Goal: Task Accomplishment & Management: Use online tool/utility

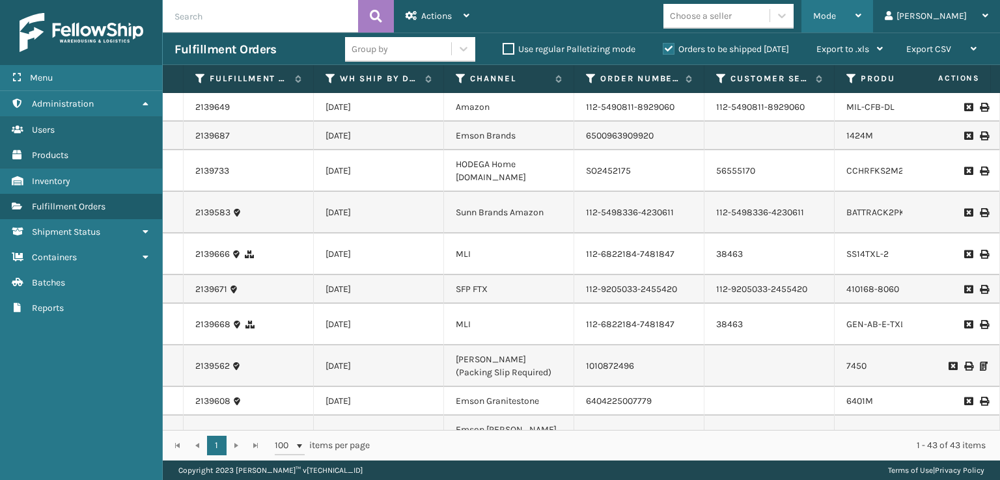
click at [861, 12] on div "Mode" at bounding box center [837, 16] width 48 height 33
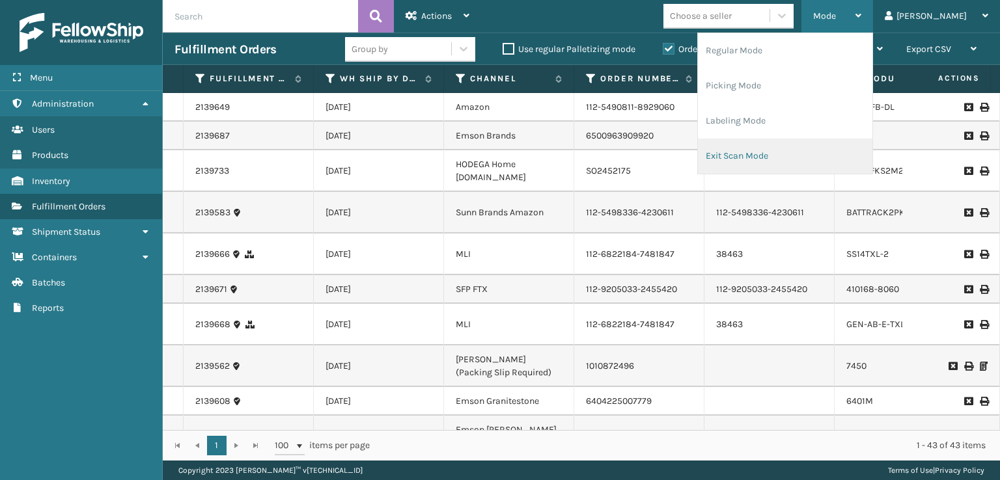
click at [811, 155] on li "Exit Scan Mode" at bounding box center [785, 156] width 174 height 35
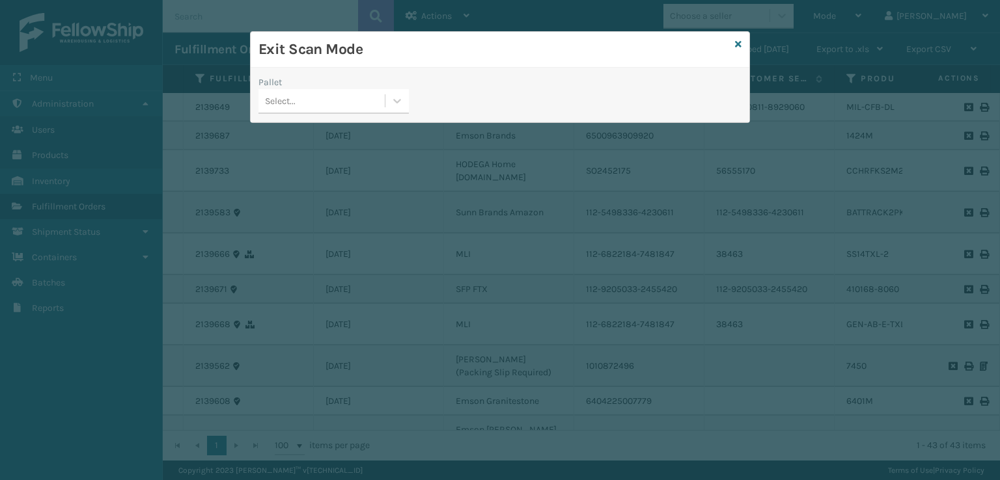
click at [312, 84] on div "Pallet" at bounding box center [333, 83] width 150 height 14
click at [320, 100] on div "Select..." at bounding box center [321, 100] width 126 height 21
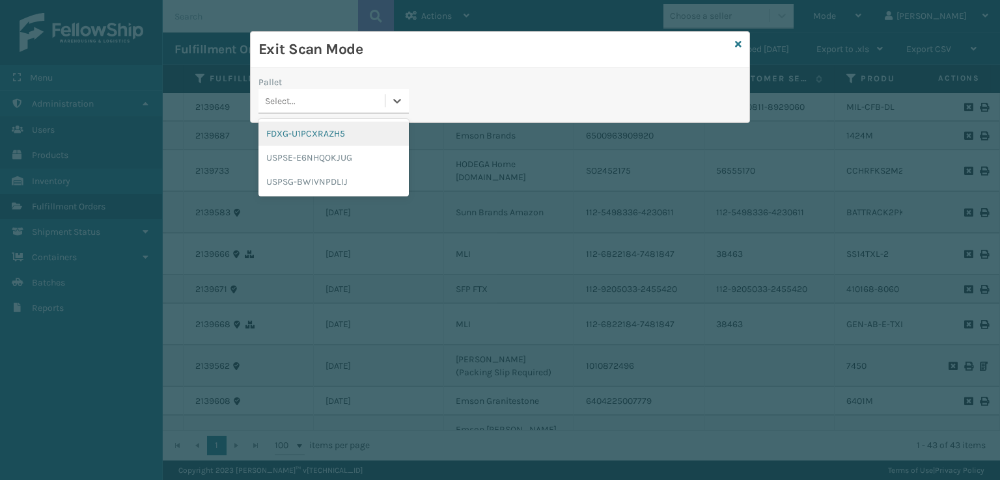
click at [346, 135] on div "FDXG-U1PCXRAZH5" at bounding box center [333, 134] width 150 height 24
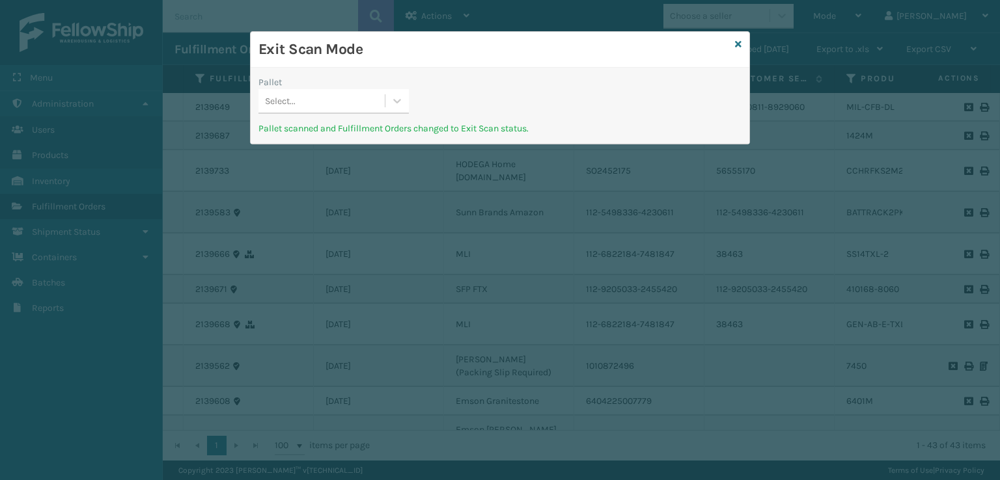
click at [353, 90] on div "Select..." at bounding box center [321, 100] width 126 height 21
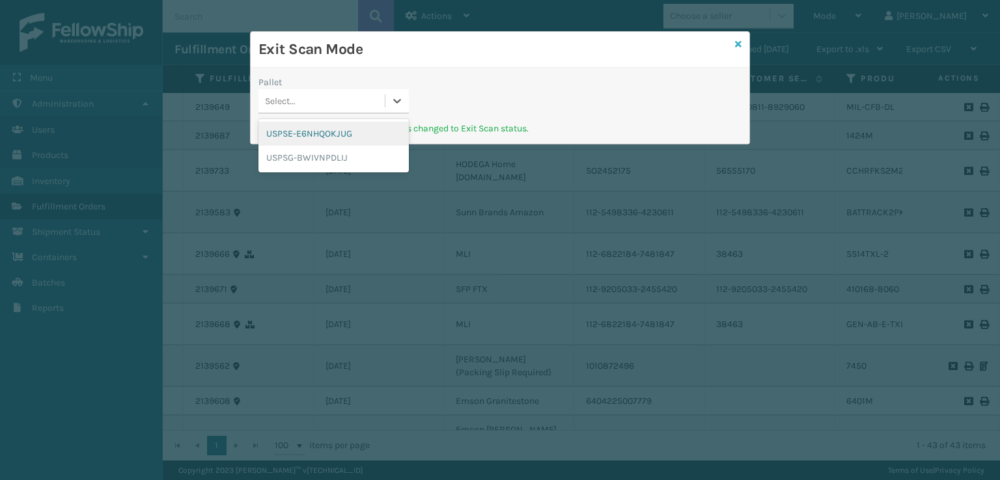
click at [741, 47] on icon at bounding box center [738, 44] width 7 height 9
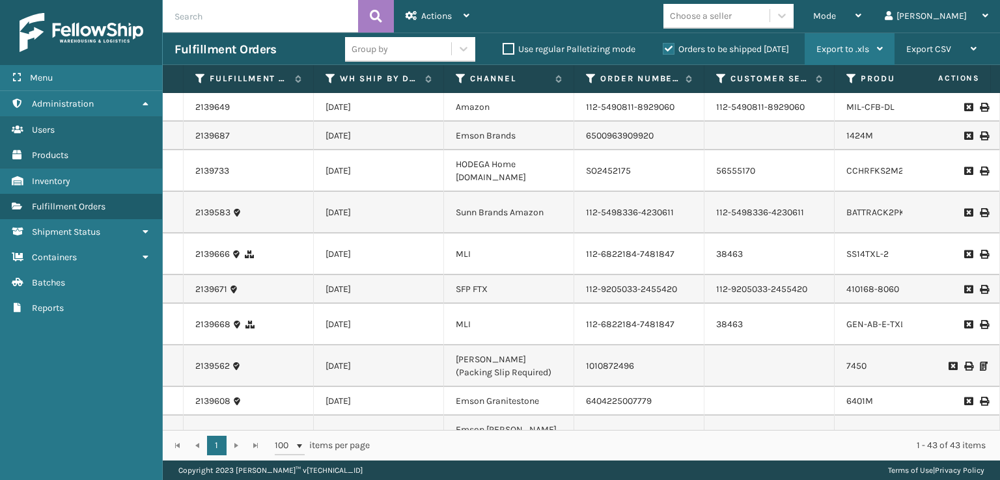
drag, startPoint x: 888, startPoint y: 19, endPoint x: 867, endPoint y: 53, distance: 40.3
click at [861, 25] on div "Mode" at bounding box center [837, 16] width 48 height 33
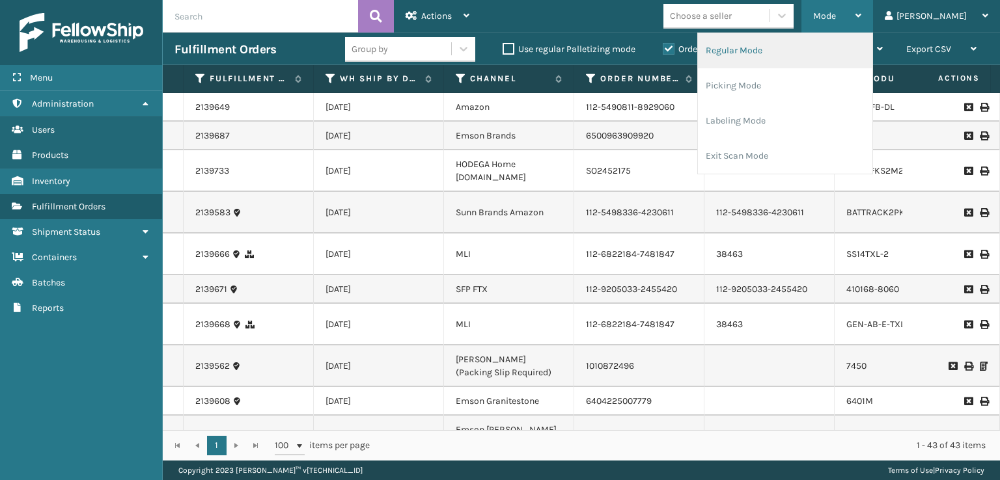
click at [775, 51] on li "Regular Mode" at bounding box center [785, 50] width 174 height 35
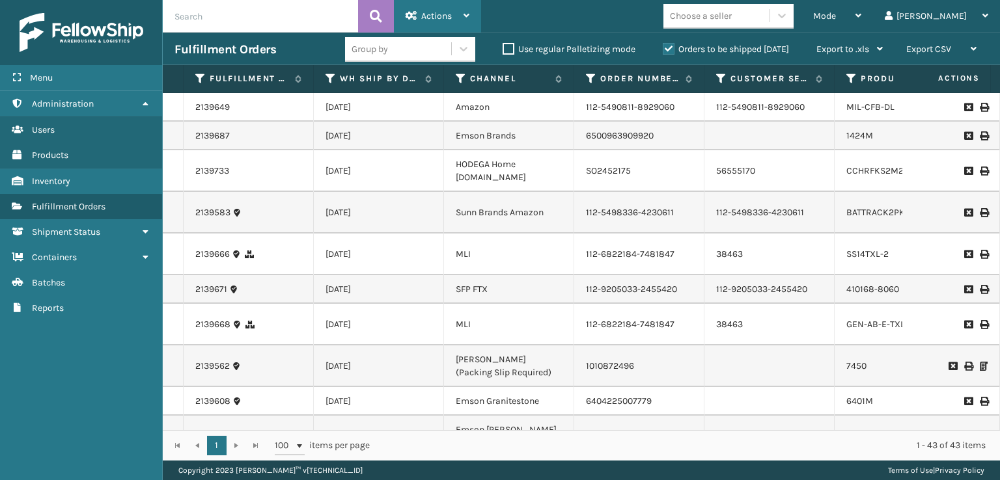
click at [430, 8] on div "Actions" at bounding box center [438, 16] width 64 height 33
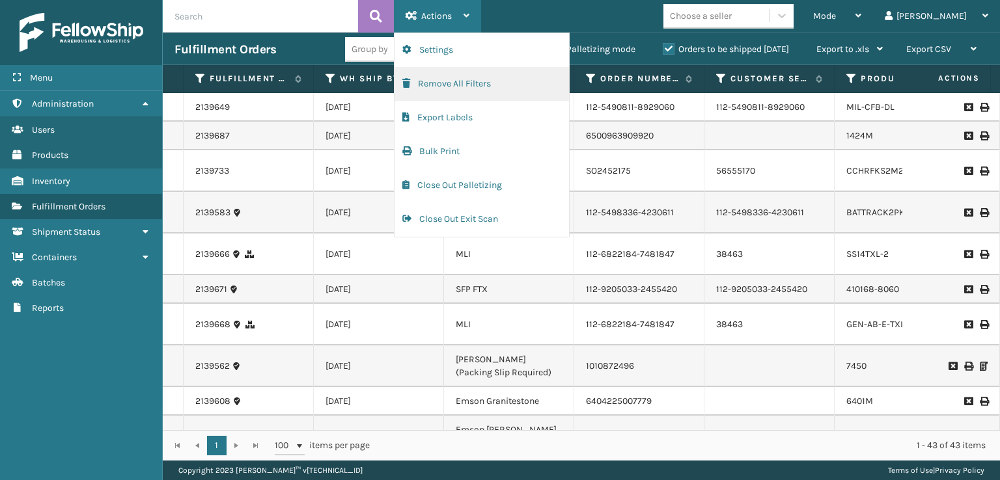
click at [423, 96] on button "Remove All Filters" at bounding box center [482, 84] width 174 height 34
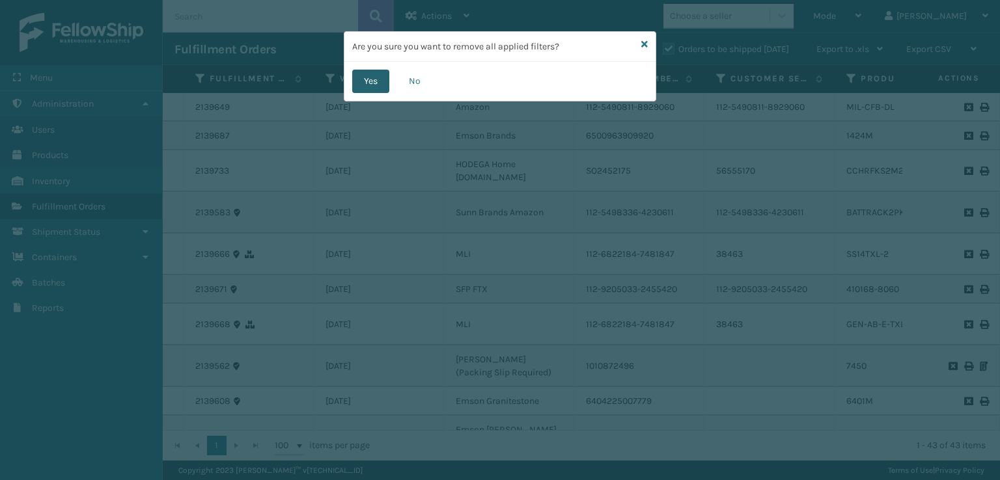
click at [360, 86] on button "Yes" at bounding box center [370, 81] width 37 height 23
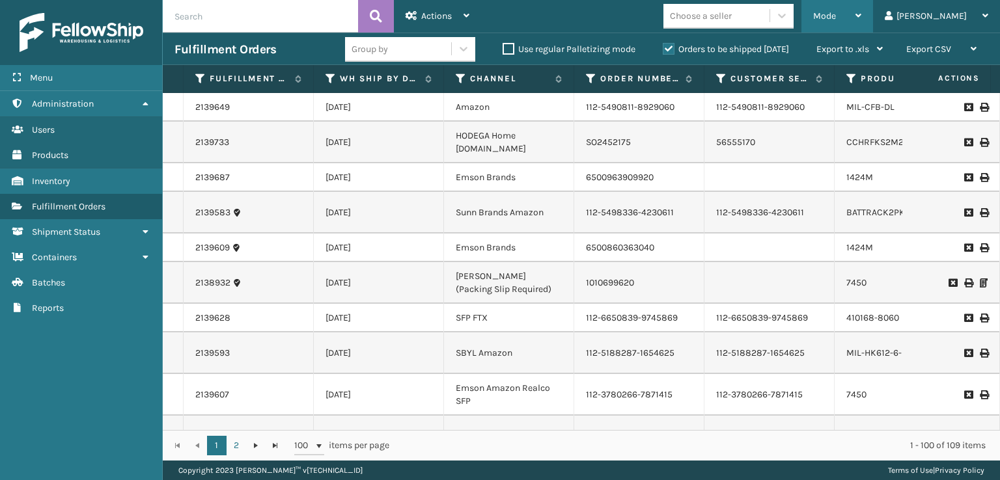
click at [836, 14] on span "Mode" at bounding box center [824, 15] width 23 height 11
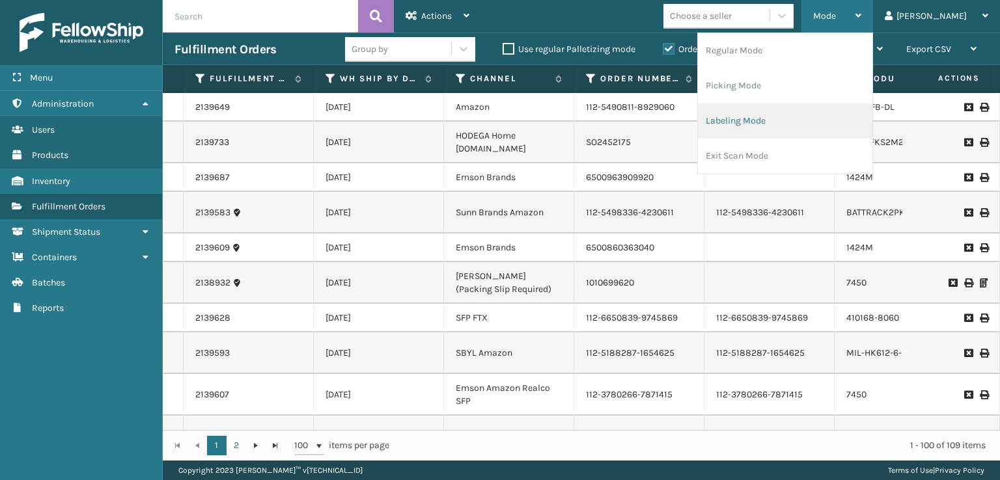
click at [783, 132] on li "Labeling Mode" at bounding box center [785, 121] width 174 height 35
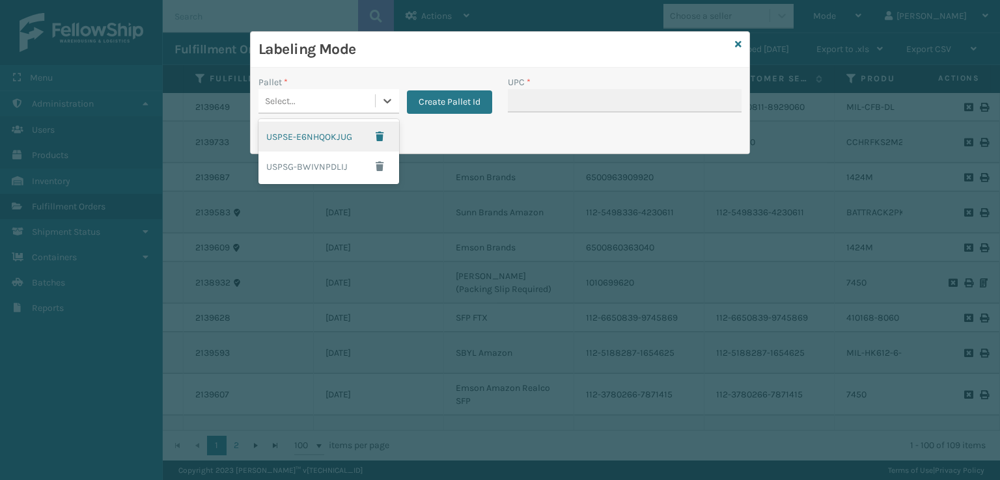
click at [271, 96] on div "Select..." at bounding box center [280, 101] width 31 height 14
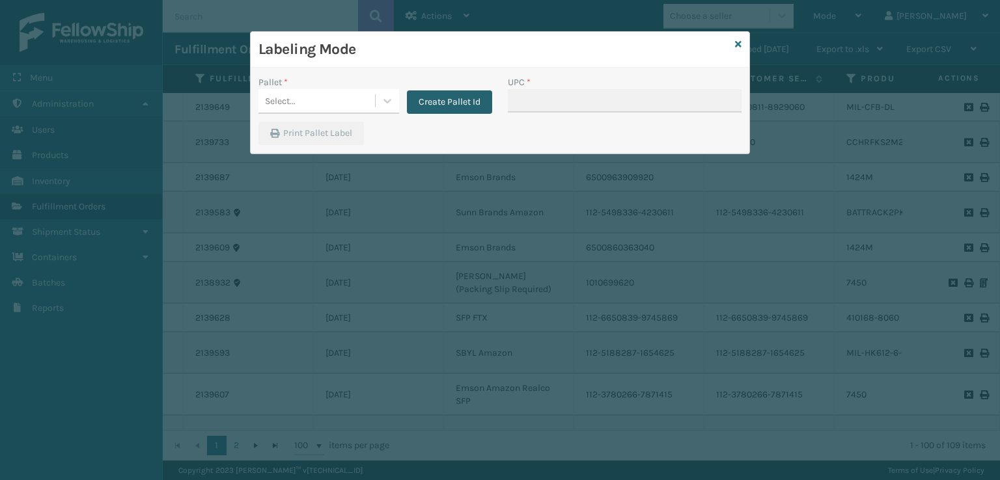
click at [442, 98] on button "Create Pallet Id" at bounding box center [449, 101] width 85 height 23
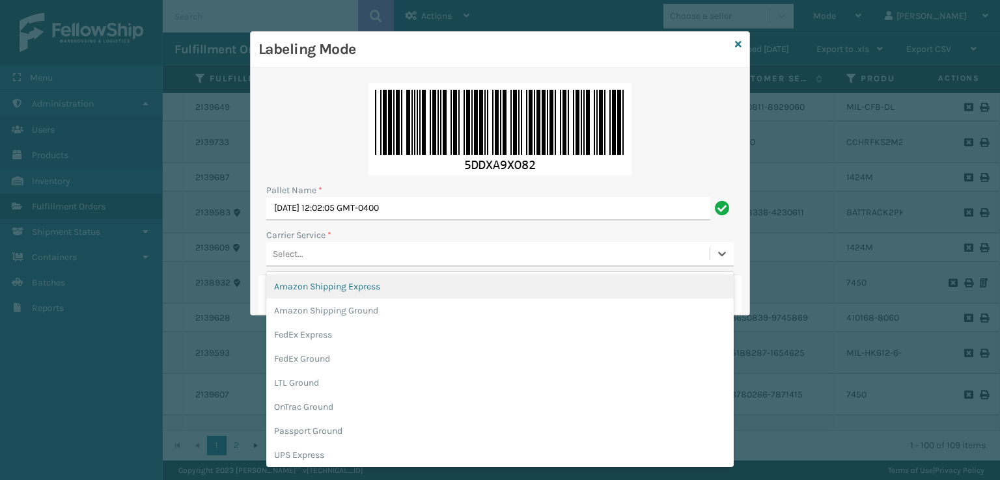
drag, startPoint x: 373, startPoint y: 256, endPoint x: 364, endPoint y: 253, distance: 9.5
click at [370, 255] on div "Select..." at bounding box center [487, 253] width 443 height 21
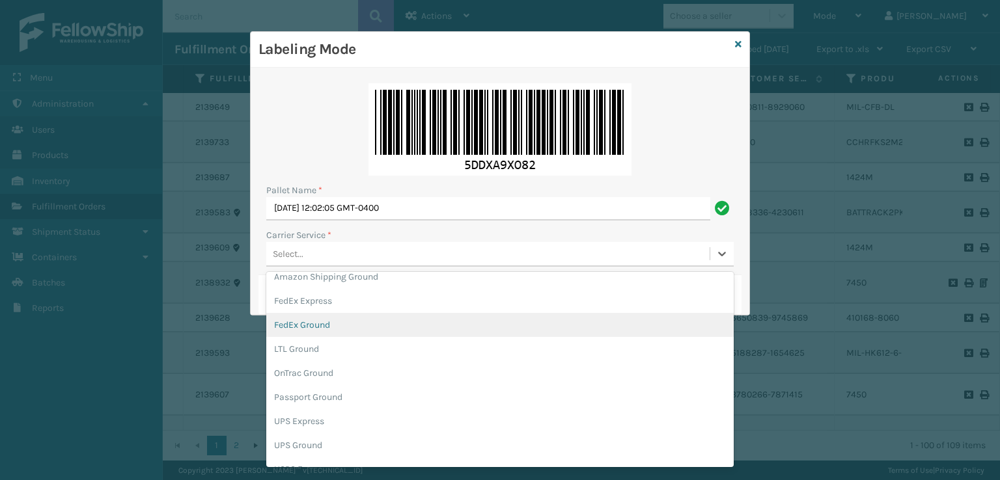
scroll to position [65, 0]
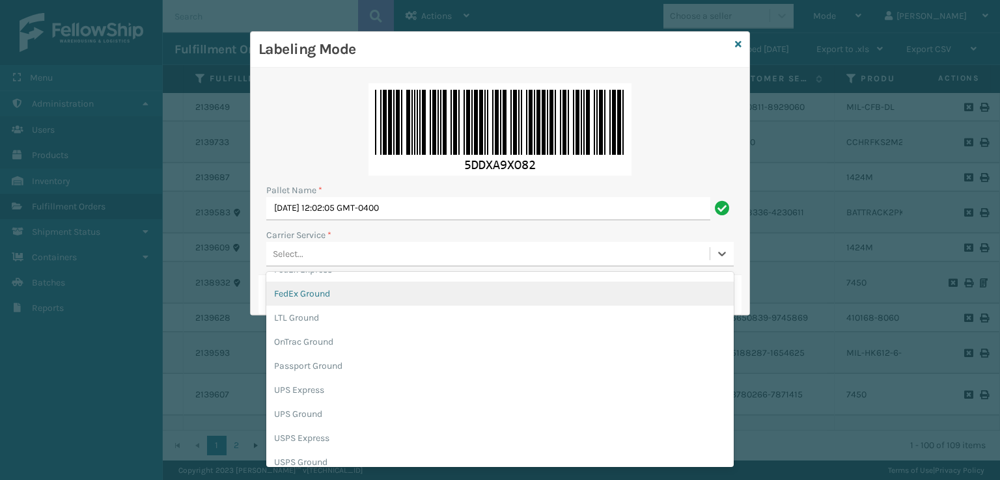
click at [326, 298] on div "FedEx Ground" at bounding box center [499, 294] width 467 height 24
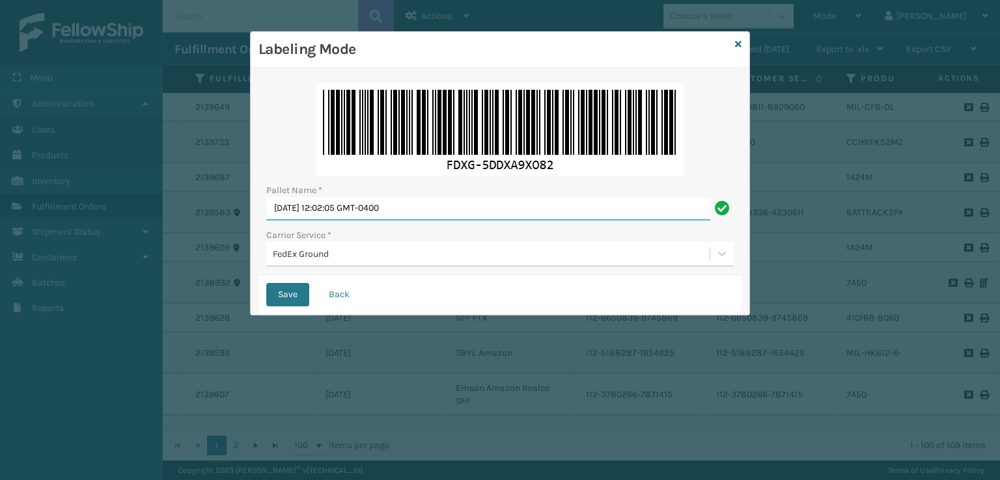
drag, startPoint x: 438, startPoint y: 214, endPoint x: 118, endPoint y: 243, distance: 321.0
click at [124, 243] on div "Labeling Mode Pallet Name * [DATE] 12:02:05 GMT-0400 Carrier Service * FedEx Gr…" at bounding box center [500, 240] width 1000 height 480
click at [404, 210] on input "Pallet Name *" at bounding box center [499, 208] width 467 height 23
type input "T553568"
click at [266, 283] on button "Save" at bounding box center [287, 294] width 43 height 23
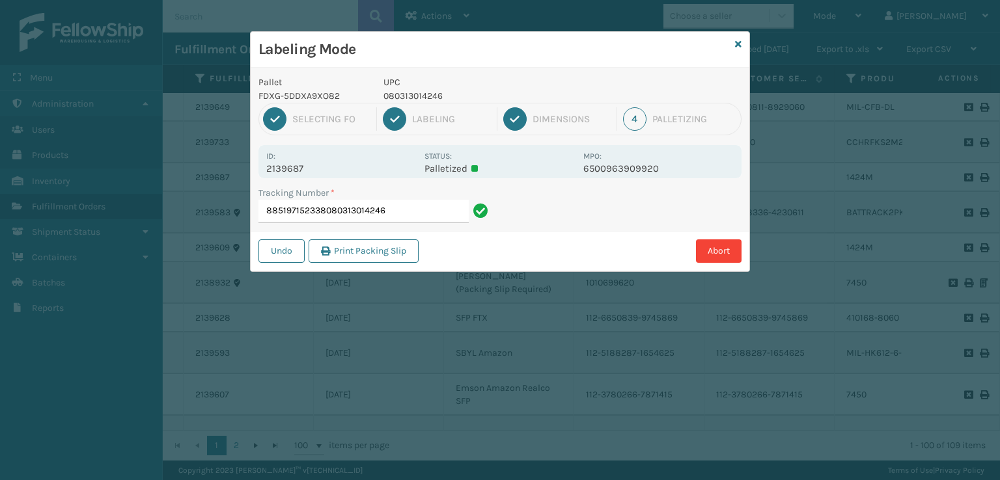
type input "885197152338080313014246"
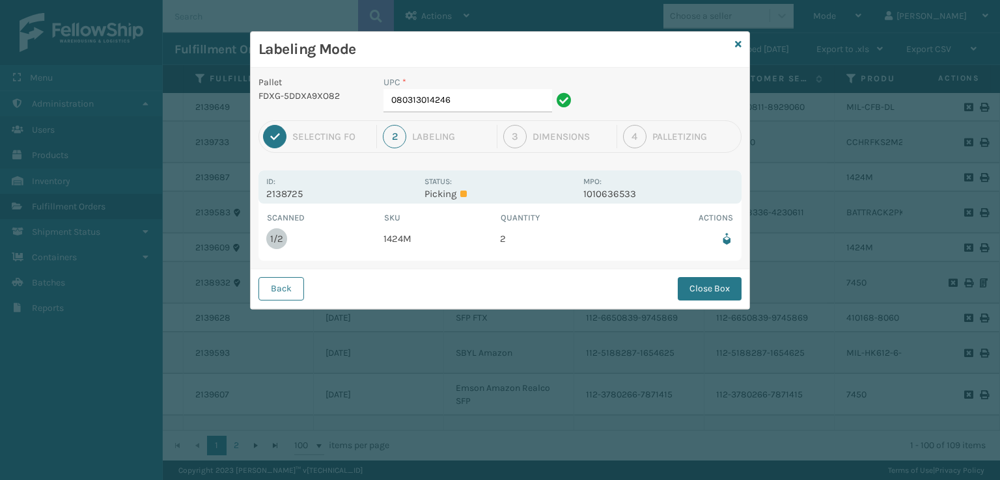
click at [512, 113] on div "UPC * 080313014246" at bounding box center [480, 98] width 208 height 45
click at [508, 94] on input "080313014246" at bounding box center [467, 100] width 169 height 23
drag, startPoint x: 697, startPoint y: 291, endPoint x: 689, endPoint y: 291, distance: 7.2
click at [694, 291] on button "Close Box" at bounding box center [710, 288] width 64 height 23
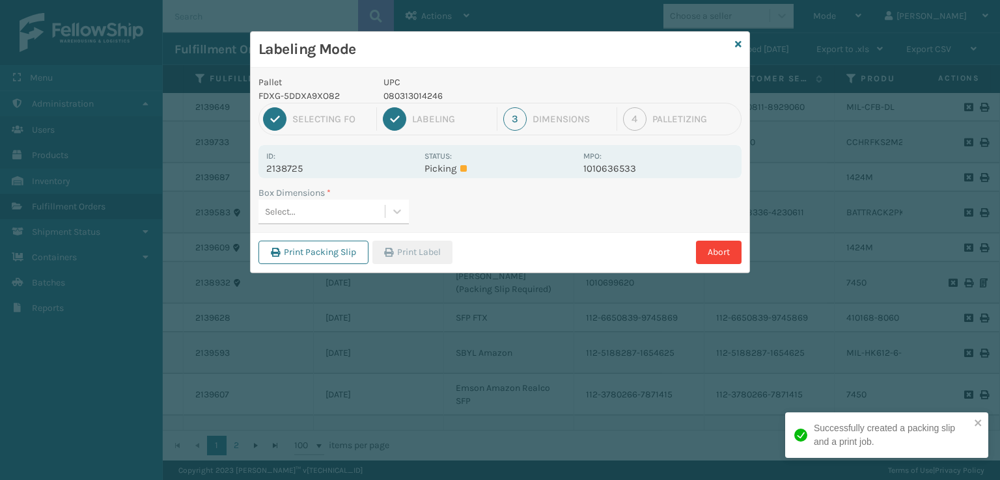
click at [315, 219] on div "Select..." at bounding box center [321, 211] width 126 height 21
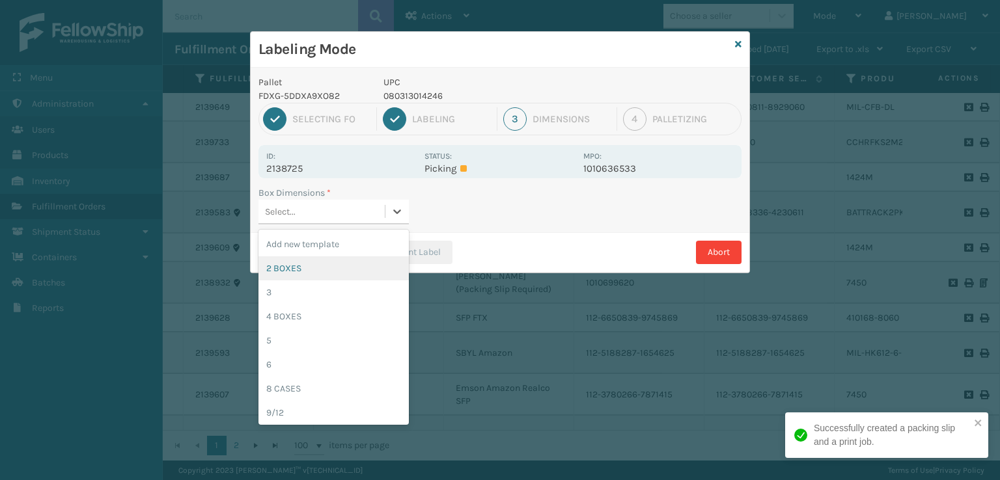
click at [294, 271] on div "2 BOXES" at bounding box center [333, 269] width 150 height 24
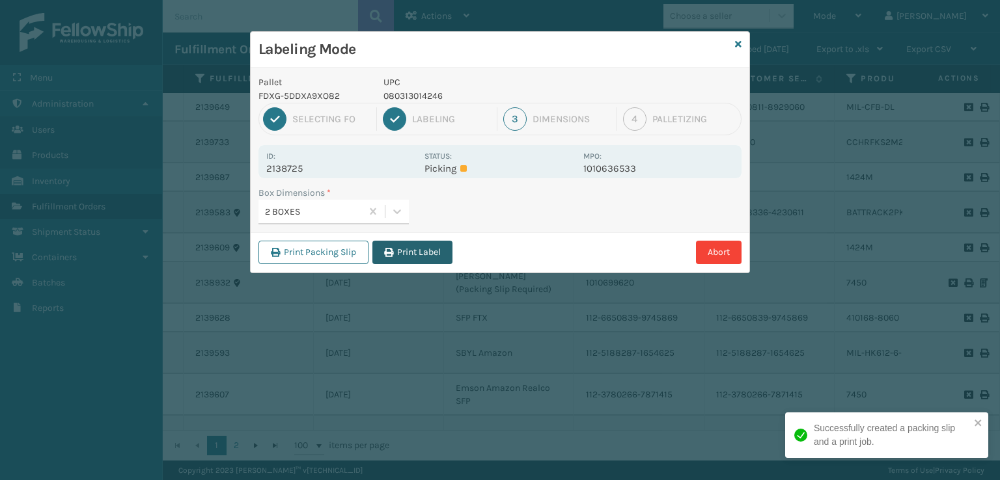
click at [427, 256] on button "Print Label" at bounding box center [412, 252] width 80 height 23
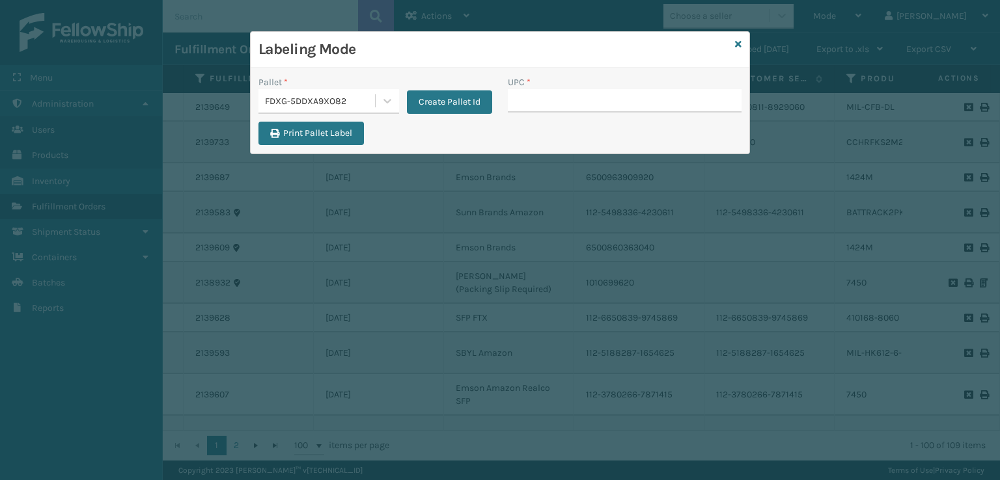
click at [513, 98] on input "UPC *" at bounding box center [625, 100] width 234 height 23
drag, startPoint x: 917, startPoint y: 232, endPoint x: 854, endPoint y: 196, distance: 72.4
click at [910, 229] on div "Labeling Mode Pallet * FDXG-5DDXA9XO82 Create Pallet Id UPC * Print Pallet Label" at bounding box center [500, 240] width 1000 height 480
click at [740, 45] on icon at bounding box center [738, 44] width 7 height 9
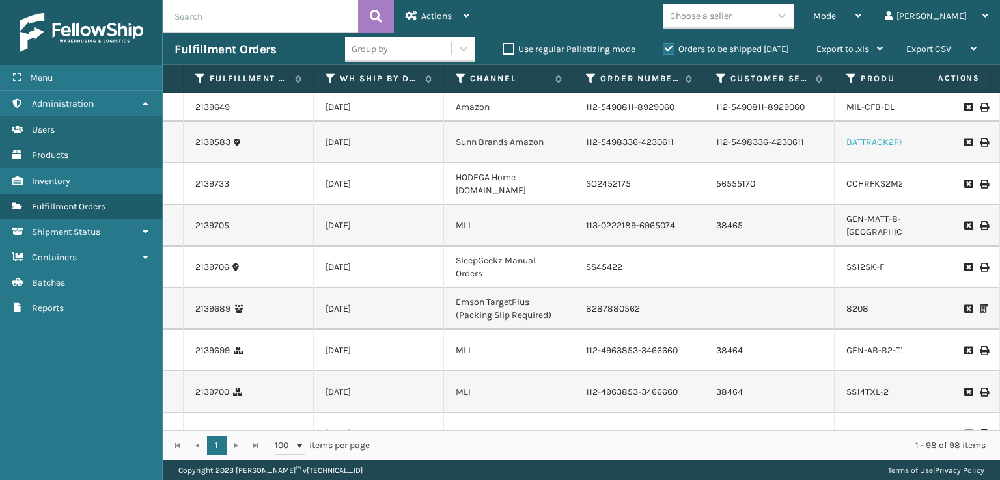
click at [859, 141] on link "BATTRACK2PK" at bounding box center [875, 142] width 59 height 11
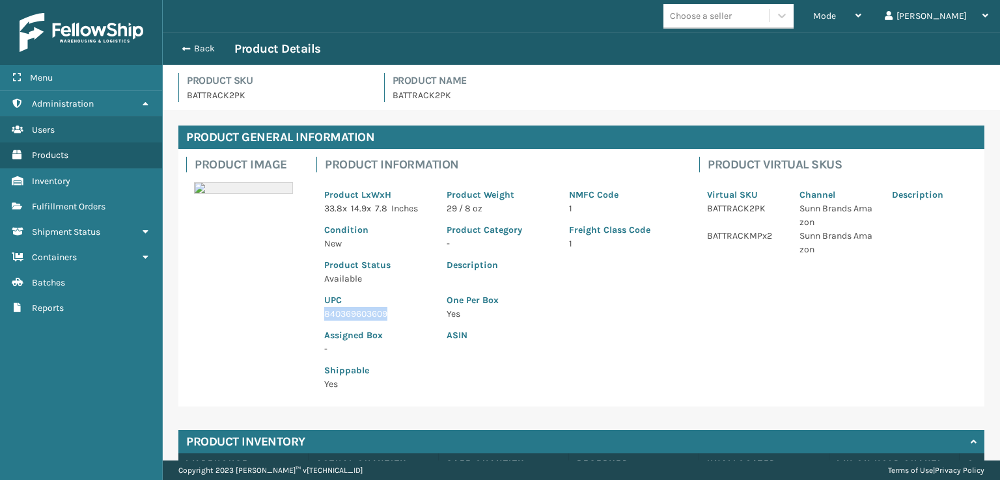
drag, startPoint x: 401, startPoint y: 310, endPoint x: 322, endPoint y: 313, distance: 79.5
click at [322, 313] on div "UPC 840369603609" at bounding box center [377, 303] width 122 height 35
copy p "840369603609"
click at [185, 48] on span "button" at bounding box center [184, 48] width 8 height 9
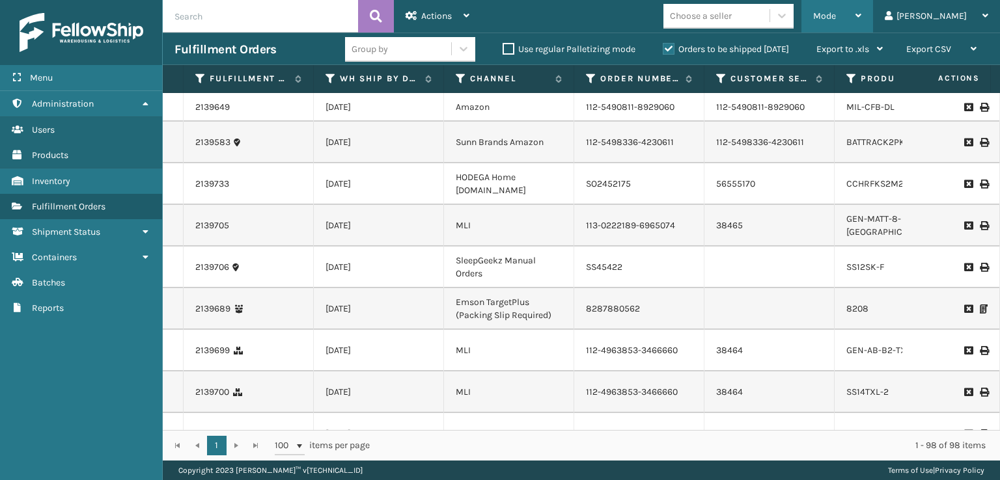
click at [836, 16] on span "Mode" at bounding box center [824, 15] width 23 height 11
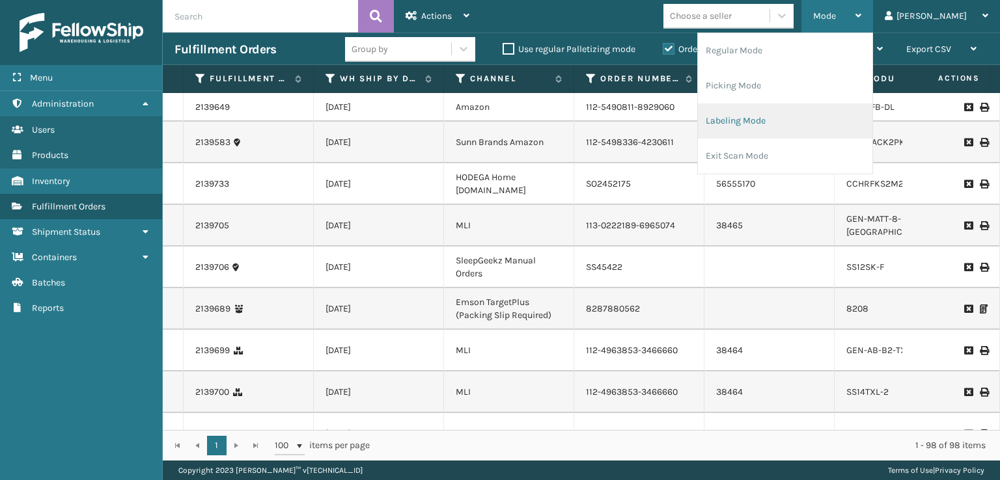
click at [774, 125] on li "Labeling Mode" at bounding box center [785, 121] width 174 height 35
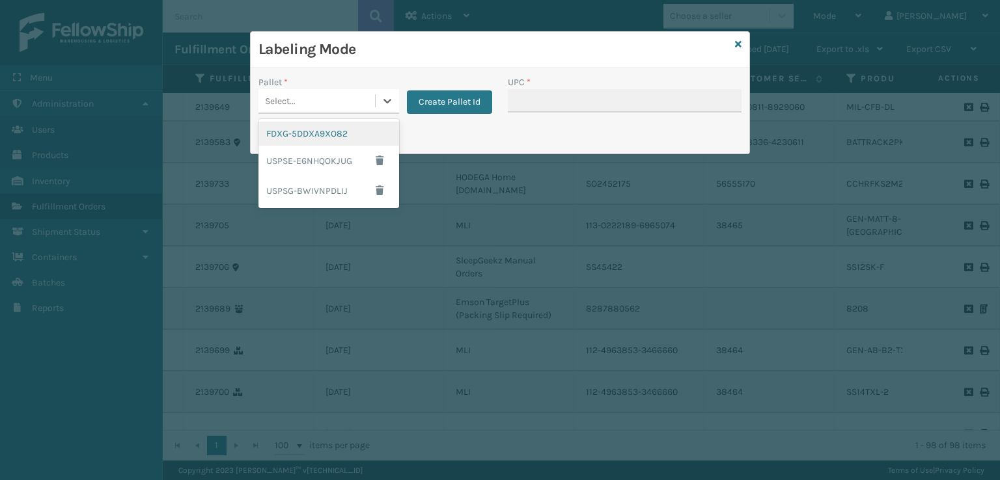
click at [284, 107] on div "Select..." at bounding box center [316, 100] width 117 height 21
drag, startPoint x: 285, startPoint y: 131, endPoint x: 294, endPoint y: 129, distance: 9.3
click at [294, 129] on div "FDXG-5DDXA9XO82" at bounding box center [328, 134] width 141 height 24
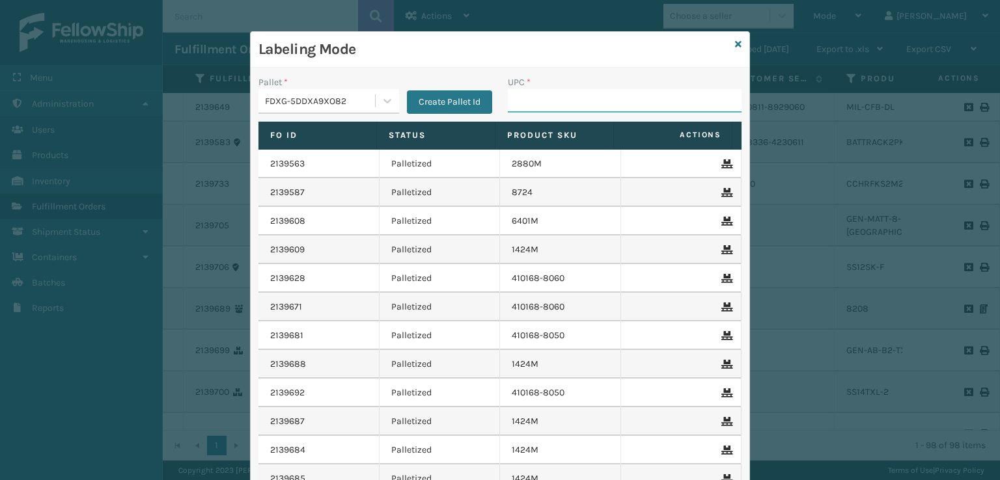
click at [530, 105] on input "UPC *" at bounding box center [625, 100] width 234 height 23
paste input "840369603609"
type input "840369603609"
click at [735, 41] on icon at bounding box center [738, 44] width 7 height 9
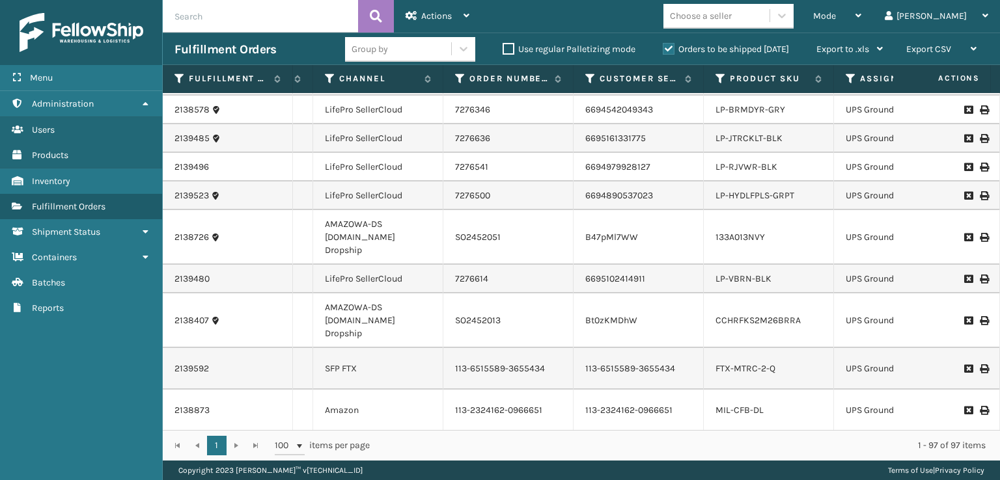
scroll to position [3349, 131]
click at [836, 18] on span "Mode" at bounding box center [824, 15] width 23 height 11
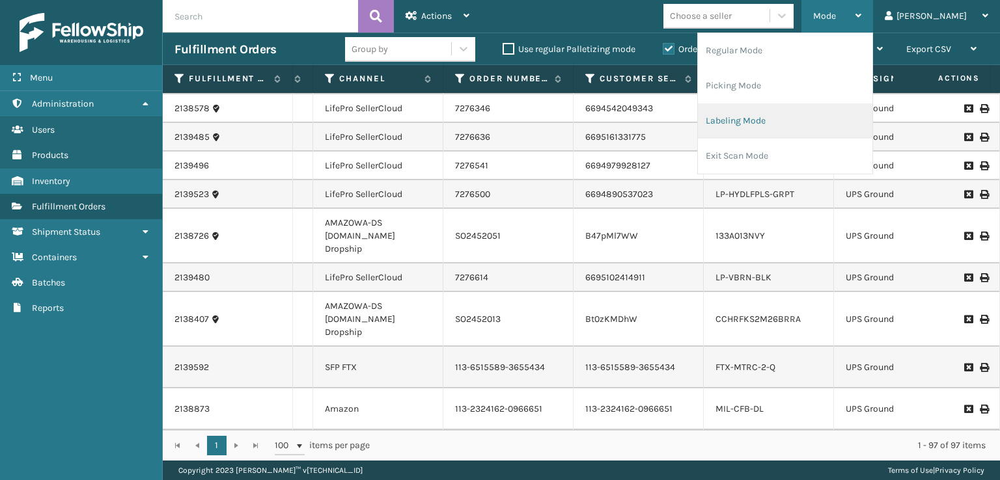
click at [807, 133] on li "Labeling Mode" at bounding box center [785, 121] width 174 height 35
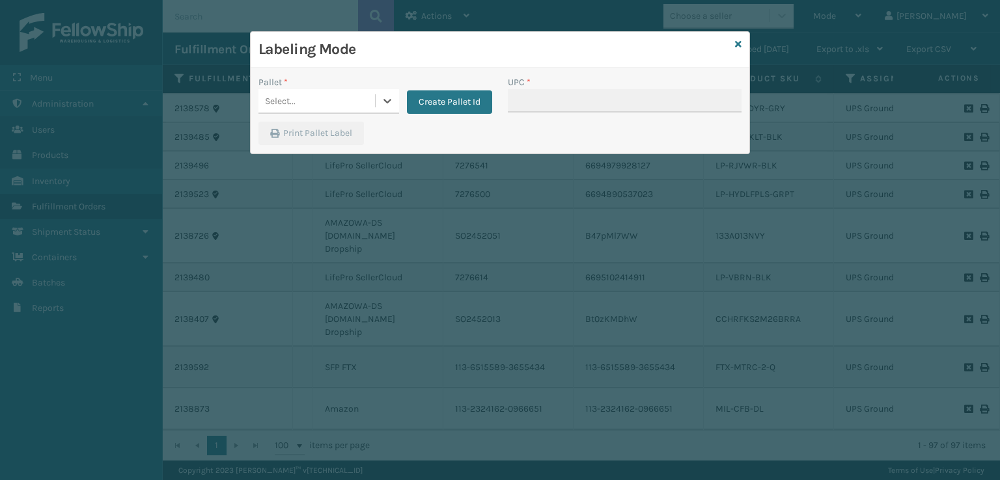
click at [277, 110] on div "Select..." at bounding box center [316, 100] width 117 height 21
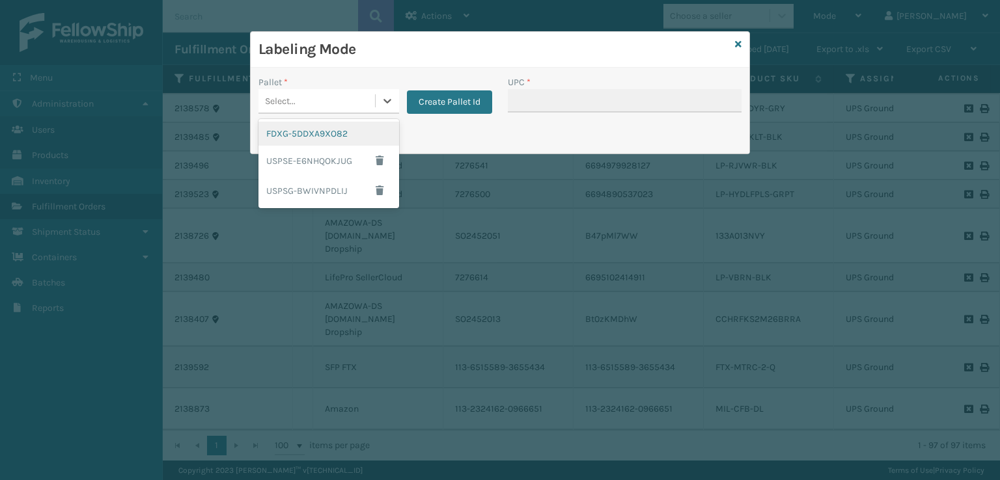
drag, startPoint x: 298, startPoint y: 133, endPoint x: 351, endPoint y: 118, distance: 55.6
click at [311, 130] on div "FDXG-5DDXA9XO82" at bounding box center [328, 134] width 141 height 24
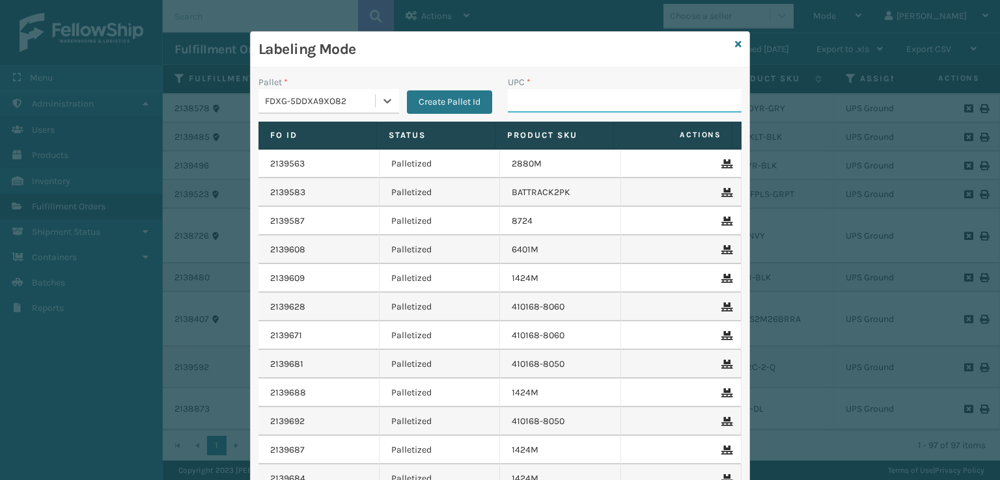
click at [533, 110] on input "UPC *" at bounding box center [625, 100] width 234 height 23
type input "7450"
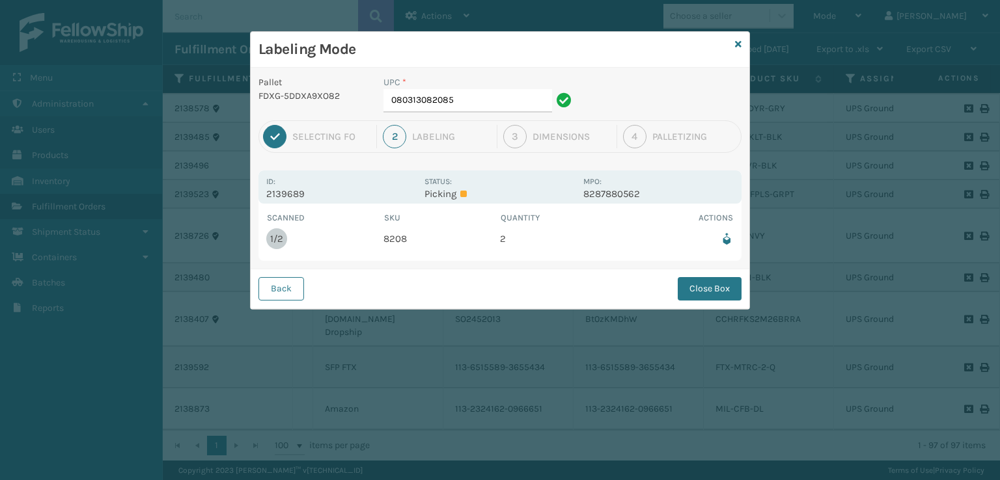
click at [742, 45] on div "Labeling Mode" at bounding box center [500, 50] width 499 height 36
click at [741, 45] on icon at bounding box center [738, 44] width 7 height 9
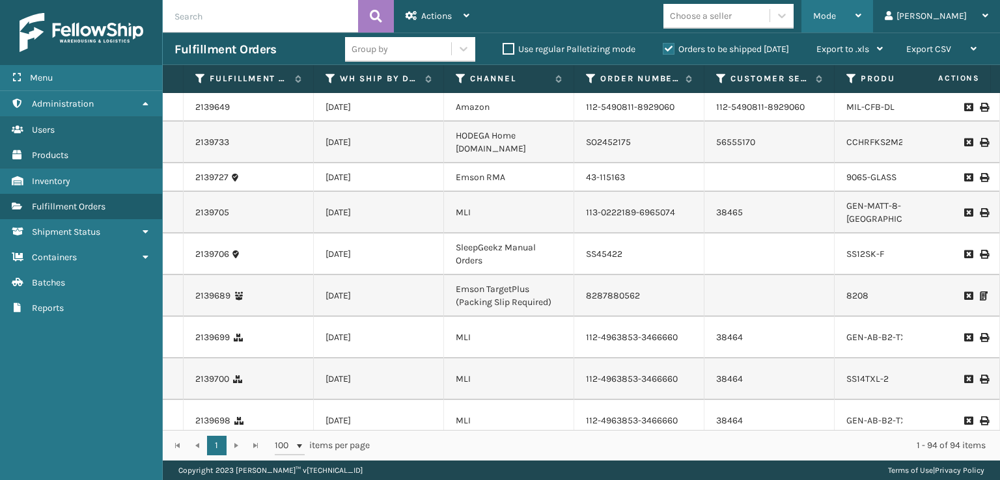
click at [865, 21] on div "Mode Regular Mode Picking Mode Labeling Mode Exit Scan Mode" at bounding box center [837, 16] width 72 height 33
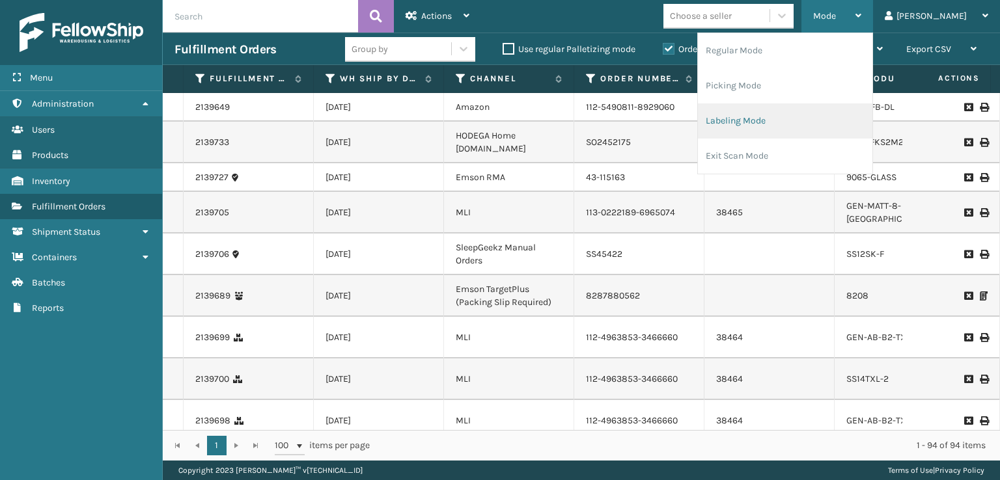
click at [776, 121] on li "Labeling Mode" at bounding box center [785, 121] width 174 height 35
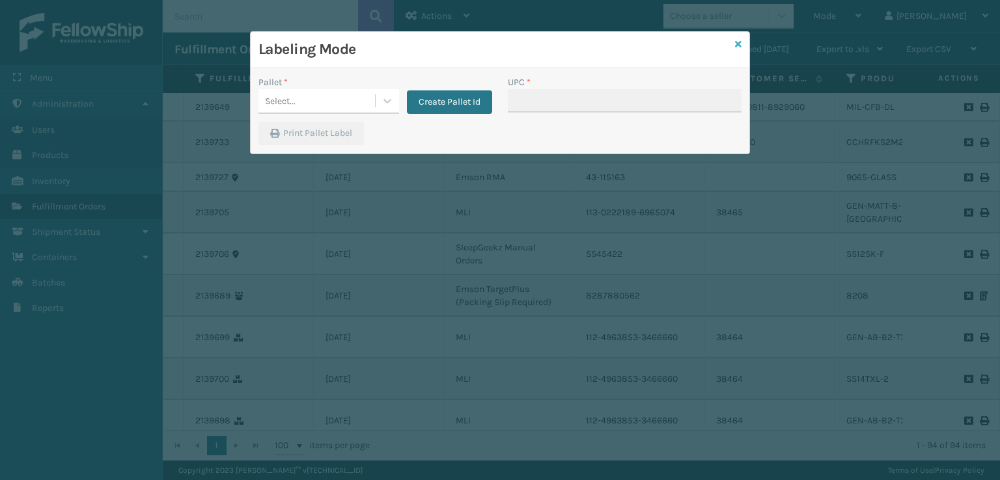
click at [736, 51] on link at bounding box center [738, 45] width 7 height 14
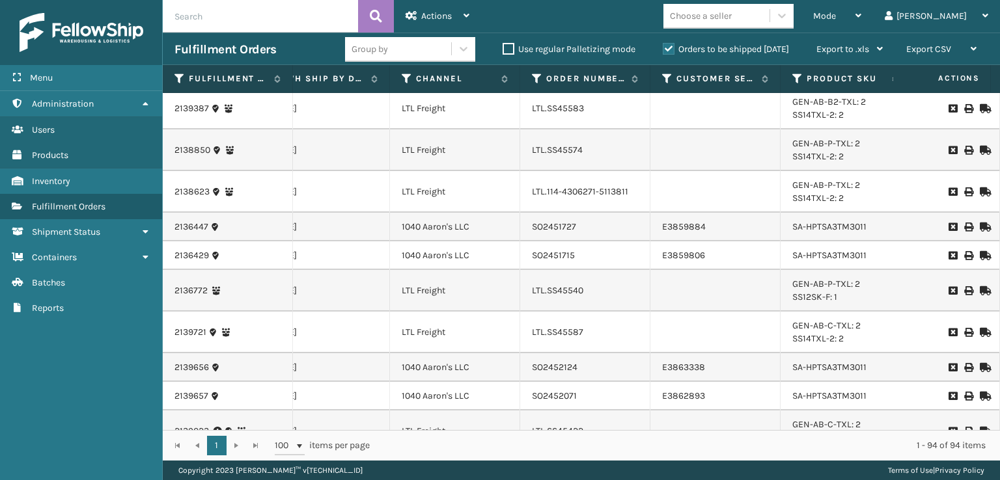
scroll to position [0, 57]
click at [836, 16] on span "Mode" at bounding box center [824, 15] width 23 height 11
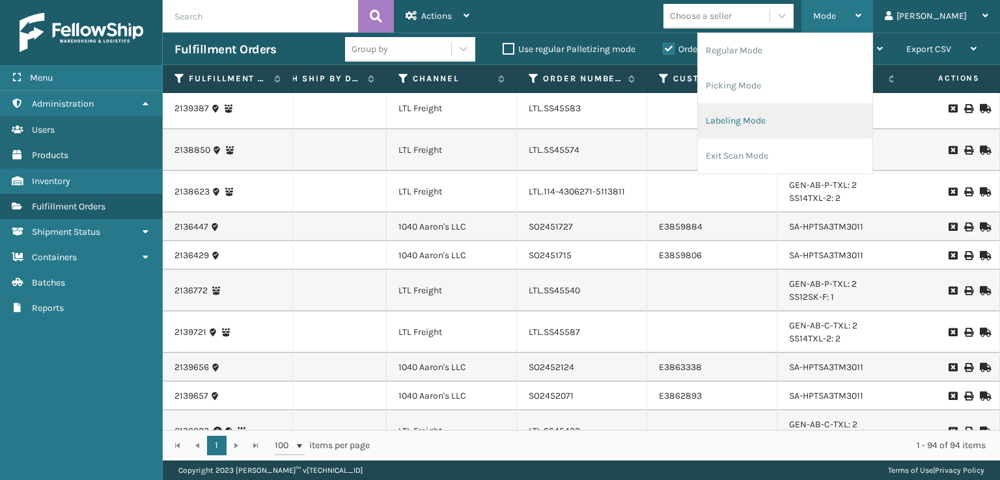
click at [808, 121] on li "Labeling Mode" at bounding box center [785, 121] width 174 height 35
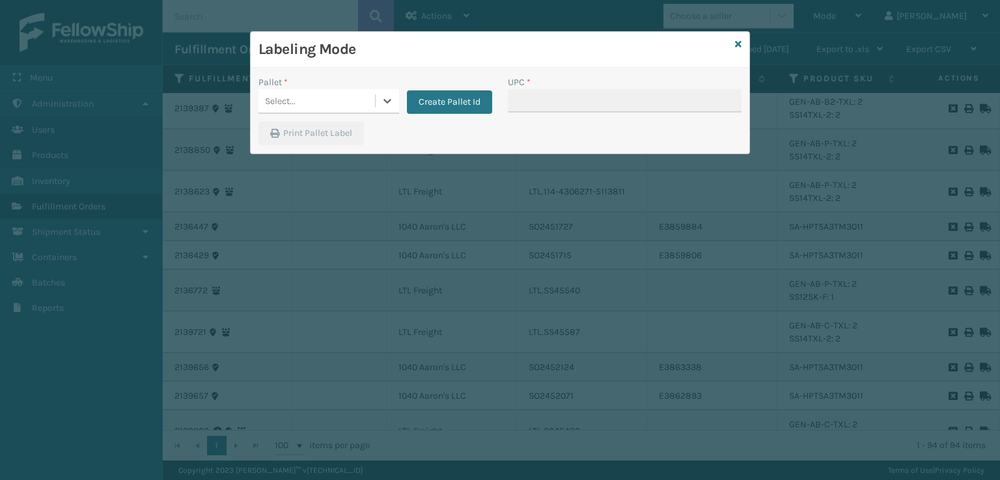
drag, startPoint x: 735, startPoint y: 47, endPoint x: 775, endPoint y: 49, distance: 40.4
click at [740, 47] on icon at bounding box center [738, 44] width 7 height 9
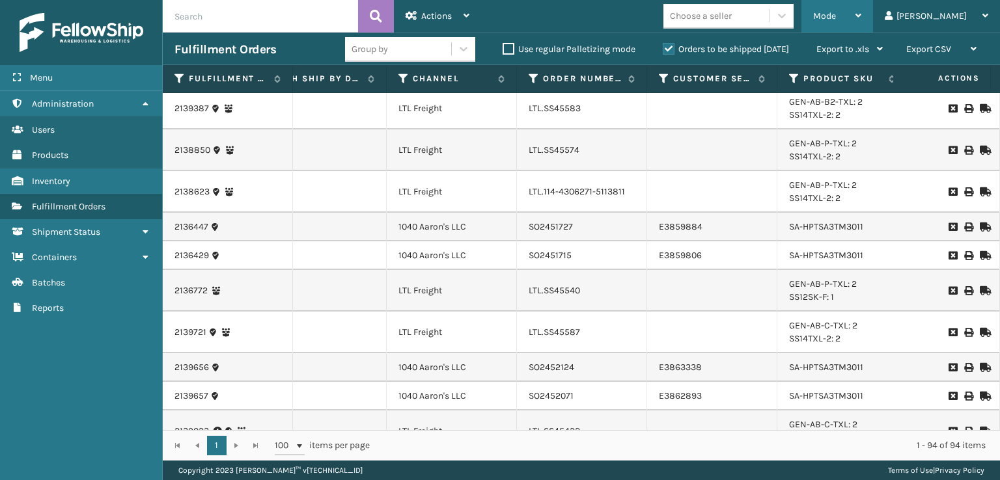
click at [836, 12] on span "Mode" at bounding box center [824, 15] width 23 height 11
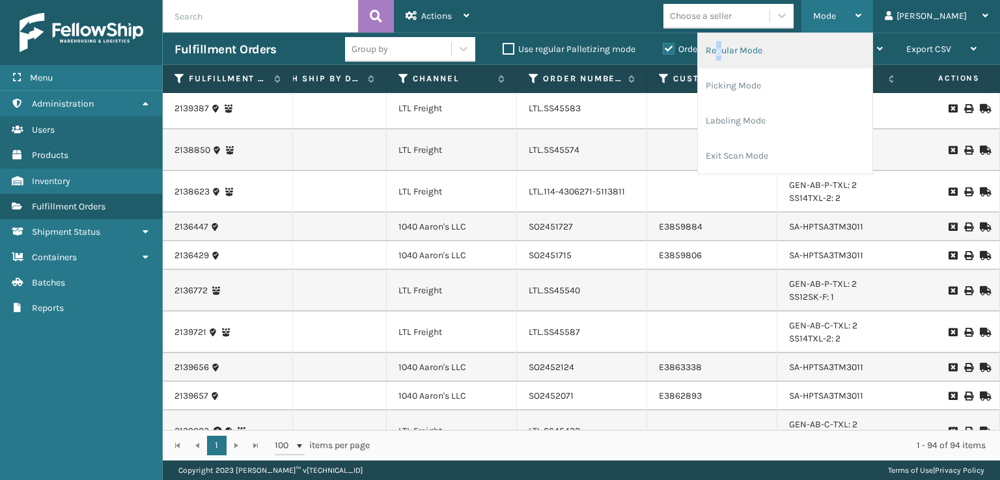
click at [773, 50] on li "Regular Mode" at bounding box center [785, 50] width 174 height 35
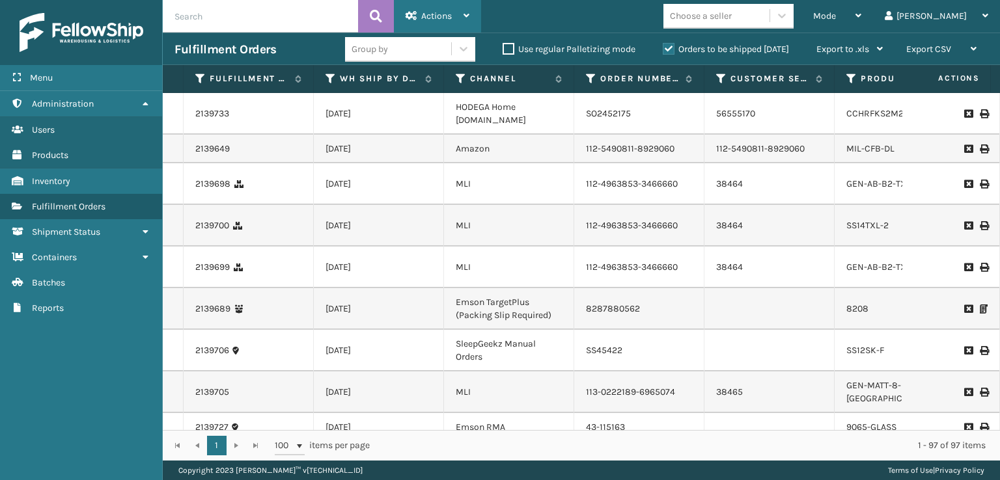
click at [439, 12] on span "Actions" at bounding box center [436, 15] width 31 height 11
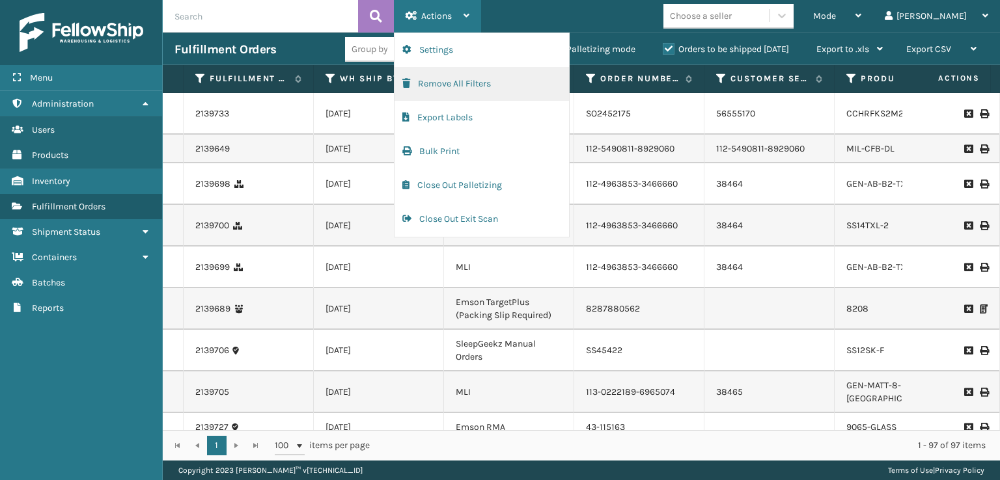
drag, startPoint x: 411, startPoint y: 86, endPoint x: 415, endPoint y: 79, distance: 7.6
click at [415, 79] on button "Remove All Filters" at bounding box center [482, 84] width 174 height 34
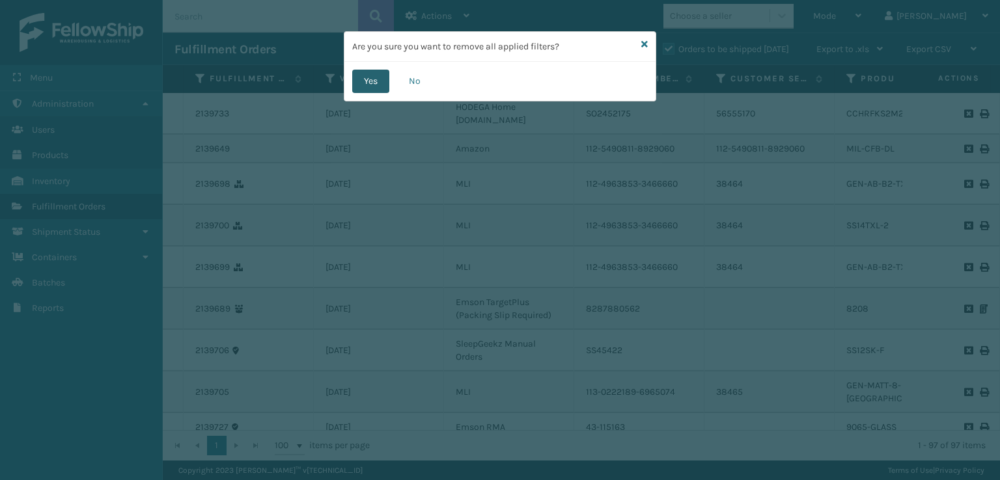
click at [362, 81] on button "Yes" at bounding box center [370, 81] width 37 height 23
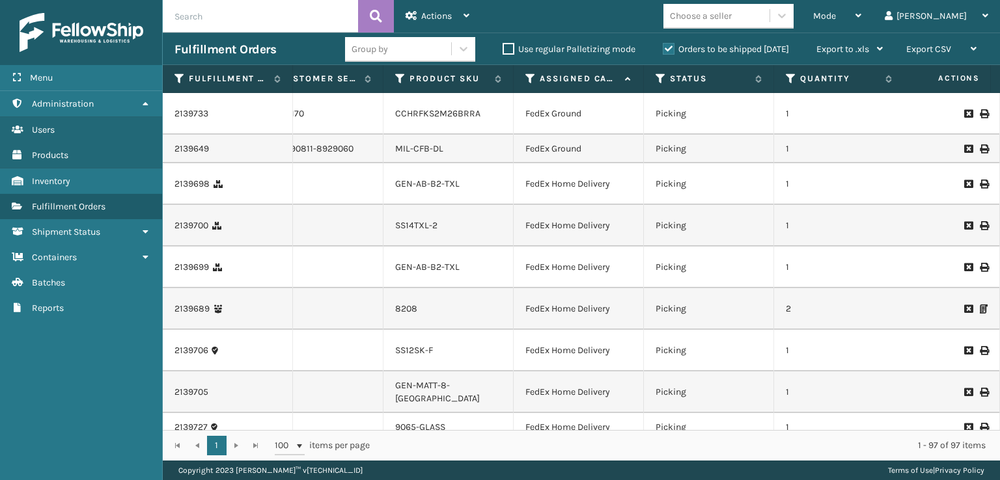
scroll to position [0, 448]
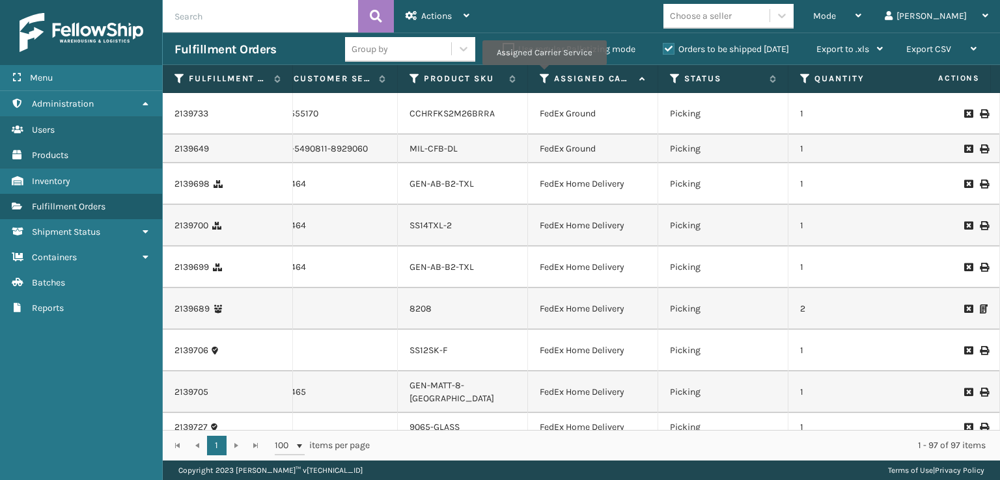
click at [544, 74] on icon at bounding box center [545, 79] width 10 height 12
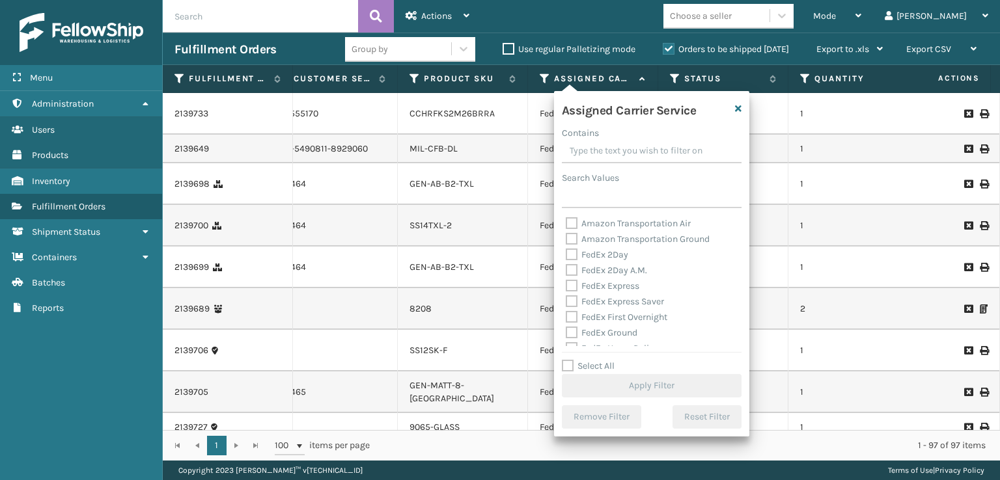
drag, startPoint x: 576, startPoint y: 272, endPoint x: 570, endPoint y: 264, distance: 9.9
click at [574, 271] on label "FedEx 2Day A.M." at bounding box center [606, 270] width 81 height 11
click at [566, 271] on input "FedEx 2Day A.M." at bounding box center [566, 267] width 1 height 8
checkbox input "true"
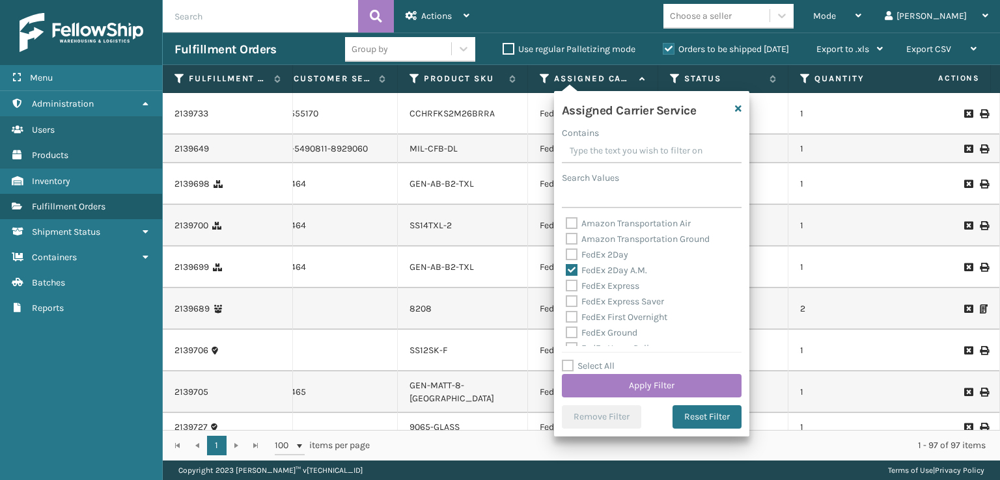
click at [567, 248] on div "FedEx 2Day" at bounding box center [652, 255] width 172 height 16
click at [568, 252] on label "FedEx 2Day" at bounding box center [597, 254] width 62 height 11
click at [566, 252] on input "FedEx 2Day" at bounding box center [566, 251] width 1 height 8
checkbox input "true"
click at [572, 275] on label "FedEx 2Day A.M." at bounding box center [606, 270] width 81 height 11
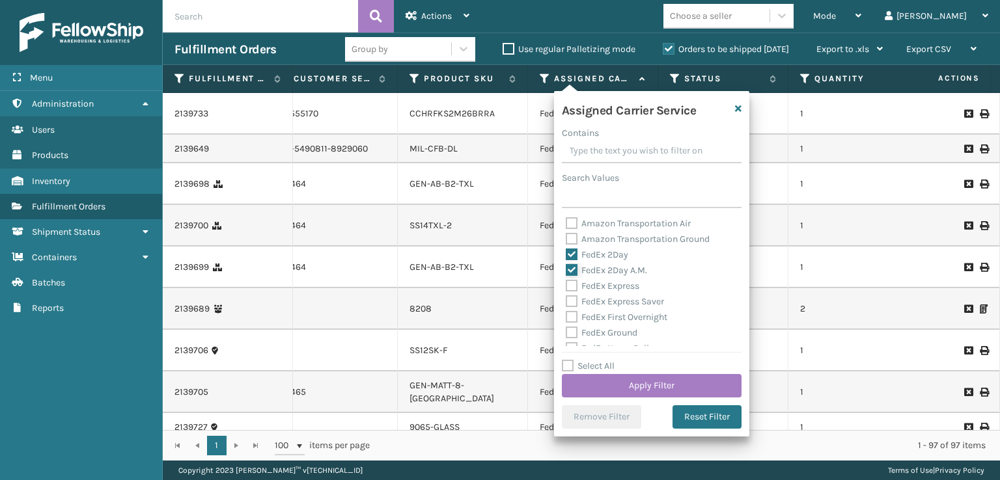
click at [566, 271] on input "FedEx 2Day A.M." at bounding box center [566, 267] width 1 height 8
checkbox input "false"
click at [571, 287] on label "FedEx Express" at bounding box center [603, 286] width 74 height 11
click at [566, 287] on input "FedEx Express" at bounding box center [566, 283] width 1 height 8
checkbox input "true"
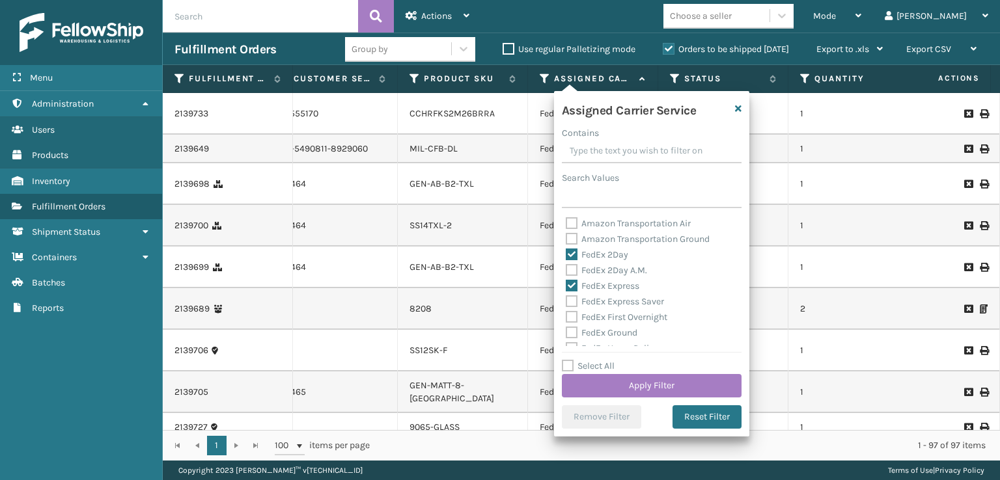
click at [570, 270] on label "FedEx 2Day A.M." at bounding box center [606, 270] width 81 height 11
click at [566, 270] on input "FedEx 2Day A.M." at bounding box center [566, 267] width 1 height 8
checkbox input "true"
click at [567, 294] on div "FedEx Express Saver" at bounding box center [652, 302] width 172 height 16
click at [569, 305] on label "FedEx Express Saver" at bounding box center [615, 301] width 98 height 11
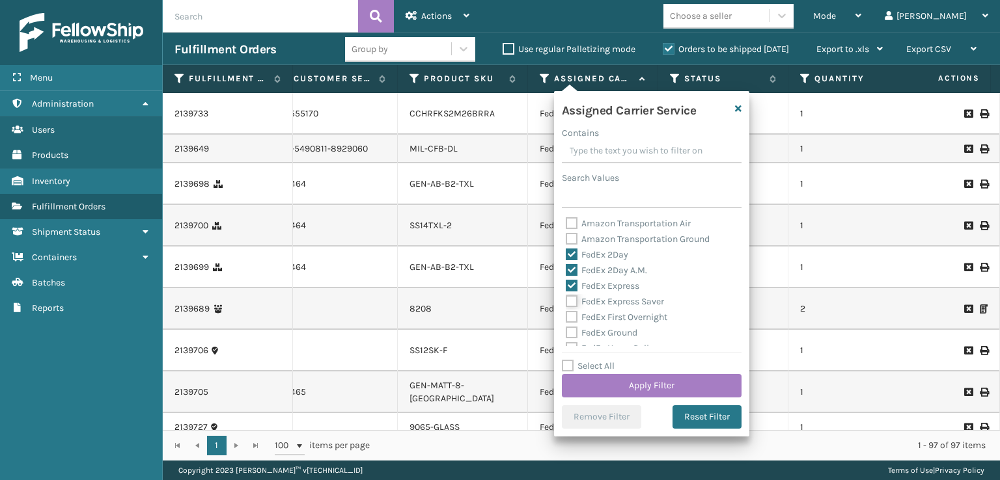
click at [566, 303] on input "FedEx Express Saver" at bounding box center [566, 298] width 1 height 8
checkbox input "true"
click at [570, 318] on label "FedEx First Overnight" at bounding box center [617, 317] width 102 height 11
click at [566, 318] on input "FedEx First Overnight" at bounding box center [566, 314] width 1 height 8
checkbox input "true"
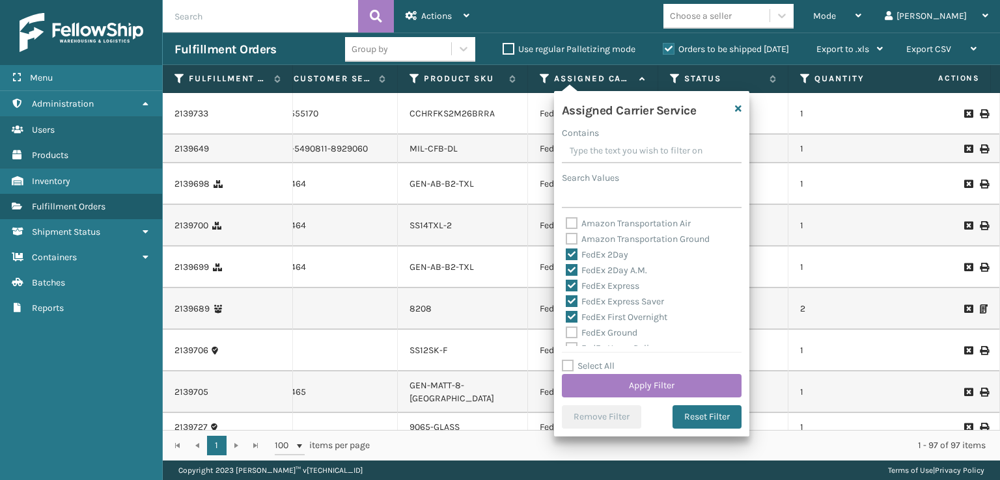
click at [576, 329] on label "FedEx Ground" at bounding box center [602, 332] width 72 height 11
click at [566, 329] on input "FedEx Ground" at bounding box center [566, 330] width 1 height 8
checkbox input "true"
click at [570, 285] on label "FedEx Home Delivery" at bounding box center [616, 283] width 100 height 11
click at [566, 284] on input "FedEx Home Delivery" at bounding box center [566, 280] width 1 height 8
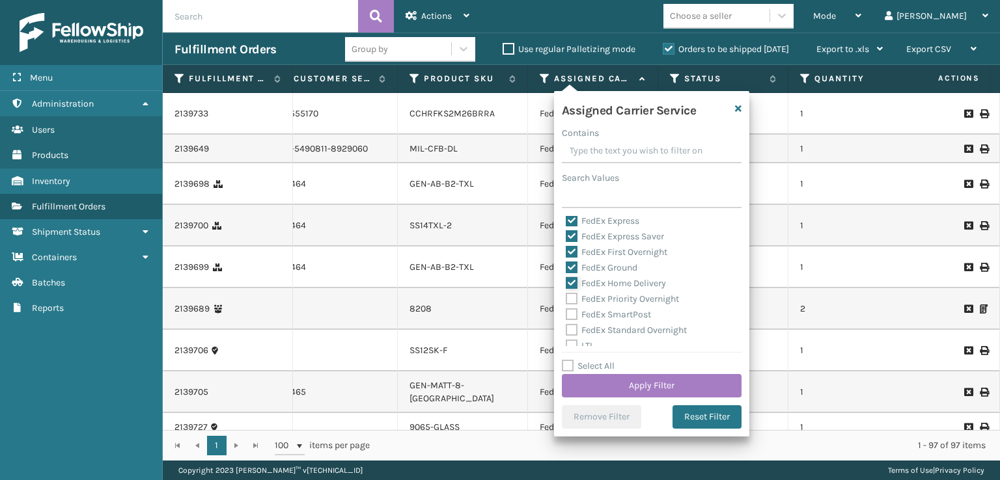
checkbox input "true"
click at [570, 300] on label "FedEx Priority Overnight" at bounding box center [622, 299] width 113 height 11
click at [566, 300] on input "FedEx Priority Overnight" at bounding box center [566, 296] width 1 height 8
checkbox input "true"
click at [568, 318] on label "FedEx SmartPost" at bounding box center [608, 314] width 85 height 11
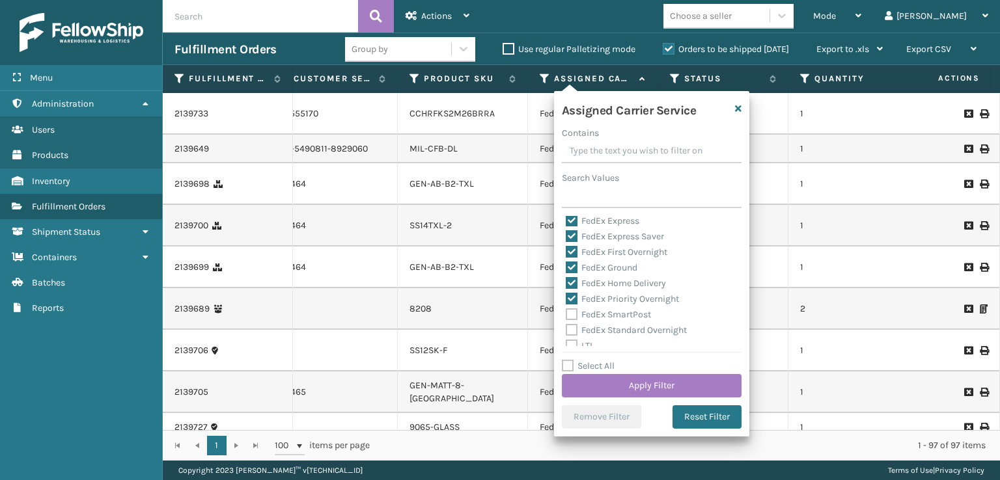
click at [569, 331] on label "FedEx Standard Overnight" at bounding box center [626, 330] width 121 height 11
click at [566, 331] on input "FedEx Standard Overnight" at bounding box center [566, 327] width 1 height 8
checkbox input "true"
click at [568, 309] on div "FedEx SmartPost" at bounding box center [652, 315] width 172 height 16
click at [568, 313] on label "FedEx SmartPost" at bounding box center [608, 314] width 85 height 11
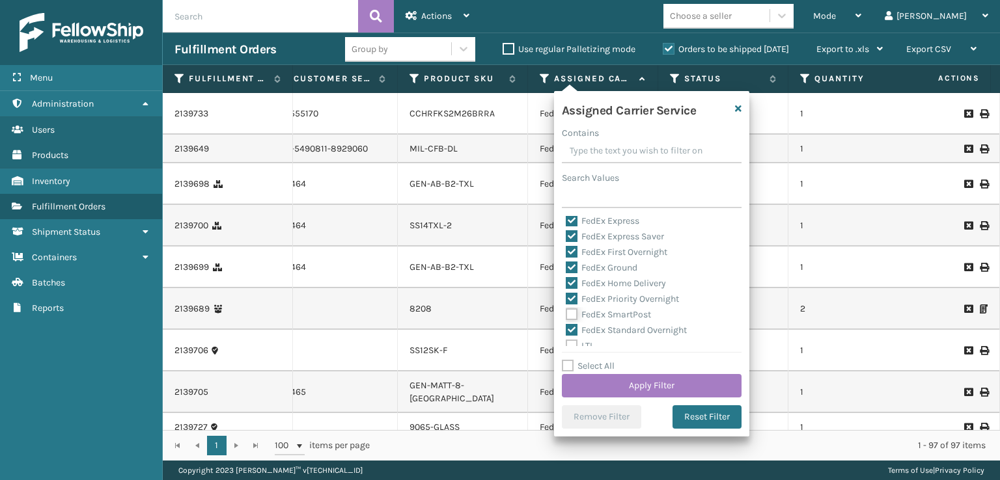
click at [566, 313] on input "FedEx SmartPost" at bounding box center [566, 311] width 1 height 8
checkbox input "true"
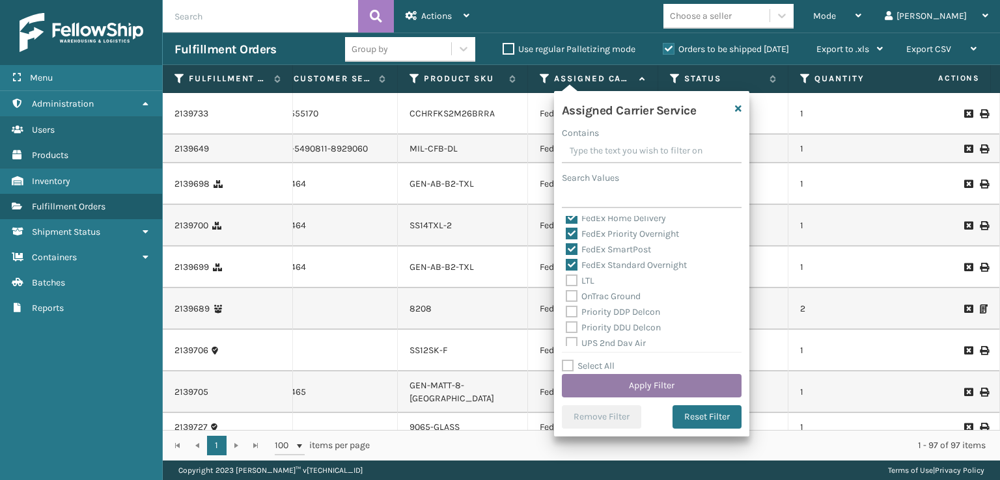
click at [605, 384] on button "Apply Filter" at bounding box center [652, 385] width 180 height 23
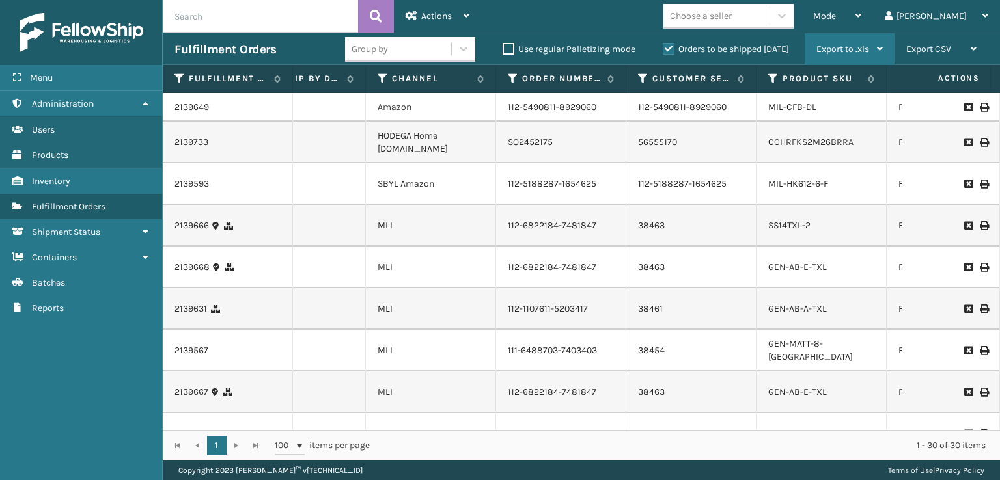
click at [875, 48] on div "Export to .xls" at bounding box center [849, 49] width 66 height 33
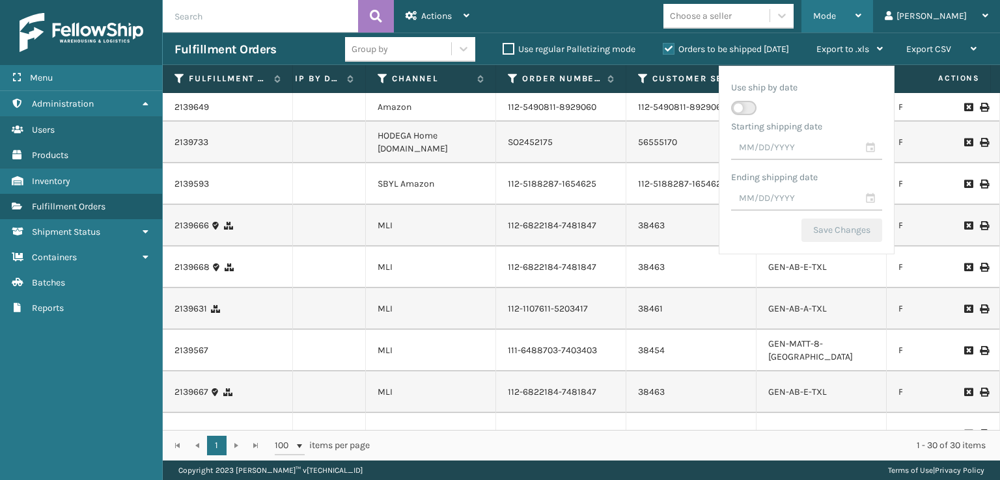
click at [861, 19] on div "Mode" at bounding box center [837, 16] width 48 height 33
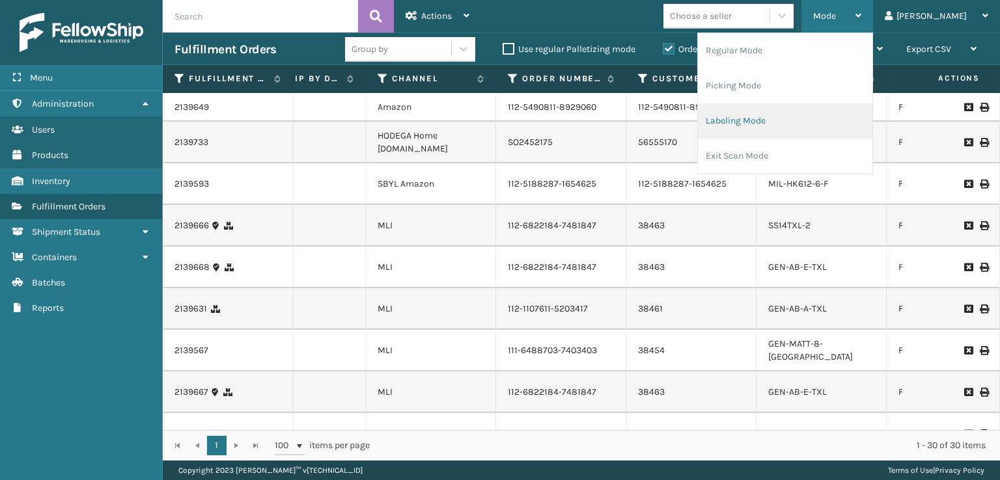
click at [872, 126] on li "Labeling Mode" at bounding box center [785, 121] width 174 height 35
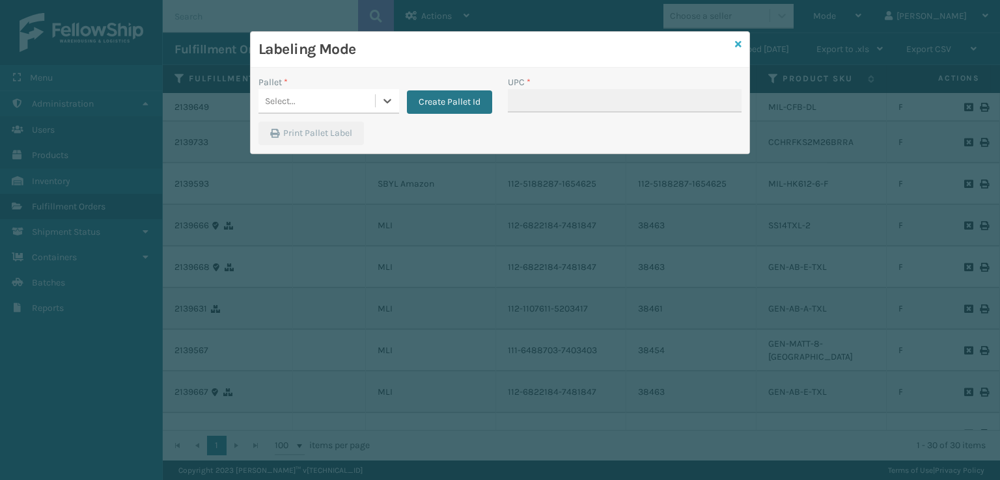
click at [735, 45] on icon at bounding box center [738, 44] width 7 height 9
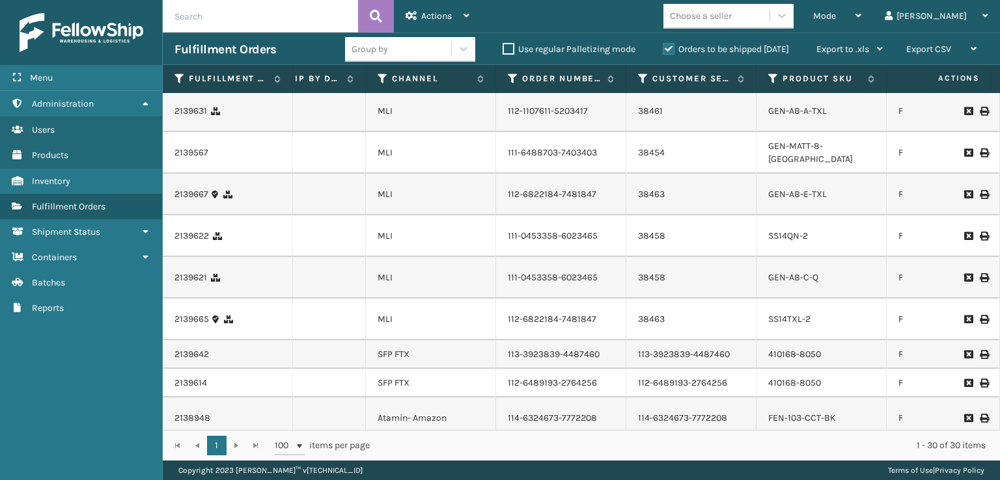
scroll to position [195, 78]
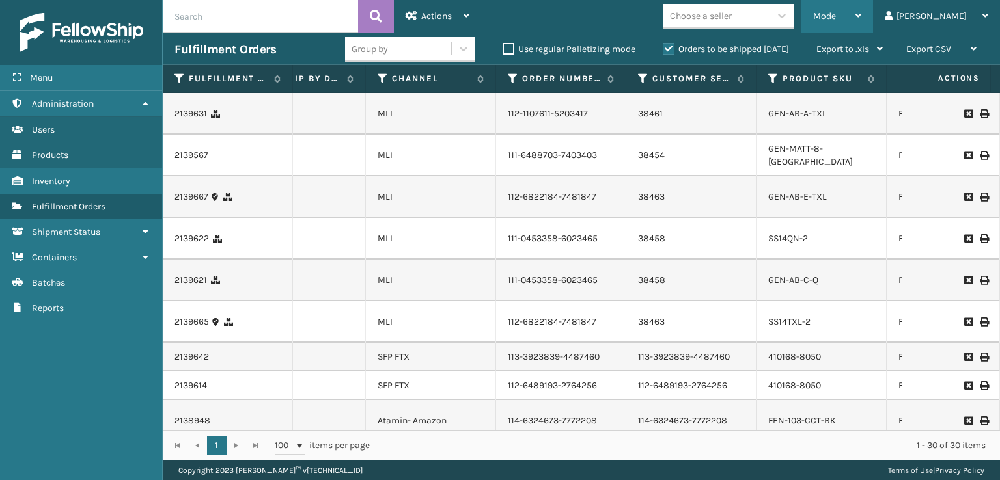
click at [861, 10] on div "Mode" at bounding box center [837, 16] width 48 height 33
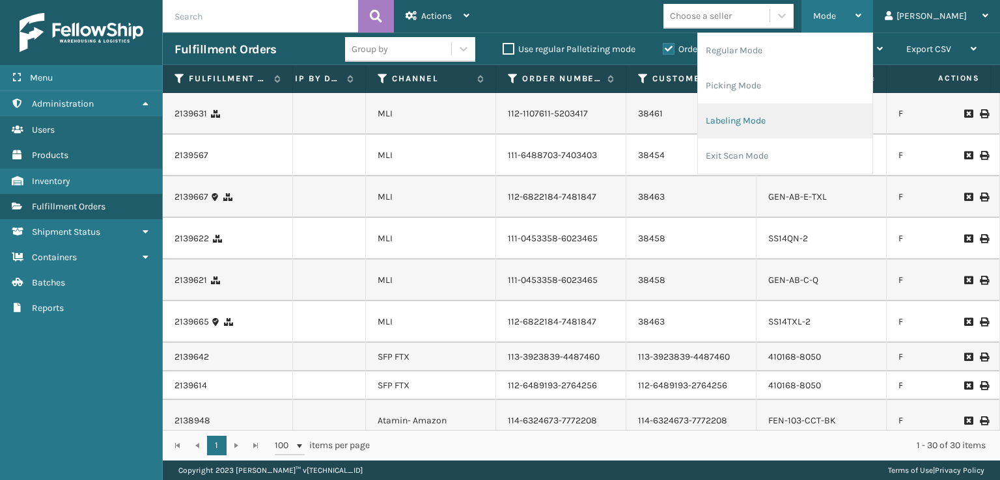
click at [834, 123] on li "Labeling Mode" at bounding box center [785, 121] width 174 height 35
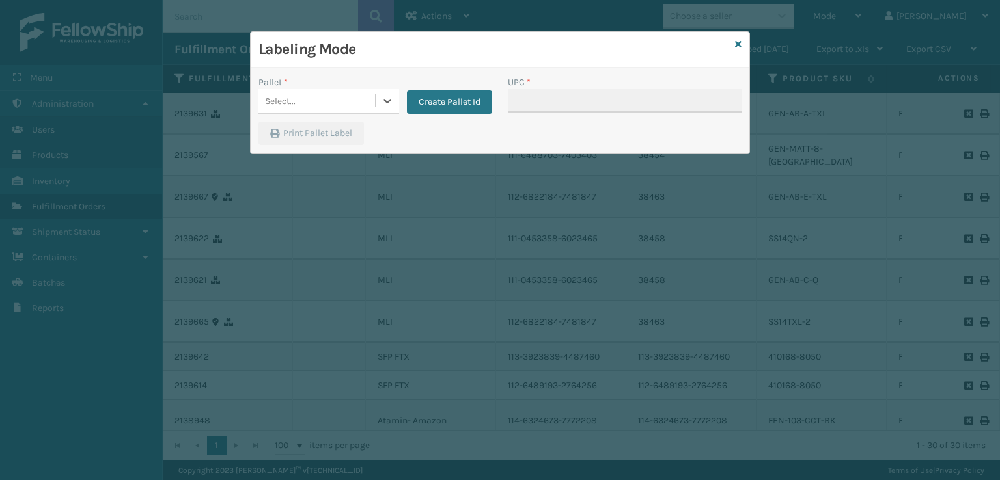
click at [362, 98] on div "Select..." at bounding box center [316, 100] width 117 height 21
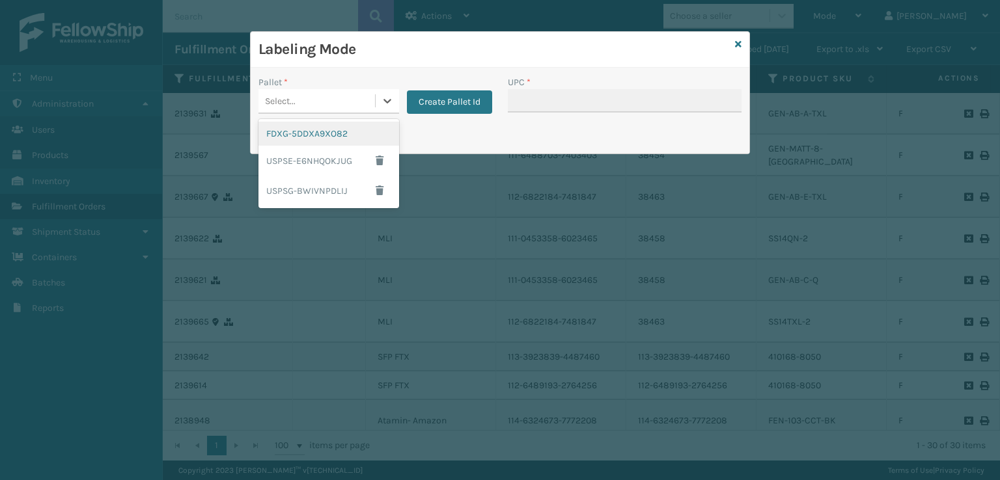
drag, startPoint x: 297, startPoint y: 137, endPoint x: 428, endPoint y: 102, distance: 136.1
click at [297, 136] on div "FDXG-5DDXA9XO82" at bounding box center [328, 134] width 141 height 24
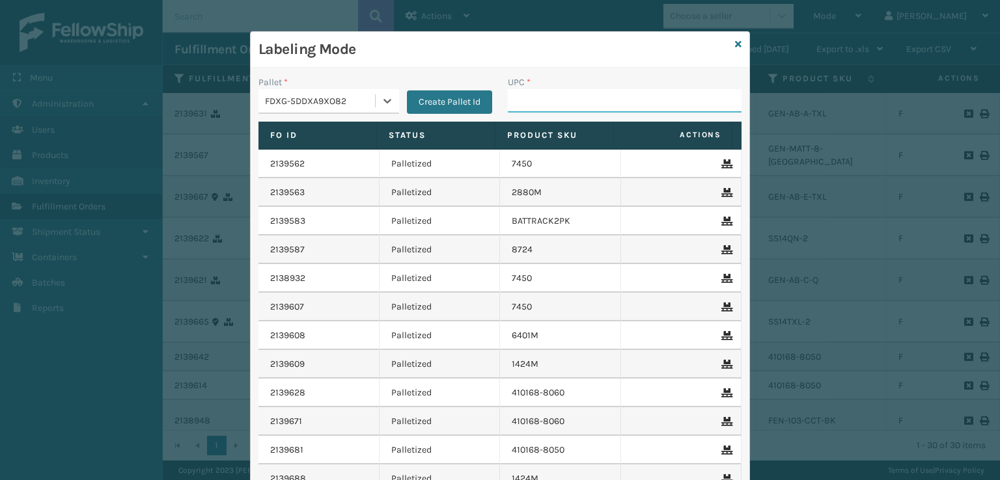
click at [519, 105] on input "UPC *" at bounding box center [625, 100] width 234 height 23
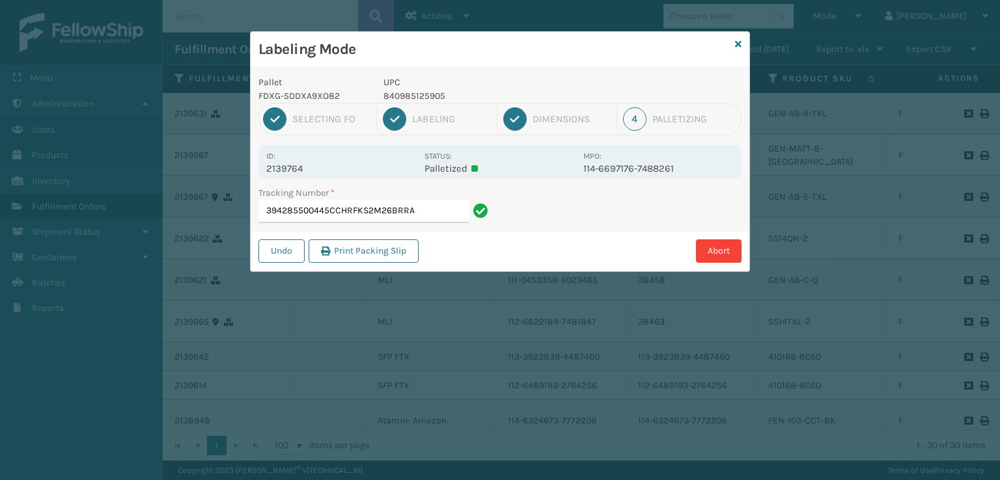
type input "394285500445CCHRFKS2M26BRRA"
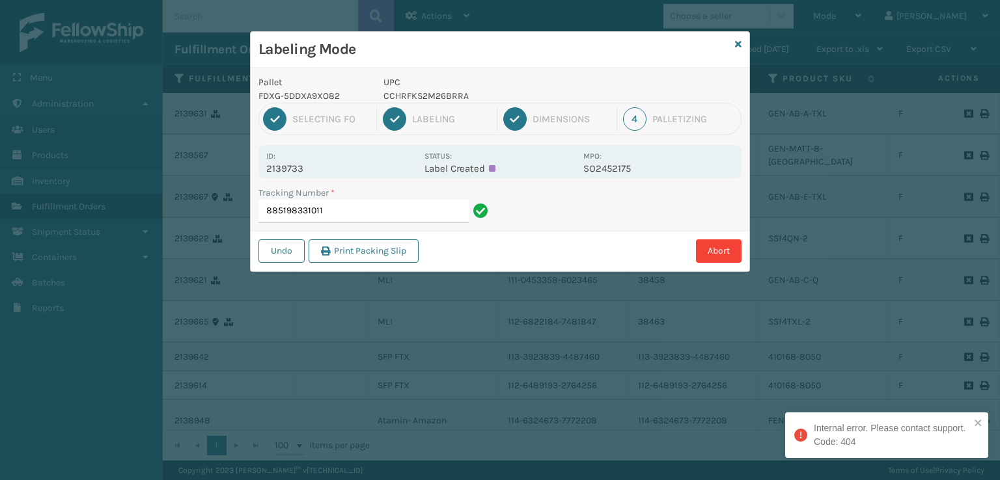
type input "885198331011"
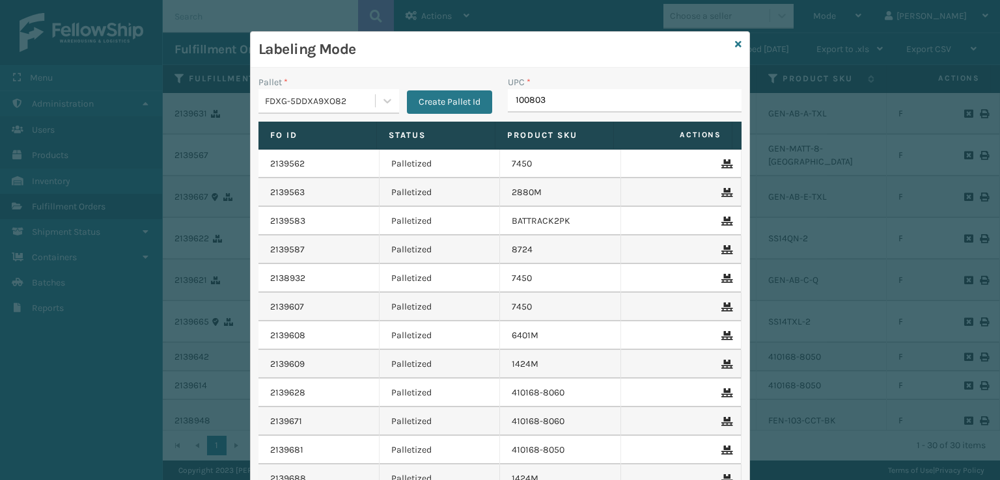
type input "1008031"
click at [735, 42] on icon at bounding box center [738, 44] width 7 height 9
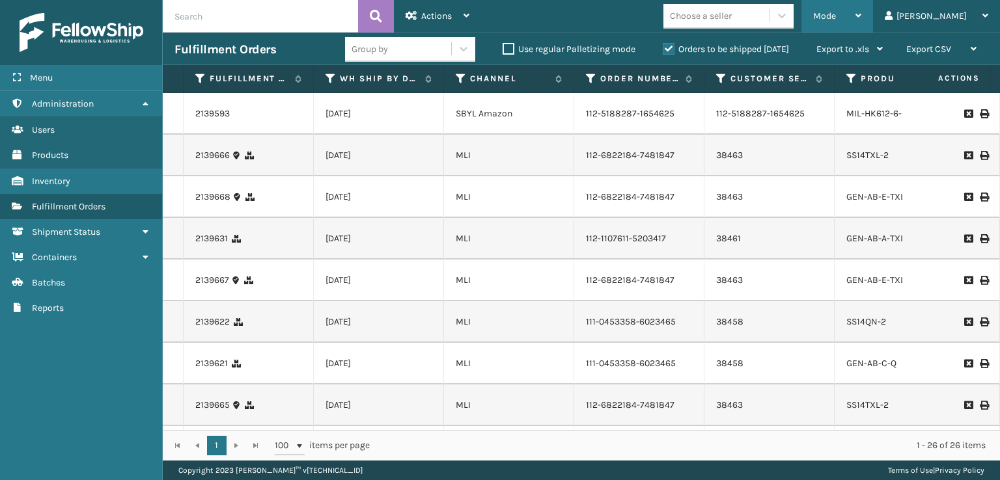
click at [861, 27] on div "Mode" at bounding box center [837, 16] width 48 height 33
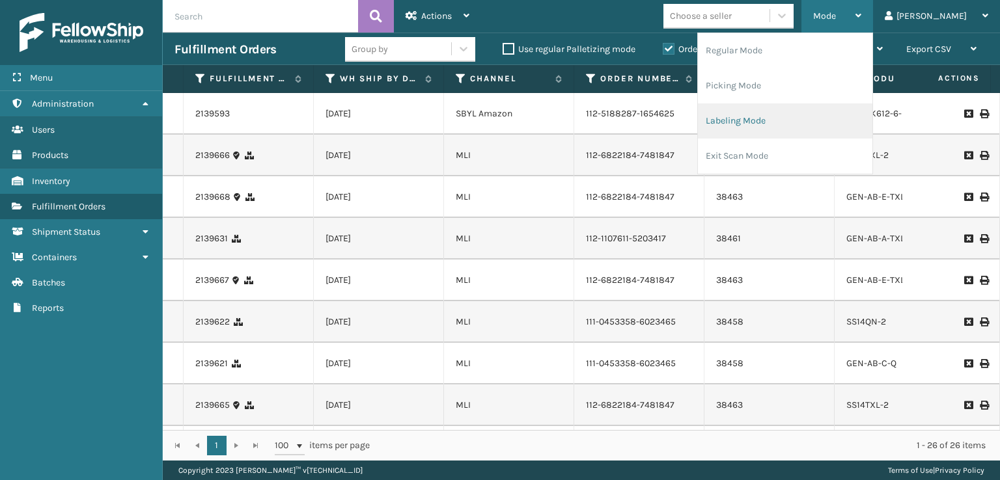
click at [766, 122] on li "Labeling Mode" at bounding box center [785, 121] width 174 height 35
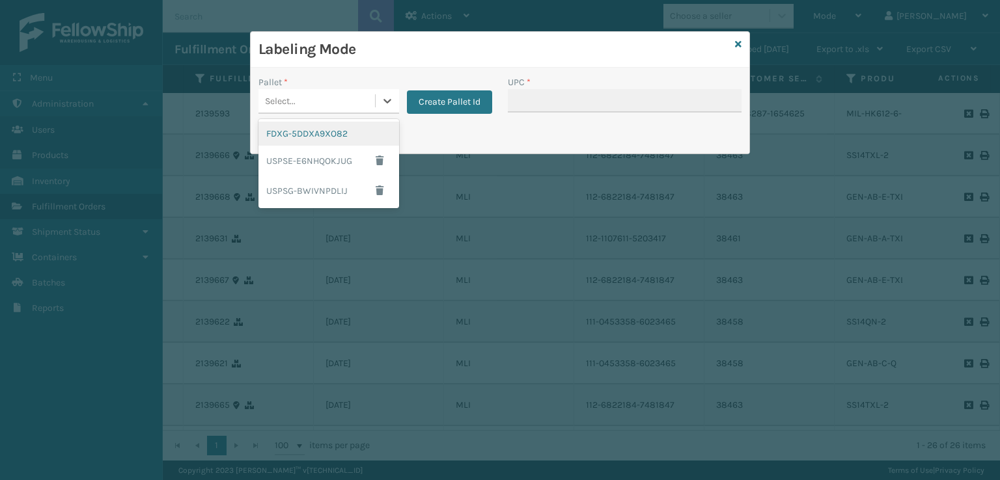
click at [278, 94] on div "Select..." at bounding box center [280, 101] width 31 height 14
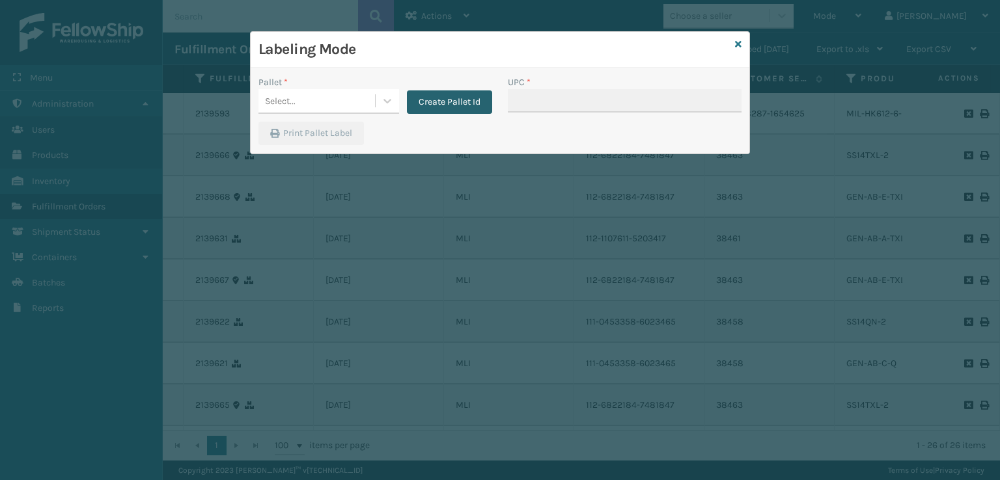
click at [419, 94] on button "Create Pallet Id" at bounding box center [449, 101] width 85 height 23
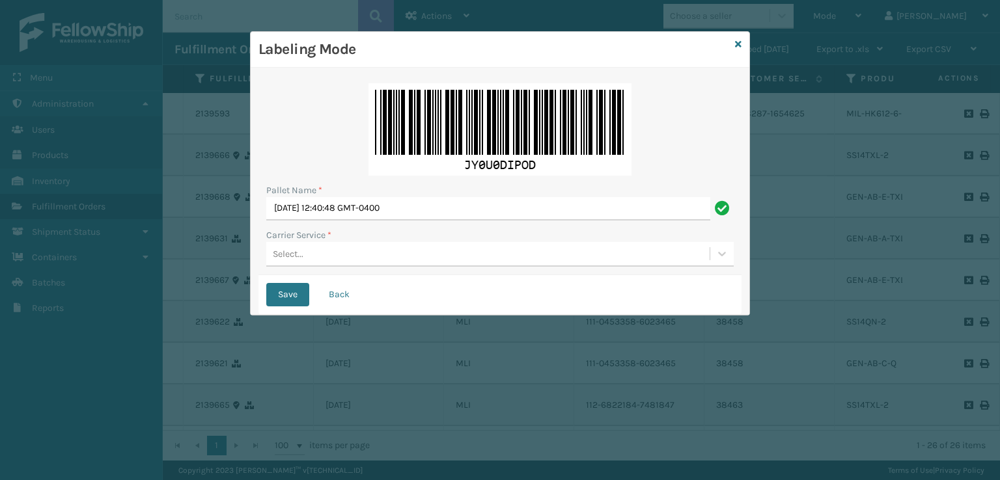
drag, startPoint x: 361, startPoint y: 247, endPoint x: 353, endPoint y: 255, distance: 11.5
click at [360, 247] on div "Select..." at bounding box center [487, 253] width 443 height 21
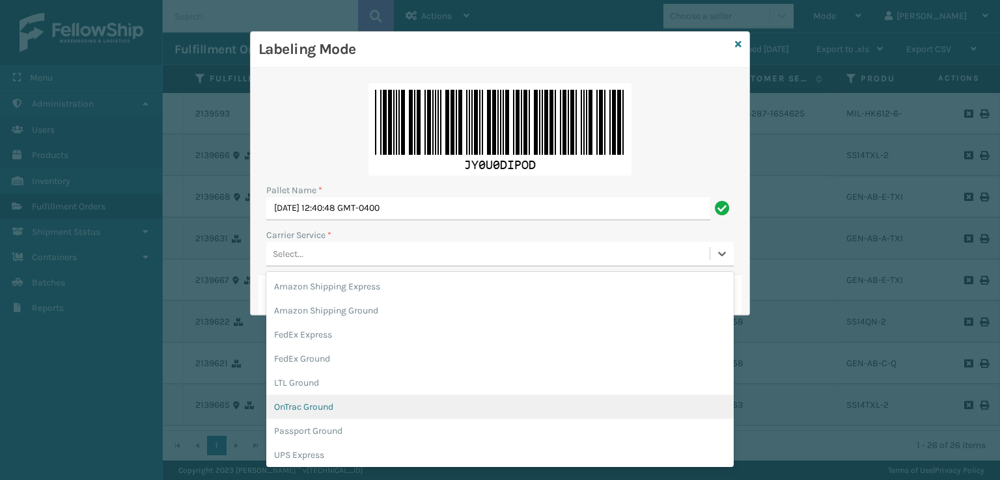
scroll to position [75, 0]
click at [304, 408] on div "UPS Ground" at bounding box center [499, 405] width 467 height 24
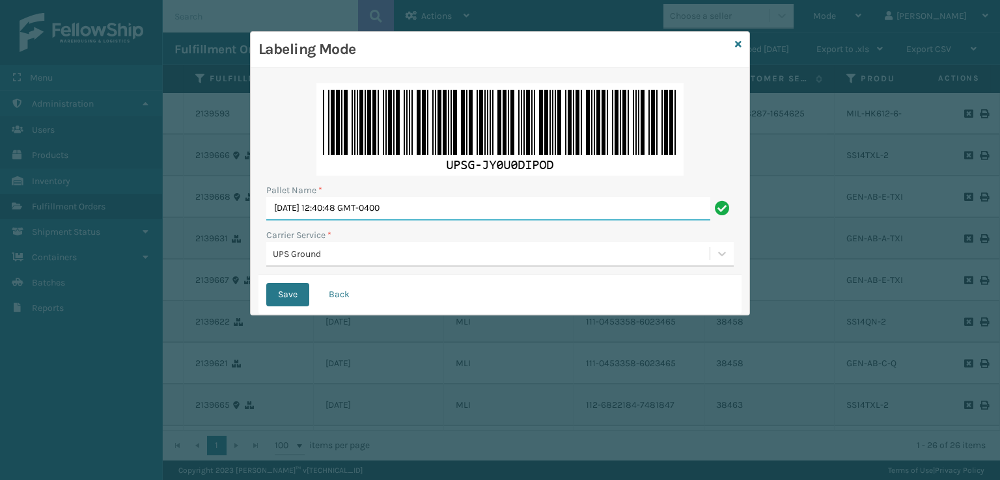
drag, startPoint x: 363, startPoint y: 237, endPoint x: 102, endPoint y: 316, distance: 272.7
click at [102, 316] on div "Labeling Mode Pallet Name * [DATE] 12:40:48 GMT-0400 Carrier Service * UPS Grou…" at bounding box center [500, 240] width 1000 height 480
type input "UPST8432695"
click at [266, 283] on button "Save" at bounding box center [287, 294] width 43 height 23
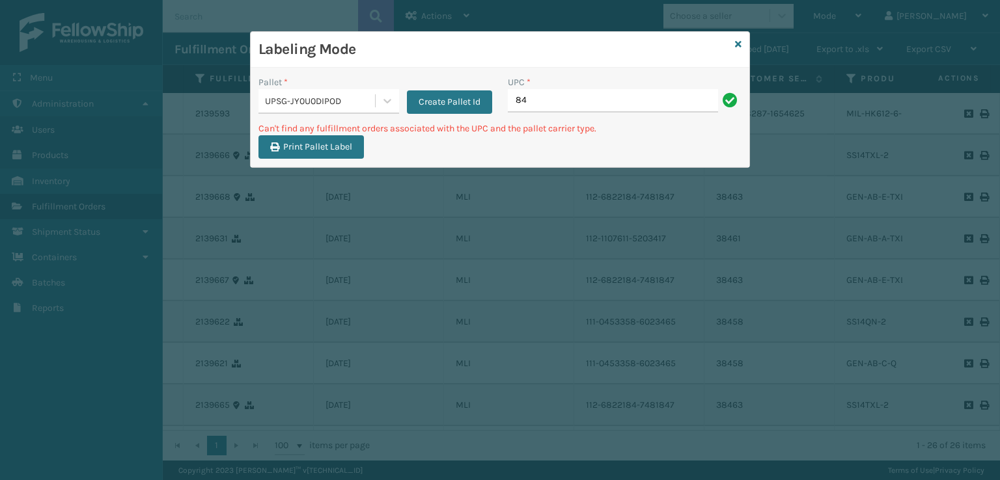
type input "8"
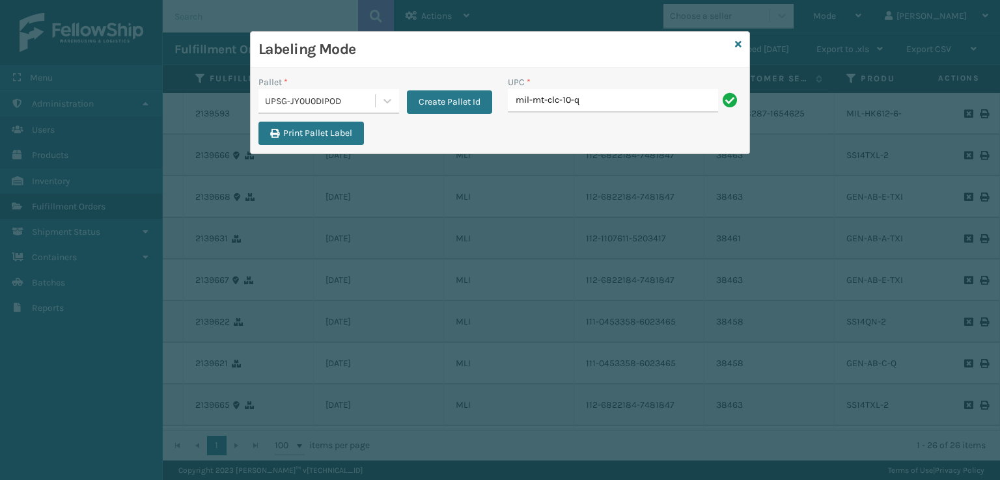
type input "mil-mt-clc-10-q"
type input "84098511"
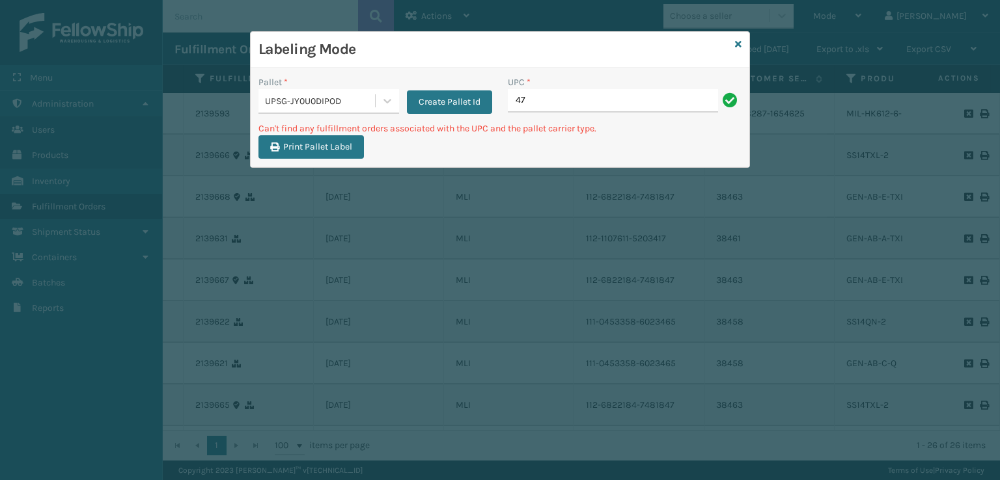
type input "4"
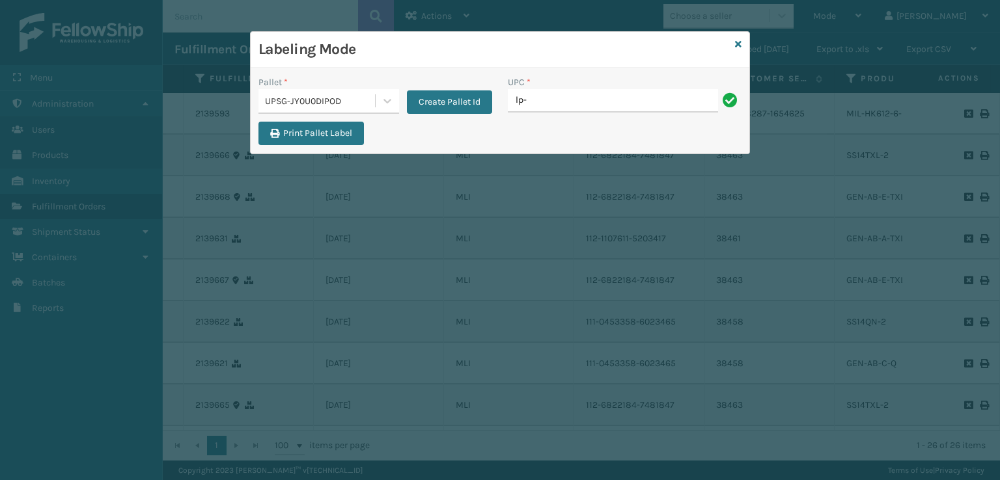
type input "lp-"
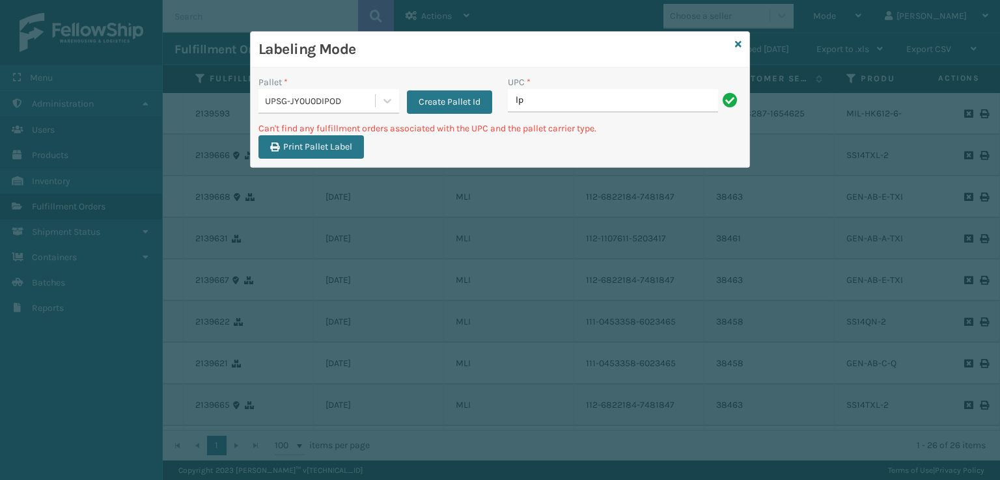
type input "l"
type input "LP-HYDLFPLS-GRPT"
drag, startPoint x: 607, startPoint y: 107, endPoint x: 359, endPoint y: 162, distance: 254.1
click at [359, 162] on div "Pallet * UPSG-JY0U0DIPOD Create Pallet Id UPC * LP-HYDLFPLS-GRPT Can't find any…" at bounding box center [500, 118] width 499 height 100
click at [646, 96] on input "LP-HYDLFPLS-GRPT" at bounding box center [613, 100] width 210 height 23
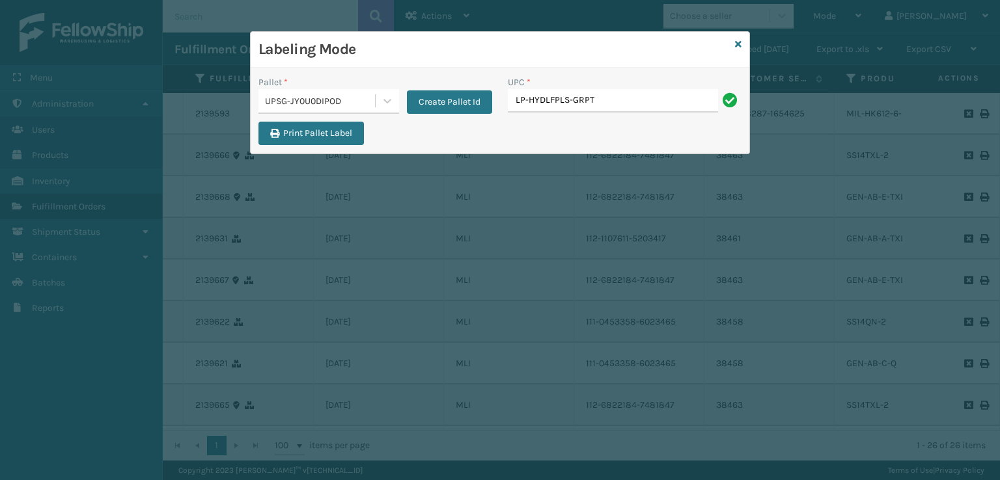
type input "LP-HYDLFPLS-GRPT"
type input "LP-VBRN-BLK"
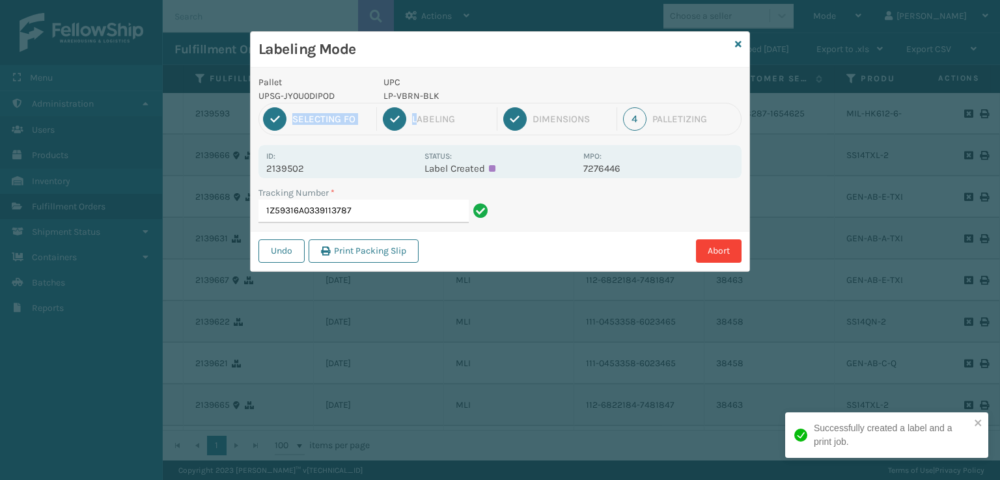
drag, startPoint x: 463, startPoint y: 99, endPoint x: 419, endPoint y: 105, distance: 44.0
click at [419, 105] on div "Pallet UPSG-JY0U0DIPOD UPC LP-VBRN-BLK 1 Selecting FO 2 Labeling 3 Dimensions 4…" at bounding box center [500, 170] width 499 height 204
drag, startPoint x: 426, startPoint y: 88, endPoint x: 408, endPoint y: 92, distance: 18.8
click at [426, 89] on div "UPC LP-VBRN-BLK" at bounding box center [480, 89] width 208 height 27
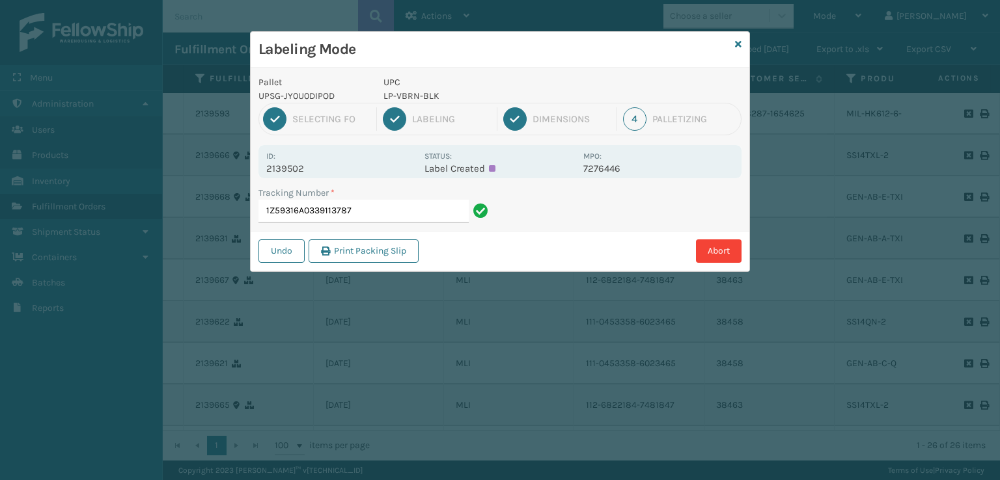
click at [435, 105] on div "1 Selecting FO 2 Labeling 3 Dimensions 4 Palletizing" at bounding box center [499, 119] width 483 height 33
drag, startPoint x: 436, startPoint y: 97, endPoint x: 382, endPoint y: 98, distance: 54.0
click at [382, 98] on div "UPC LP-VBRN-BLK" at bounding box center [480, 89] width 208 height 27
copy p "LP-VBRN-BLK"
click at [404, 217] on input "1Z59316A0339113787" at bounding box center [363, 211] width 210 height 23
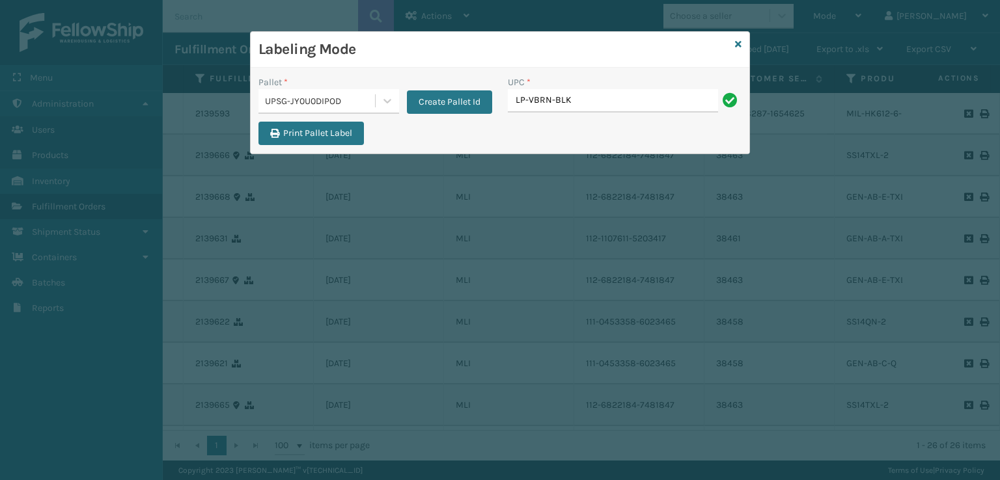
type input "LP-VBRN-BLK"
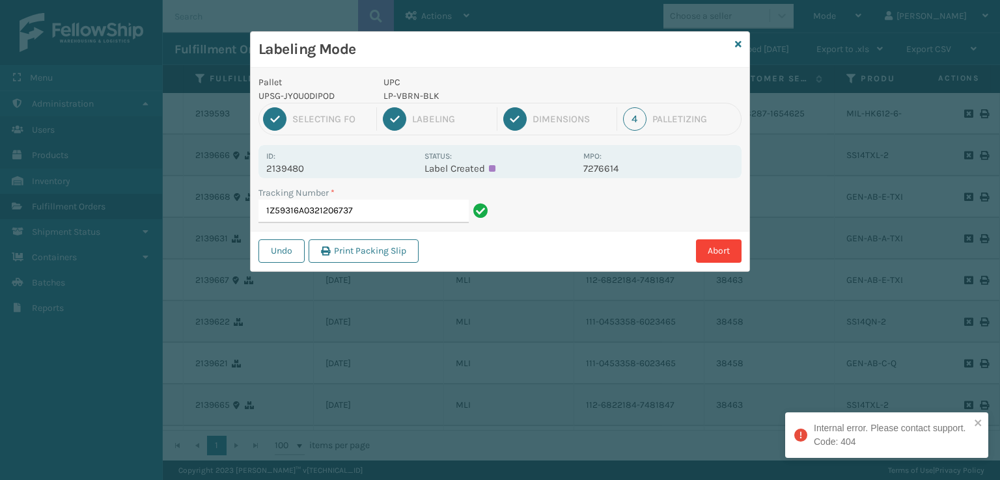
type input "1Z59316A0321206737"
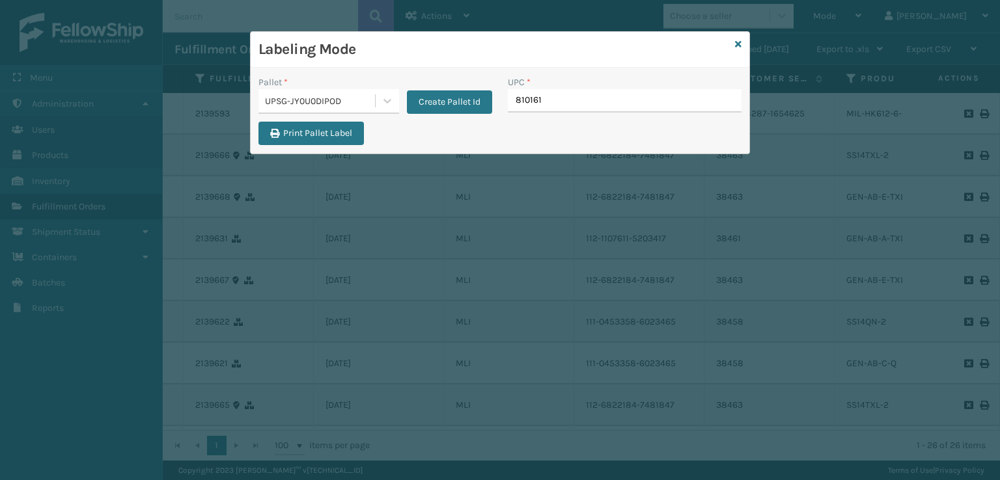
type input "8101613"
type input "810090930510"
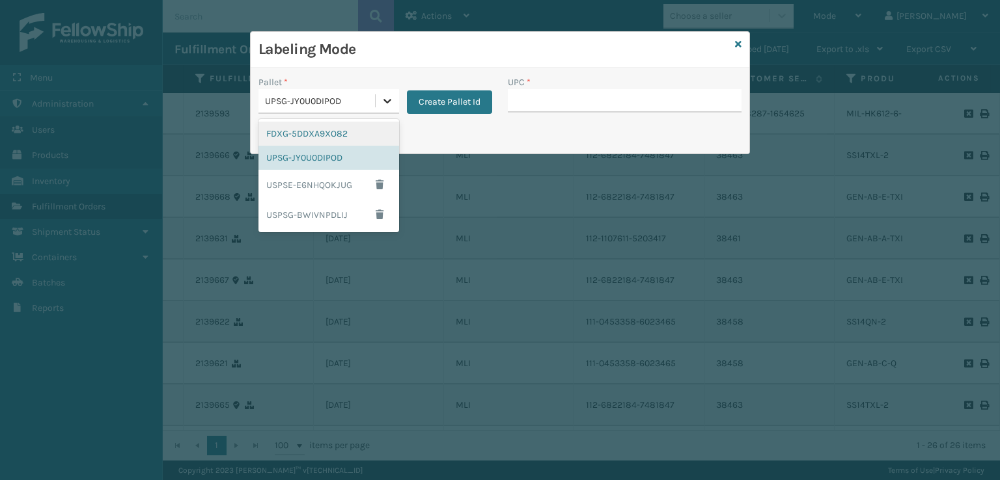
click at [383, 102] on icon at bounding box center [387, 100] width 13 height 13
click at [299, 133] on div "FDXG-5DDXA9XO82" at bounding box center [328, 134] width 141 height 24
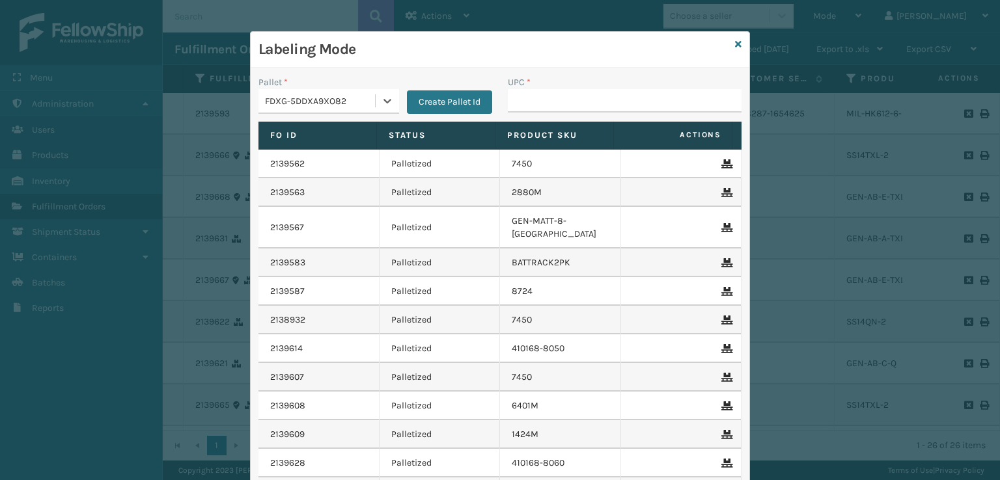
type input "GEN-AB-B2-TXL"
click at [529, 100] on input "UPC *" at bounding box center [625, 100] width 234 height 23
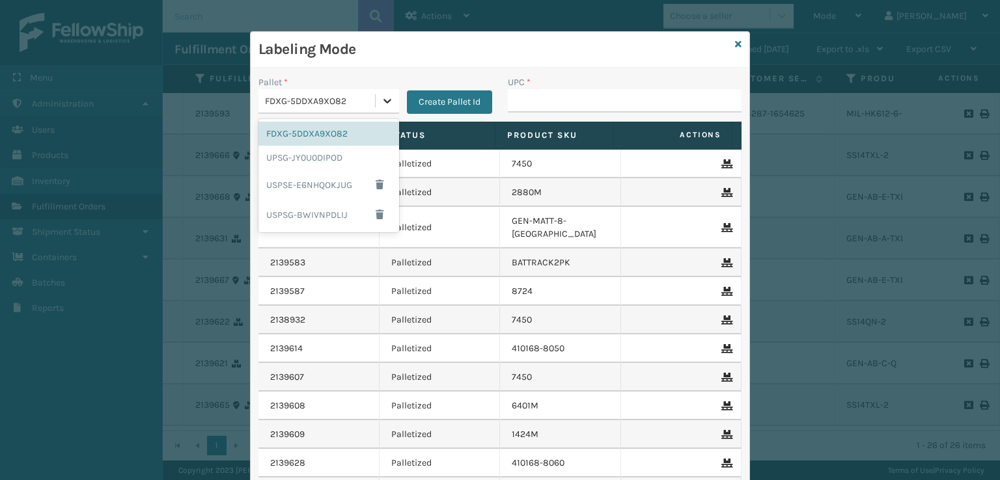
click at [387, 97] on icon at bounding box center [387, 100] width 13 height 13
click at [310, 167] on div "UPSG-JY0U0DIPOD" at bounding box center [328, 158] width 141 height 24
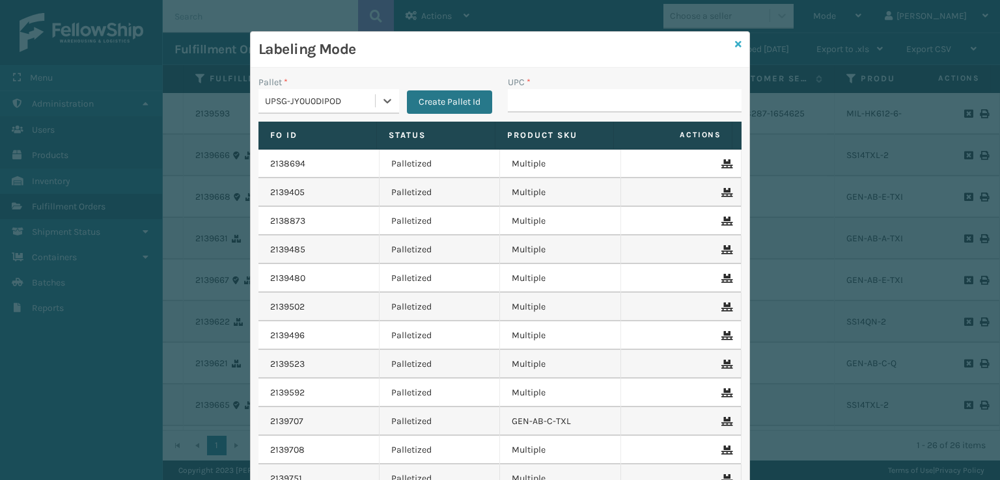
click at [735, 44] on icon at bounding box center [738, 44] width 7 height 9
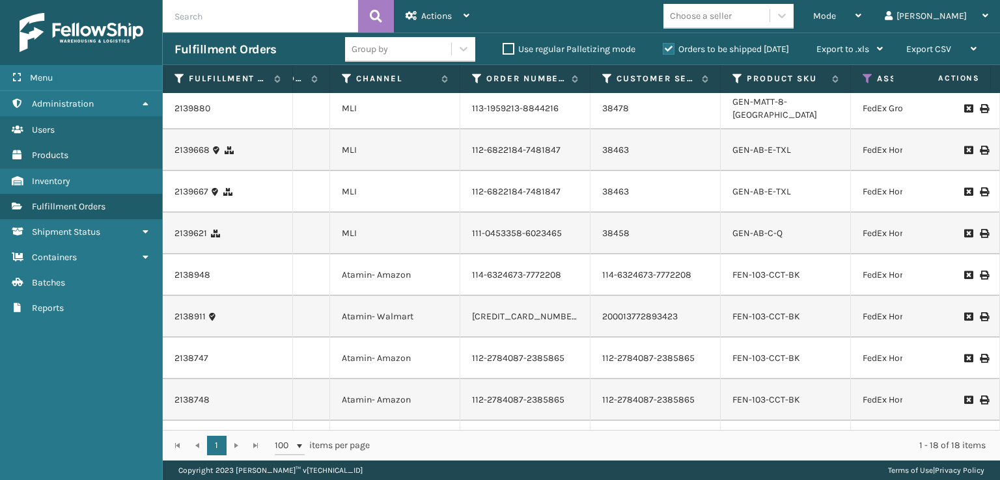
scroll to position [0, 114]
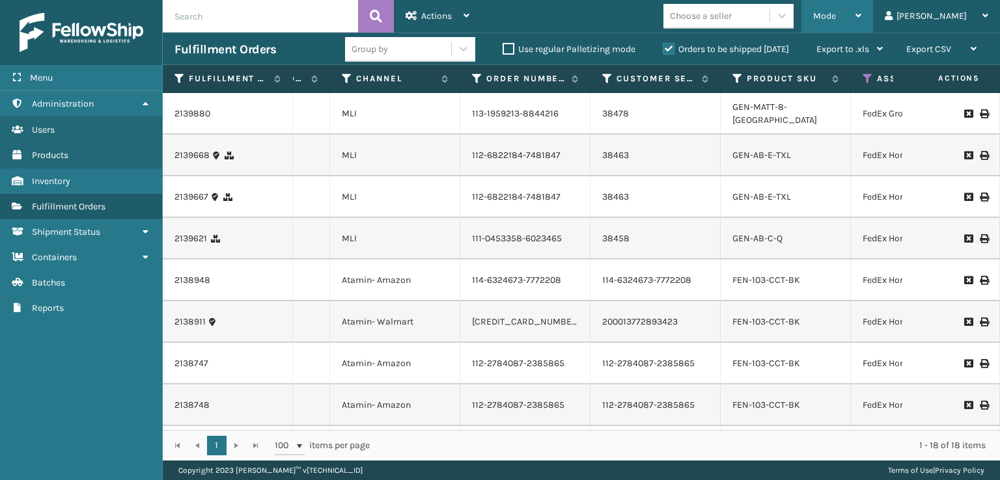
drag, startPoint x: 904, startPoint y: 14, endPoint x: 888, endPoint y: 22, distance: 17.8
click at [861, 14] on div "Mode" at bounding box center [837, 16] width 48 height 33
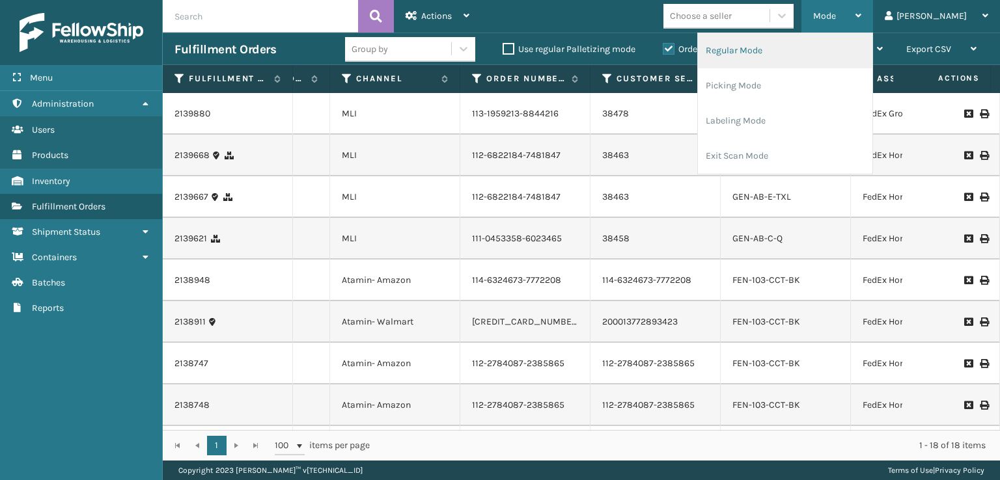
click at [798, 51] on li "Regular Mode" at bounding box center [785, 50] width 174 height 35
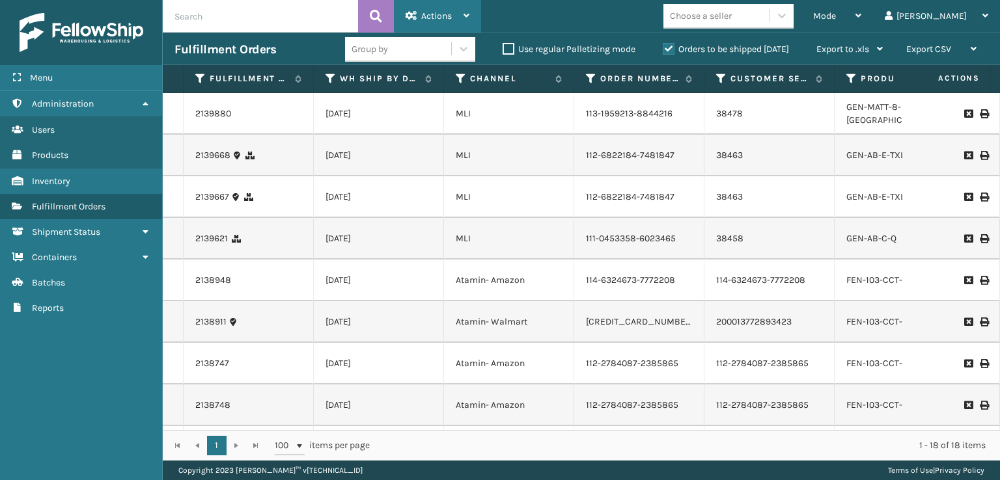
drag, startPoint x: 428, startPoint y: 7, endPoint x: 418, endPoint y: 82, distance: 76.1
click at [428, 7] on div "Actions" at bounding box center [438, 16] width 64 height 33
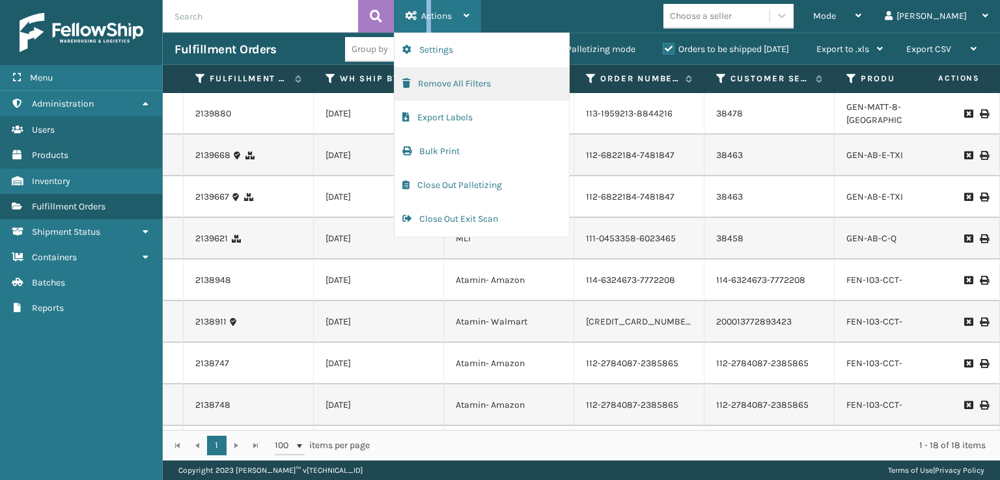
click at [417, 96] on button "Remove All Filters" at bounding box center [482, 84] width 174 height 34
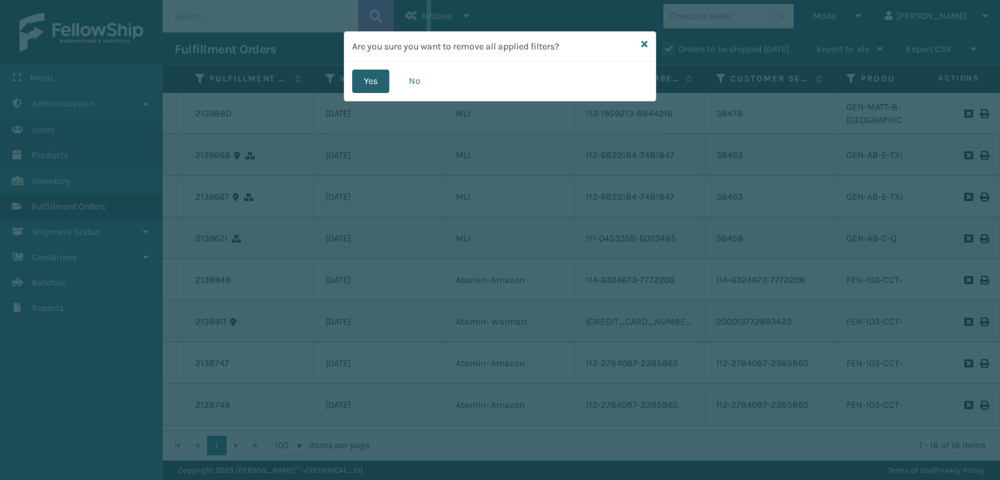
click at [370, 85] on button "Yes" at bounding box center [370, 81] width 37 height 23
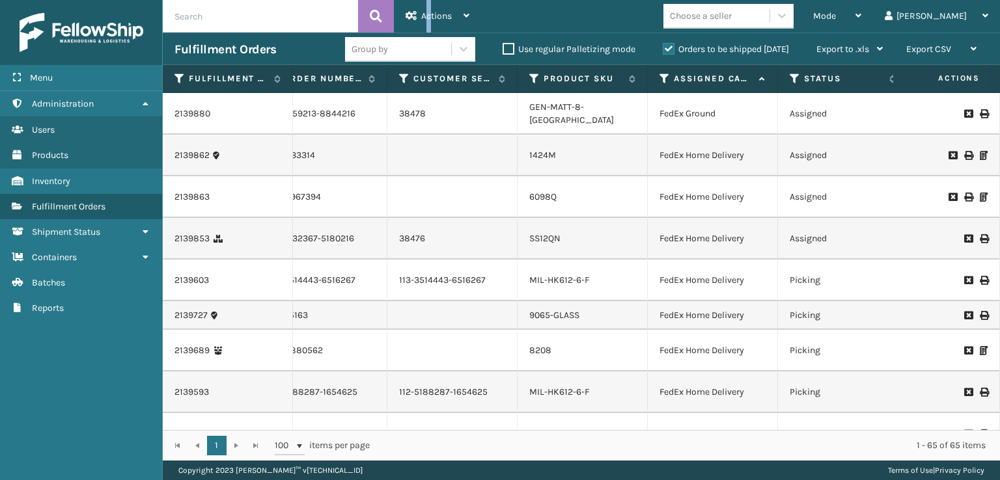
scroll to position [0, 298]
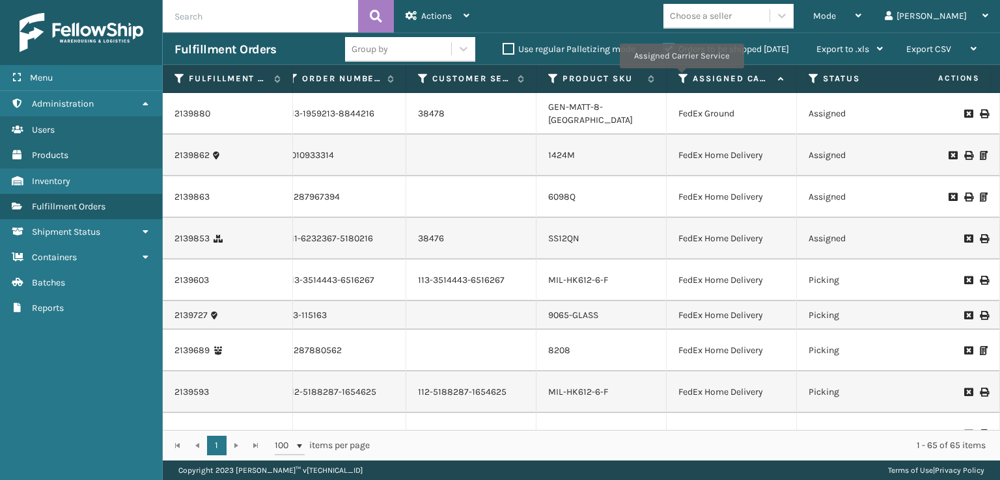
click at [680, 79] on icon at bounding box center [683, 79] width 10 height 12
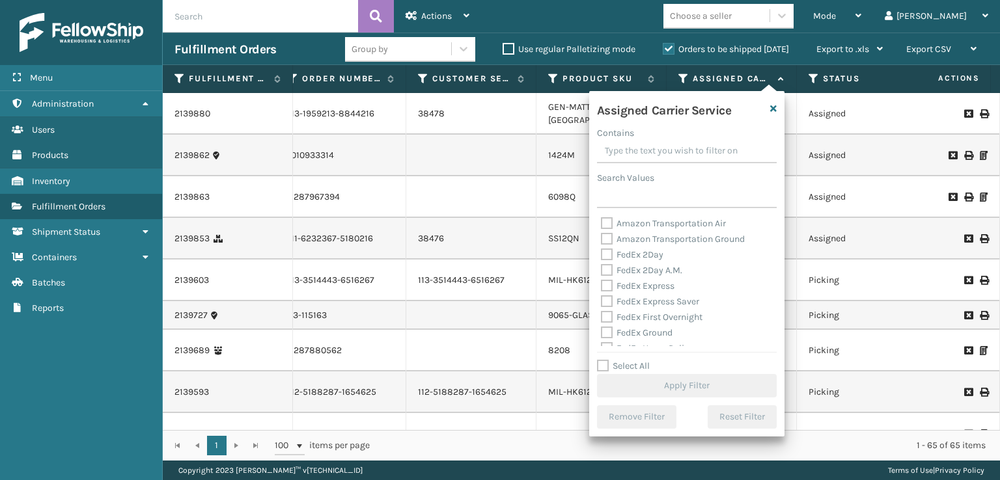
drag, startPoint x: 612, startPoint y: 261, endPoint x: 610, endPoint y: 268, distance: 6.8
click at [611, 261] on div "FedEx 2Day" at bounding box center [687, 255] width 172 height 16
click at [608, 271] on label "FedEx 2Day A.M." at bounding box center [641, 270] width 81 height 11
click at [602, 271] on input "FedEx 2Day A.M." at bounding box center [601, 267] width 1 height 8
checkbox input "true"
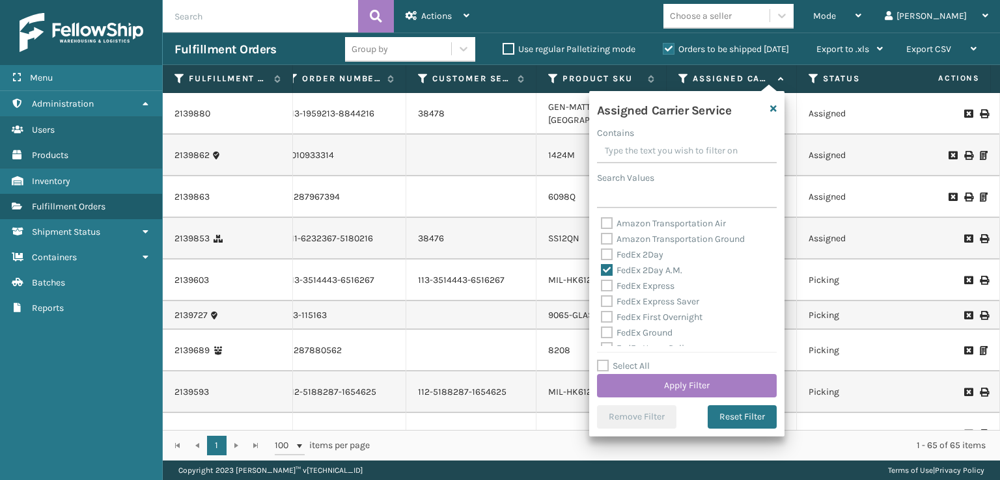
drag, startPoint x: 609, startPoint y: 256, endPoint x: 617, endPoint y: 285, distance: 30.2
click at [609, 258] on label "FedEx 2Day" at bounding box center [632, 254] width 62 height 11
click at [602, 256] on input "FedEx 2Day" at bounding box center [601, 251] width 1 height 8
checkbox input "true"
click at [617, 301] on label "FedEx Express Saver" at bounding box center [650, 301] width 98 height 11
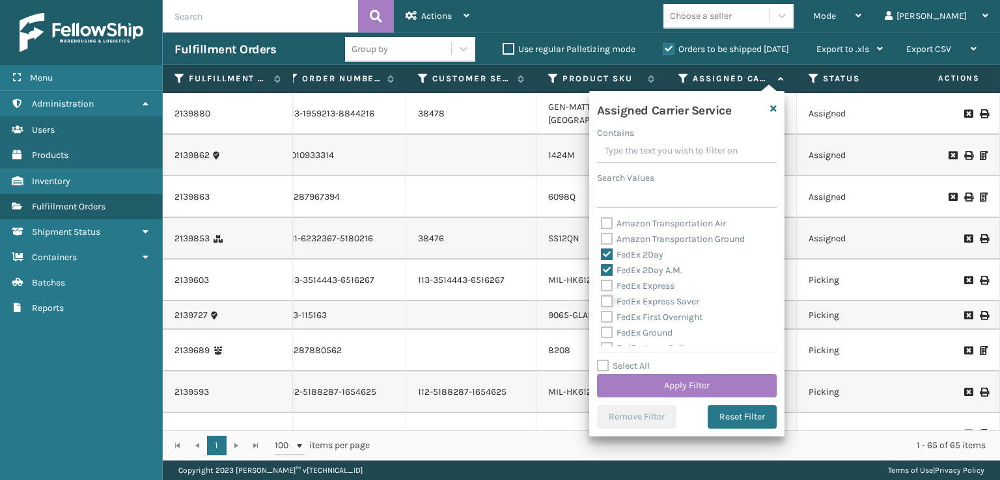
click at [602, 301] on input "FedEx Express Saver" at bounding box center [601, 298] width 1 height 8
checkbox input "true"
drag, startPoint x: 611, startPoint y: 290, endPoint x: 628, endPoint y: 326, distance: 39.6
click at [614, 295] on div "Amazon Transportation Air Amazon Transportation Ground FedEx 2Day FedEx 2Day A.…" at bounding box center [687, 281] width 180 height 130
drag, startPoint x: 607, startPoint y: 326, endPoint x: 606, endPoint y: 319, distance: 7.3
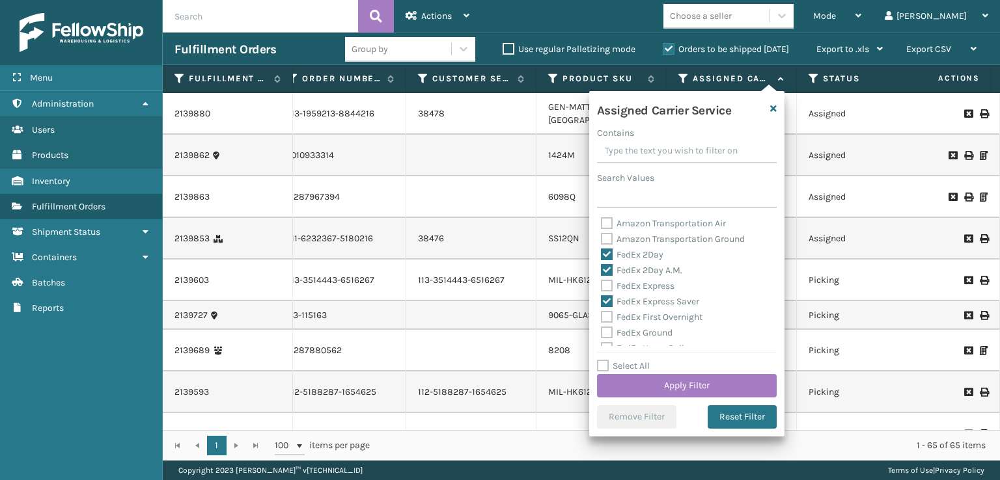
click at [607, 326] on div "FedEx Ground" at bounding box center [687, 334] width 172 height 16
click at [606, 314] on label "FedEx First Overnight" at bounding box center [652, 317] width 102 height 11
click at [602, 314] on input "FedEx First Overnight" at bounding box center [601, 314] width 1 height 8
checkbox input "true"
click at [605, 288] on label "FedEx Express" at bounding box center [638, 286] width 74 height 11
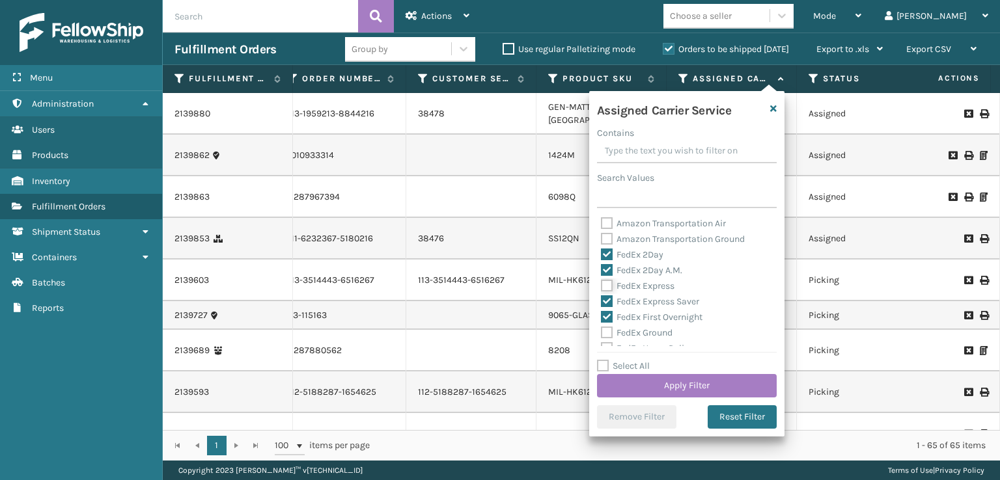
click at [602, 287] on input "FedEx Express" at bounding box center [601, 283] width 1 height 8
checkbox input "true"
click at [605, 332] on label "FedEx Ground" at bounding box center [637, 332] width 72 height 11
click at [602, 332] on input "FedEx Ground" at bounding box center [601, 330] width 1 height 8
checkbox input "true"
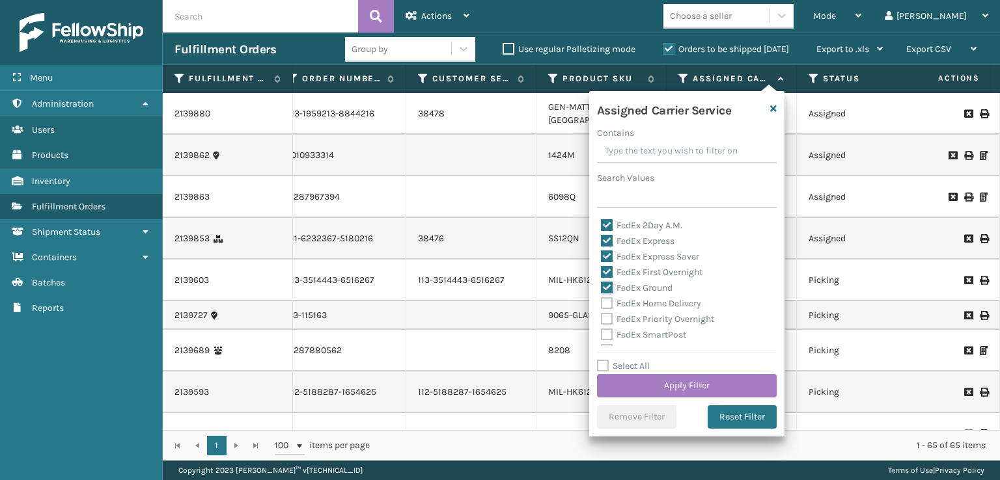
scroll to position [65, 0]
click at [607, 321] on div "FedEx SmartPost" at bounding box center [687, 315] width 172 height 16
click at [606, 314] on label "FedEx SmartPost" at bounding box center [643, 314] width 85 height 11
click at [602, 314] on input "FedEx SmartPost" at bounding box center [601, 311] width 1 height 8
checkbox input "true"
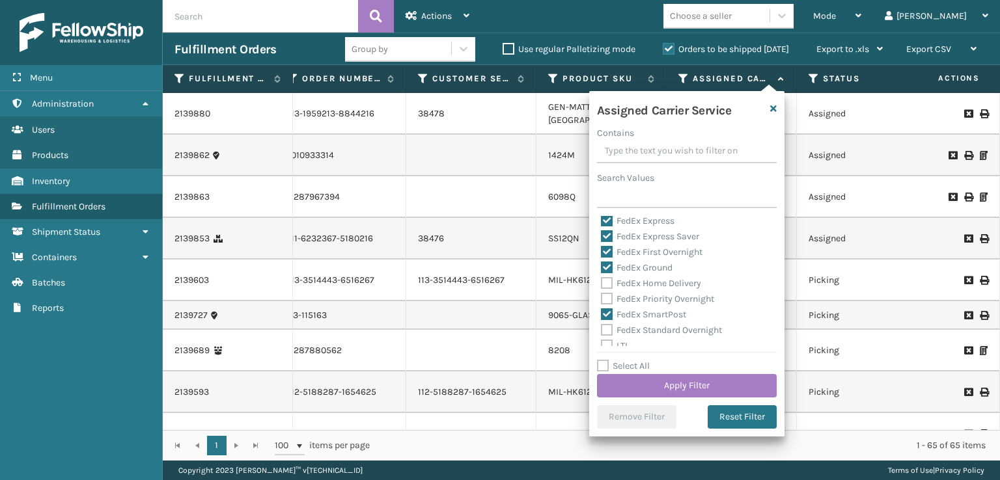
click at [603, 301] on label "FedEx Priority Overnight" at bounding box center [657, 299] width 113 height 11
click at [602, 300] on input "FedEx Priority Overnight" at bounding box center [601, 296] width 1 height 8
checkbox input "true"
click at [605, 282] on label "FedEx Home Delivery" at bounding box center [651, 283] width 100 height 11
click at [602, 282] on input "FedEx Home Delivery" at bounding box center [601, 280] width 1 height 8
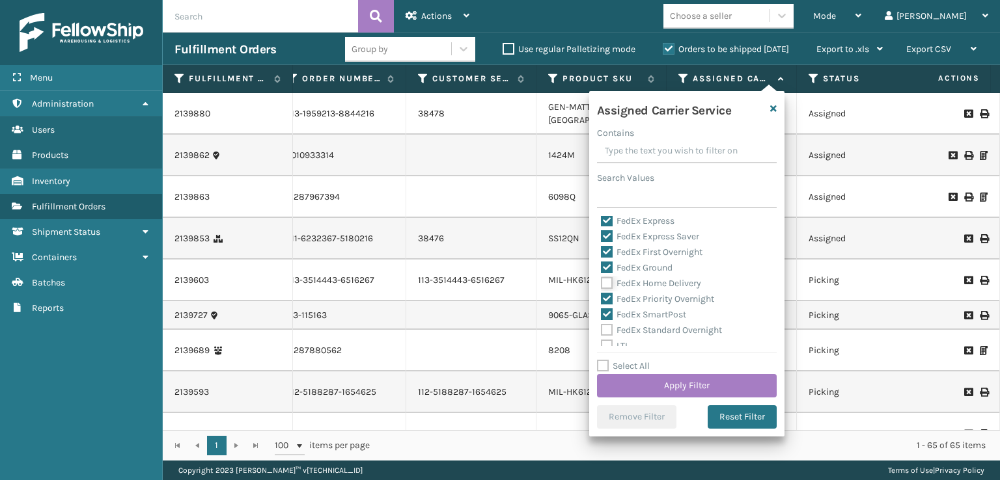
checkbox input "true"
click at [610, 331] on label "FedEx Standard Overnight" at bounding box center [661, 330] width 121 height 11
click at [602, 331] on input "FedEx Standard Overnight" at bounding box center [601, 327] width 1 height 8
checkbox input "true"
click at [637, 383] on button "Apply Filter" at bounding box center [687, 385] width 180 height 23
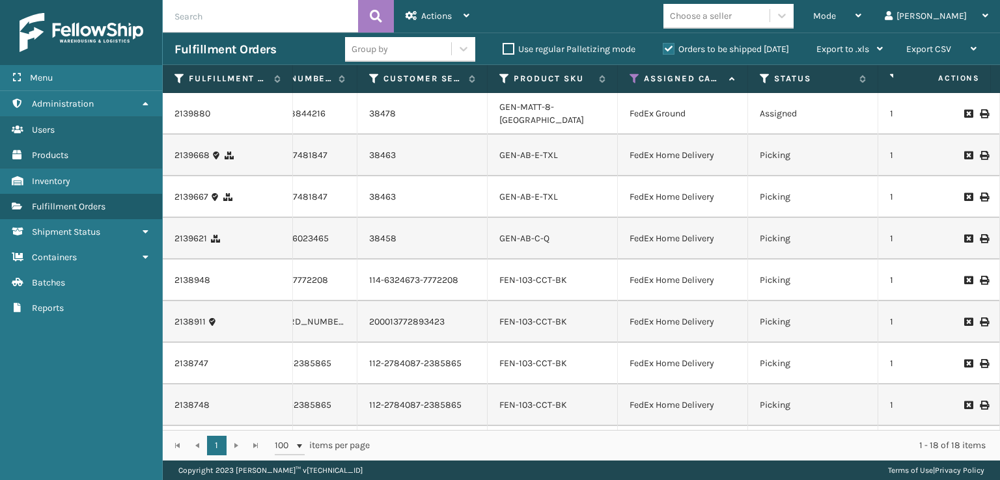
scroll to position [0, 350]
click at [766, 79] on icon at bounding box center [762, 79] width 10 height 12
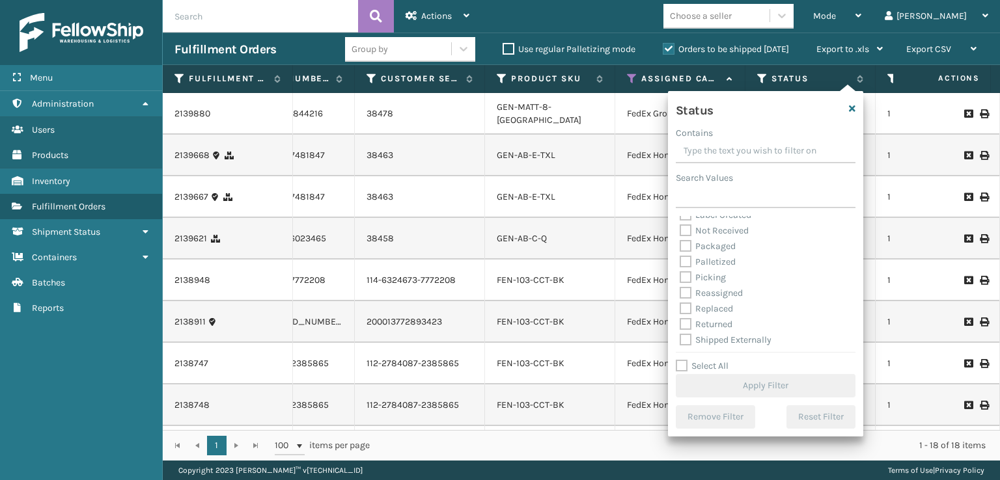
scroll to position [73, 0]
click at [689, 270] on label "Picking" at bounding box center [703, 275] width 46 height 11
click at [680, 270] on input "Picking" at bounding box center [680, 272] width 1 height 8
checkbox input "true"
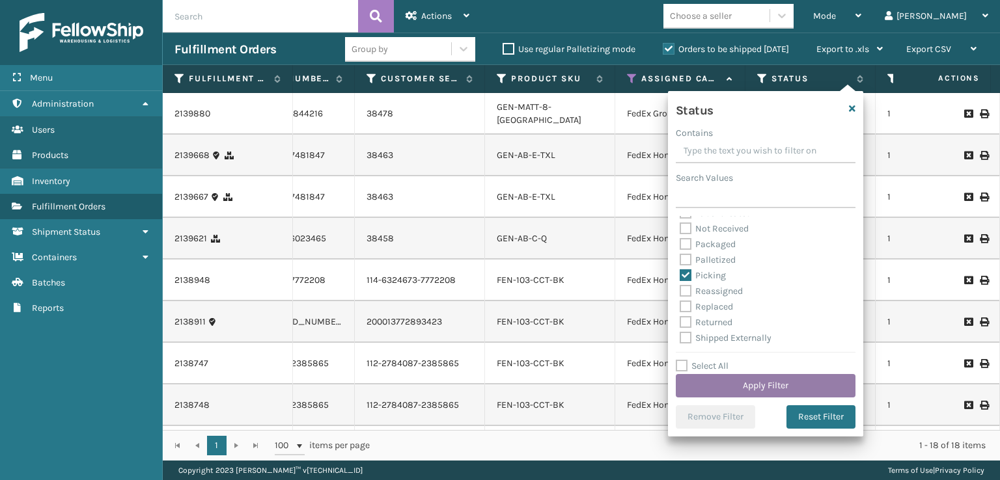
click at [734, 382] on button "Apply Filter" at bounding box center [766, 385] width 180 height 23
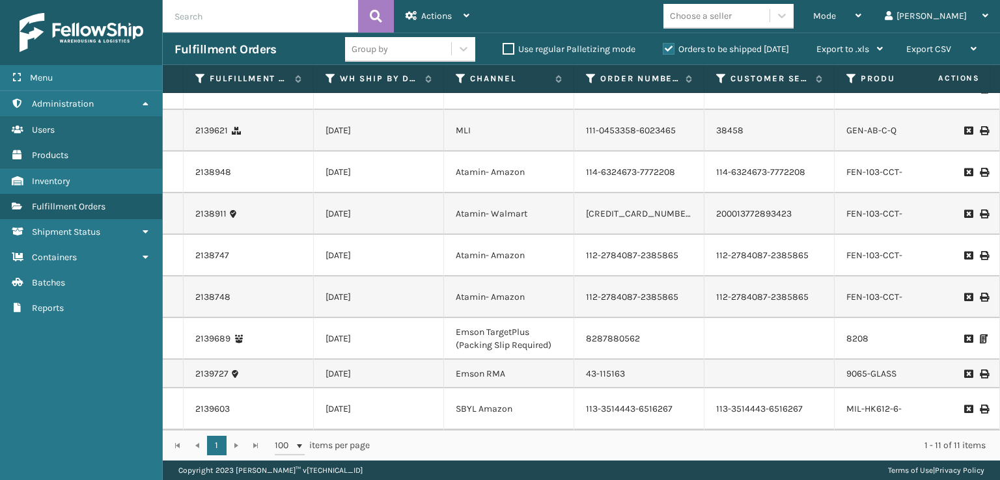
scroll to position [130, 0]
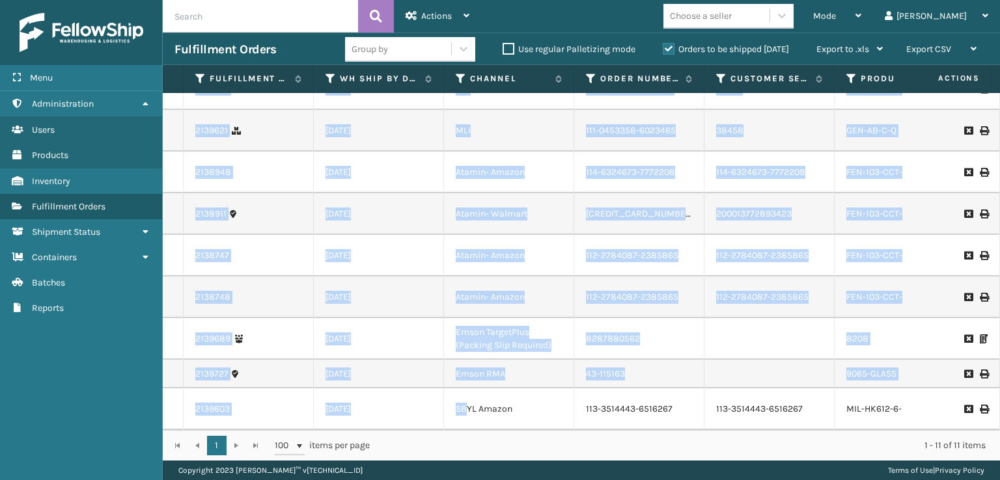
drag, startPoint x: 467, startPoint y: 420, endPoint x: 498, endPoint y: 428, distance: 31.7
click at [498, 428] on div "2139593 [DATE] SBYL Amazon 112-5188287-1654625 112-5188287-1654625 MIL-HK612-6-…" at bounding box center [581, 261] width 837 height 337
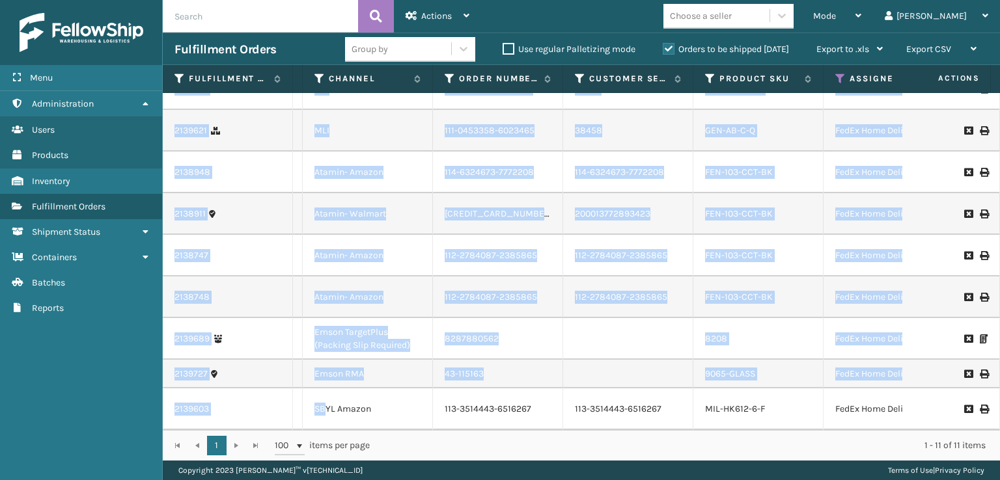
click at [565, 389] on td at bounding box center [628, 374] width 130 height 29
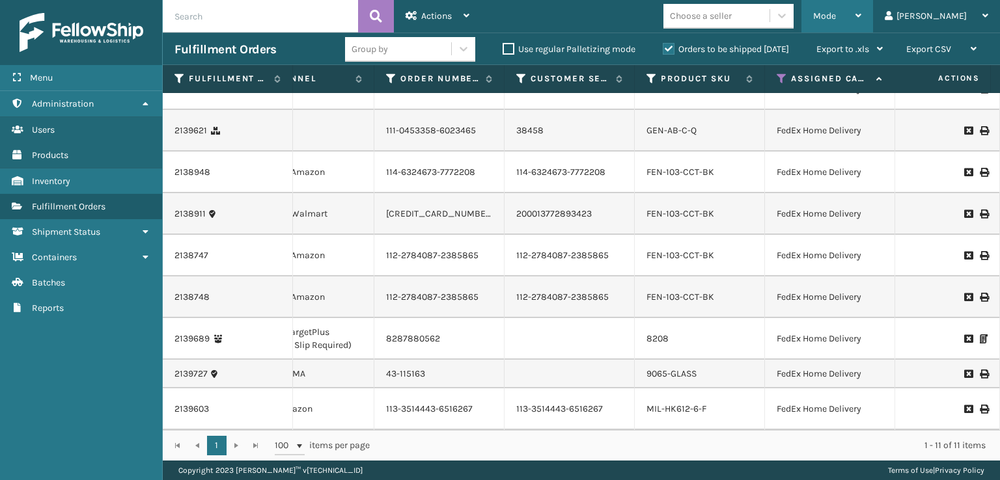
click at [861, 25] on div "Mode" at bounding box center [837, 16] width 48 height 33
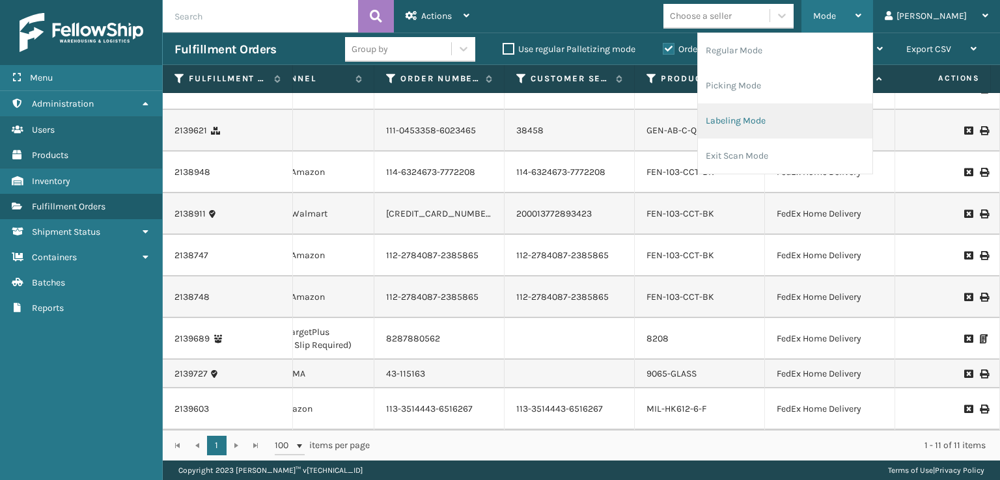
click at [767, 127] on li "Labeling Mode" at bounding box center [785, 121] width 174 height 35
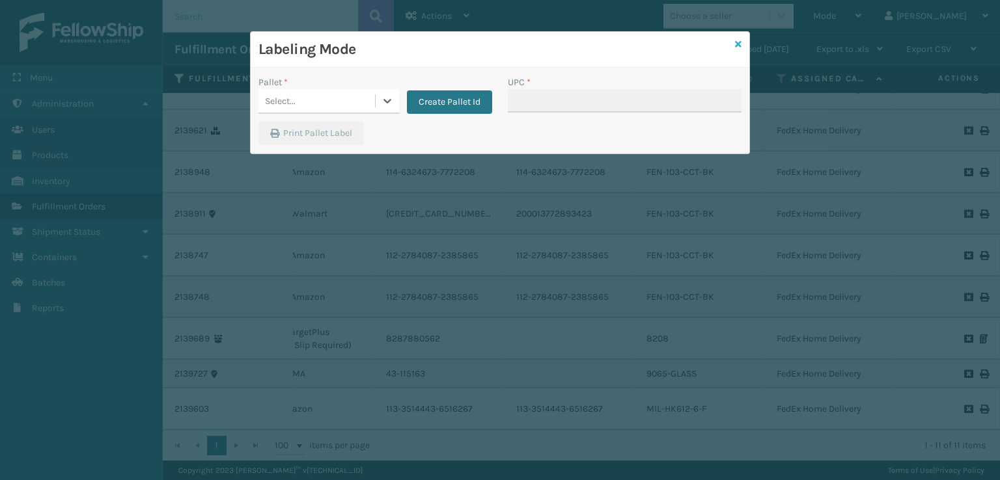
click at [740, 48] on icon at bounding box center [738, 44] width 7 height 9
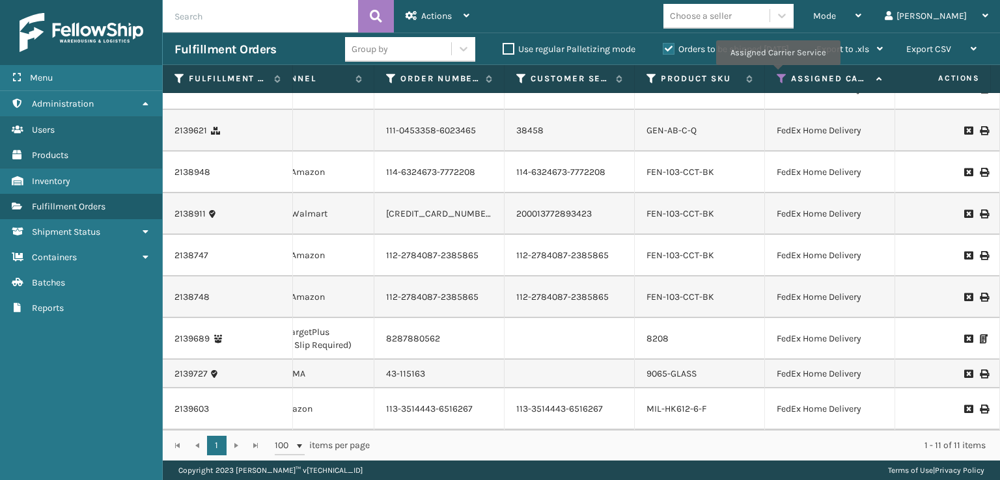
click at [777, 74] on icon at bounding box center [782, 79] width 10 height 12
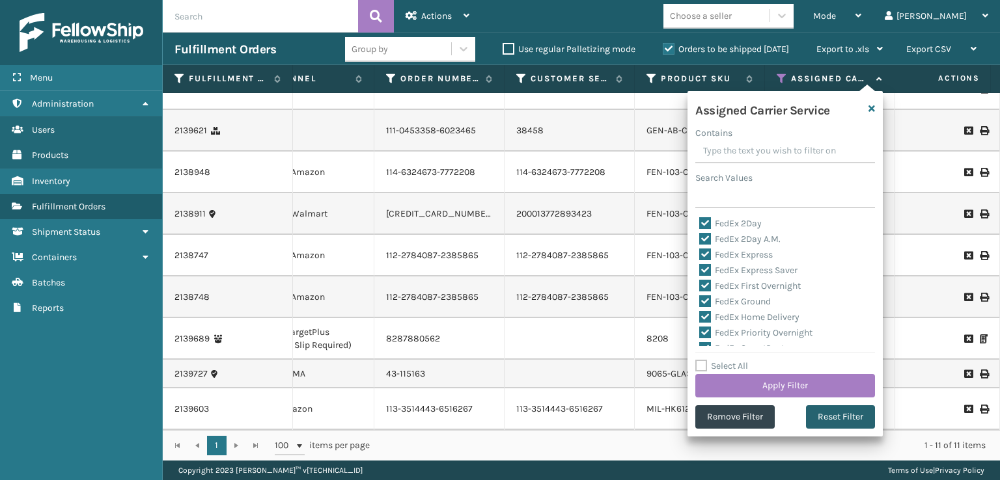
click at [826, 417] on button "Reset Filter" at bounding box center [840, 417] width 69 height 23
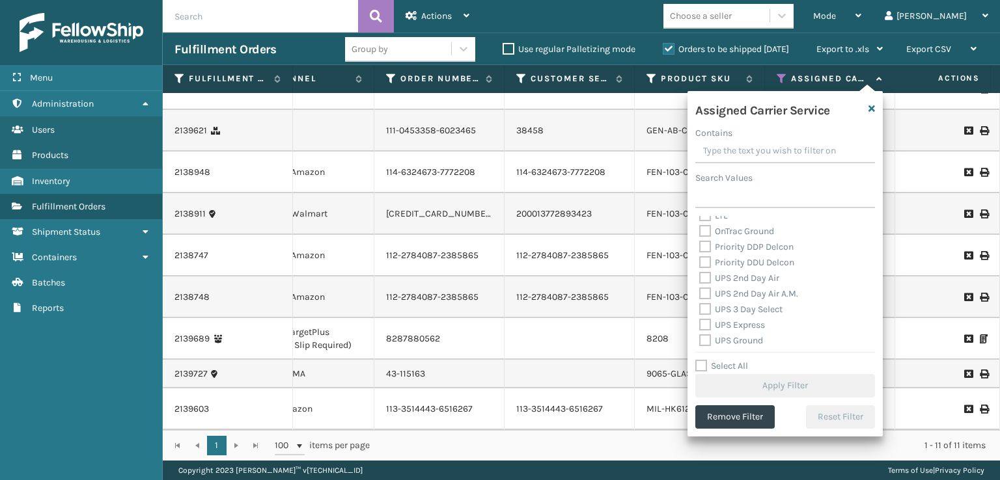
click at [707, 311] on label "UPS 3 Day Select" at bounding box center [740, 309] width 83 height 11
click at [700, 311] on input "UPS 3 Day Select" at bounding box center [699, 306] width 1 height 8
checkbox input "true"
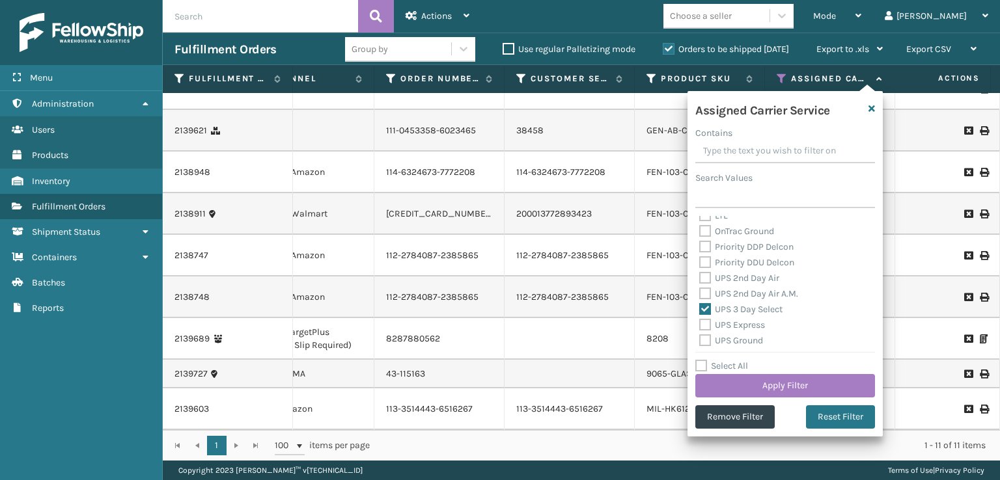
drag, startPoint x: 703, startPoint y: 296, endPoint x: 704, endPoint y: 271, distance: 24.8
click at [703, 295] on label "UPS 2nd Day Air A.M." at bounding box center [748, 293] width 99 height 11
click at [700, 295] on input "UPS 2nd Day Air A.M." at bounding box center [699, 290] width 1 height 8
checkbox input "true"
click at [705, 271] on div "UPS 2nd Day Air" at bounding box center [785, 279] width 172 height 16
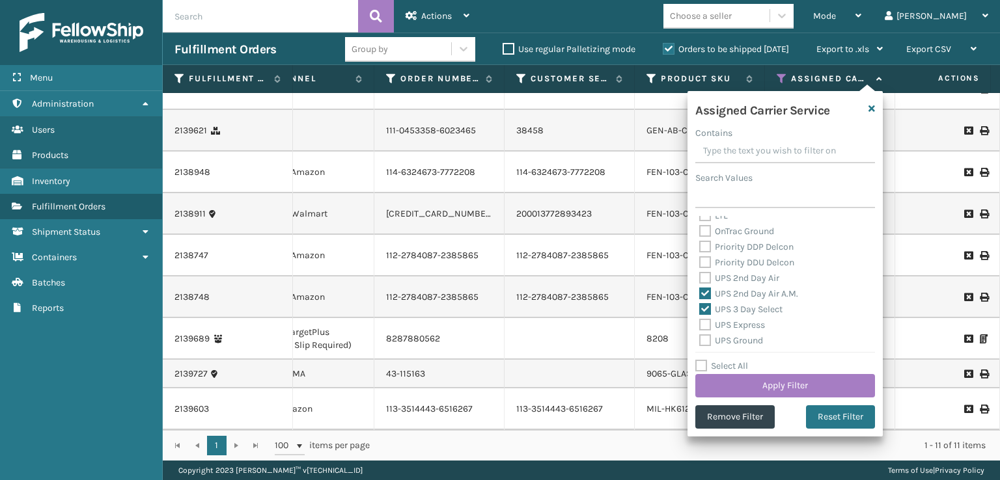
click at [703, 277] on label "UPS 2nd Day Air" at bounding box center [739, 278] width 80 height 11
click at [700, 277] on input "UPS 2nd Day Air" at bounding box center [699, 275] width 1 height 8
checkbox input "true"
click at [708, 323] on label "UPS Express" at bounding box center [732, 325] width 66 height 11
click at [705, 342] on label "UPS Ground" at bounding box center [731, 340] width 64 height 11
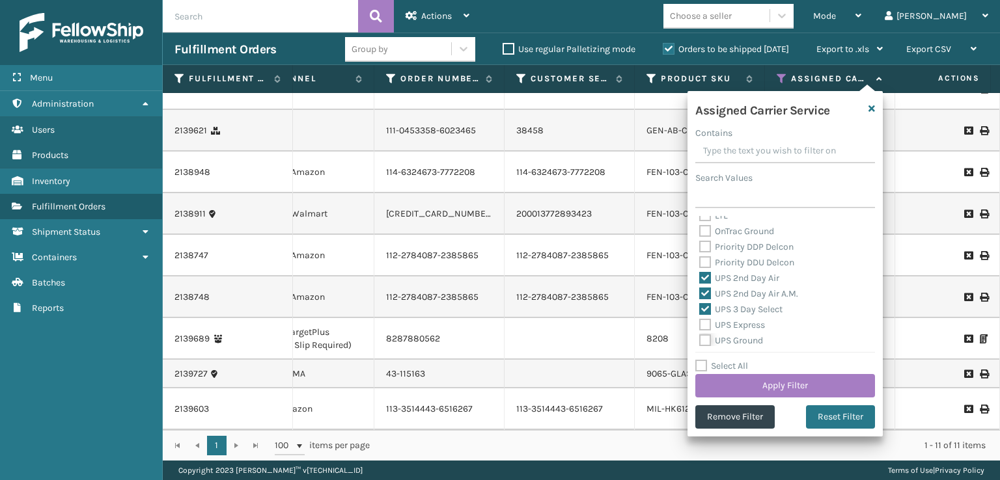
click at [700, 342] on input "UPS Ground" at bounding box center [699, 337] width 1 height 8
checkbox input "true"
click at [704, 328] on label "UPS Express" at bounding box center [732, 325] width 66 height 11
click at [700, 326] on input "UPS Express" at bounding box center [699, 322] width 1 height 8
checkbox input "true"
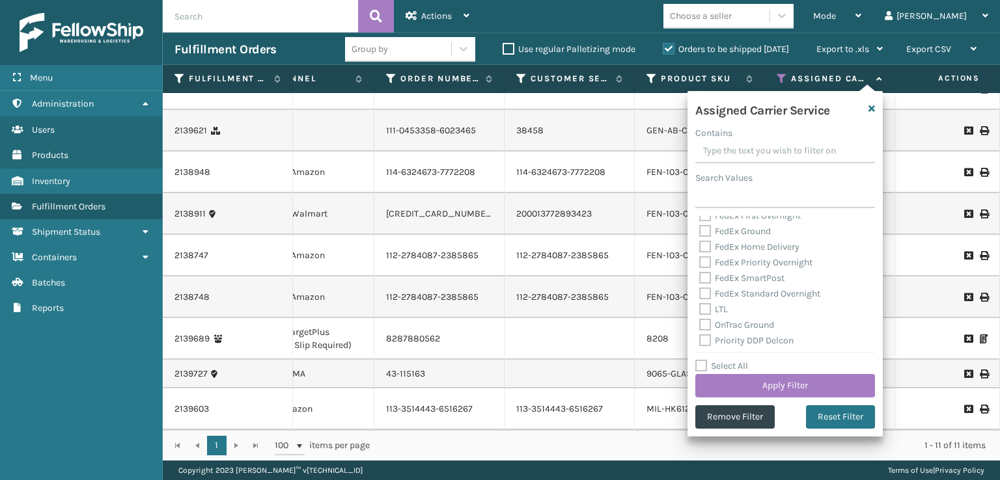
scroll to position [130, 0]
drag, startPoint x: 702, startPoint y: 298, endPoint x: 706, endPoint y: 305, distance: 9.0
click at [703, 298] on label "OnTrac Ground" at bounding box center [736, 296] width 75 height 11
click at [700, 298] on input "OnTrac Ground" at bounding box center [699, 293] width 1 height 8
checkbox input "true"
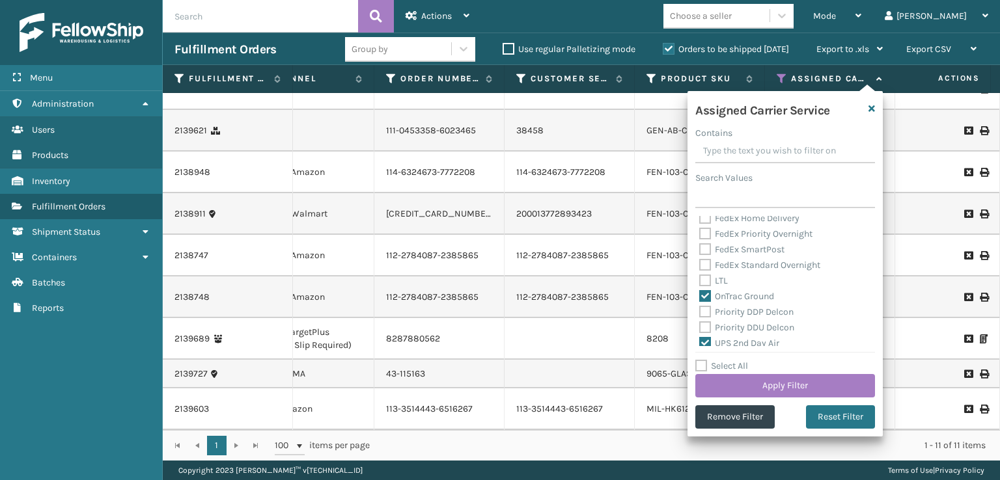
click at [706, 310] on label "Priority DDP Delcon" at bounding box center [746, 312] width 94 height 11
click at [700, 310] on input "Priority DDP Delcon" at bounding box center [699, 309] width 1 height 8
checkbox input "true"
click at [706, 331] on label "Priority DDU Delcon" at bounding box center [746, 327] width 95 height 11
click at [700, 329] on input "Priority DDU Delcon" at bounding box center [699, 324] width 1 height 8
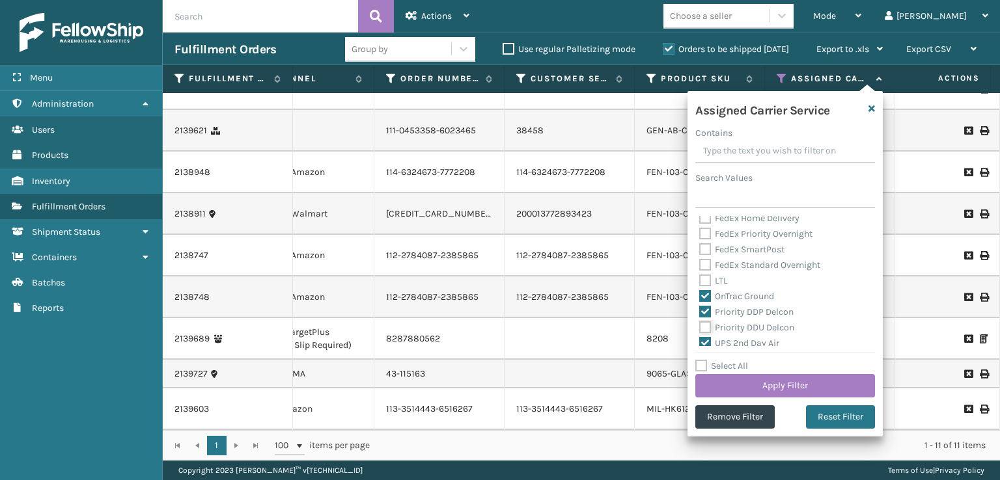
checkbox input "true"
click at [701, 317] on label "UPS Next Day Air Saver" at bounding box center [753, 322] width 108 height 11
click at [700, 317] on input "UPS Next Day Air Saver" at bounding box center [699, 319] width 1 height 8
checkbox input "true"
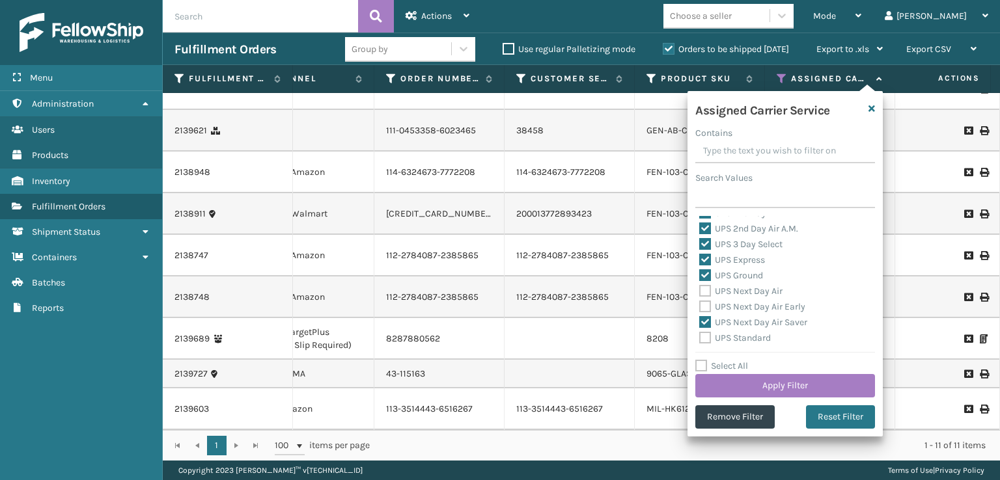
click at [703, 303] on label "UPS Next Day Air Early" at bounding box center [752, 306] width 106 height 11
click at [700, 303] on input "UPS Next Day Air Early" at bounding box center [699, 303] width 1 height 8
checkbox input "true"
click at [701, 294] on label "UPS Next Day Air" at bounding box center [740, 291] width 83 height 11
click at [700, 292] on input "UPS Next Day Air" at bounding box center [699, 288] width 1 height 8
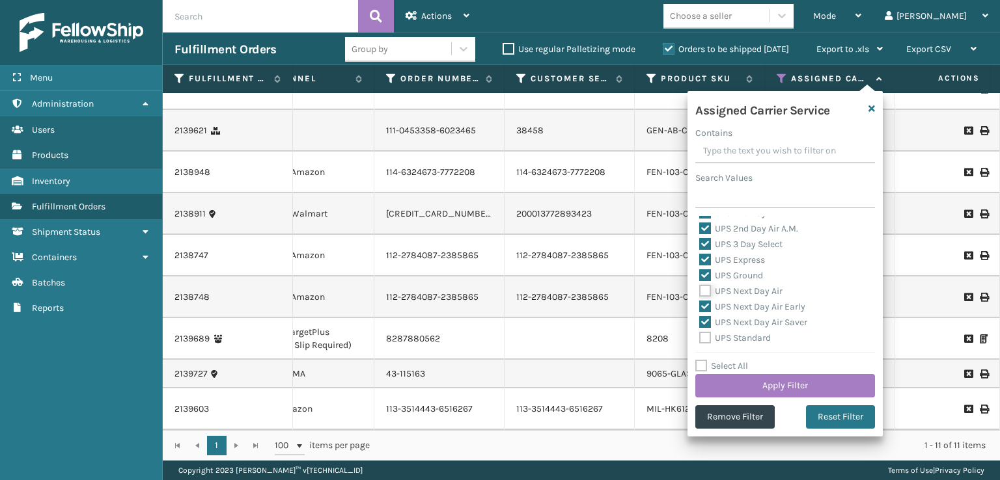
checkbox input "true"
click at [701, 338] on label "UPS Standard" at bounding box center [735, 338] width 72 height 11
click at [700, 338] on input "UPS Standard" at bounding box center [699, 335] width 1 height 8
checkbox input "true"
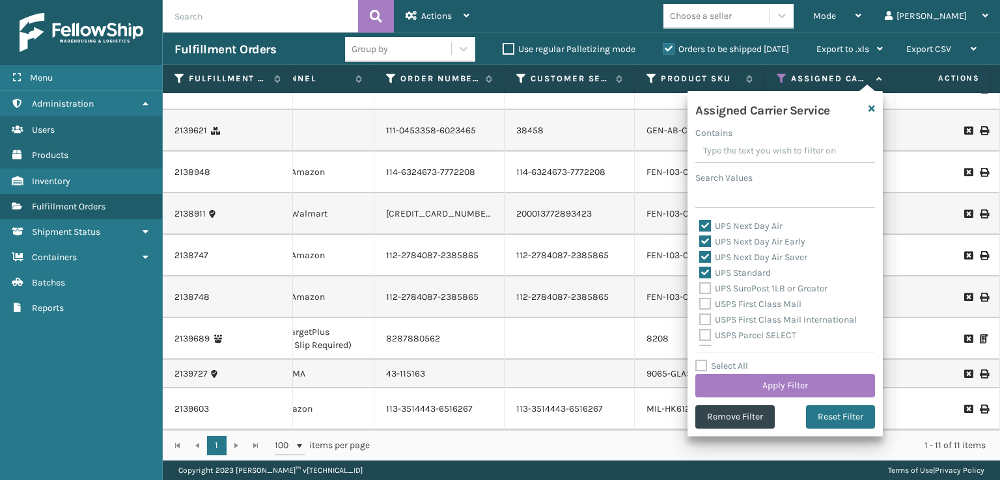
click at [703, 290] on label "UPS SurePost 1LB or Greater" at bounding box center [763, 288] width 128 height 11
click at [700, 290] on input "UPS SurePost 1LB or Greater" at bounding box center [699, 285] width 1 height 8
checkbox input "true"
click at [747, 382] on button "Apply Filter" at bounding box center [785, 385] width 180 height 23
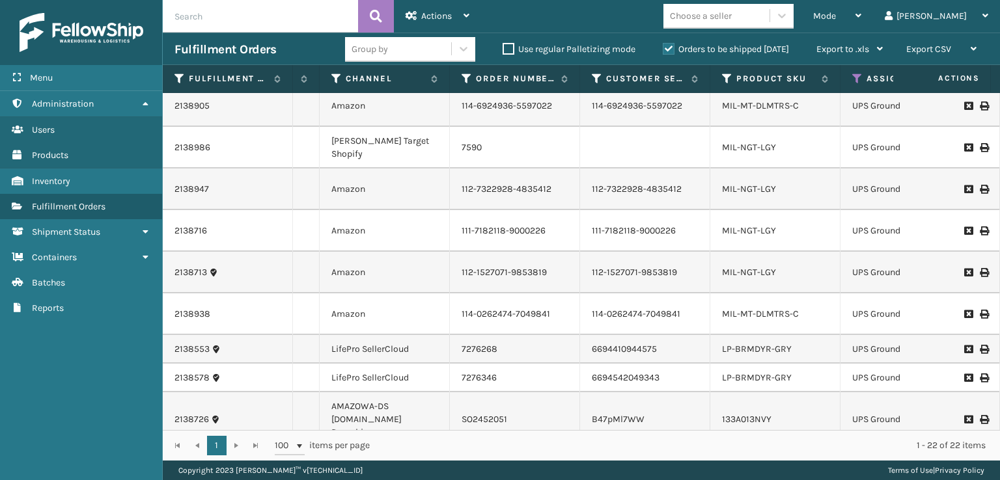
scroll to position [391, 124]
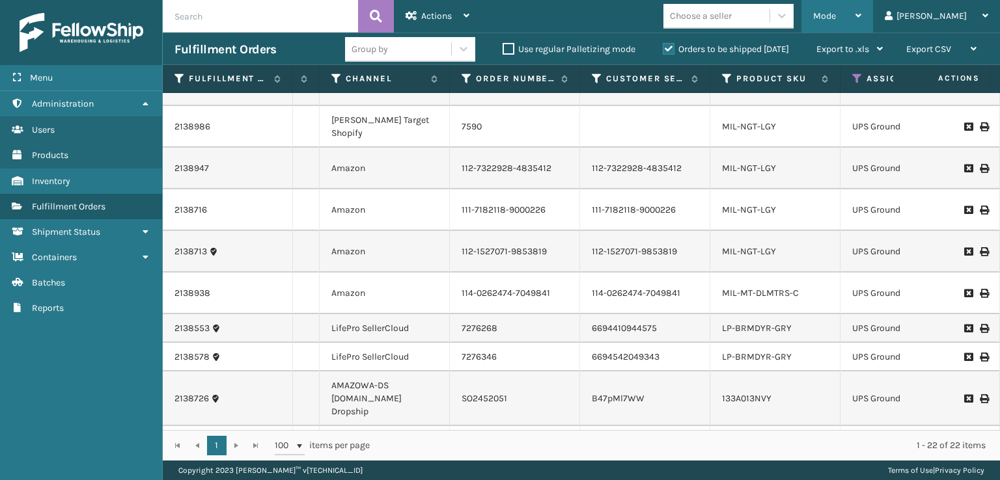
click at [861, 14] on div "Mode" at bounding box center [837, 16] width 48 height 33
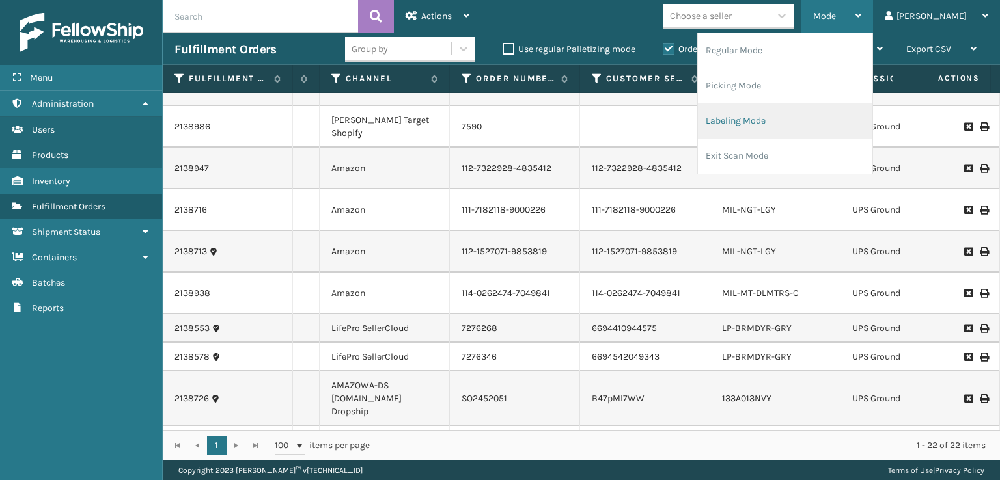
click at [815, 126] on li "Labeling Mode" at bounding box center [785, 121] width 174 height 35
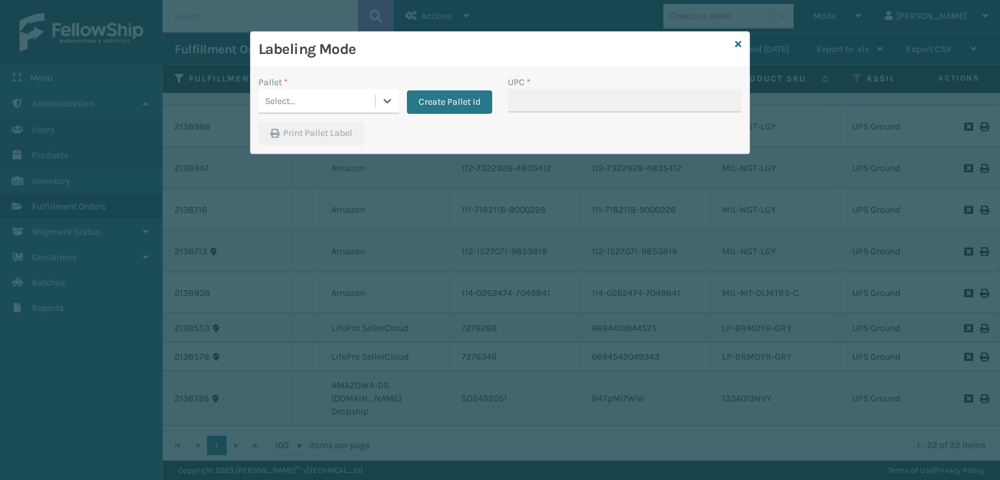
click at [359, 100] on div "Select..." at bounding box center [316, 100] width 117 height 21
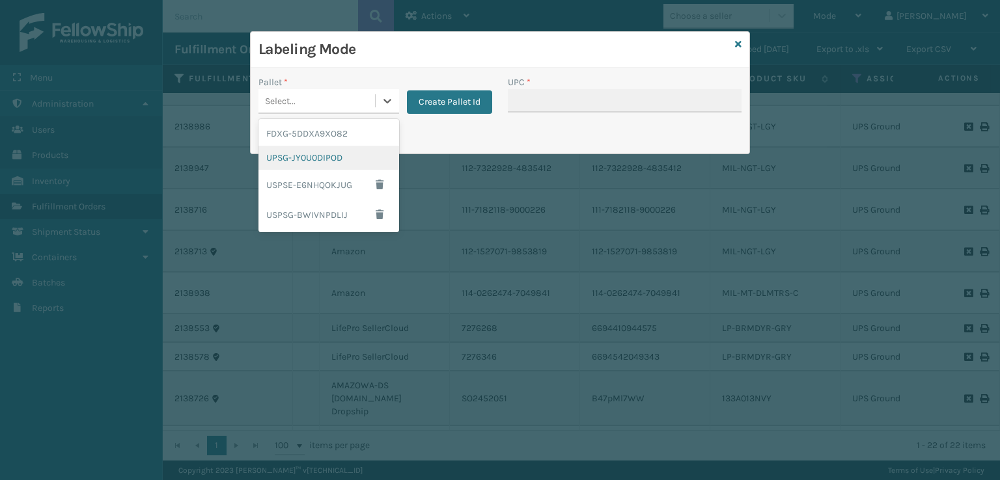
click at [304, 146] on div "UPSG-JY0U0DIPOD" at bounding box center [328, 158] width 141 height 24
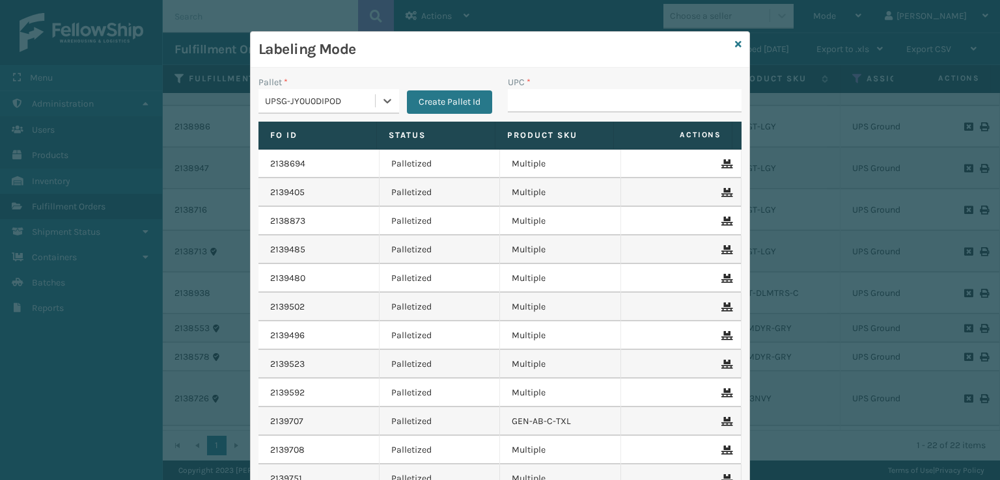
type input "849986014003"
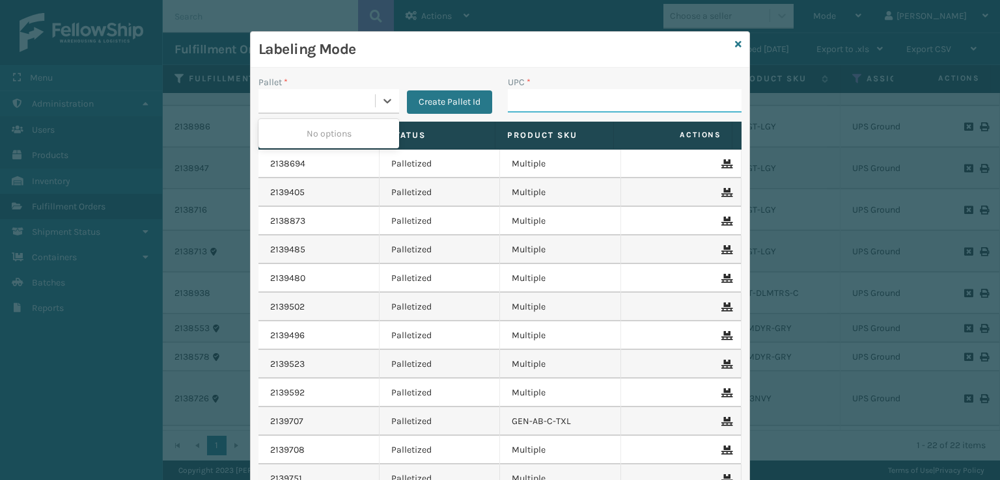
click at [543, 108] on input "UPC *" at bounding box center [625, 100] width 234 height 23
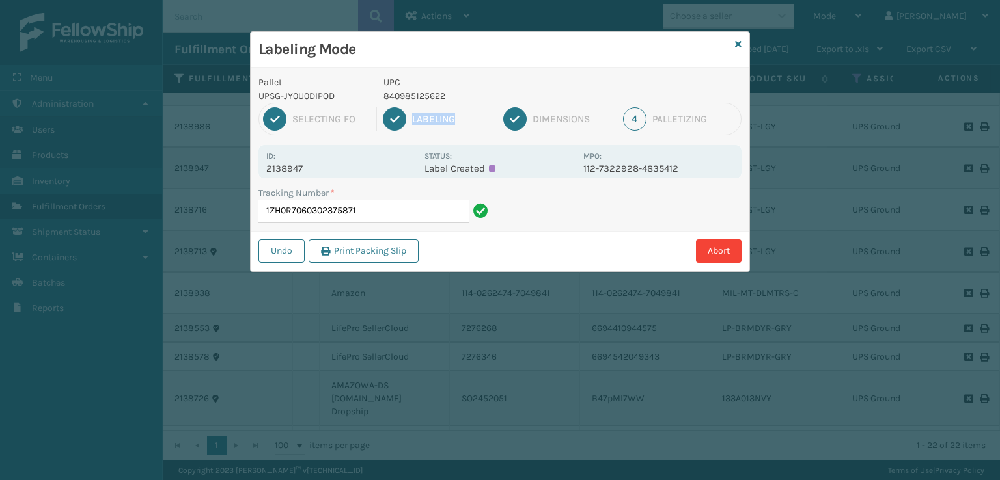
drag, startPoint x: 471, startPoint y: 104, endPoint x: 380, endPoint y: 104, distance: 91.1
click at [380, 104] on div "1 Selecting FO 2 Labeling 3 Dimensions 4 Palletizing" at bounding box center [499, 119] width 483 height 33
drag, startPoint x: 458, startPoint y: 86, endPoint x: 451, endPoint y: 94, distance: 10.6
click at [451, 94] on div "UPC 840985125622" at bounding box center [480, 89] width 208 height 27
copy div "840985125622"
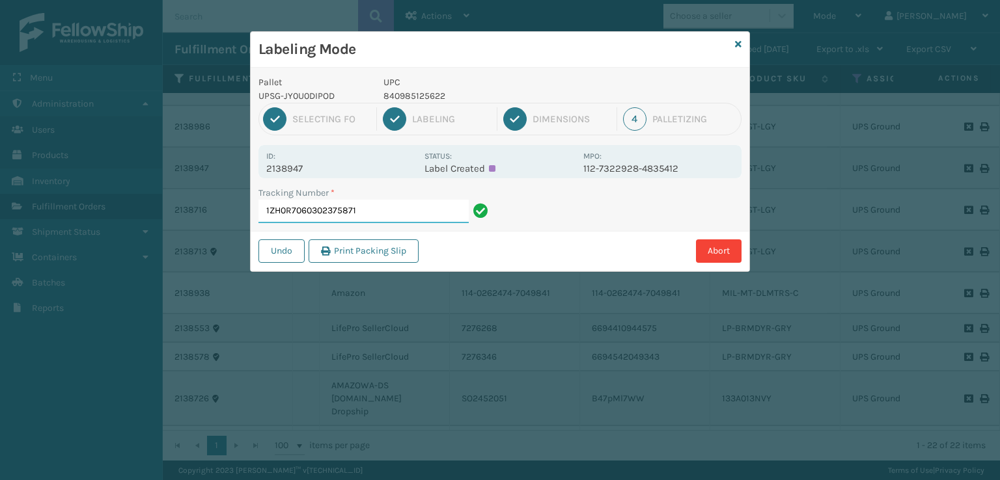
click at [420, 200] on input "1ZH0R7060302375871" at bounding box center [363, 211] width 210 height 23
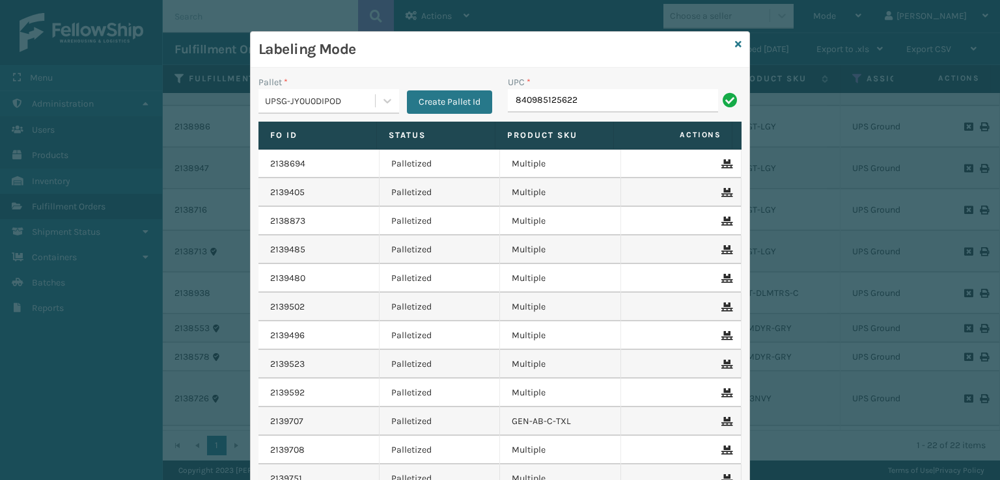
type input "840985125622"
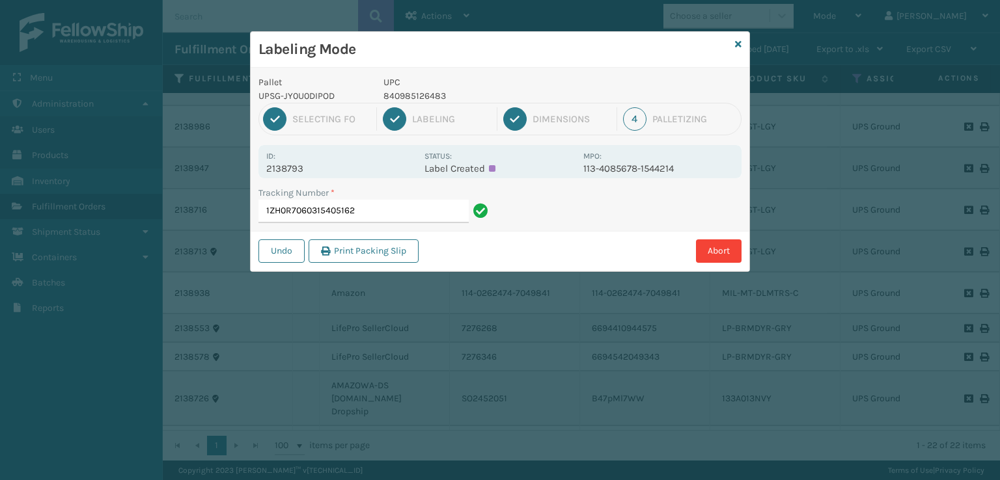
type input "1ZH0R7060315405162"
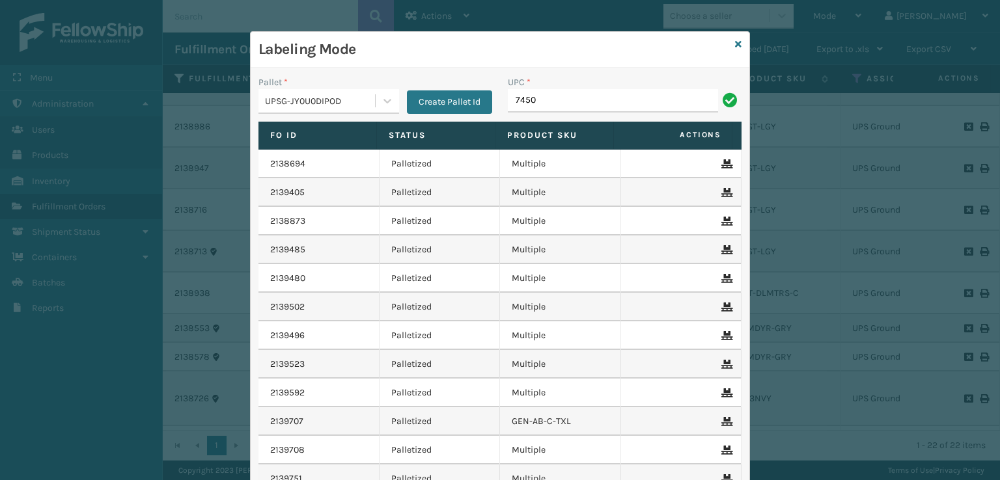
type input "7450"
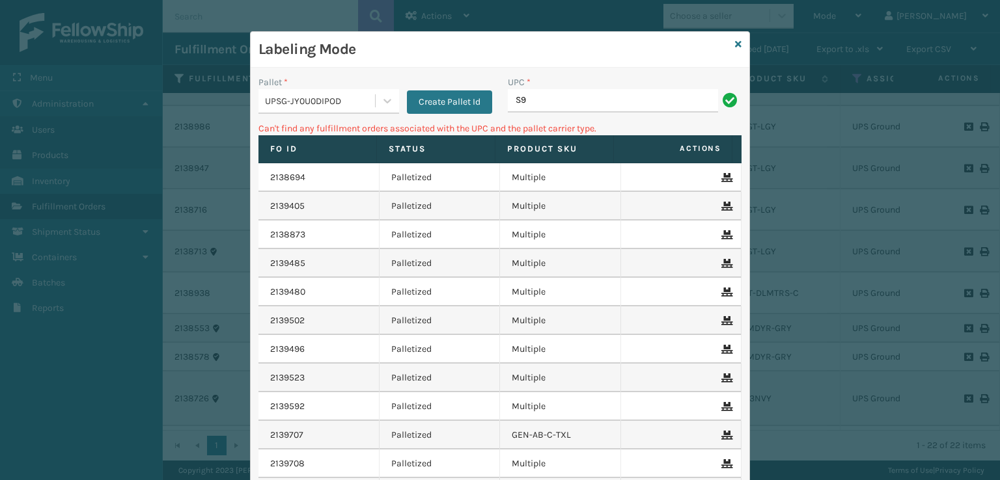
type input "S"
type input "G"
click at [735, 50] on link at bounding box center [738, 45] width 7 height 14
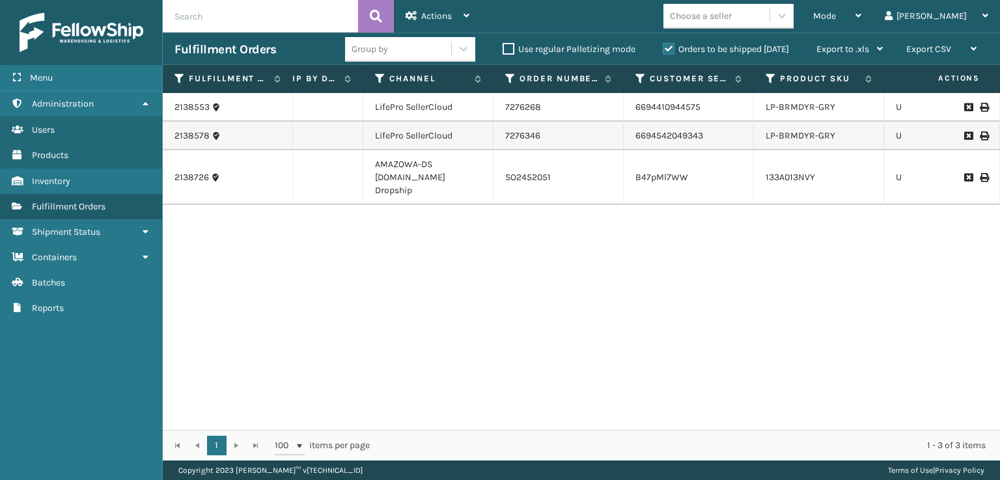
scroll to position [0, 118]
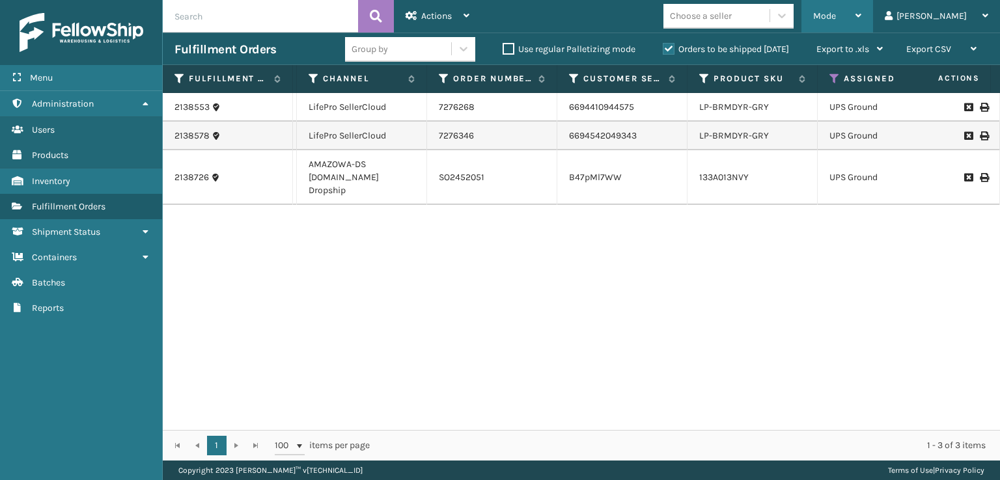
click at [861, 14] on div "Mode" at bounding box center [837, 16] width 48 height 33
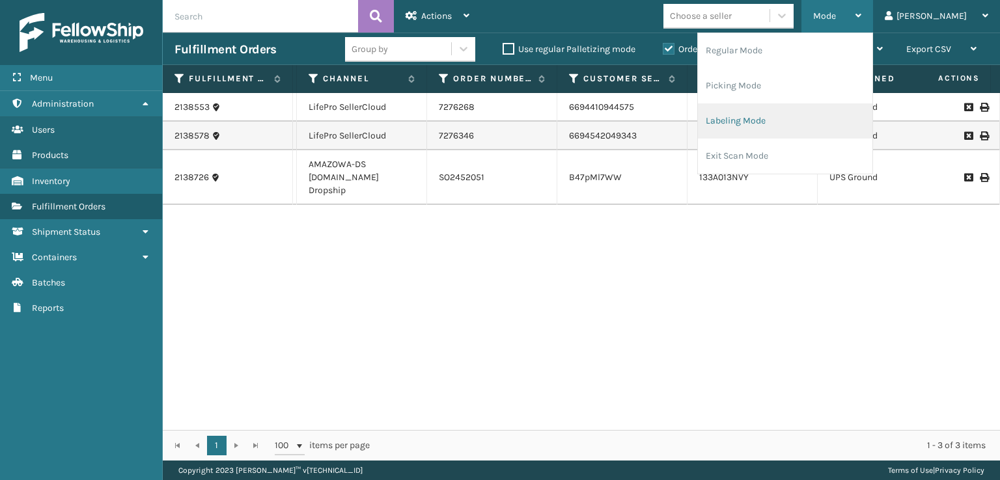
click at [760, 116] on li "Labeling Mode" at bounding box center [785, 121] width 174 height 35
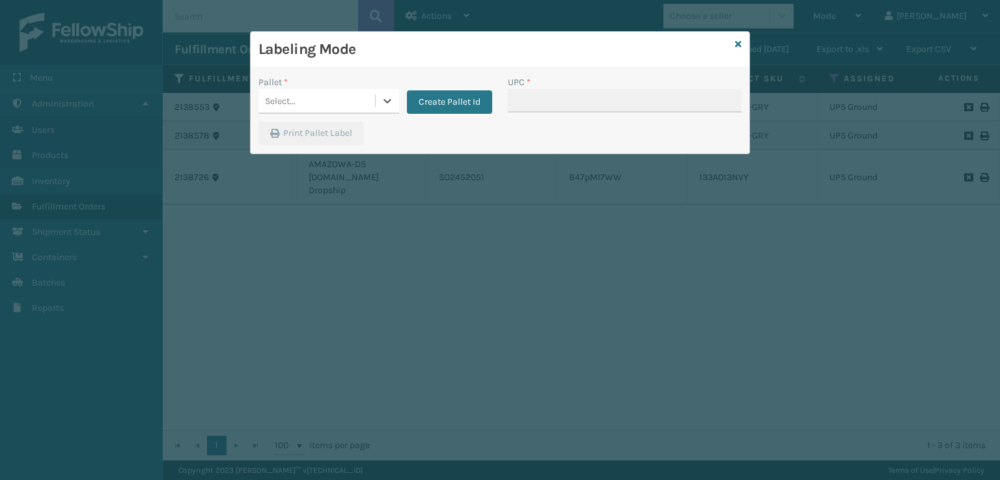
click at [335, 96] on div "Select..." at bounding box center [316, 100] width 117 height 21
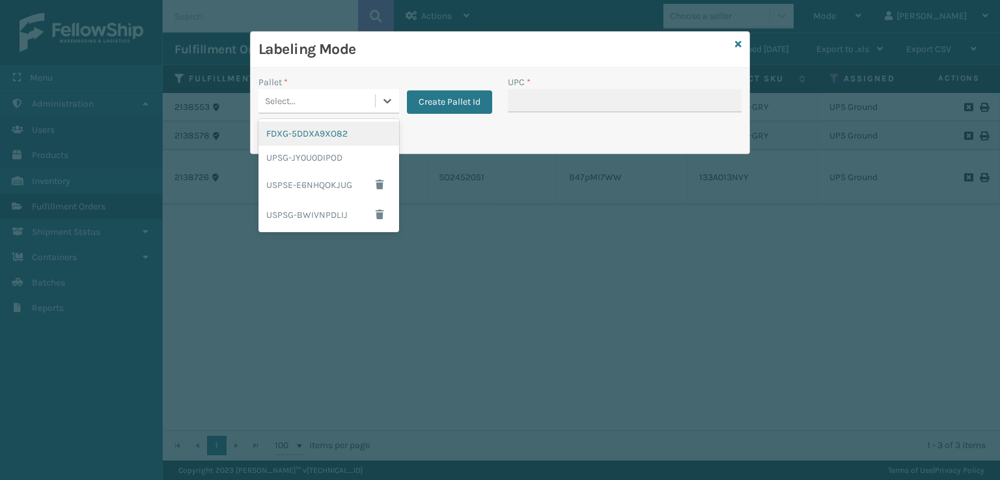
click at [312, 141] on div "FDXG-5DDXA9XO82" at bounding box center [328, 134] width 141 height 24
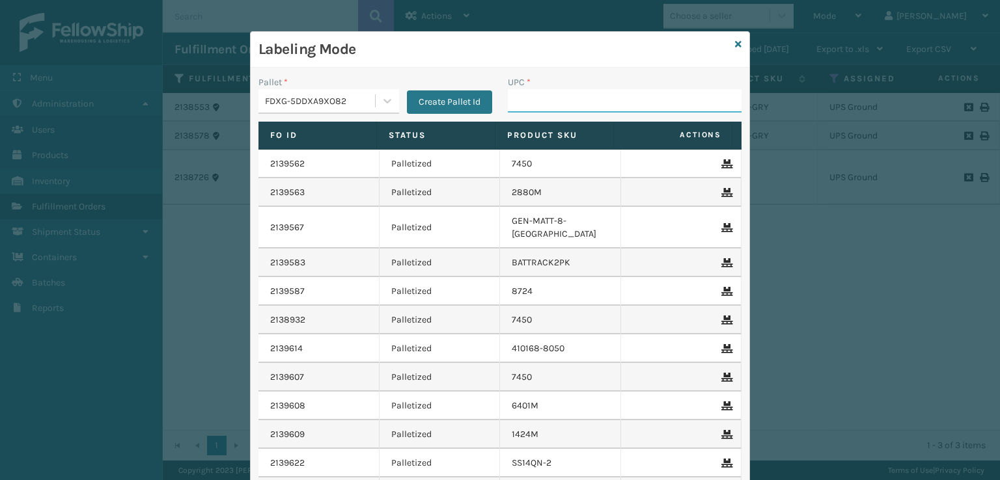
click at [535, 98] on input "UPC *" at bounding box center [625, 100] width 234 height 23
click at [735, 44] on icon at bounding box center [738, 44] width 7 height 9
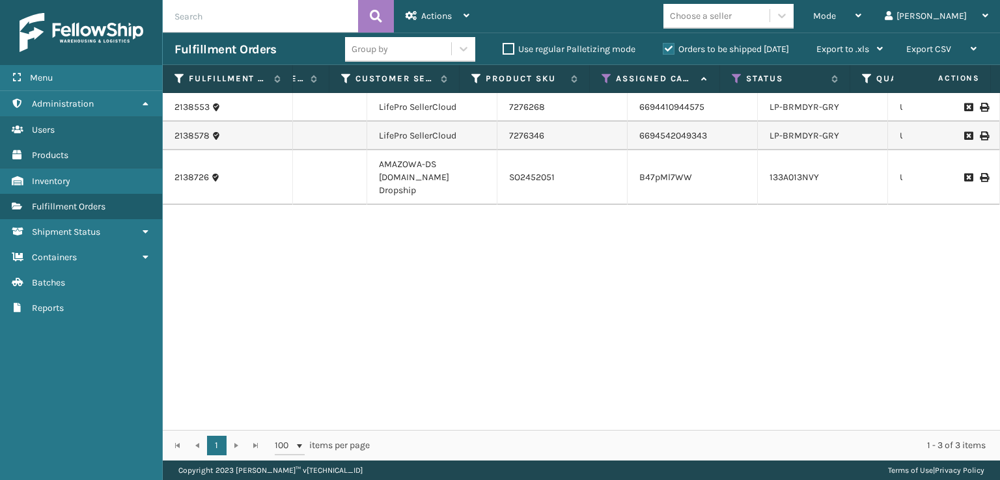
scroll to position [0, 0]
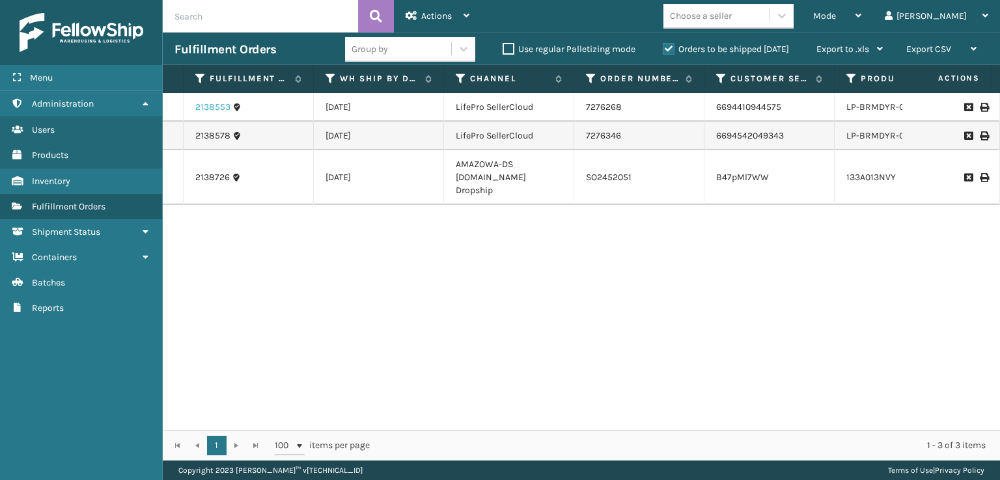
click at [196, 105] on link "2138553" at bounding box center [212, 107] width 35 height 13
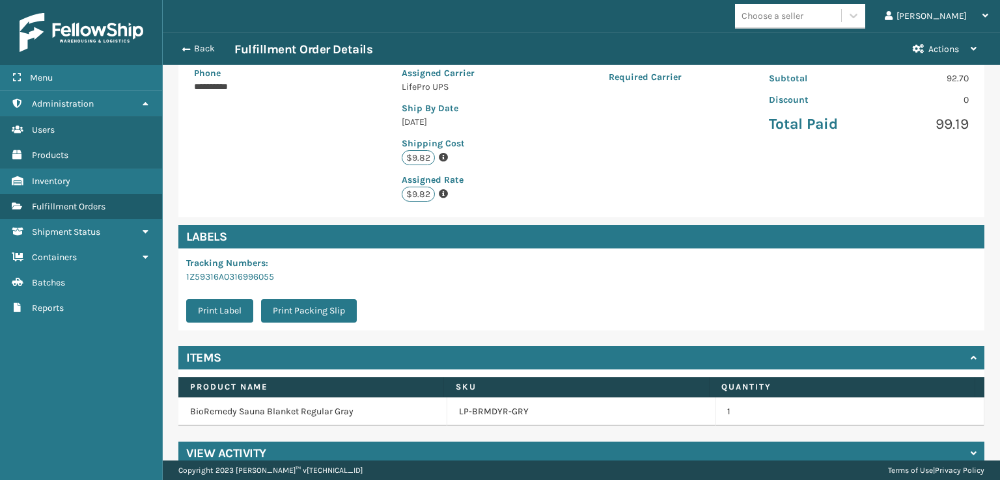
scroll to position [266, 0]
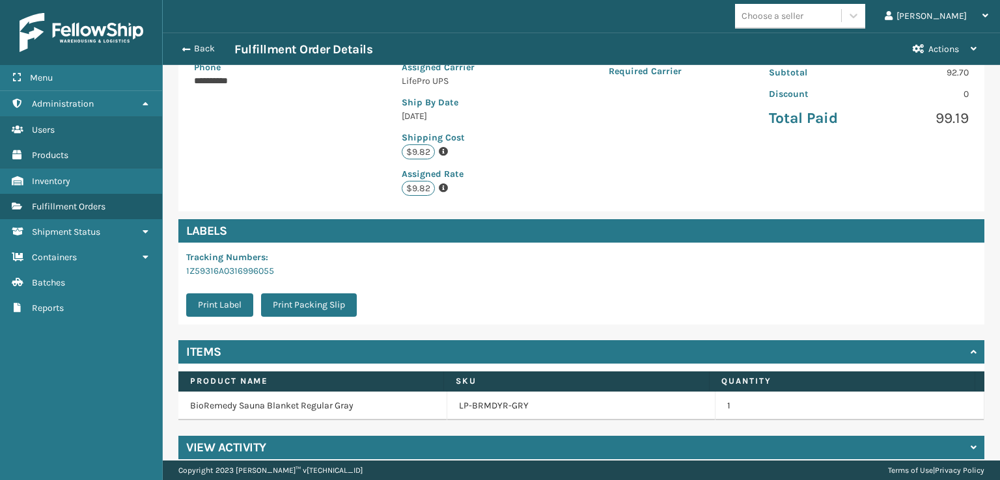
click at [182, 436] on div "View Activity" at bounding box center [581, 447] width 806 height 23
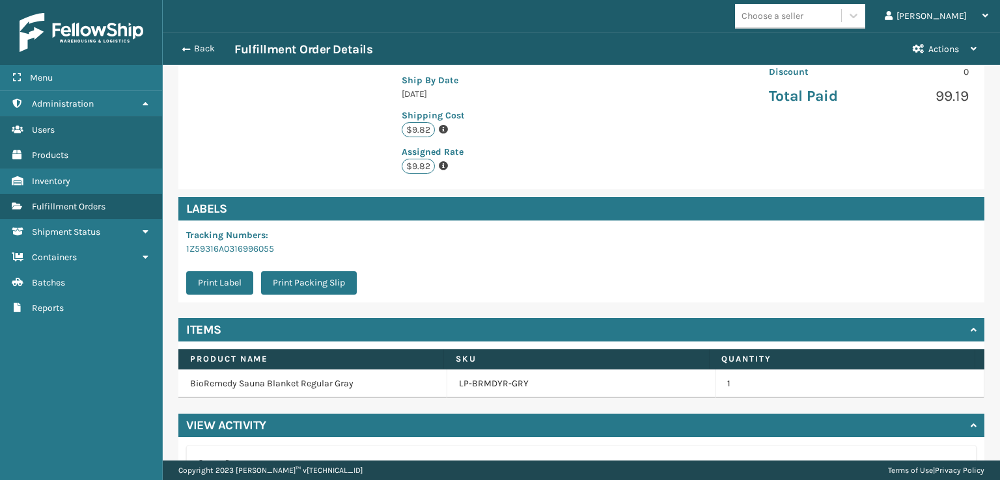
scroll to position [266, 0]
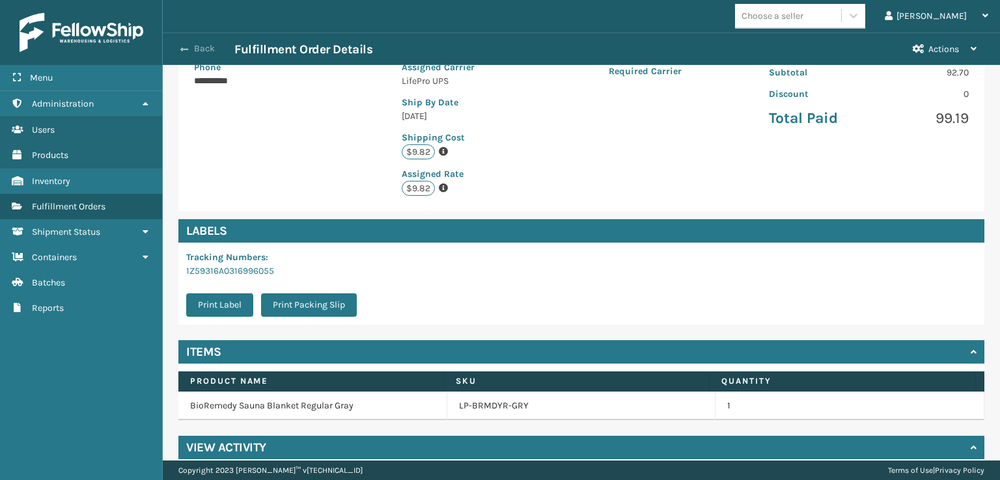
click at [185, 45] on span "button" at bounding box center [184, 49] width 8 height 9
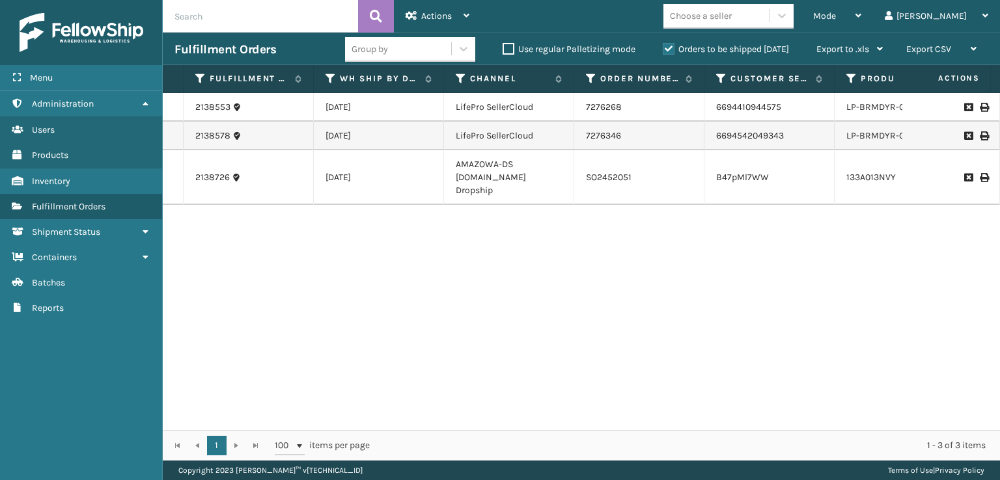
click at [452, 417] on div "2138553 [DATE] LifePro SellerCloud 7276268 6694410944575 LP-BRMDYR-GRY UPS Grou…" at bounding box center [581, 261] width 837 height 337
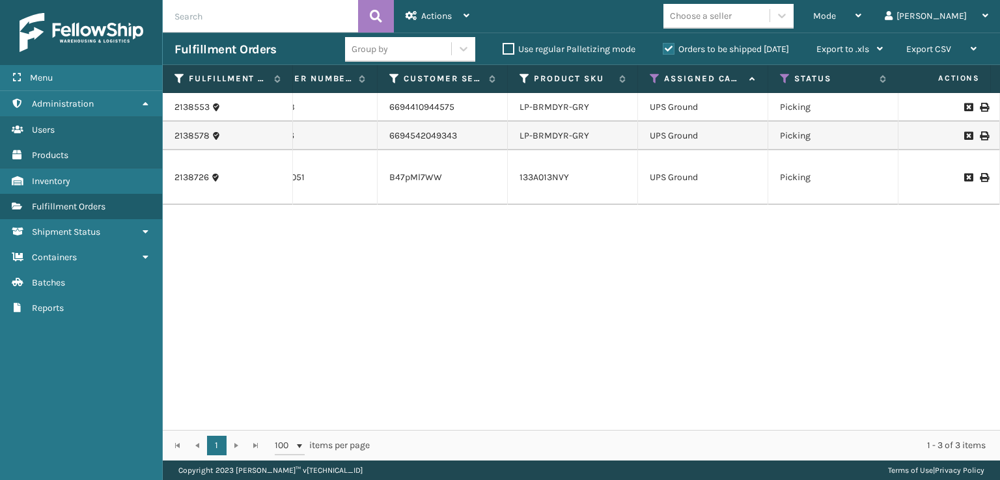
scroll to position [0, 330]
drag, startPoint x: 586, startPoint y: 107, endPoint x: 344, endPoint y: 120, distance: 241.9
click at [344, 120] on tr "2138553 [DATE] LifePro SellerCloud 7276268 6694410944575 LP-BRMDYR-GRY UPS Grou…" at bounding box center [934, 107] width 2202 height 29
drag, startPoint x: 595, startPoint y: 139, endPoint x: 582, endPoint y: 139, distance: 13.0
click at [589, 139] on div "LP-BRMDYR-GRY" at bounding box center [569, 136] width 106 height 13
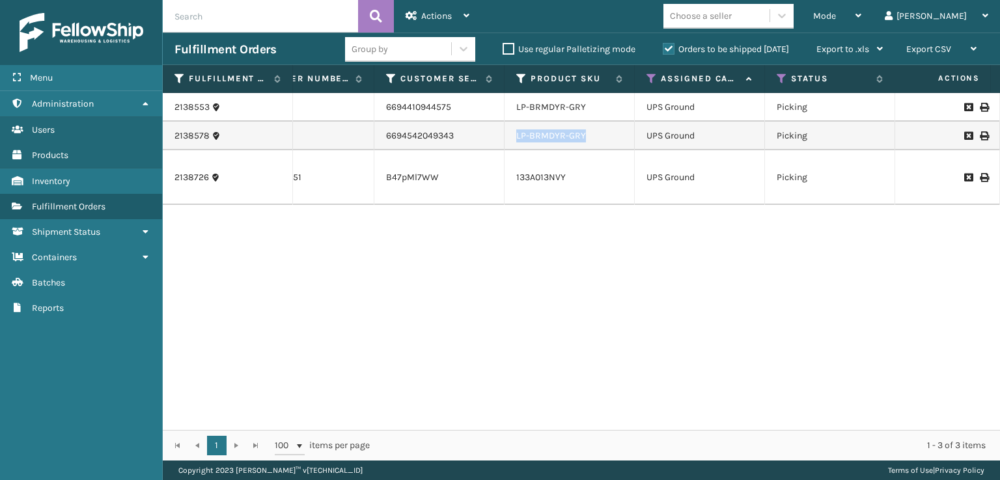
drag, startPoint x: 592, startPoint y: 137, endPoint x: 506, endPoint y: 133, distance: 85.4
click at [506, 133] on td "LP-BRMDYR-GRY" at bounding box center [570, 136] width 130 height 29
copy link "LP-BRMDYR-GRY"
click at [546, 172] on link "133A013NVY" at bounding box center [540, 177] width 49 height 11
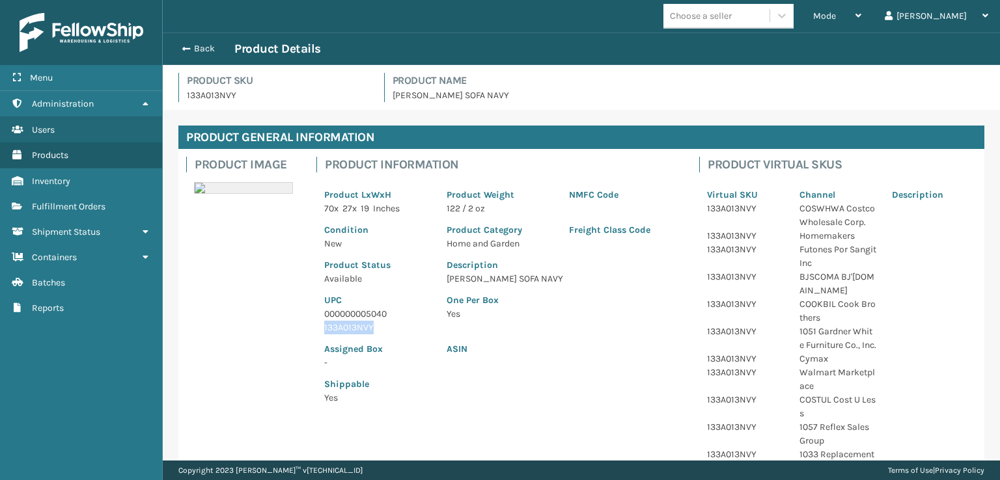
drag, startPoint x: 387, startPoint y: 333, endPoint x: 322, endPoint y: 331, distance: 65.1
click at [322, 331] on div "UPC 000000005040 133A013NVY" at bounding box center [377, 310] width 122 height 49
copy p "133A013NVY"
click at [186, 52] on span "button" at bounding box center [184, 48] width 8 height 9
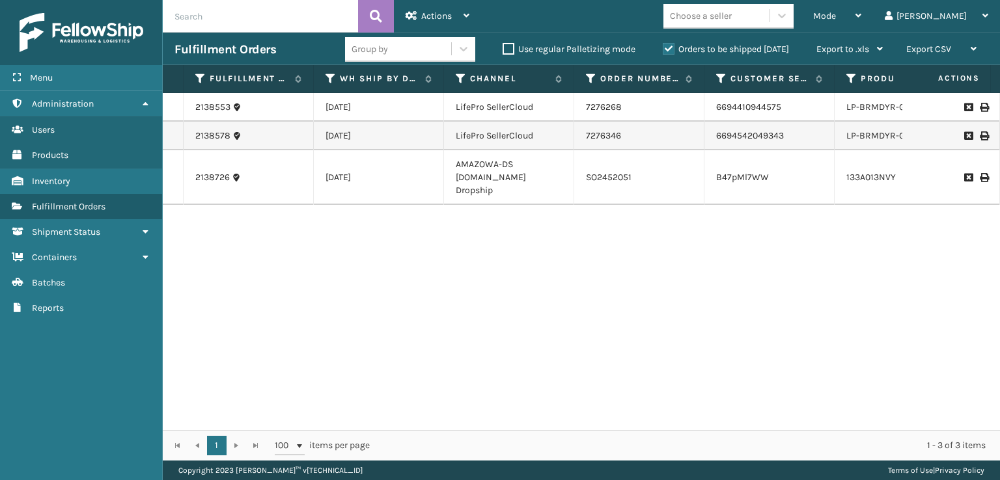
click at [801, 16] on div "Choose a seller" at bounding box center [732, 16] width 138 height 25
click at [860, 12] on div "Mode Regular Mode Picking Mode Labeling Mode Exit Scan Mode" at bounding box center [837, 16] width 72 height 33
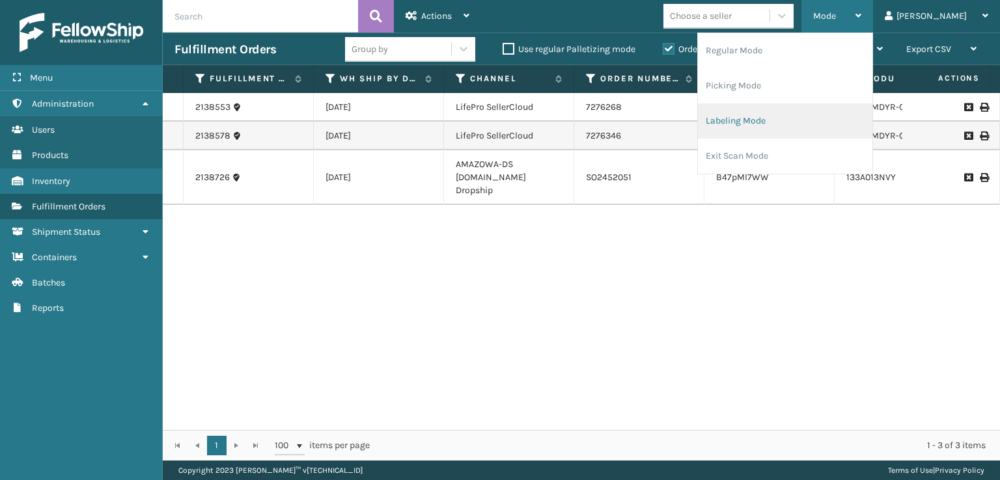
click at [781, 118] on li "Labeling Mode" at bounding box center [785, 121] width 174 height 35
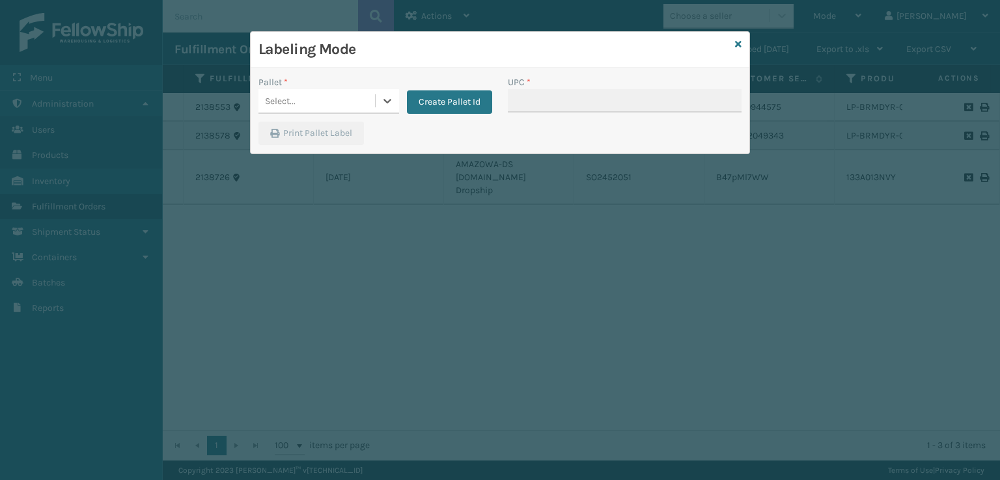
click at [349, 99] on div "Select..." at bounding box center [316, 100] width 117 height 21
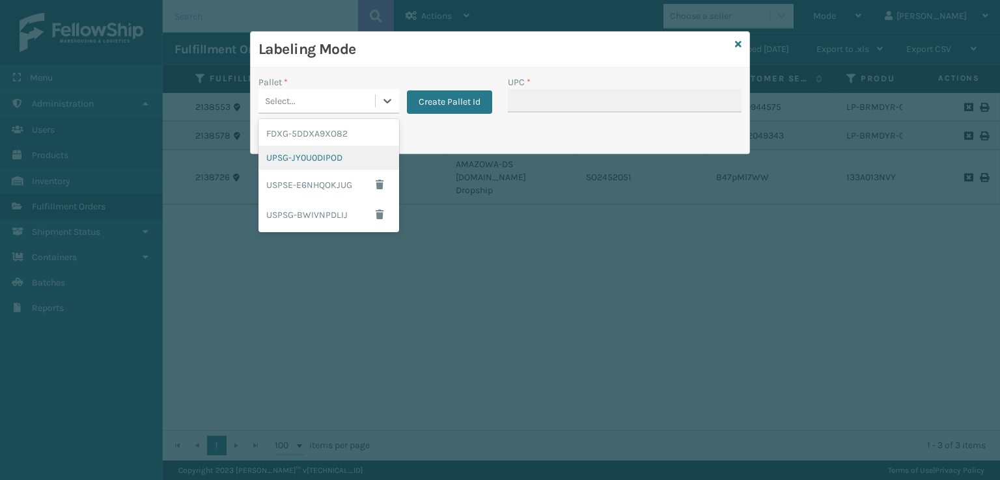
click at [352, 152] on div "UPSG-JY0U0DIPOD" at bounding box center [328, 158] width 141 height 24
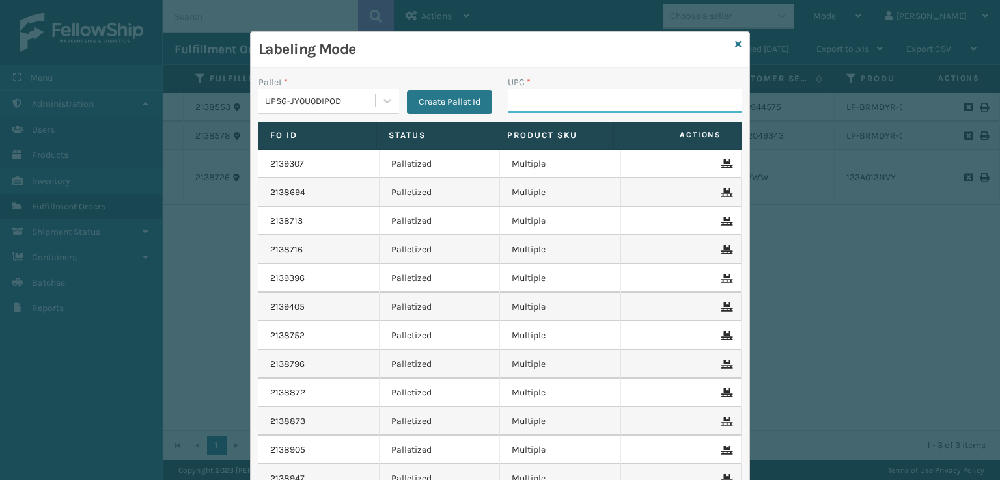
click at [576, 96] on input "UPC *" at bounding box center [625, 100] width 234 height 23
paste input "133A013NVY"
type input "133A013NVY"
click at [735, 44] on icon at bounding box center [738, 44] width 7 height 9
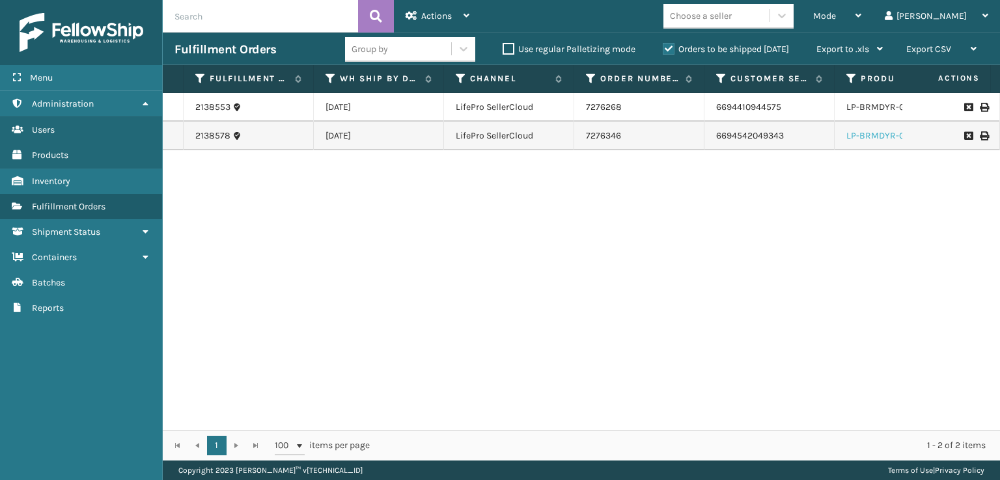
click at [867, 136] on link "LP-BRMDYR-GRY" at bounding box center [881, 135] width 70 height 11
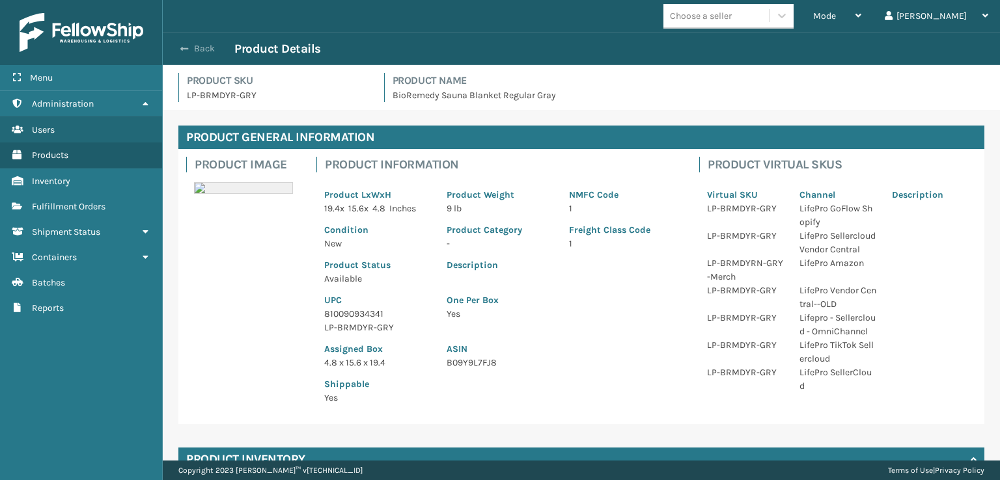
click at [183, 51] on span "button" at bounding box center [184, 48] width 8 height 9
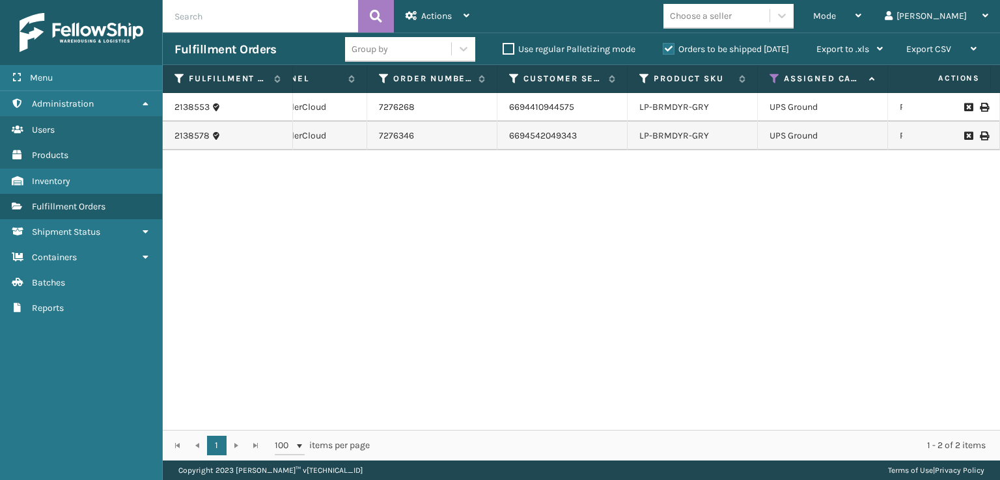
scroll to position [0, 248]
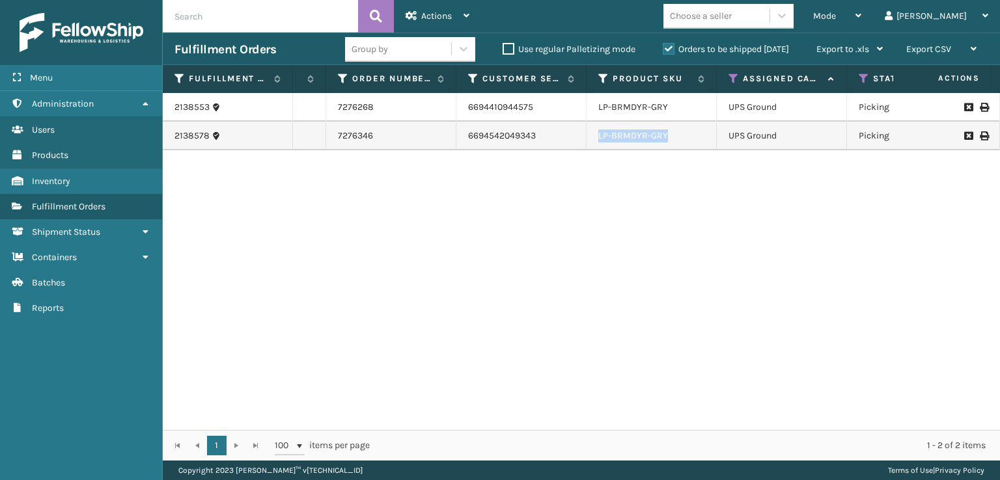
drag, startPoint x: 669, startPoint y: 141, endPoint x: 594, endPoint y: 139, distance: 75.5
click at [594, 139] on td "LP-BRMDYR-GRY" at bounding box center [652, 136] width 130 height 29
copy link "LP-BRMDYR-GRY"
click at [734, 86] on th "Assigned Carrier Service" at bounding box center [782, 79] width 130 height 28
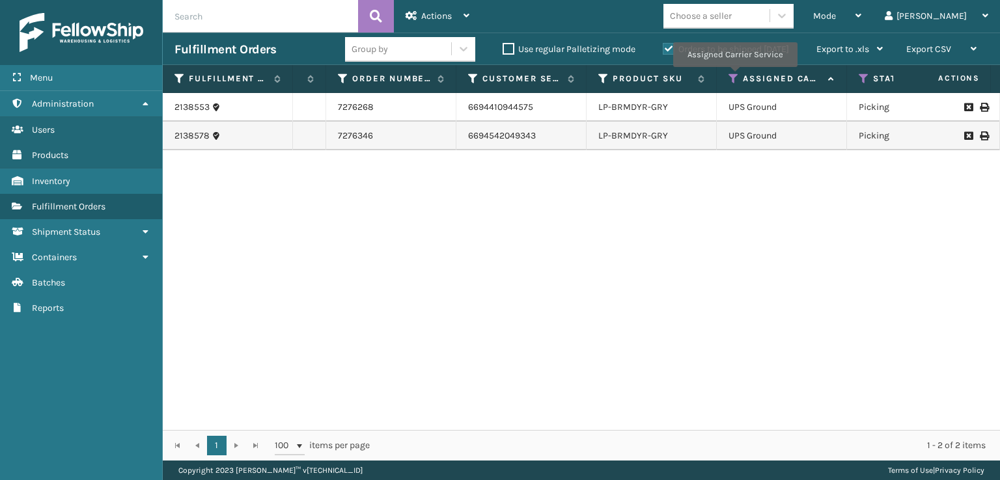
click at [734, 76] on icon at bounding box center [733, 79] width 10 height 12
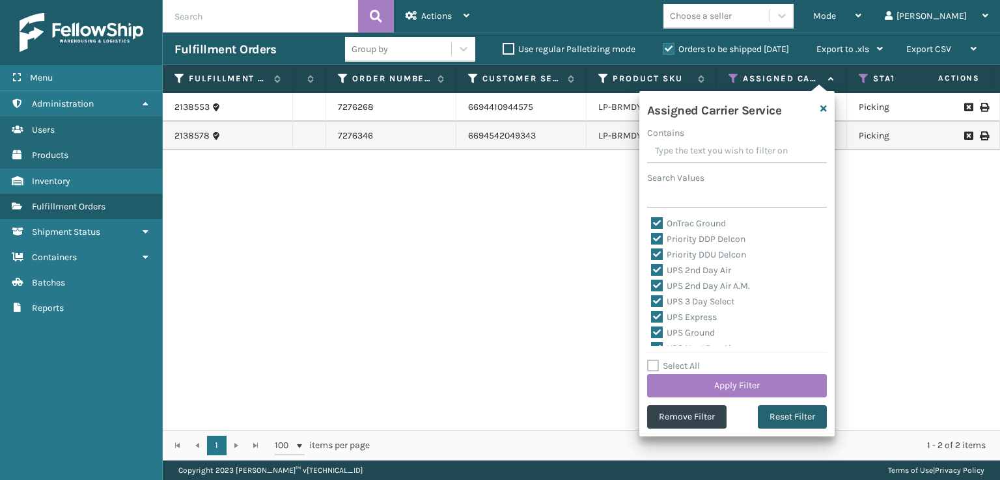
drag, startPoint x: 768, startPoint y: 417, endPoint x: 770, endPoint y: 410, distance: 6.8
click at [770, 412] on button "Reset Filter" at bounding box center [792, 417] width 69 height 23
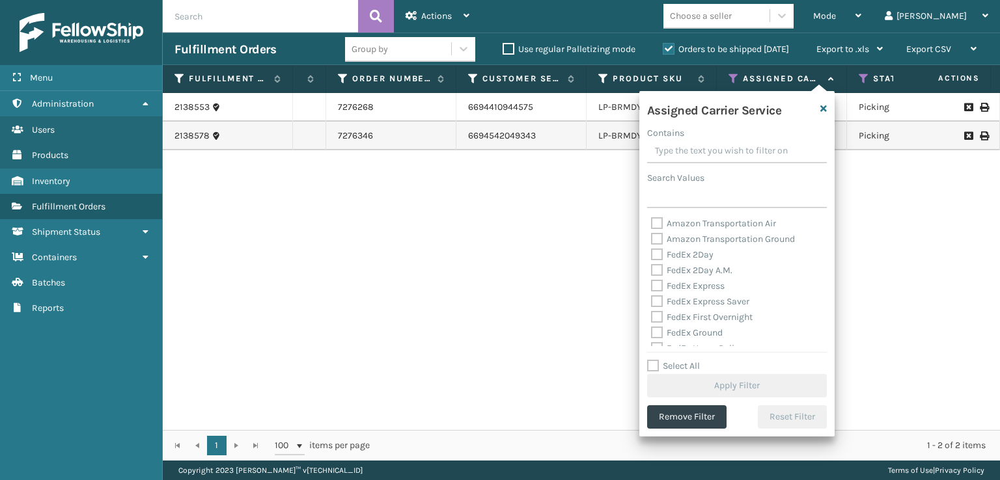
click at [654, 261] on div "FedEx 2Day" at bounding box center [737, 255] width 172 height 16
click at [654, 258] on label "FedEx 2Day" at bounding box center [682, 254] width 62 height 11
click at [652, 256] on input "FedEx 2Day" at bounding box center [651, 251] width 1 height 8
checkbox input "true"
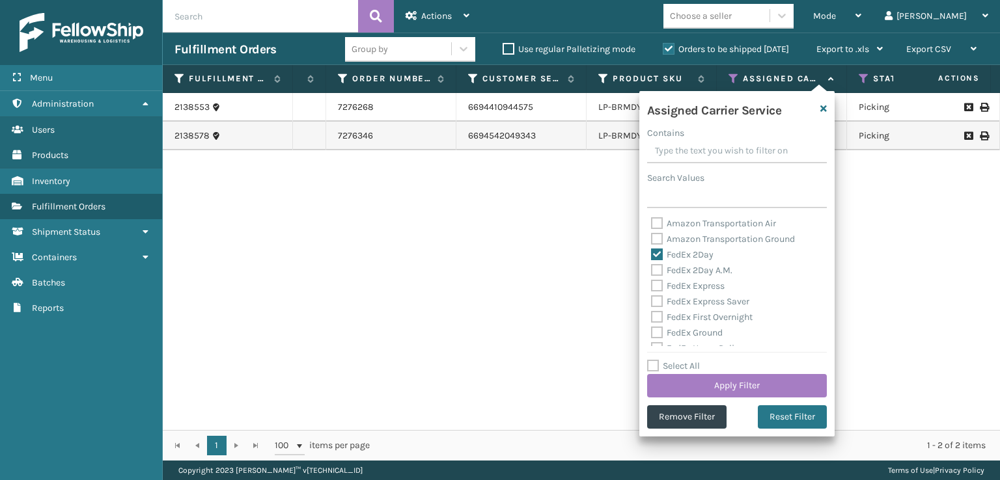
click at [652, 271] on label "FedEx 2Day A.M." at bounding box center [691, 270] width 81 height 11
click at [652, 271] on input "FedEx 2Day A.M." at bounding box center [651, 267] width 1 height 8
checkbox input "true"
click at [649, 283] on div "Amazon Transportation Air Amazon Transportation Ground FedEx 2Day FedEx 2Day A.…" at bounding box center [737, 281] width 180 height 130
click at [657, 293] on div "FedEx Express" at bounding box center [737, 287] width 172 height 16
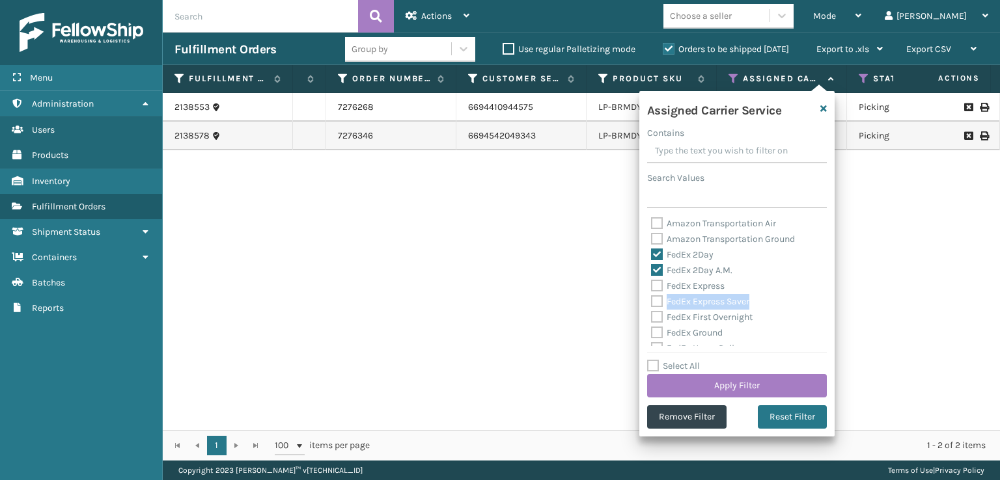
drag, startPoint x: 658, startPoint y: 309, endPoint x: 661, endPoint y: 295, distance: 14.2
click at [661, 296] on div "FedEx Express Saver" at bounding box center [737, 302] width 172 height 16
drag, startPoint x: 665, startPoint y: 281, endPoint x: 654, endPoint y: 295, distance: 18.1
click at [664, 284] on label "FedEx Express" at bounding box center [688, 286] width 74 height 11
click at [652, 284] on input "FedEx Express" at bounding box center [651, 283] width 1 height 8
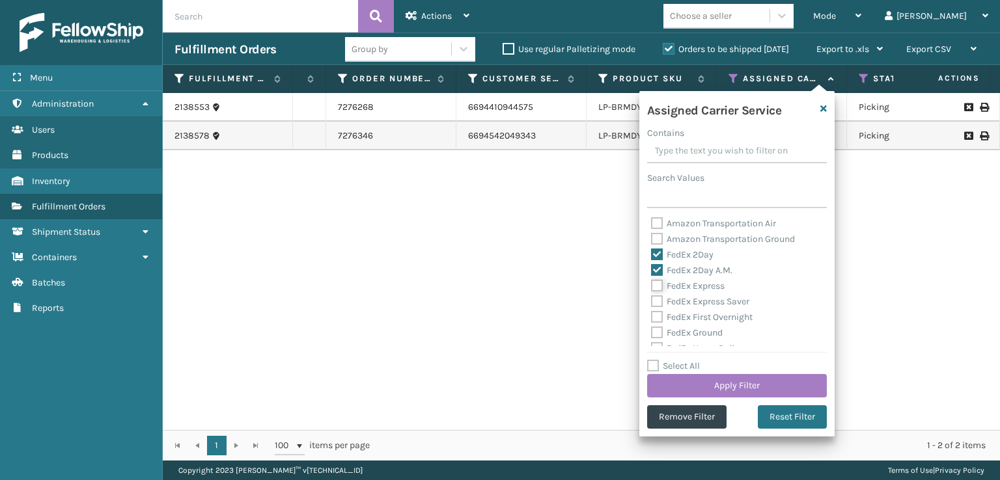
checkbox input "true"
click at [659, 308] on div "FedEx Express Saver" at bounding box center [737, 302] width 172 height 16
click at [657, 318] on label "FedEx First Overnight" at bounding box center [702, 317] width 102 height 11
click at [652, 318] on input "FedEx First Overnight" at bounding box center [651, 314] width 1 height 8
checkbox input "true"
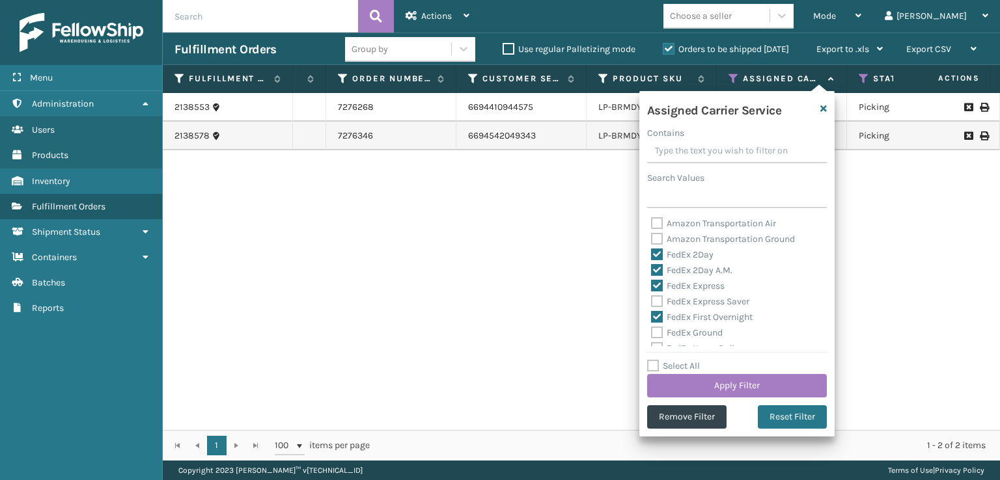
click at [656, 303] on label "FedEx Express Saver" at bounding box center [700, 301] width 98 height 11
click at [652, 303] on input "FedEx Express Saver" at bounding box center [651, 298] width 1 height 8
checkbox input "true"
click at [656, 334] on label "FedEx Ground" at bounding box center [687, 332] width 72 height 11
click at [652, 334] on input "FedEx Ground" at bounding box center [651, 330] width 1 height 8
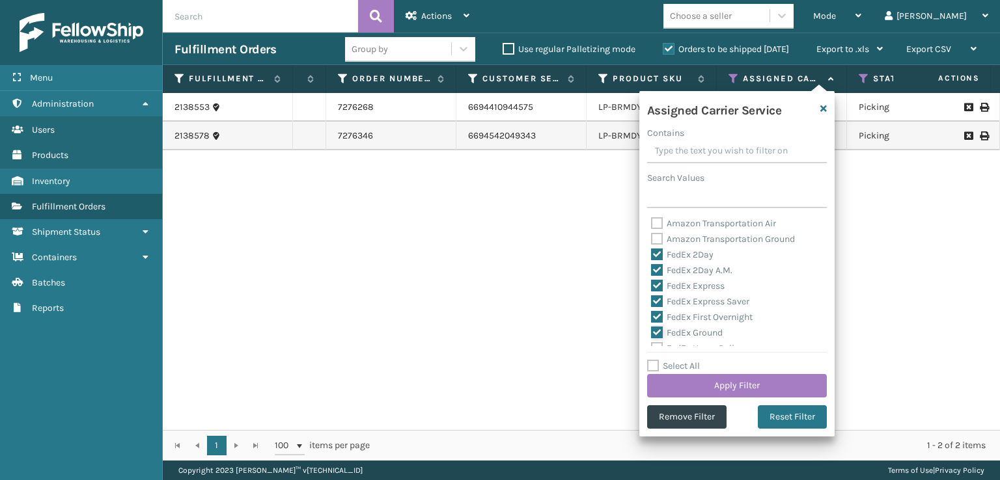
checkbox input "true"
click at [661, 301] on label "FedEx Priority Overnight" at bounding box center [707, 299] width 113 height 11
click at [652, 300] on input "FedEx Priority Overnight" at bounding box center [651, 296] width 1 height 8
checkbox input "true"
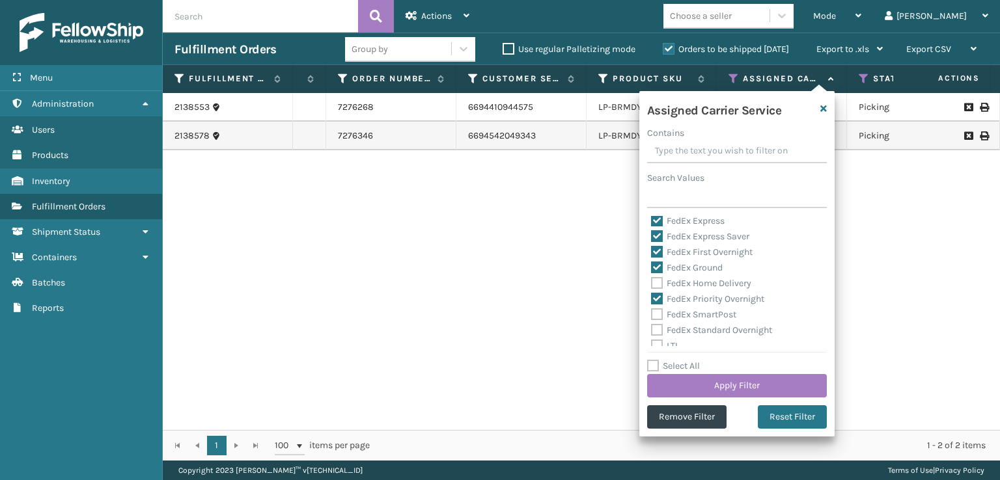
click at [658, 290] on div "FedEx Home Delivery" at bounding box center [737, 284] width 172 height 16
click at [661, 284] on label "FedEx Home Delivery" at bounding box center [701, 283] width 100 height 11
click at [652, 284] on input "FedEx Home Delivery" at bounding box center [651, 280] width 1 height 8
checkbox input "true"
drag, startPoint x: 663, startPoint y: 314, endPoint x: 661, endPoint y: 340, distance: 26.8
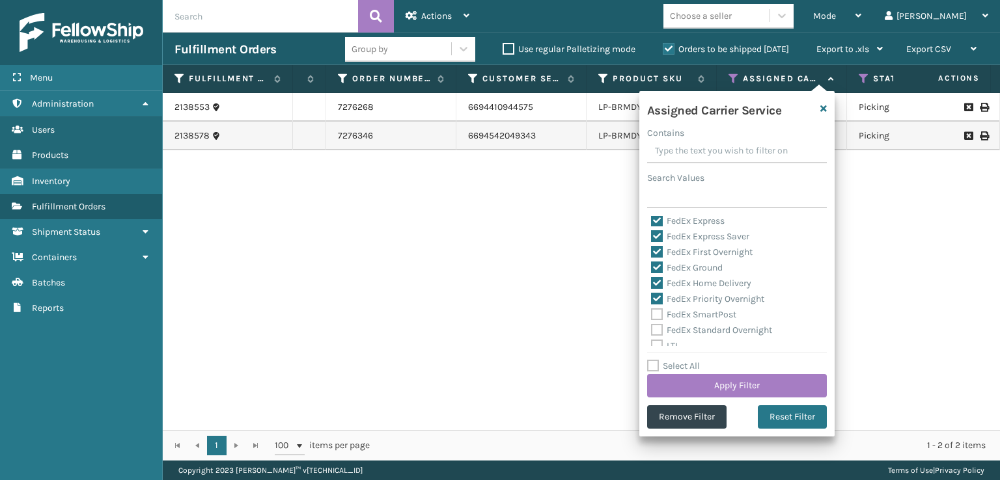
click at [661, 320] on label "FedEx SmartPost" at bounding box center [693, 314] width 85 height 11
click at [652, 316] on input "FedEx SmartPost" at bounding box center [651, 311] width 1 height 8
checkbox input "true"
click at [656, 323] on div "FedEx Standard Overnight" at bounding box center [737, 331] width 172 height 16
click at [656, 325] on label "FedEx Standard Overnight" at bounding box center [711, 330] width 121 height 11
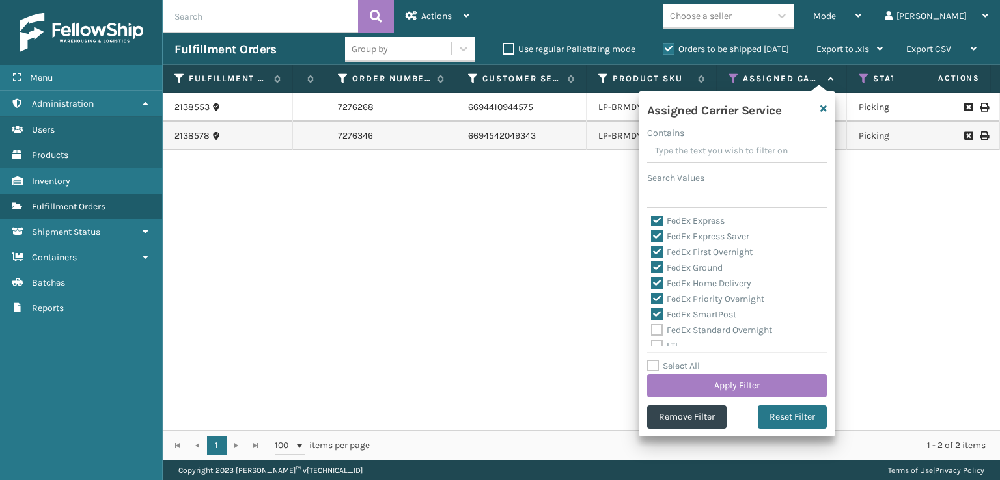
click at [652, 325] on input "FedEx Standard Overnight" at bounding box center [651, 327] width 1 height 8
checkbox input "true"
click at [680, 380] on button "Apply Filter" at bounding box center [737, 385] width 180 height 23
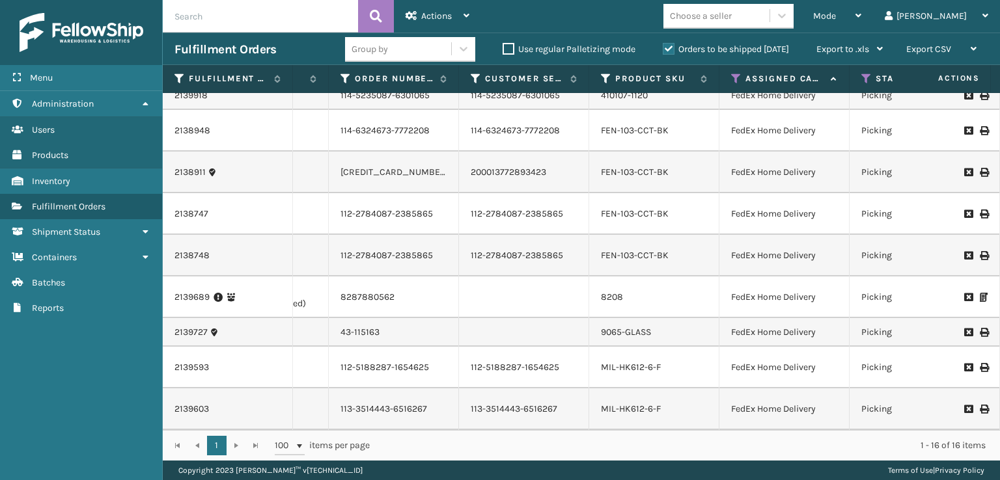
scroll to position [326, 245]
click at [648, 342] on td "9065-GLASS" at bounding box center [654, 332] width 130 height 29
drag, startPoint x: 646, startPoint y: 346, endPoint x: 604, endPoint y: 349, distance: 41.8
click at [604, 338] on link "9065-GLASS" at bounding box center [626, 332] width 50 height 11
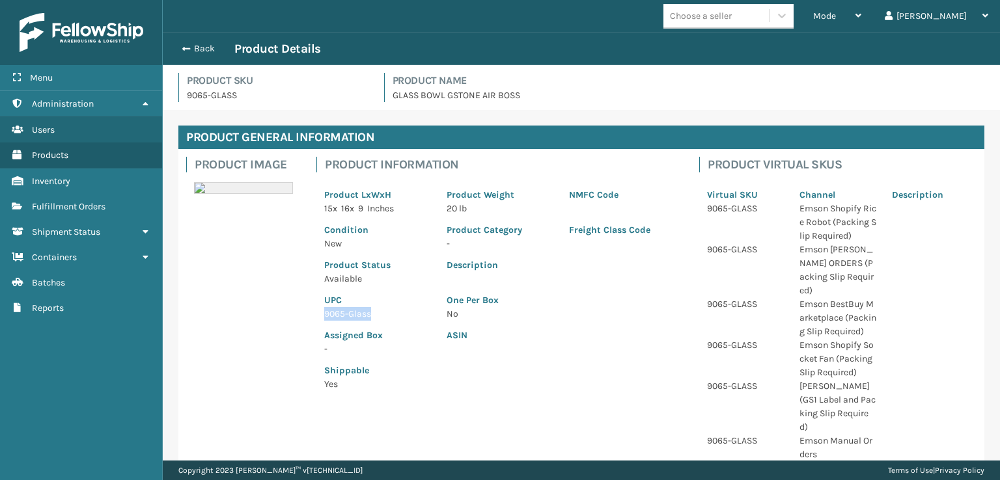
drag, startPoint x: 381, startPoint y: 316, endPoint x: 318, endPoint y: 318, distance: 63.2
click at [318, 318] on div "UPC 9065-Glass" at bounding box center [377, 303] width 122 height 35
copy p "9065-Glass"
click at [177, 50] on button "Back" at bounding box center [204, 49] width 60 height 12
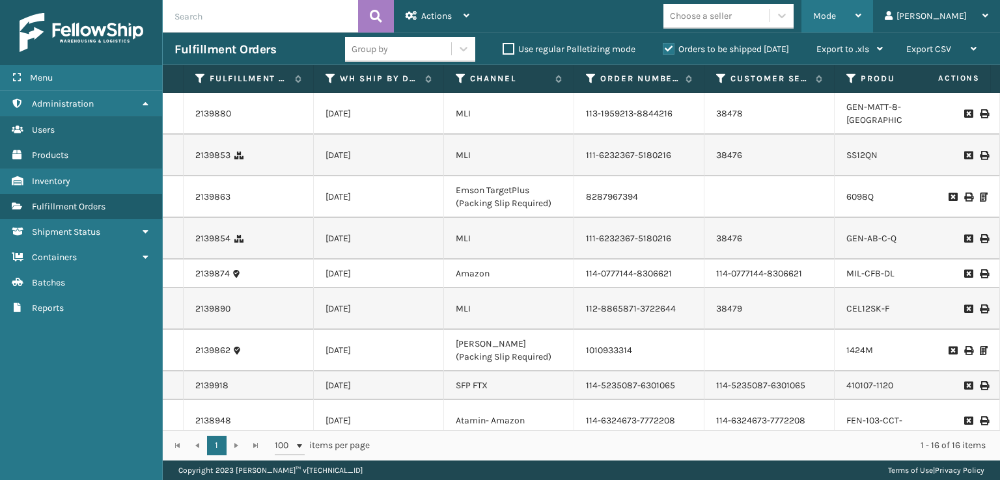
click at [836, 12] on span "Mode" at bounding box center [824, 15] width 23 height 11
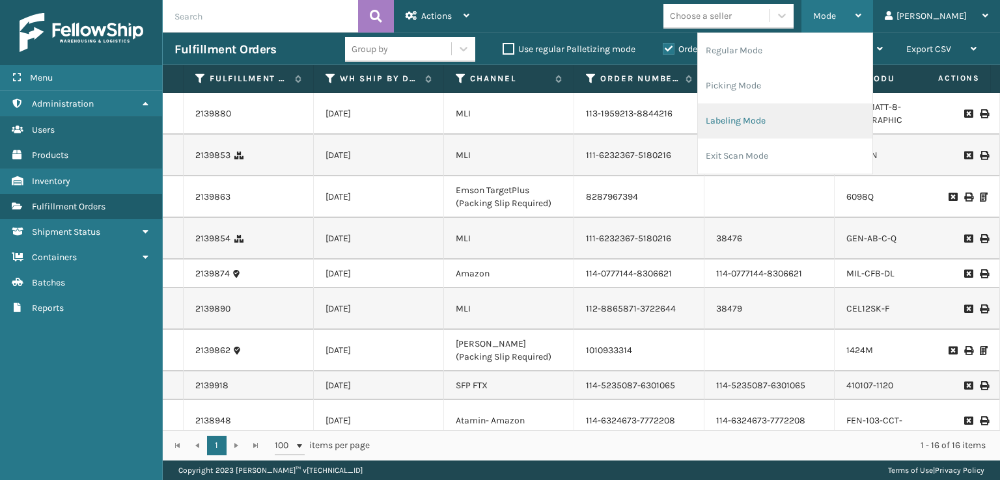
click at [781, 130] on li "Labeling Mode" at bounding box center [785, 121] width 174 height 35
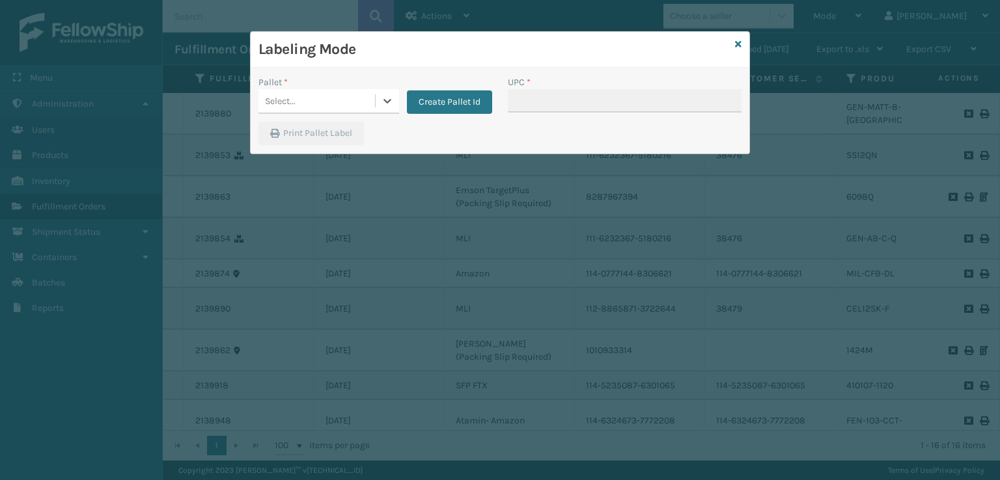
drag, startPoint x: 323, startPoint y: 107, endPoint x: 312, endPoint y: 112, distance: 11.4
click at [320, 107] on div "Select..." at bounding box center [316, 100] width 117 height 21
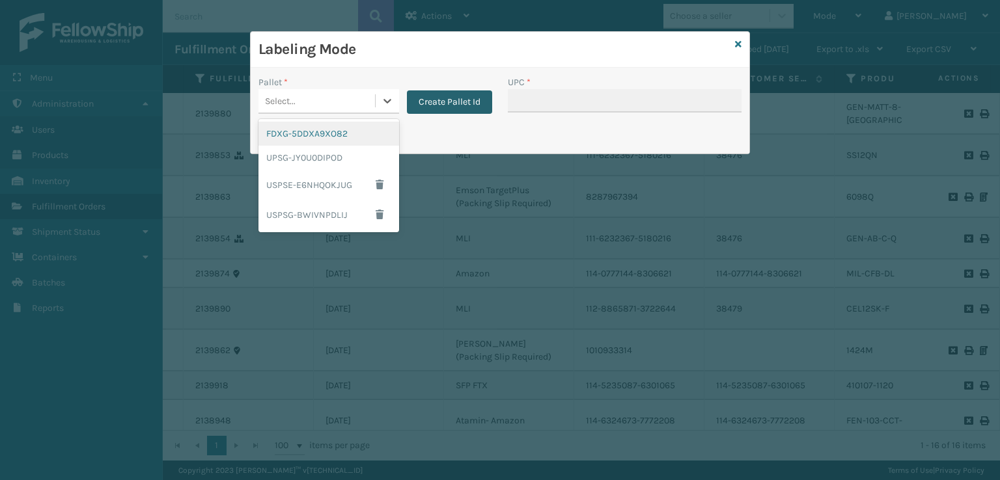
drag, startPoint x: 298, startPoint y: 138, endPoint x: 462, endPoint y: 105, distance: 166.7
click at [307, 138] on div "FDXG-5DDXA9XO82" at bounding box center [328, 134] width 141 height 24
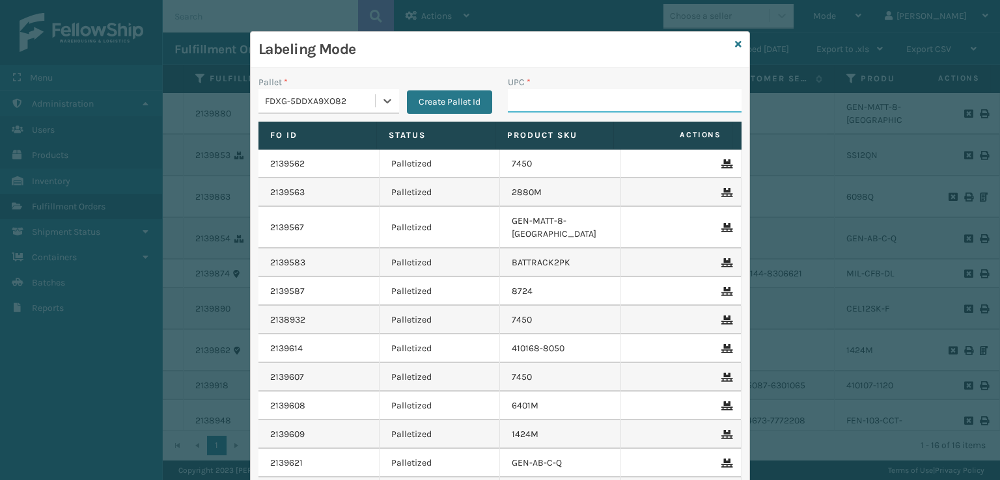
click at [551, 104] on input "UPC *" at bounding box center [625, 100] width 234 height 23
paste input "9065-Glass"
type input "9065-Glass"
click at [381, 102] on icon at bounding box center [387, 100] width 13 height 13
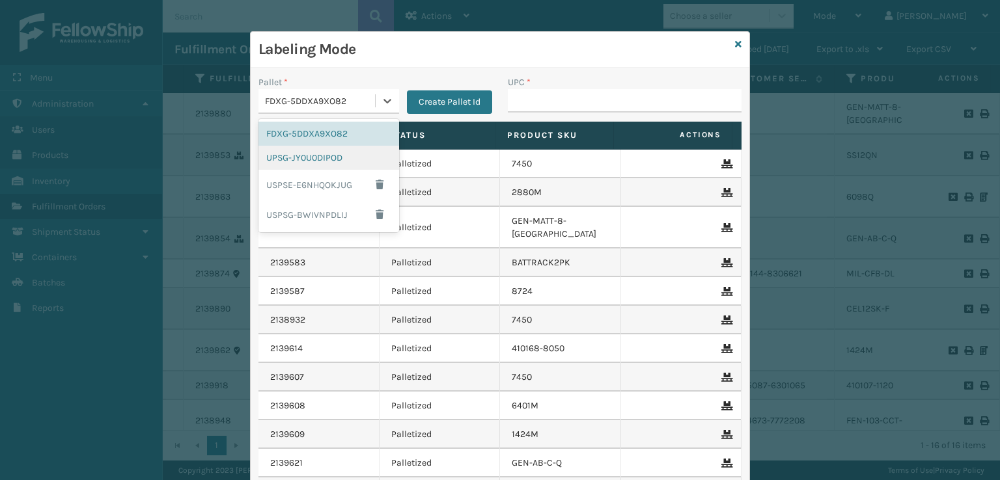
click at [328, 158] on div "UPSG-JY0U0DIPOD" at bounding box center [328, 158] width 141 height 24
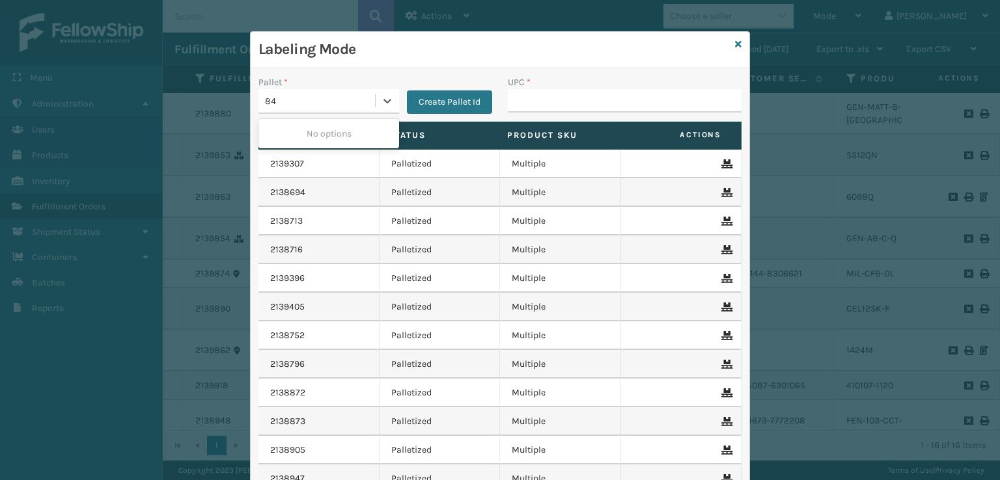
type input "8"
click at [340, 165] on div "UPSG-JY0U0DIPOD" at bounding box center [328, 158] width 141 height 24
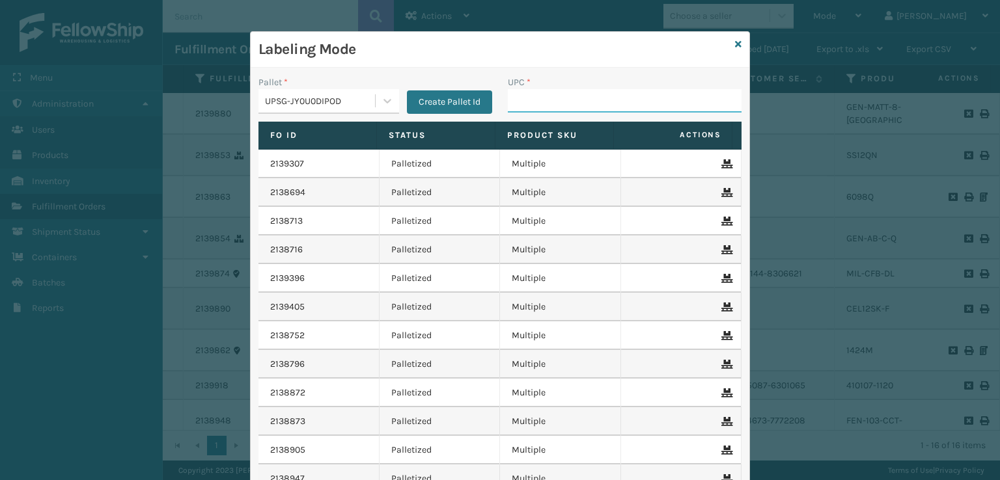
click at [583, 108] on input "UPC *" at bounding box center [625, 100] width 234 height 23
click at [735, 42] on icon at bounding box center [738, 44] width 7 height 9
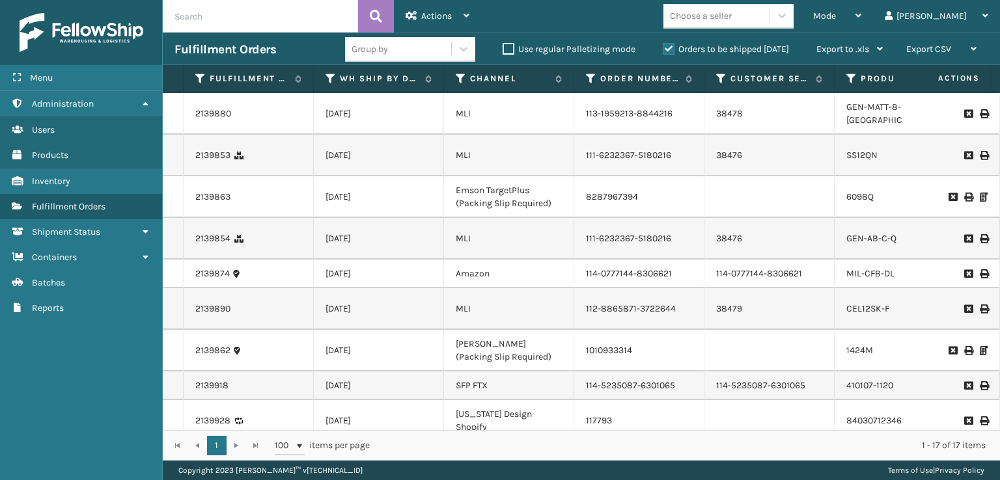
click at [371, 432] on div "1 1 100 items per page 1 - 17 of 17 items" at bounding box center [581, 445] width 837 height 31
drag, startPoint x: 371, startPoint y: 431, endPoint x: 385, endPoint y: 430, distance: 14.3
click at [385, 430] on div "1 1 100 items per page 1 - 17 of 17 items" at bounding box center [581, 445] width 837 height 31
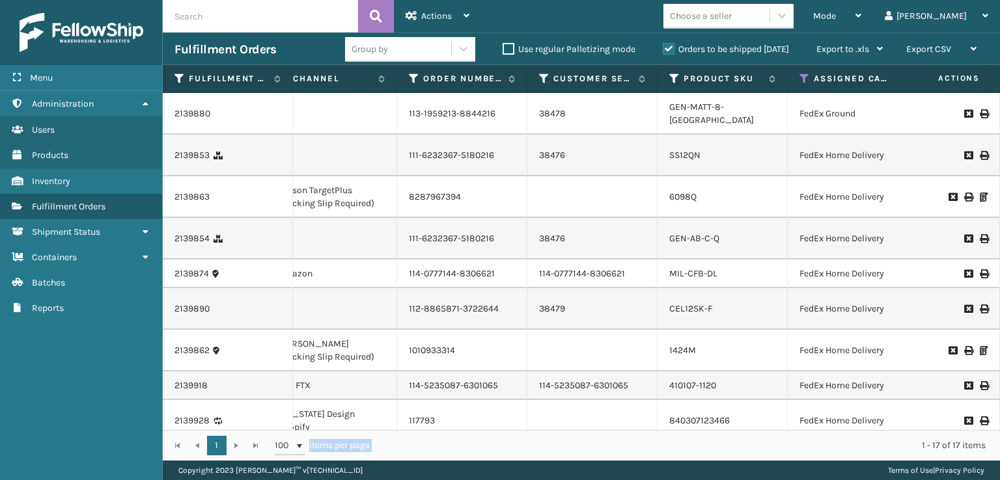
scroll to position [0, 182]
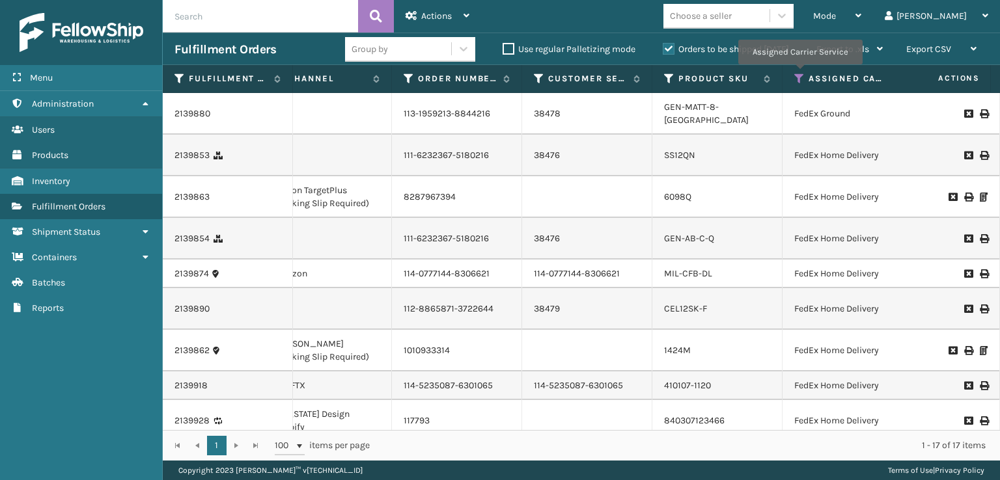
click at [799, 74] on icon at bounding box center [799, 79] width 10 height 12
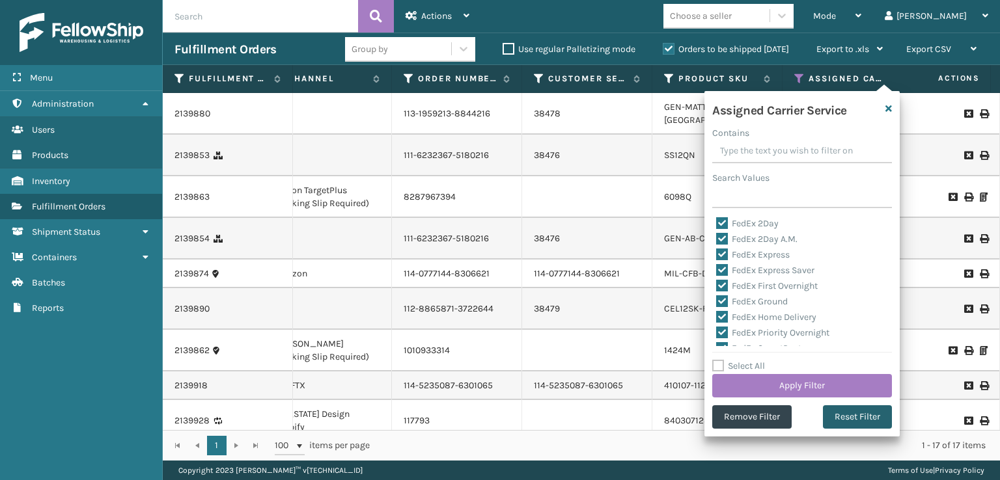
click at [841, 420] on button "Reset Filter" at bounding box center [857, 417] width 69 height 23
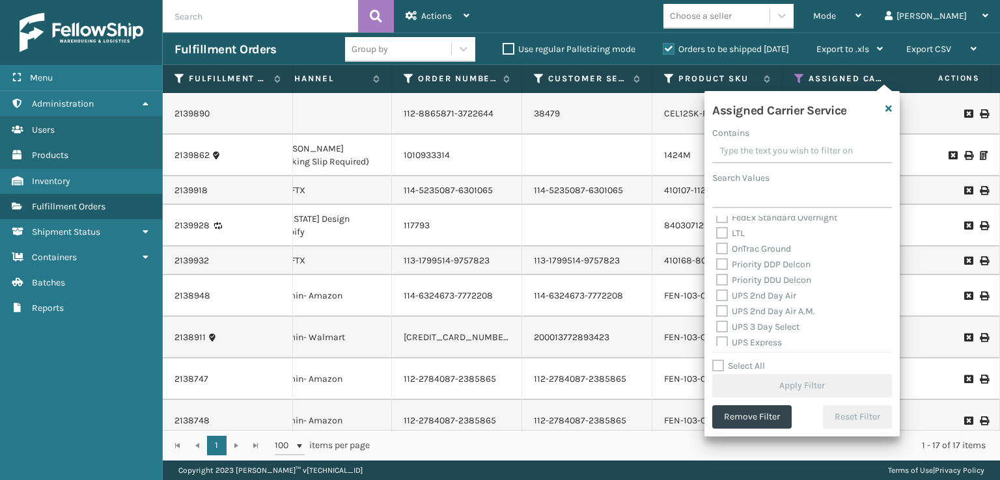
scroll to position [195, 0]
click at [721, 243] on label "Priority DDP Delcon" at bounding box center [763, 247] width 94 height 11
click at [717, 243] on input "Priority DDP Delcon" at bounding box center [716, 244] width 1 height 8
checkbox input "true"
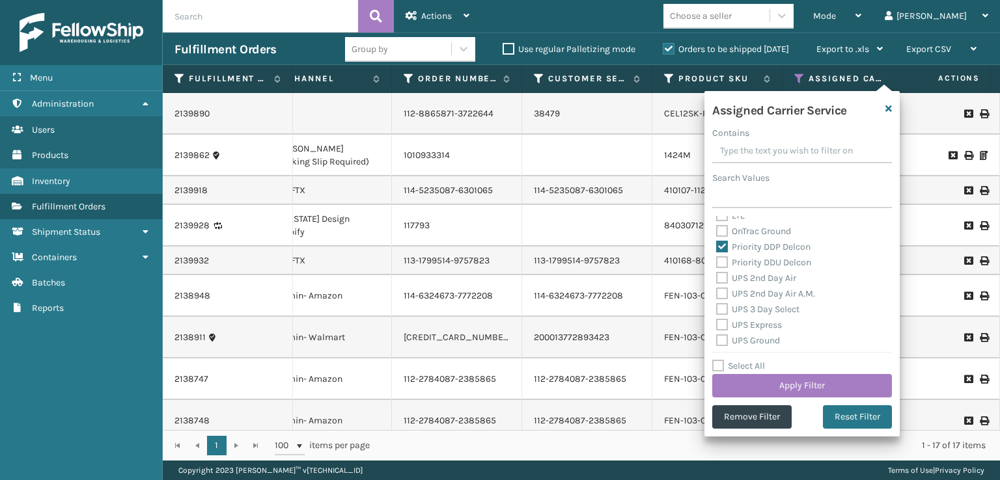
drag, startPoint x: 717, startPoint y: 231, endPoint x: 716, endPoint y: 252, distance: 20.8
click at [717, 234] on label "OnTrac Ground" at bounding box center [753, 231] width 75 height 11
click at [722, 235] on label "OnTrac Ground" at bounding box center [753, 231] width 75 height 11
click at [717, 232] on input "OnTrac Ground" at bounding box center [716, 228] width 1 height 8
checkbox input "true"
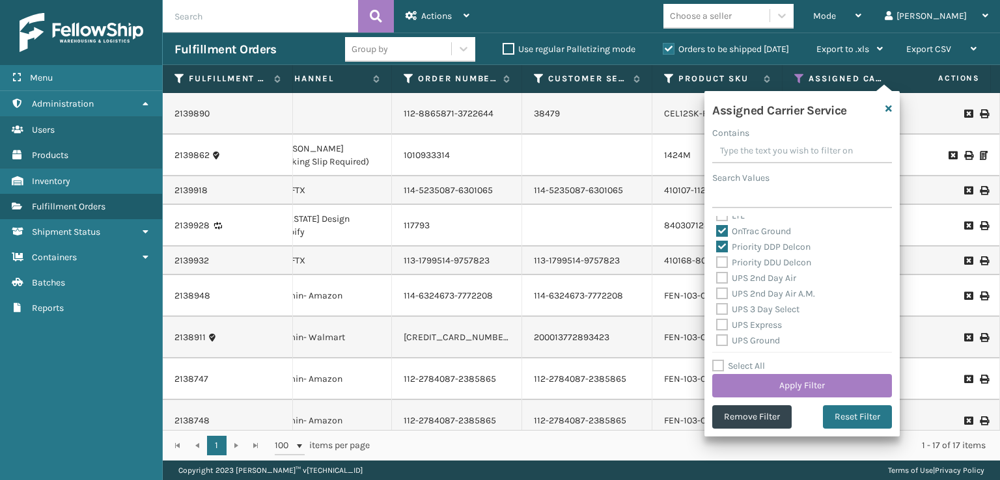
click at [721, 266] on label "Priority DDU Delcon" at bounding box center [763, 262] width 95 height 11
click at [717, 264] on input "Priority DDU Delcon" at bounding box center [716, 259] width 1 height 8
checkbox input "true"
click at [724, 278] on label "UPS 2nd Day Air" at bounding box center [756, 278] width 80 height 11
click at [725, 294] on label "UPS 2nd Day Air A.M." at bounding box center [765, 293] width 99 height 11
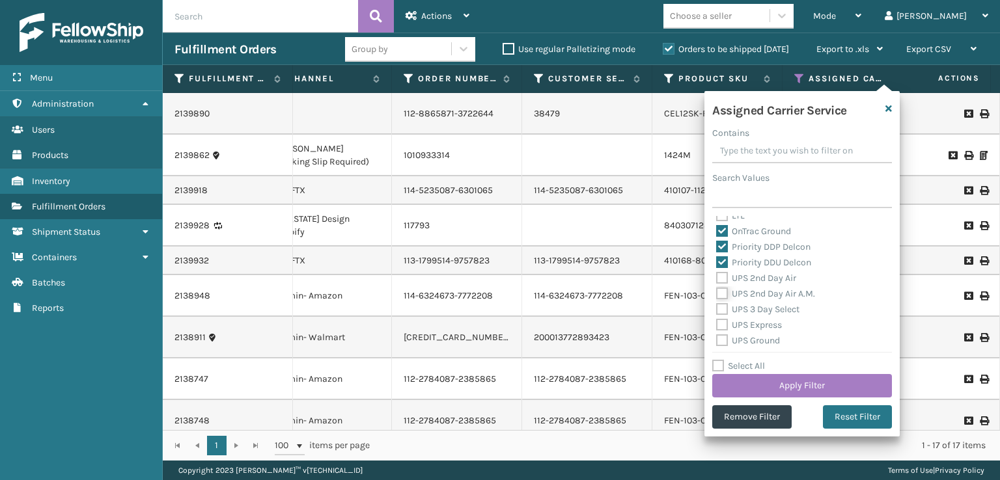
click at [717, 294] on input "UPS 2nd Day Air A.M." at bounding box center [716, 290] width 1 height 8
checkbox input "true"
click at [724, 277] on label "UPS 2nd Day Air" at bounding box center [756, 278] width 80 height 11
click at [717, 277] on input "UPS 2nd Day Air" at bounding box center [716, 275] width 1 height 8
checkbox input "true"
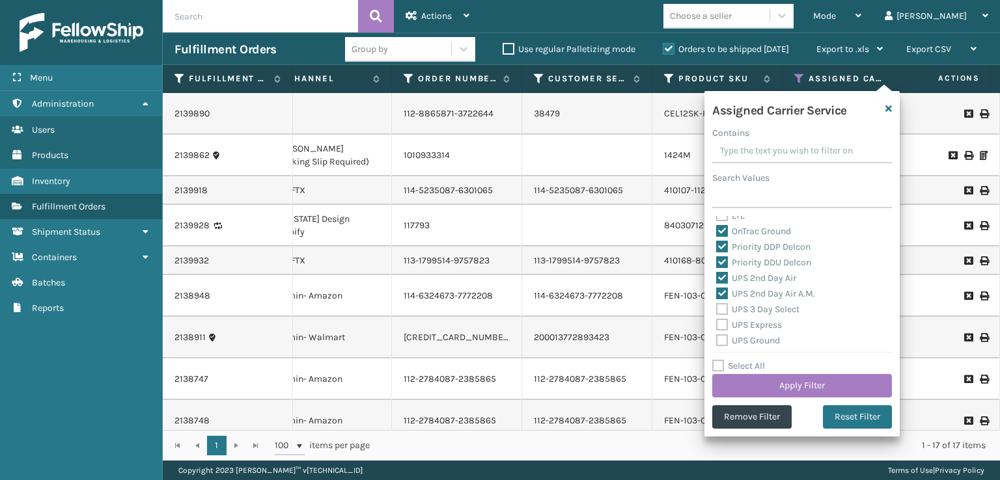
click at [721, 314] on label "UPS 3 Day Select" at bounding box center [757, 309] width 83 height 11
click at [717, 311] on input "UPS 3 Day Select" at bounding box center [716, 306] width 1 height 8
checkbox input "true"
click at [721, 326] on label "UPS Express" at bounding box center [749, 325] width 66 height 11
click at [717, 326] on input "UPS Express" at bounding box center [716, 322] width 1 height 8
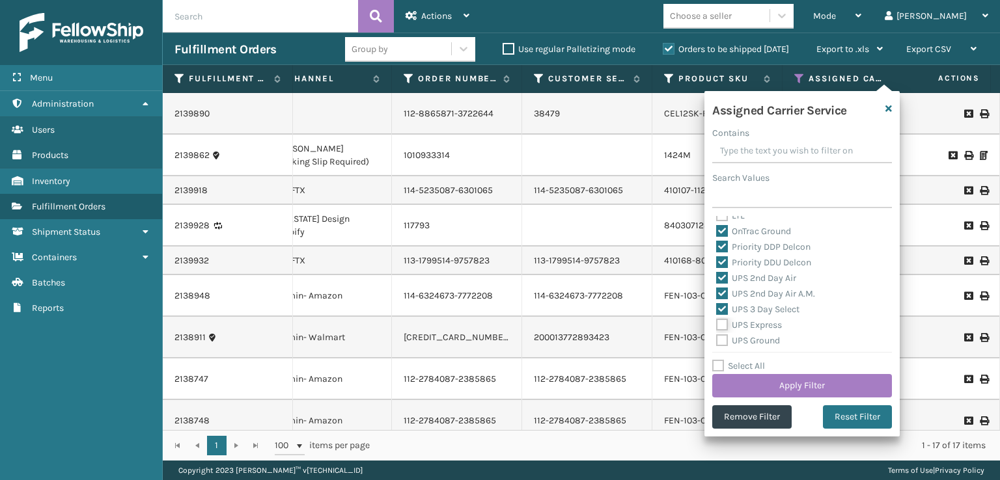
checkbox input "true"
click at [726, 301] on label "UPS Next Day Air Early" at bounding box center [769, 306] width 106 height 11
click at [717, 301] on input "UPS Next Day Air Early" at bounding box center [716, 303] width 1 height 8
checkbox input "true"
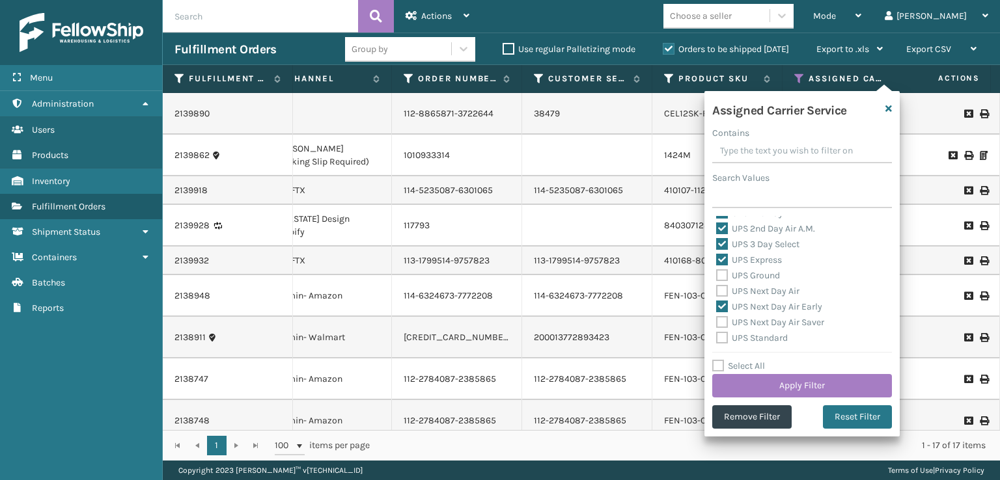
click at [725, 289] on label "UPS Next Day Air" at bounding box center [757, 291] width 83 height 11
click at [717, 289] on input "UPS Next Day Air" at bounding box center [716, 288] width 1 height 8
checkbox input "true"
click at [725, 282] on div "UPS Ground" at bounding box center [802, 276] width 172 height 16
click at [723, 274] on label "UPS Ground" at bounding box center [748, 275] width 64 height 11
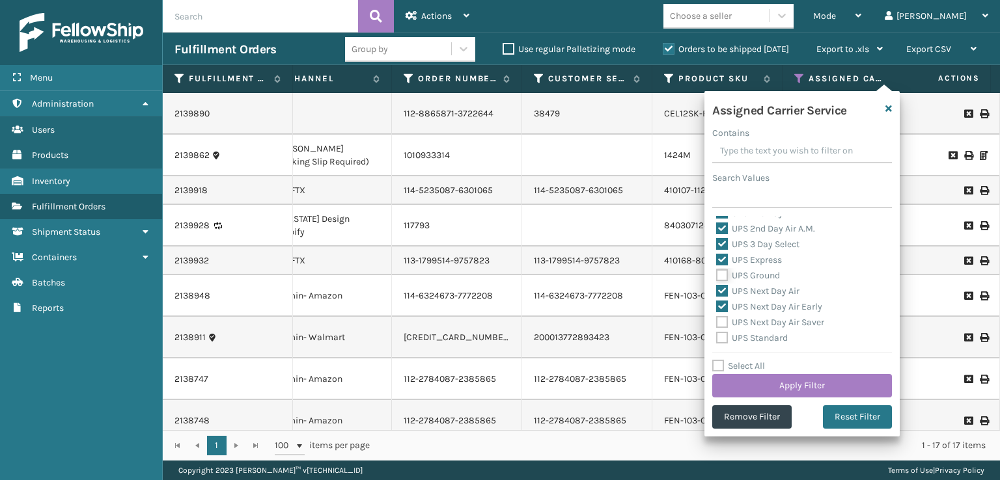
click at [717, 274] on input "UPS Ground" at bounding box center [716, 272] width 1 height 8
checkbox input "true"
click at [721, 322] on label "UPS Next Day Air Saver" at bounding box center [770, 322] width 108 height 11
click at [717, 322] on input "UPS Next Day Air Saver" at bounding box center [716, 319] width 1 height 8
checkbox input "true"
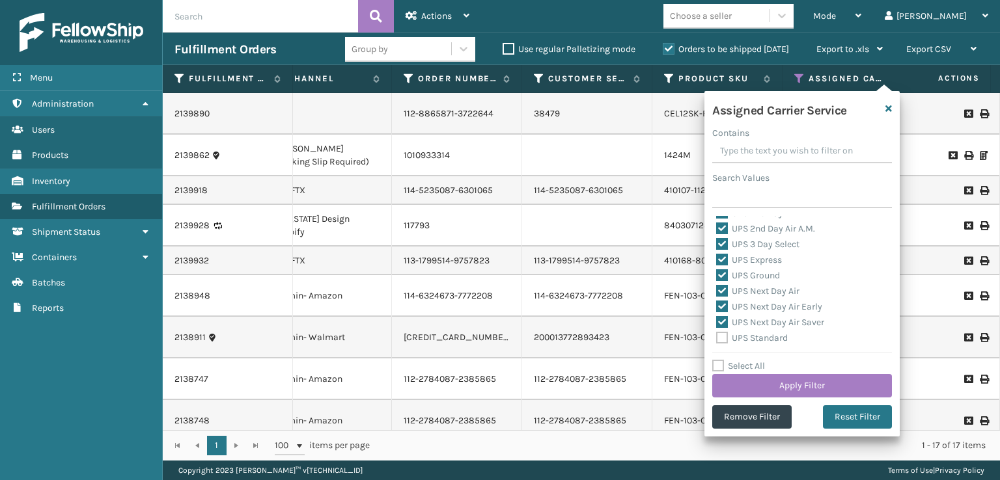
click at [723, 340] on label "UPS Standard" at bounding box center [752, 338] width 72 height 11
click at [717, 339] on input "UPS Standard" at bounding box center [716, 335] width 1 height 8
checkbox input "true"
click at [721, 288] on label "UPS SurePost 1LB or Greater" at bounding box center [780, 288] width 128 height 11
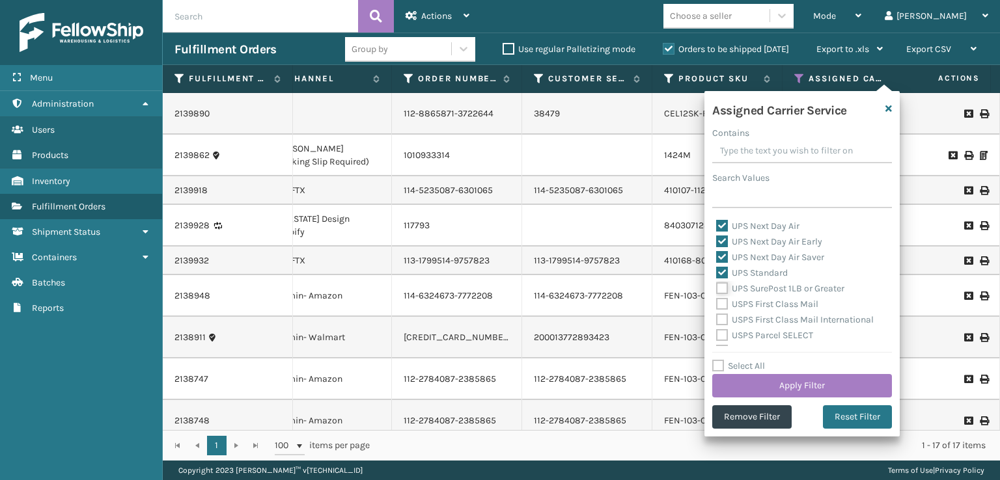
click at [717, 288] on input "UPS SurePost 1LB or Greater" at bounding box center [716, 285] width 1 height 8
checkbox input "true"
click at [768, 394] on button "Apply Filter" at bounding box center [802, 385] width 180 height 23
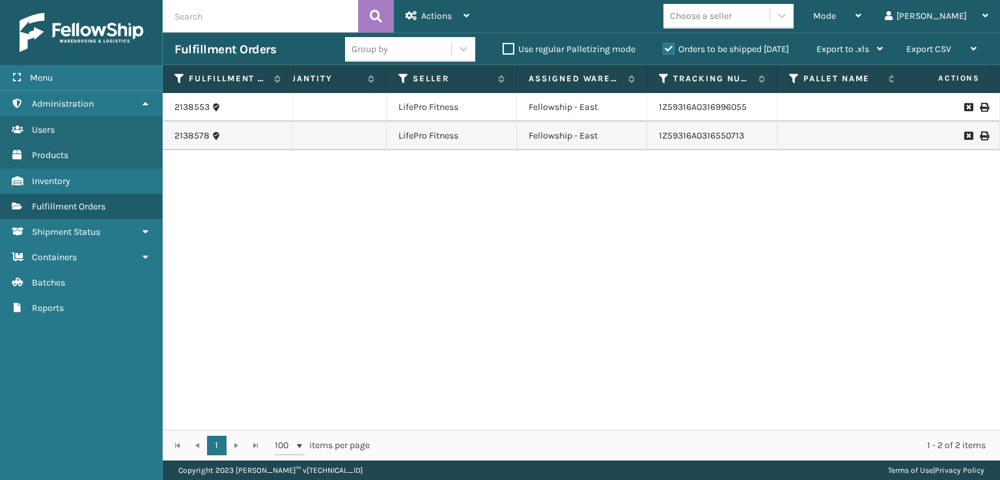
scroll to position [0, 1068]
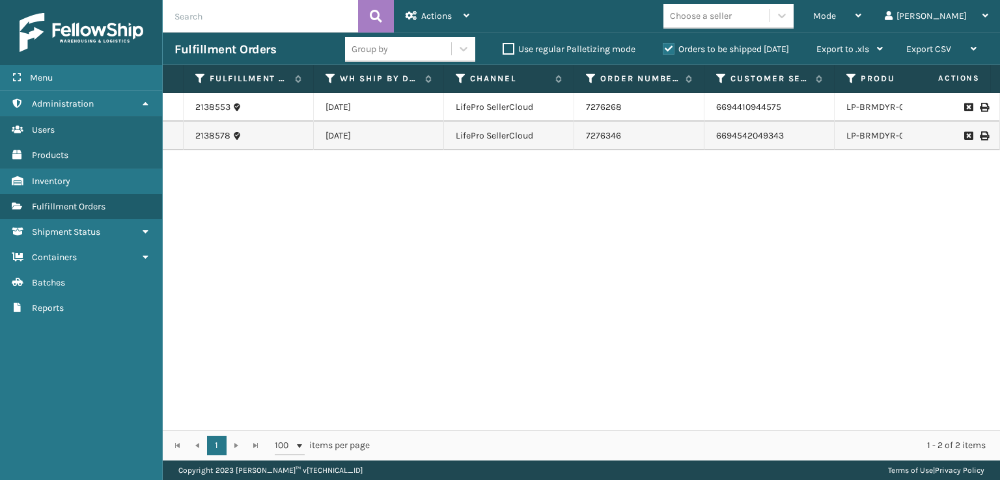
click at [365, 415] on div "2138553 [DATE] LifePro SellerCloud 7276268 6694410944575 LP-BRMDYR-GRY UPS Grou…" at bounding box center [581, 261] width 837 height 337
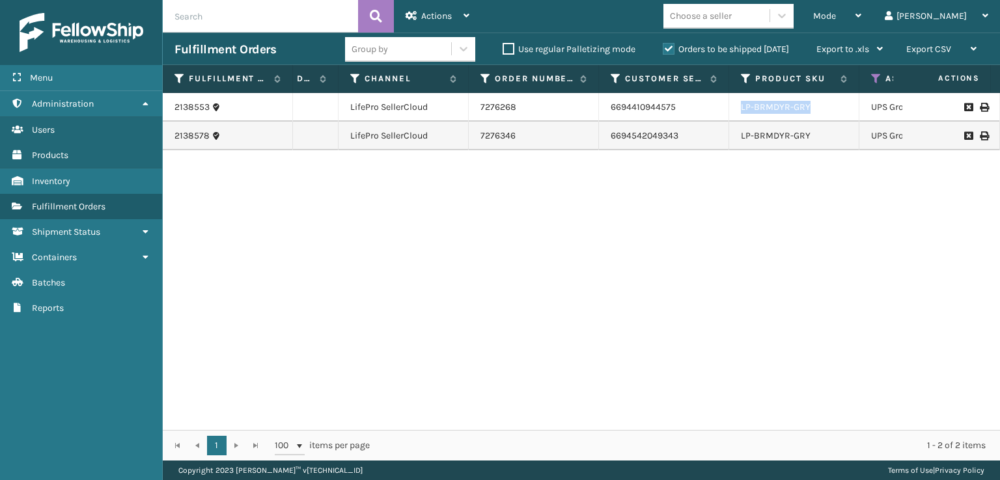
drag, startPoint x: 814, startPoint y: 109, endPoint x: 738, endPoint y: 109, distance: 75.5
click at [738, 109] on td "LP-BRMDYR-GRY" at bounding box center [794, 107] width 130 height 29
copy link "LP-BRMDYR-GRY"
click at [874, 78] on icon at bounding box center [876, 79] width 10 height 12
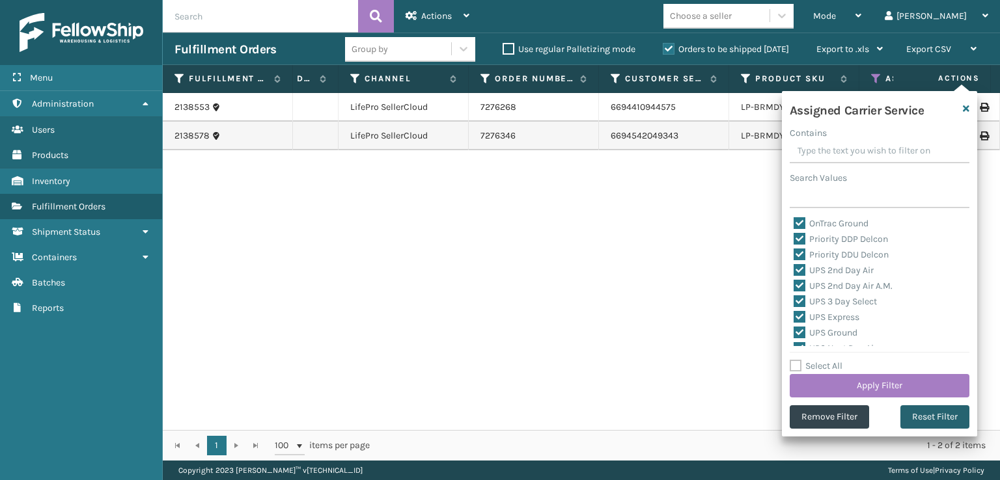
click at [938, 423] on button "Reset Filter" at bounding box center [934, 417] width 69 height 23
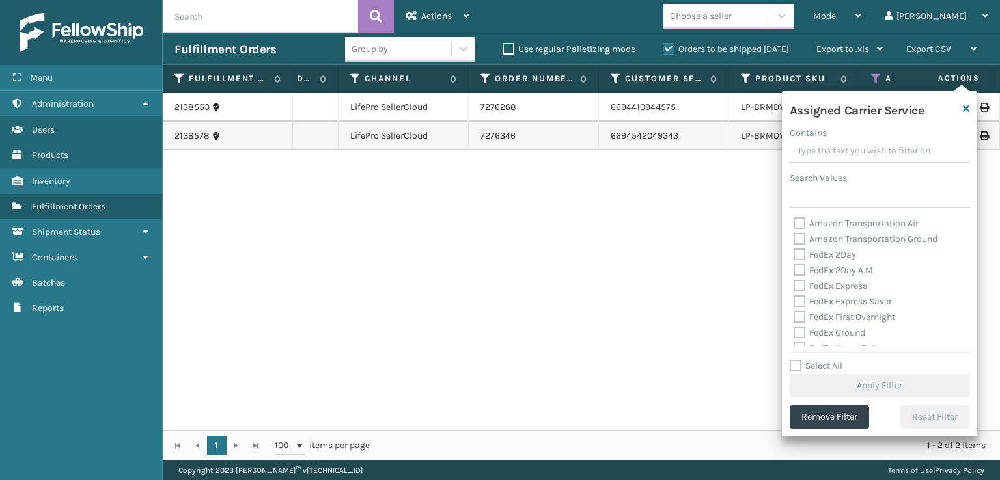
click at [802, 257] on label "FedEx 2Day" at bounding box center [825, 254] width 62 height 11
click at [794, 256] on input "FedEx 2Day" at bounding box center [794, 251] width 1 height 8
checkbox input "true"
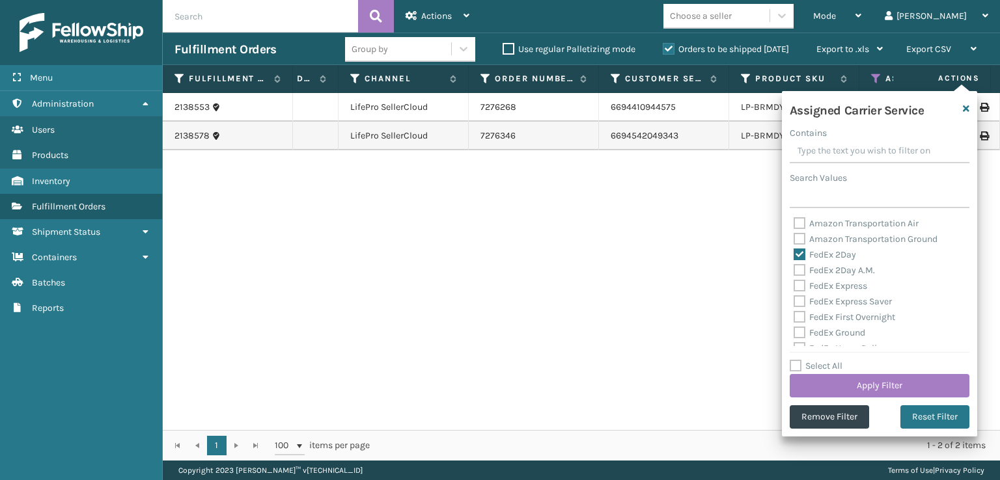
click at [797, 274] on label "FedEx 2Day A.M." at bounding box center [834, 270] width 81 height 11
click at [794, 271] on input "FedEx 2Day A.M." at bounding box center [794, 267] width 1 height 8
checkbox input "true"
drag, startPoint x: 797, startPoint y: 289, endPoint x: 803, endPoint y: 301, distance: 13.4
click at [799, 290] on label "FedEx Express" at bounding box center [831, 286] width 74 height 11
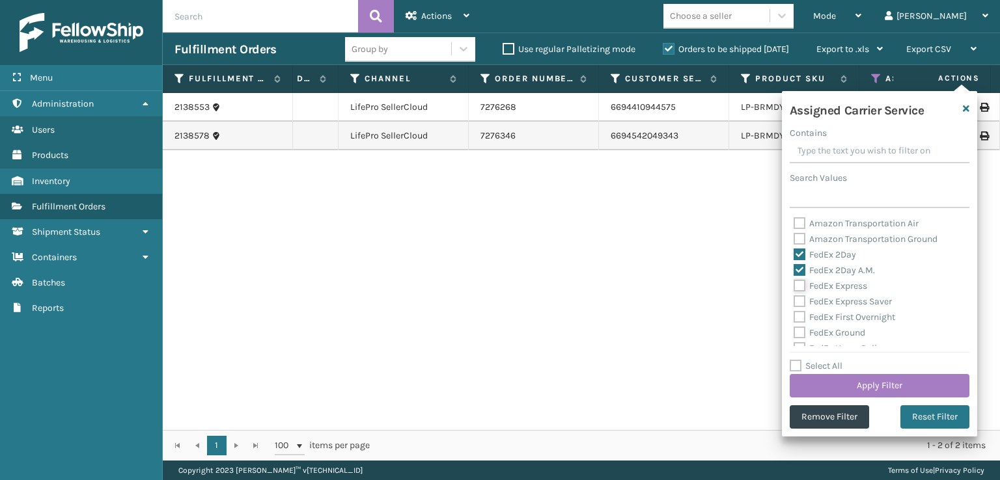
click at [794, 287] on input "FedEx Express" at bounding box center [794, 283] width 1 height 8
checkbox input "true"
click at [803, 310] on div "FedEx First Overnight" at bounding box center [880, 318] width 172 height 16
drag, startPoint x: 799, startPoint y: 299, endPoint x: 799, endPoint y: 317, distance: 18.2
click at [799, 303] on label "FedEx Express Saver" at bounding box center [843, 301] width 98 height 11
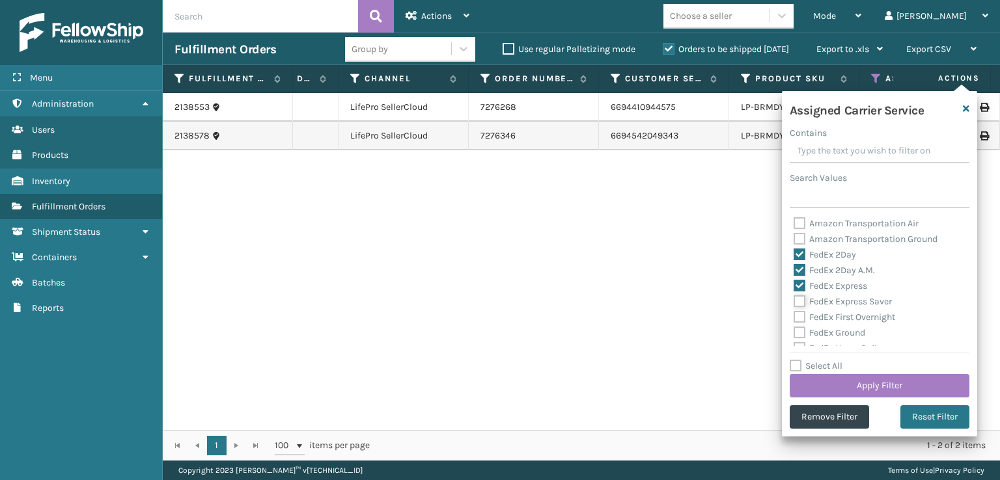
click at [794, 303] on input "FedEx Express Saver" at bounding box center [794, 298] width 1 height 8
checkbox input "true"
click at [797, 323] on label "FedEx First Overnight" at bounding box center [845, 317] width 102 height 11
click at [794, 318] on input "FedEx First Overnight" at bounding box center [794, 314] width 1 height 8
checkbox input "true"
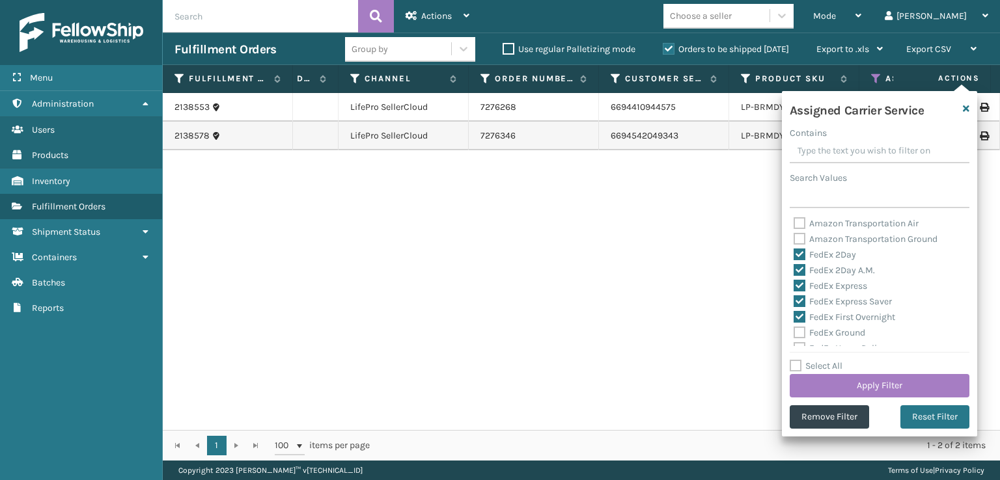
click at [802, 334] on label "FedEx Ground" at bounding box center [830, 332] width 72 height 11
click at [794, 334] on input "FedEx Ground" at bounding box center [794, 330] width 1 height 8
checkbox input "true"
click at [795, 277] on div "FedEx Home Delivery" at bounding box center [880, 284] width 172 height 16
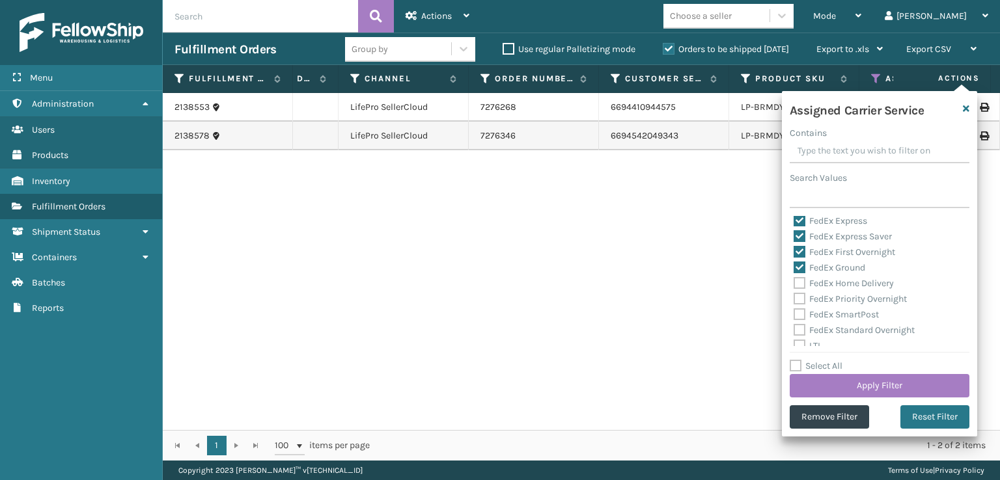
click at [797, 288] on label "FedEx Home Delivery" at bounding box center [844, 283] width 100 height 11
click at [799, 294] on div "FedEx Priority Overnight" at bounding box center [880, 300] width 172 height 16
click at [798, 284] on label "FedEx Home Delivery" at bounding box center [844, 283] width 100 height 11
click at [794, 284] on input "FedEx Home Delivery" at bounding box center [794, 280] width 1 height 8
checkbox input "true"
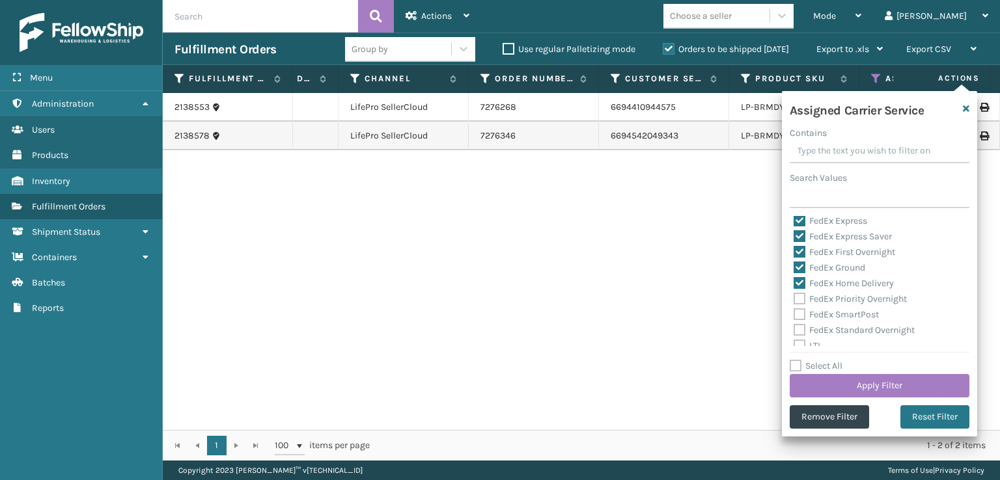
click at [799, 295] on label "FedEx Priority Overnight" at bounding box center [850, 299] width 113 height 11
click at [794, 295] on input "FedEx Priority Overnight" at bounding box center [794, 296] width 1 height 8
checkbox input "true"
click at [799, 313] on label "FedEx SmartPost" at bounding box center [836, 314] width 85 height 11
click at [794, 313] on input "FedEx SmartPost" at bounding box center [794, 311] width 1 height 8
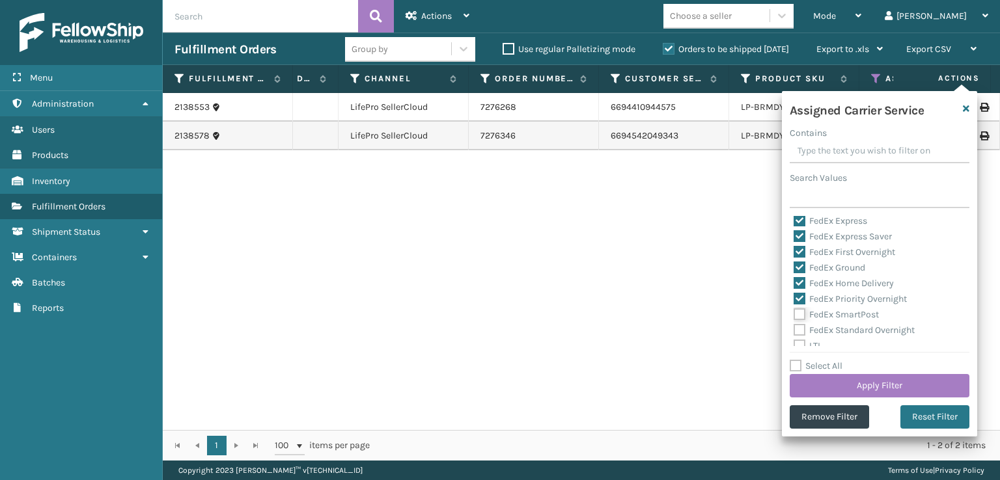
checkbox input "true"
click at [799, 333] on label "FedEx Standard Overnight" at bounding box center [854, 330] width 121 height 11
click at [794, 331] on input "FedEx Standard Overnight" at bounding box center [794, 327] width 1 height 8
checkbox input "true"
click at [893, 387] on button "Apply Filter" at bounding box center [880, 385] width 180 height 23
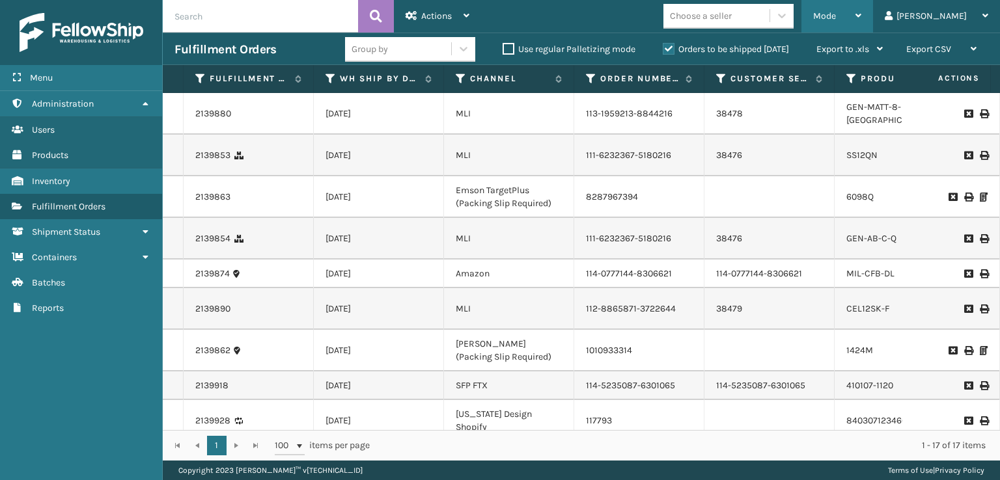
click at [861, 6] on div "Mode" at bounding box center [837, 16] width 48 height 33
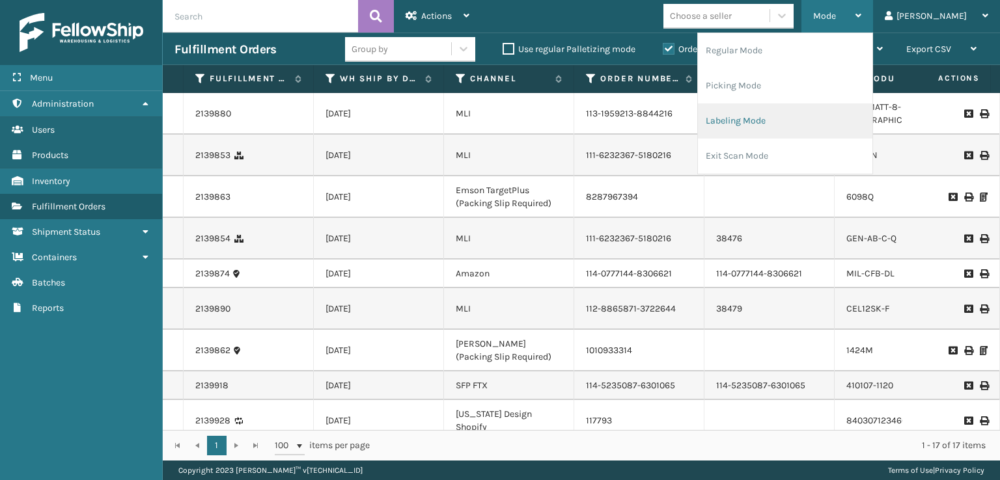
click at [784, 128] on li "Labeling Mode" at bounding box center [785, 121] width 174 height 35
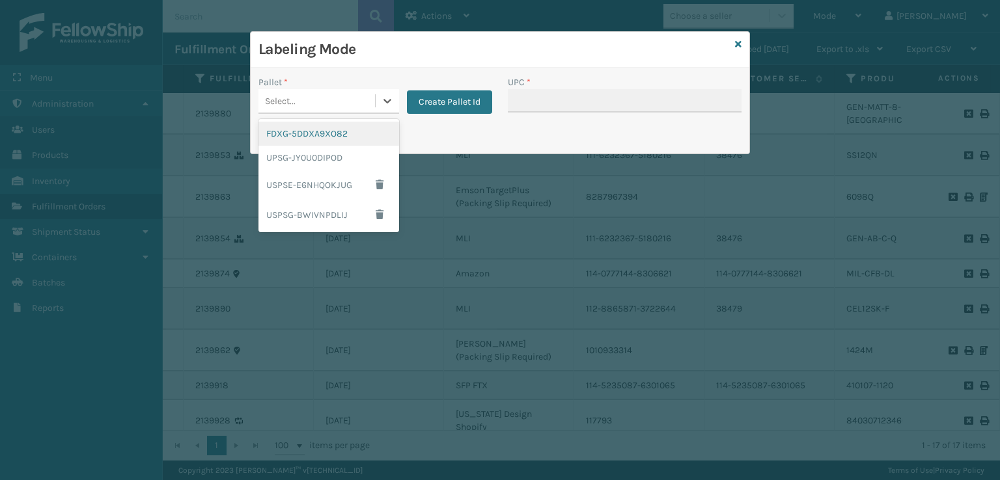
click at [286, 104] on div "Select..." at bounding box center [280, 101] width 31 height 14
drag, startPoint x: 302, startPoint y: 135, endPoint x: 311, endPoint y: 135, distance: 8.5
click at [311, 135] on div "FDXG-5DDXA9XO82" at bounding box center [328, 134] width 141 height 24
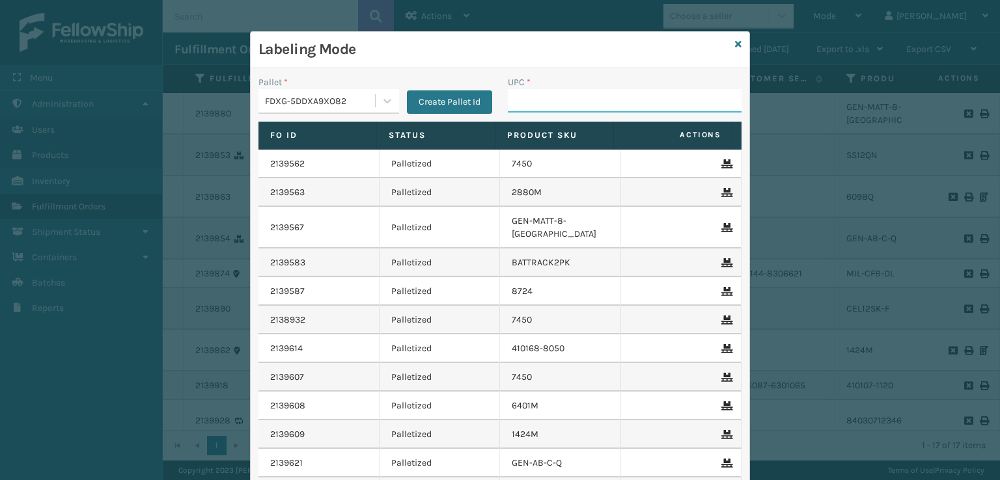
click at [528, 110] on input "UPC *" at bounding box center [625, 100] width 234 height 23
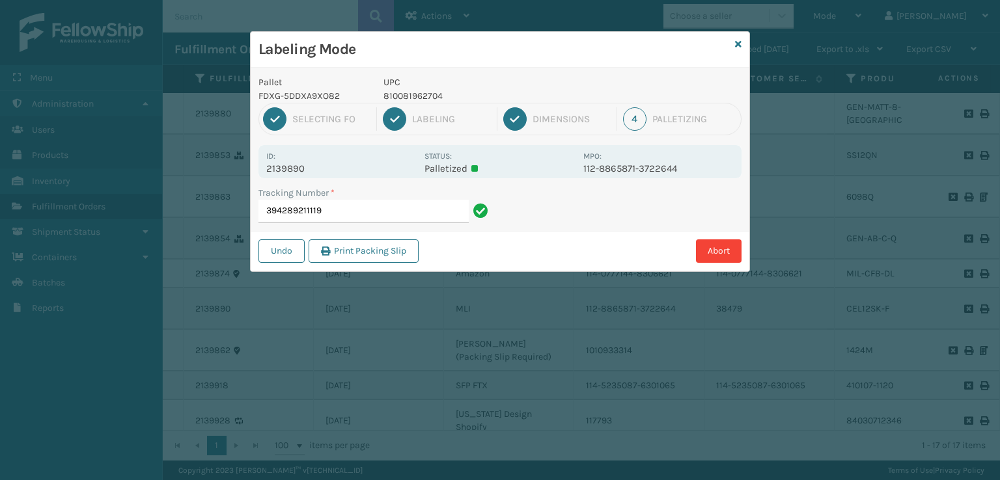
drag, startPoint x: 465, startPoint y: 102, endPoint x: 84, endPoint y: 201, distance: 393.7
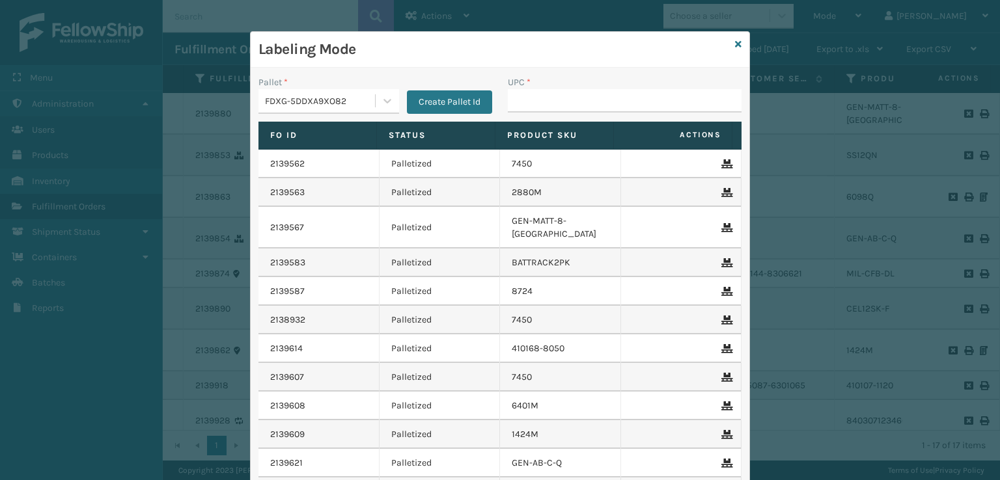
drag, startPoint x: 79, startPoint y: 213, endPoint x: 100, endPoint y: 292, distance: 81.5
click at [96, 287] on div "Labeling Mode Pallet * FDXG-5DDXA9XO82 Create Pallet Id UPC * Fo Id Status Prod…" at bounding box center [500, 240] width 1000 height 480
click at [535, 97] on input "UPC *" at bounding box center [625, 100] width 234 height 23
type input "0803130"
click at [735, 46] on icon at bounding box center [738, 44] width 7 height 9
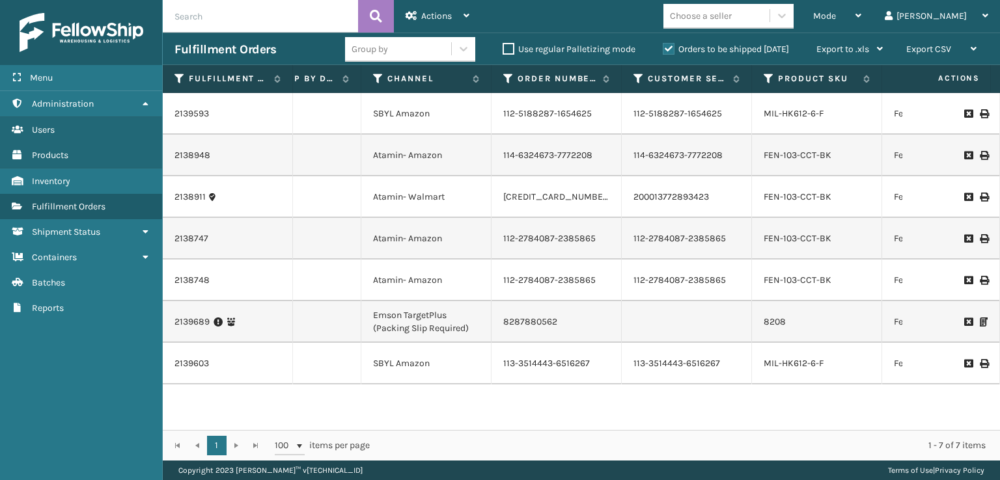
scroll to position [0, 94]
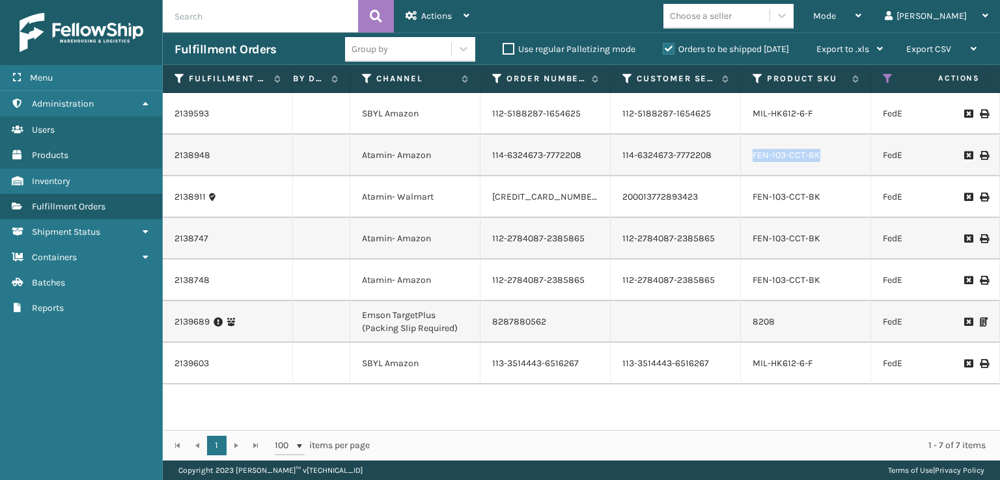
drag, startPoint x: 824, startPoint y: 143, endPoint x: 743, endPoint y: 137, distance: 80.2
click at [743, 137] on td "FEN-103-CCT-BK" at bounding box center [806, 156] width 130 height 42
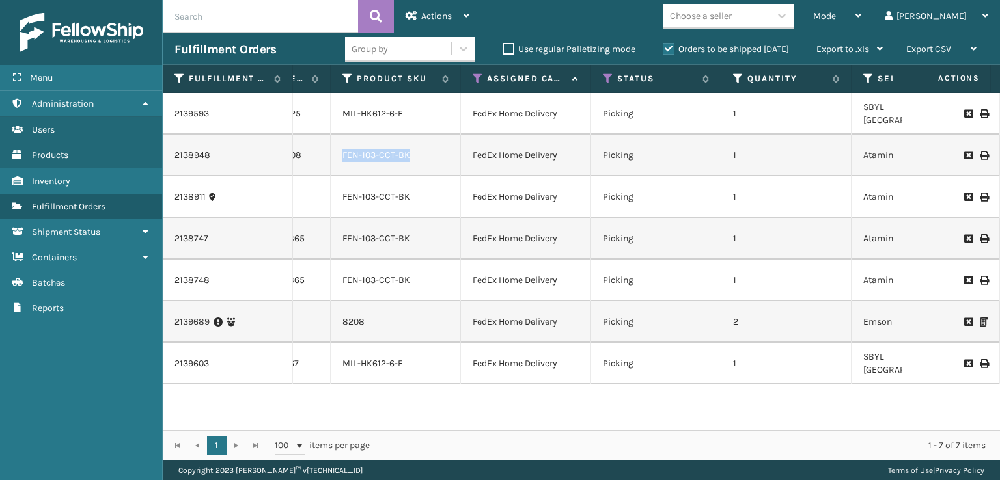
scroll to position [0, 404]
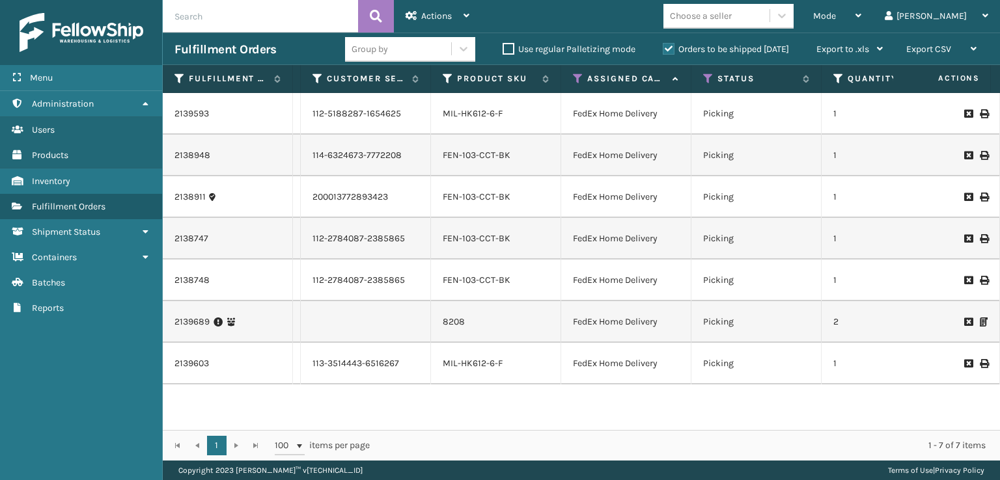
click at [764, 50] on label "Orders to be shipped [DATE]" at bounding box center [726, 49] width 126 height 11
click at [663, 50] on input "Orders to be shipped [DATE]" at bounding box center [663, 46] width 1 height 8
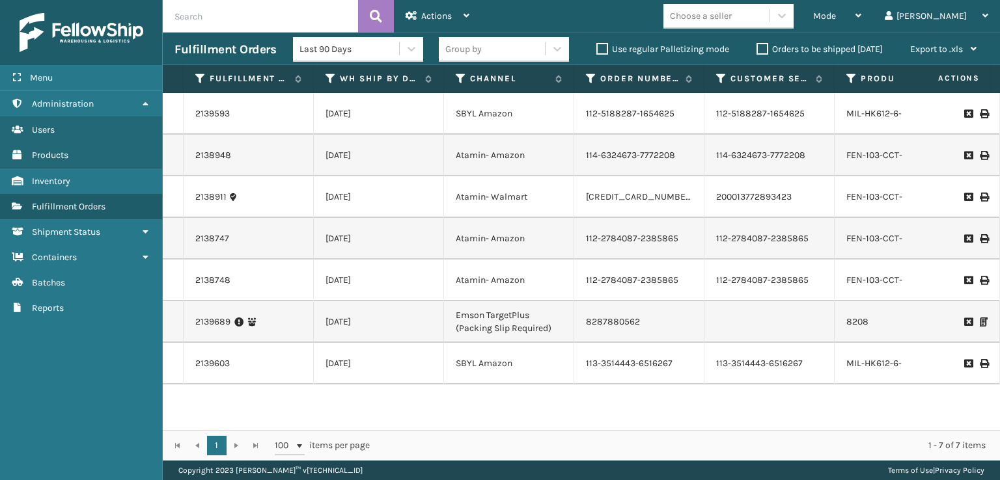
click at [768, 49] on label "Orders to be shipped [DATE]" at bounding box center [819, 49] width 126 height 11
click at [757, 49] on input "Orders to be shipped [DATE]" at bounding box center [756, 46] width 1 height 8
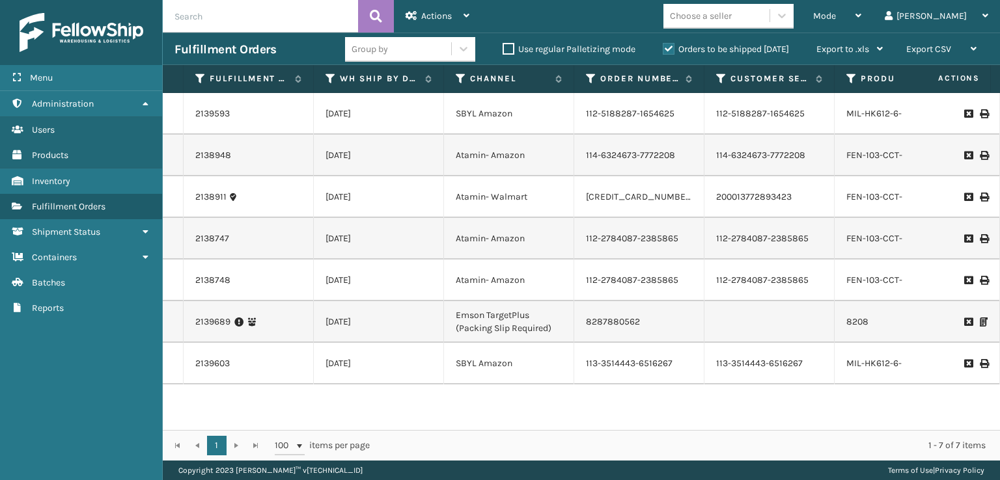
click at [768, 49] on label "Orders to be shipped [DATE]" at bounding box center [726, 49] width 126 height 11
click at [663, 49] on input "Orders to be shipped [DATE]" at bounding box center [663, 46] width 1 height 8
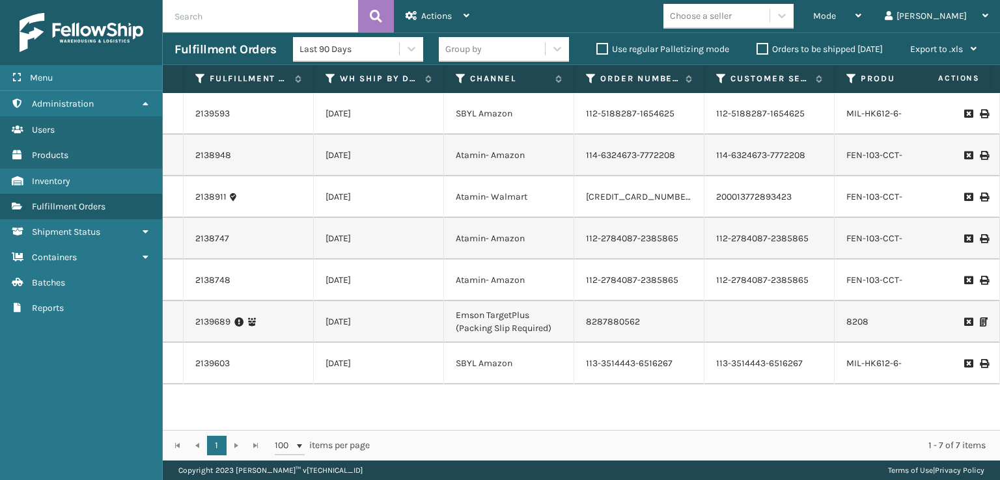
click at [602, 49] on label "Use regular Palletizing mode" at bounding box center [662, 49] width 133 height 11
click at [597, 49] on input "Use regular Palletizing mode" at bounding box center [596, 46] width 1 height 8
click at [606, 48] on label "Use regular Palletizing mode" at bounding box center [662, 49] width 133 height 11
click at [597, 48] on input "Use regular Palletizing mode" at bounding box center [596, 46] width 1 height 8
checkbox input "false"
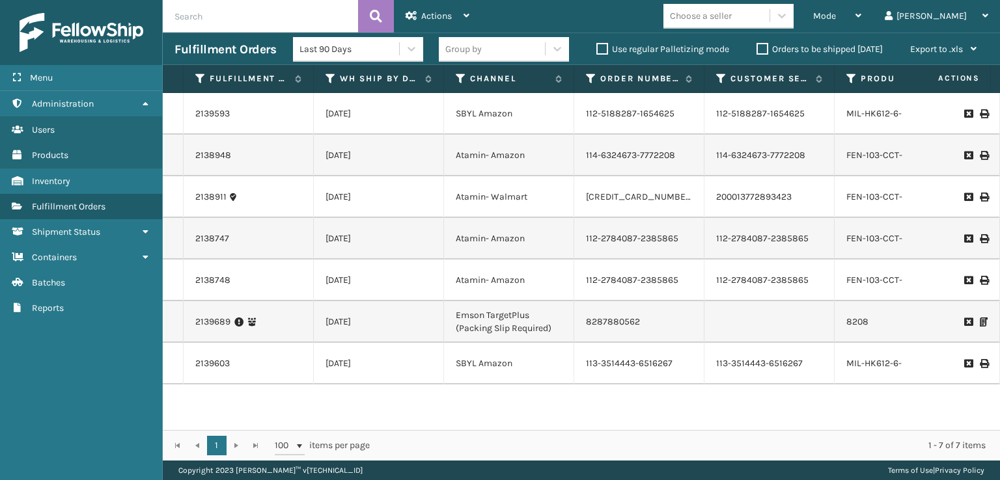
click at [758, 49] on label "Orders to be shipped [DATE]" at bounding box center [819, 49] width 126 height 11
click at [757, 49] on input "Orders to be shipped [DATE]" at bounding box center [756, 46] width 1 height 8
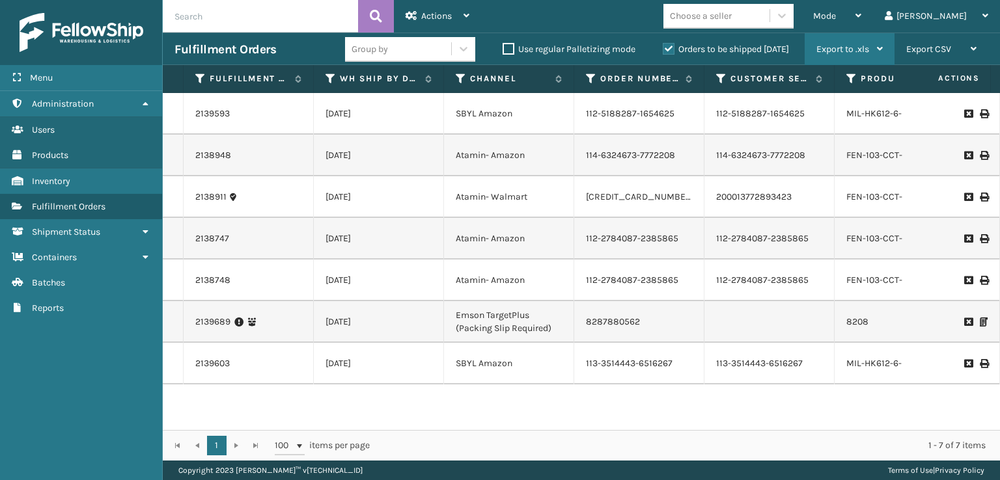
click at [867, 55] on div "Export to .xls" at bounding box center [849, 49] width 66 height 33
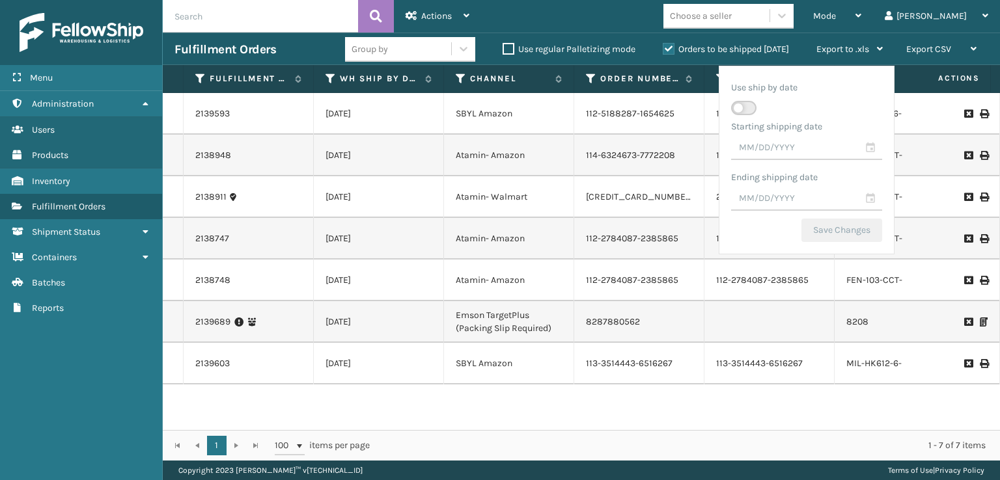
click at [742, 49] on label "Orders to be shipped [DATE]" at bounding box center [726, 49] width 126 height 11
click at [663, 49] on input "Orders to be shipped [DATE]" at bounding box center [663, 46] width 1 height 8
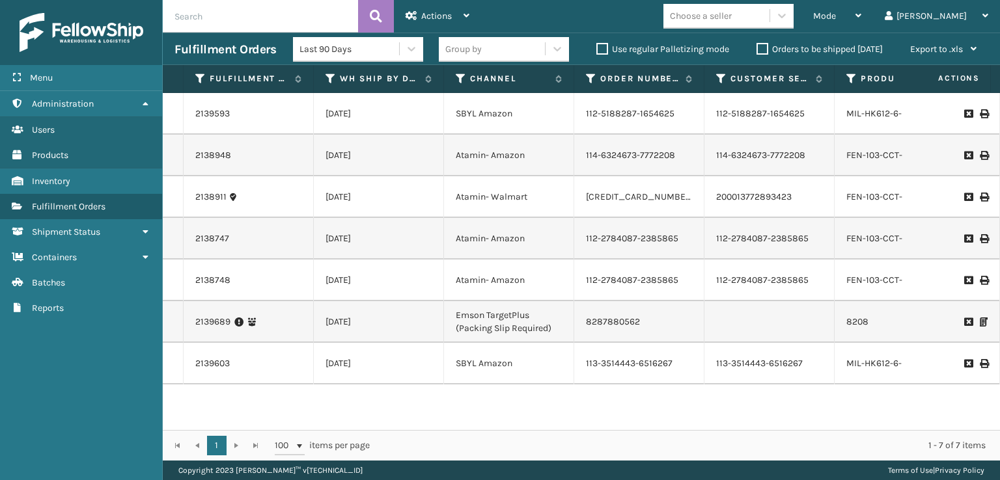
click at [814, 53] on label "Orders to be shipped [DATE]" at bounding box center [819, 49] width 126 height 11
click at [757, 50] on input "Orders to be shipped [DATE]" at bounding box center [756, 46] width 1 height 8
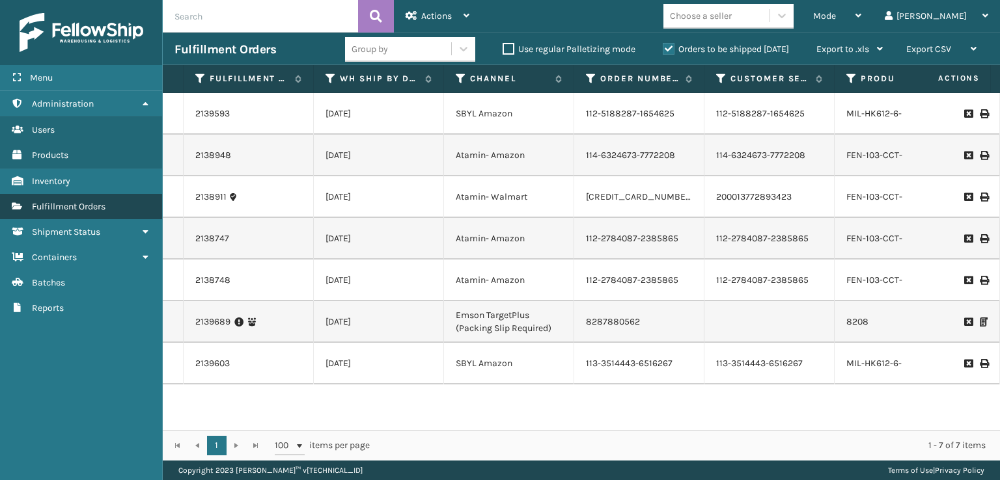
click at [62, 211] on link "Fulfillment Orders" at bounding box center [81, 206] width 162 height 25
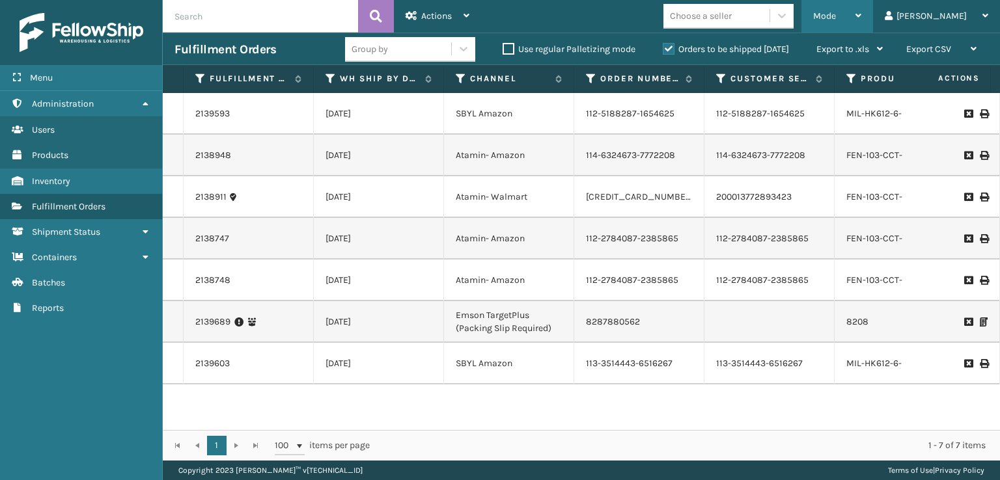
click at [861, 21] on div "Mode" at bounding box center [837, 16] width 48 height 33
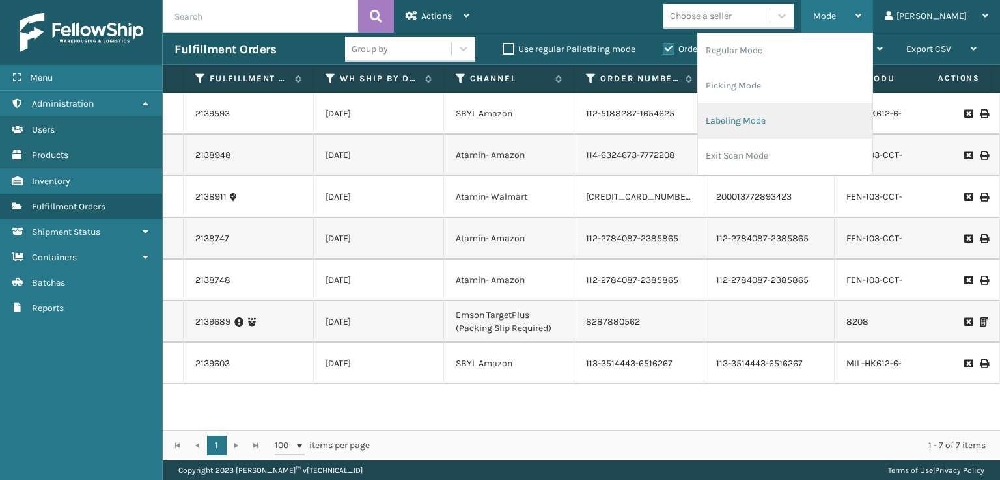
click at [777, 122] on li "Labeling Mode" at bounding box center [785, 121] width 174 height 35
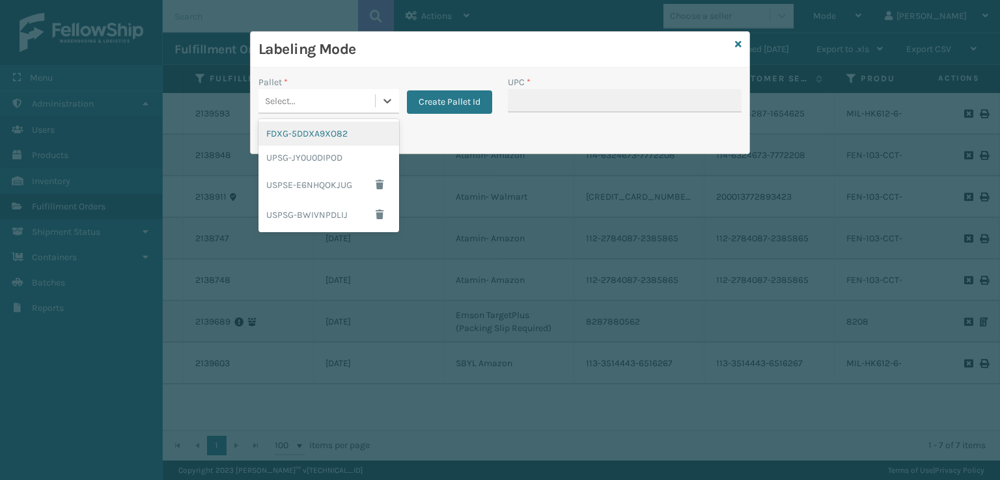
click at [331, 98] on div "Select..." at bounding box center [316, 100] width 117 height 21
click at [303, 128] on div "FDXG-5DDXA9XO82" at bounding box center [328, 134] width 141 height 24
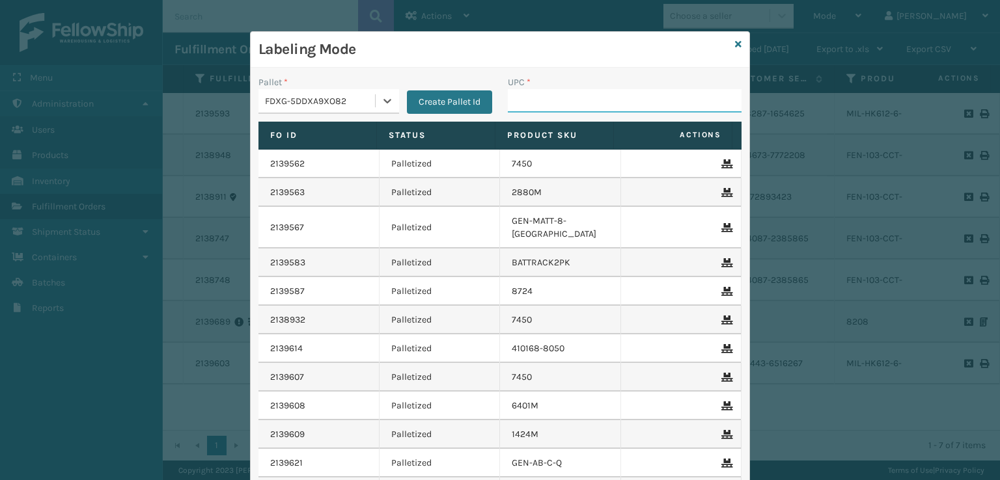
click at [587, 105] on input "UPC *" at bounding box center [625, 100] width 234 height 23
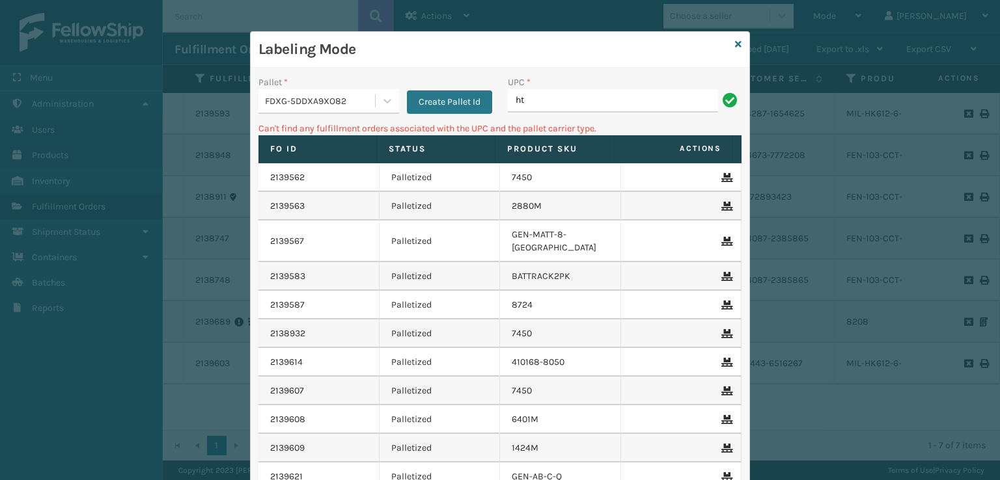
type input "h"
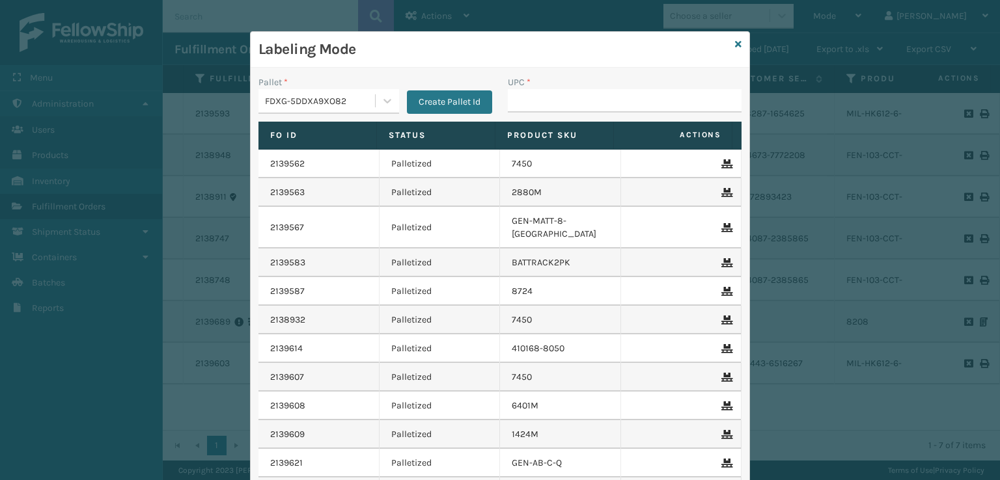
click at [737, 40] on div "Labeling Mode" at bounding box center [500, 50] width 499 height 36
click at [735, 47] on icon at bounding box center [738, 44] width 7 height 9
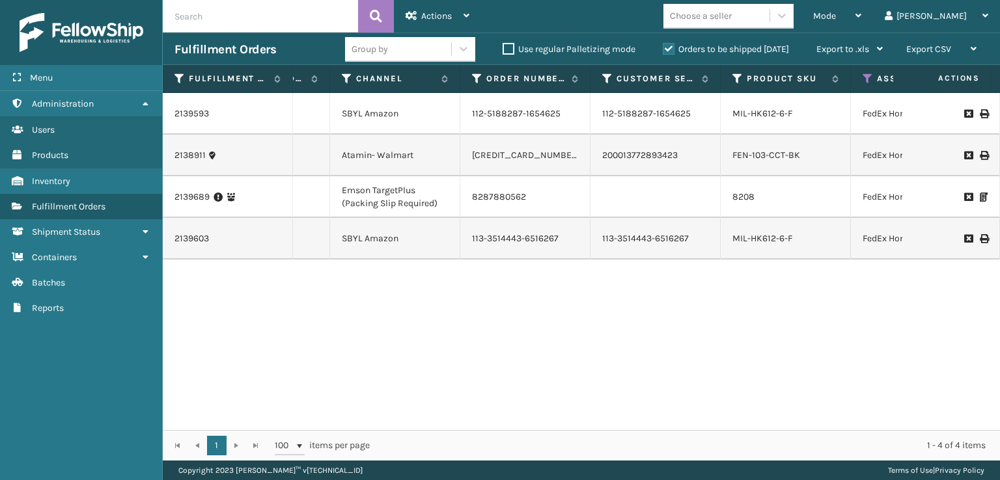
scroll to position [0, 169]
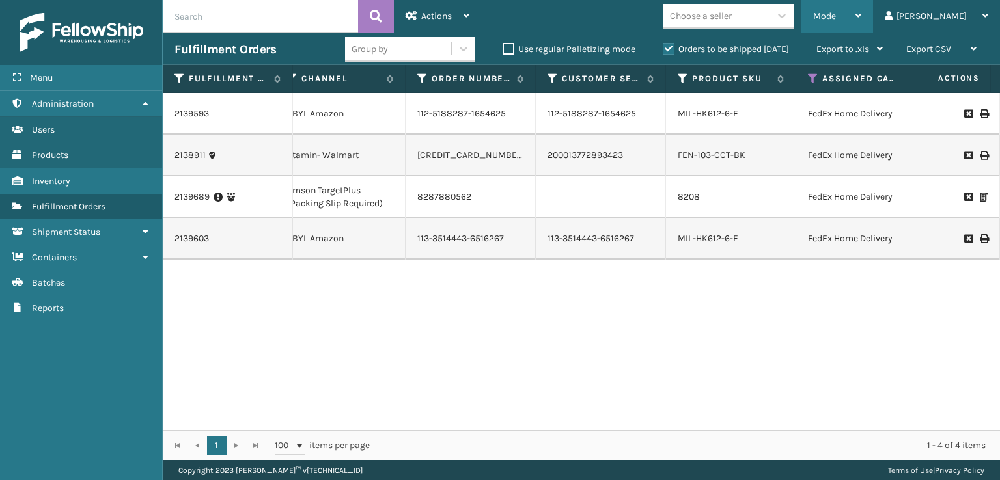
click at [861, 24] on div "Mode" at bounding box center [837, 16] width 48 height 33
drag, startPoint x: 619, startPoint y: 14, endPoint x: 779, endPoint y: 128, distance: 196.0
click at [618, 14] on div "Mode Regular Mode Picking Mode Labeling Mode Exit Scan Mode Choose a seller [PE…" at bounding box center [740, 16] width 519 height 33
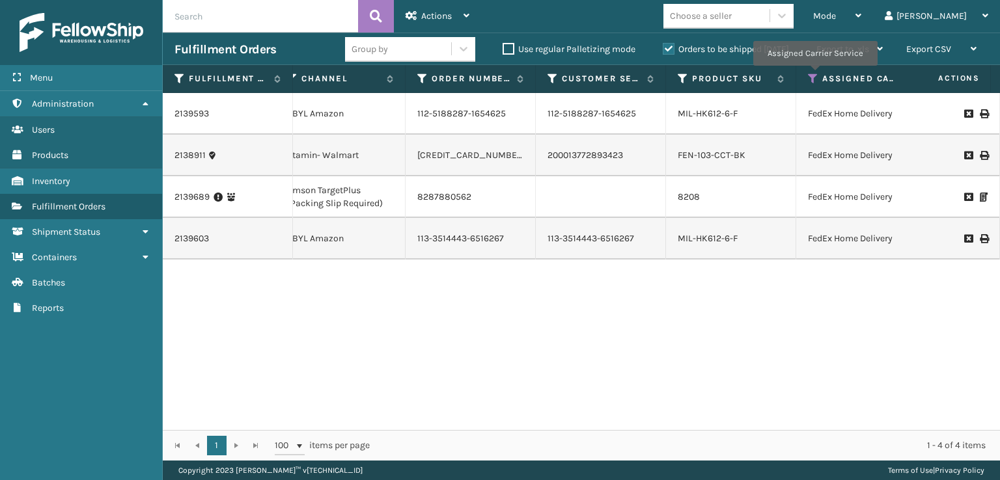
click at [814, 75] on icon at bounding box center [813, 79] width 10 height 12
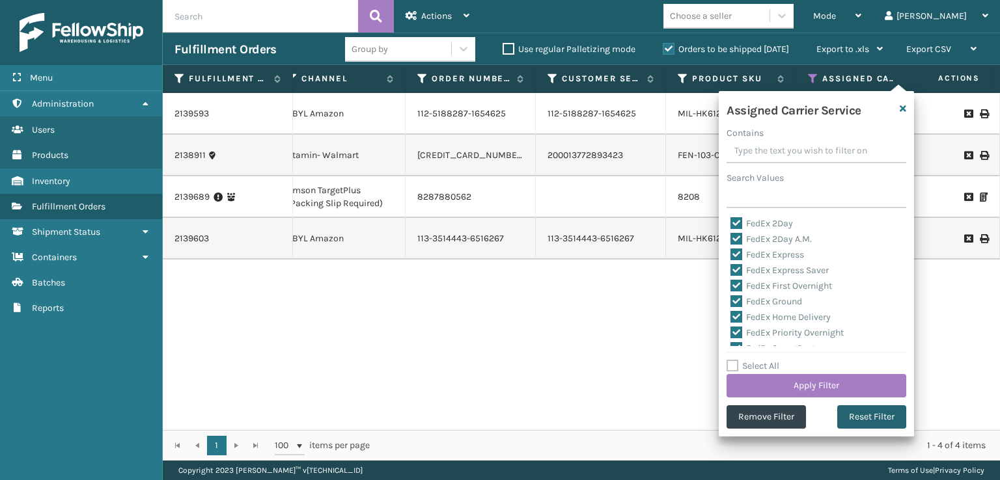
click at [857, 416] on button "Reset Filter" at bounding box center [871, 417] width 69 height 23
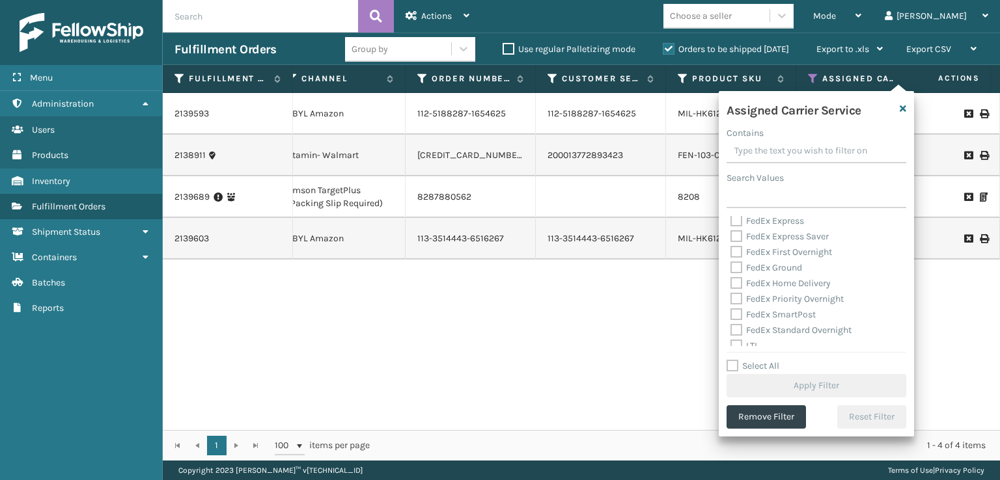
scroll to position [130, 0]
click at [740, 301] on label "OnTrac Ground" at bounding box center [767, 296] width 75 height 11
click at [731, 298] on input "OnTrac Ground" at bounding box center [730, 293] width 1 height 8
checkbox input "true"
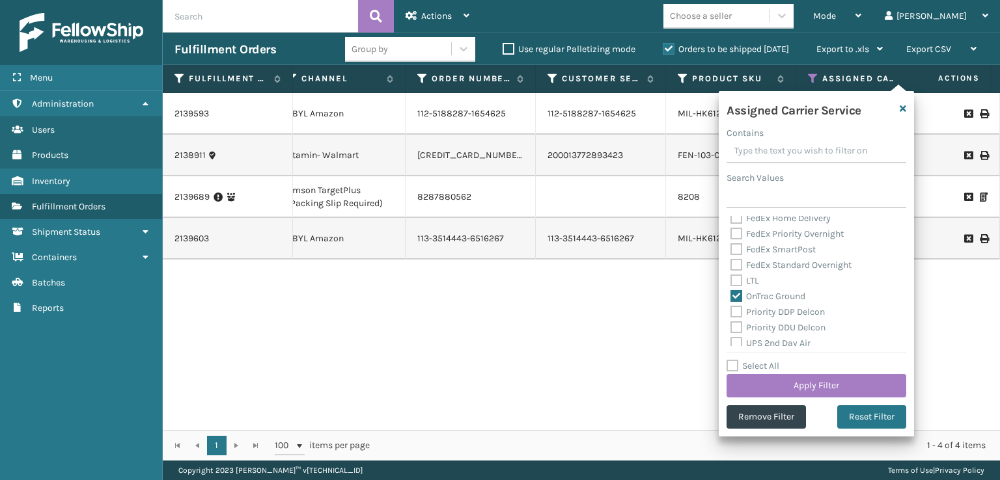
click at [738, 320] on div "Priority DDU Delcon" at bounding box center [816, 328] width 172 height 16
click at [737, 316] on label "Priority DDP Delcon" at bounding box center [777, 312] width 94 height 11
click at [731, 313] on input "Priority DDP Delcon" at bounding box center [730, 309] width 1 height 8
checkbox input "true"
click at [737, 327] on label "Priority DDU Delcon" at bounding box center [777, 327] width 95 height 11
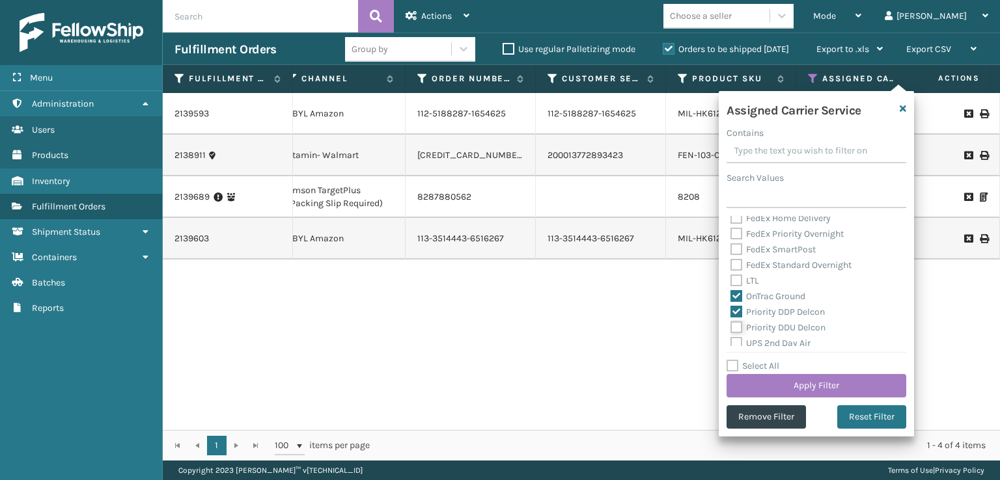
click at [731, 327] on input "Priority DDU Delcon" at bounding box center [730, 324] width 1 height 8
checkbox input "true"
click at [738, 298] on label "UPS 2nd Day Air A.M." at bounding box center [779, 293] width 99 height 11
click at [731, 295] on input "UPS 2nd Day Air A.M." at bounding box center [730, 290] width 1 height 8
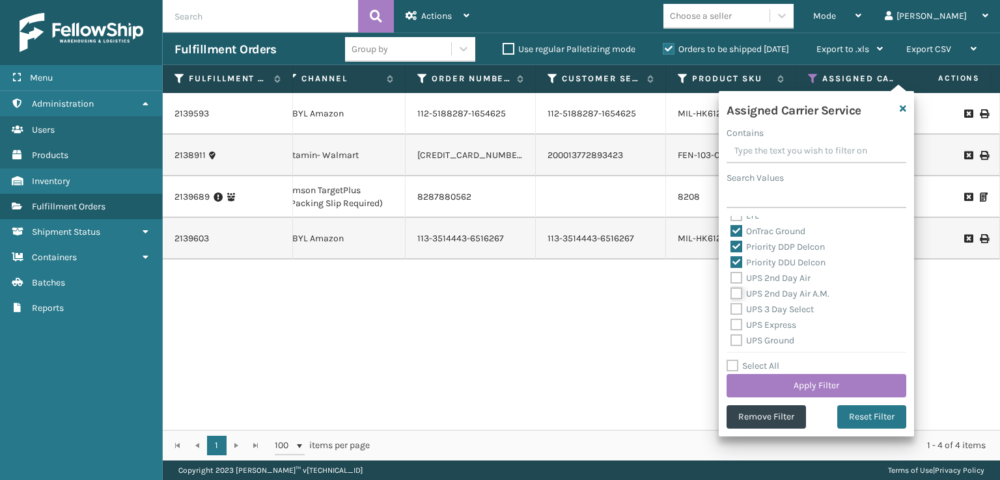
checkbox input "true"
click at [732, 280] on label "UPS 2nd Day Air" at bounding box center [770, 278] width 80 height 11
click at [731, 279] on input "UPS 2nd Day Air" at bounding box center [730, 275] width 1 height 8
checkbox input "true"
click at [732, 304] on div "UPS 3 Day Select" at bounding box center [816, 310] width 172 height 16
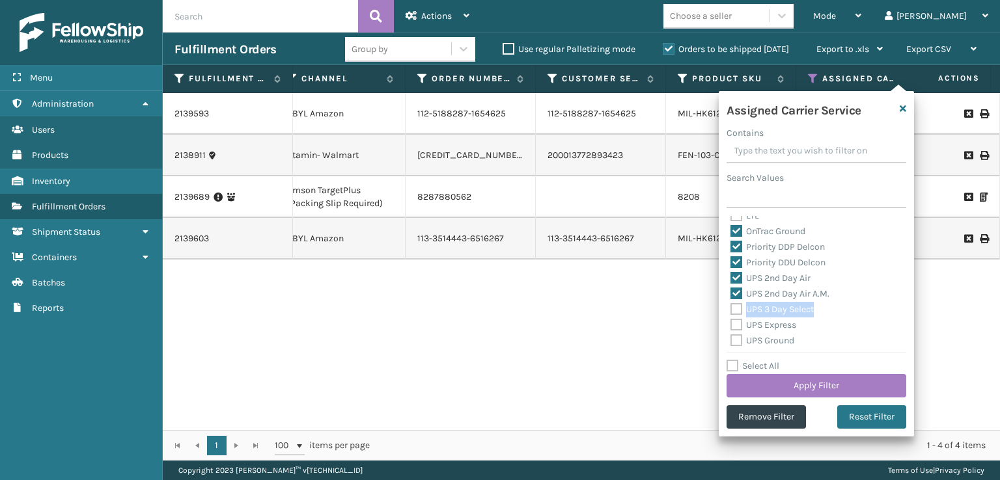
click at [736, 316] on div "UPS 3 Day Select" at bounding box center [816, 310] width 172 height 16
drag, startPoint x: 738, startPoint y: 324, endPoint x: 737, endPoint y: 310, distance: 13.7
click at [738, 320] on label "UPS Express" at bounding box center [763, 325] width 66 height 11
click at [737, 310] on label "UPS 3 Day Select" at bounding box center [771, 309] width 83 height 11
click at [731, 310] on input "UPS 3 Day Select" at bounding box center [730, 306] width 1 height 8
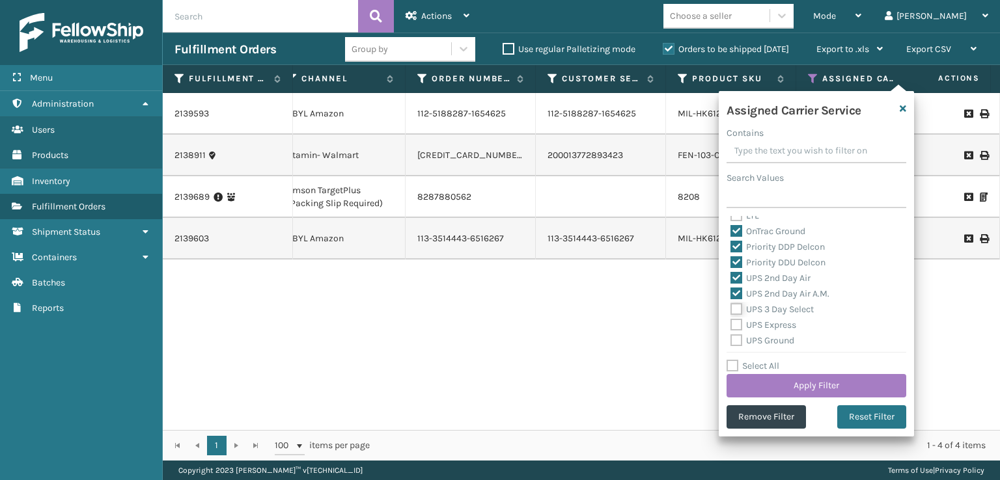
checkbox input "true"
click at [732, 331] on div "UPS Express" at bounding box center [816, 326] width 172 height 16
click at [737, 324] on label "UPS Express" at bounding box center [763, 325] width 66 height 11
click at [731, 324] on input "UPS Express" at bounding box center [730, 322] width 1 height 8
checkbox input "true"
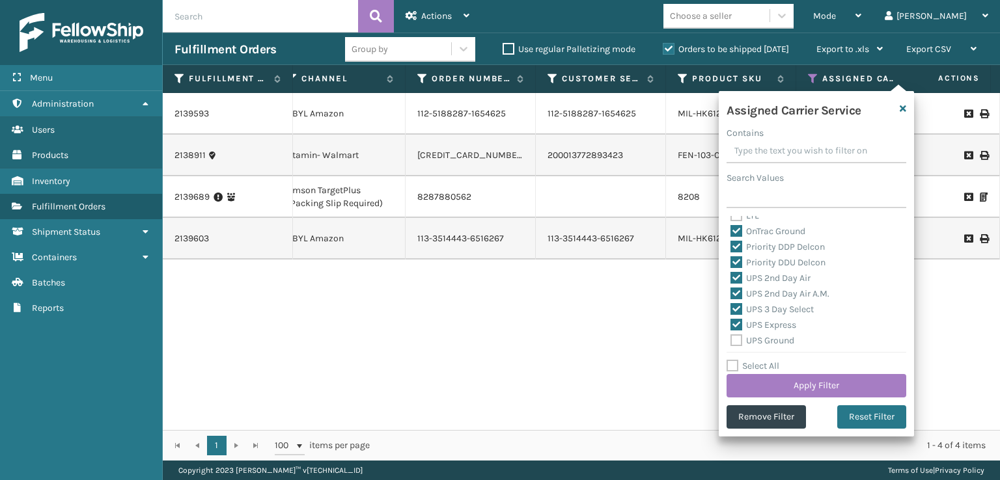
click at [737, 337] on label "UPS Ground" at bounding box center [762, 340] width 64 height 11
click at [731, 337] on input "UPS Ground" at bounding box center [730, 337] width 1 height 8
checkbox input "true"
click at [737, 320] on label "UPS Next Day Air Saver" at bounding box center [784, 322] width 108 height 11
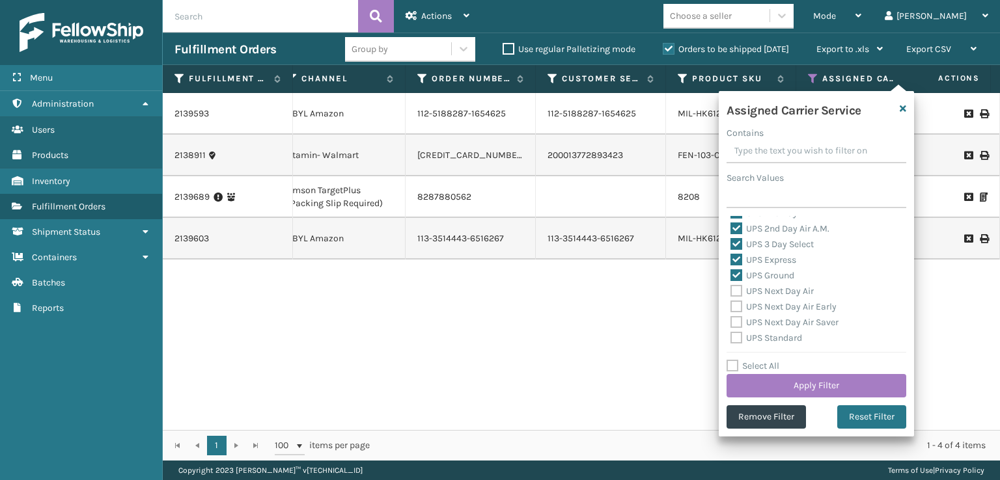
click at [731, 320] on input "UPS Next Day Air Saver" at bounding box center [730, 319] width 1 height 8
checkbox input "true"
click at [733, 308] on label "UPS Next Day Air Early" at bounding box center [783, 306] width 106 height 11
click at [731, 308] on input "UPS Next Day Air Early" at bounding box center [730, 303] width 1 height 8
checkbox input "true"
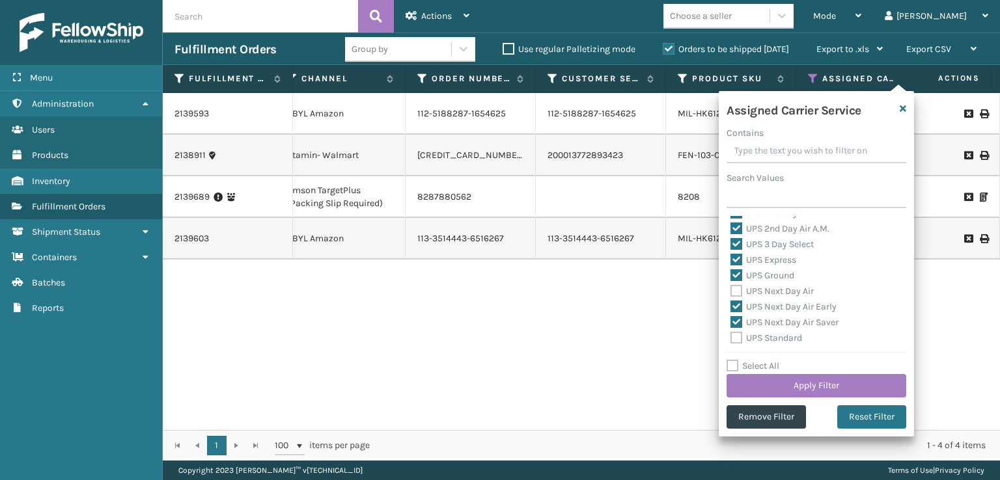
click at [734, 290] on label "UPS Next Day Air" at bounding box center [771, 291] width 83 height 11
click at [731, 290] on input "UPS Next Day Air" at bounding box center [730, 288] width 1 height 8
checkbox input "true"
click at [740, 329] on div "UPS Next Day Air Saver" at bounding box center [816, 323] width 172 height 16
drag, startPoint x: 734, startPoint y: 339, endPoint x: 740, endPoint y: 327, distance: 12.8
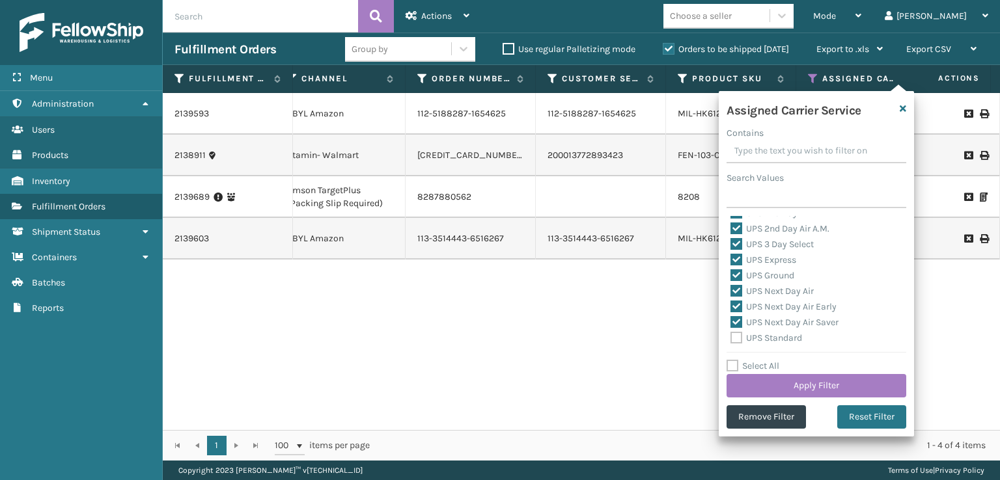
click at [737, 333] on label "UPS Standard" at bounding box center [766, 338] width 72 height 11
click at [731, 333] on input "UPS Standard" at bounding box center [730, 335] width 1 height 8
checkbox input "true"
click at [737, 294] on label "UPS SurePost 1LB or Greater" at bounding box center [794, 288] width 128 height 11
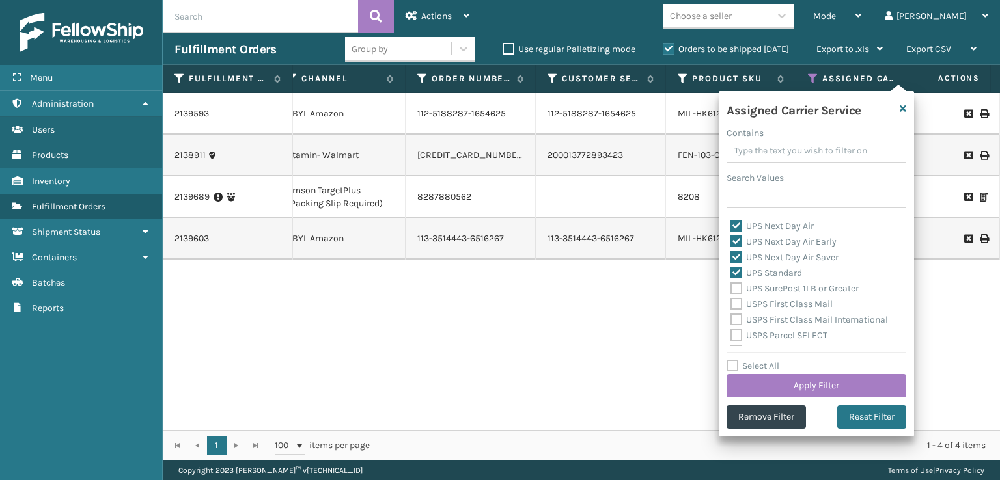
click at [731, 290] on input "UPS SurePost 1LB or Greater" at bounding box center [730, 285] width 1 height 8
checkbox input "true"
click at [783, 379] on button "Apply Filter" at bounding box center [817, 385] width 180 height 23
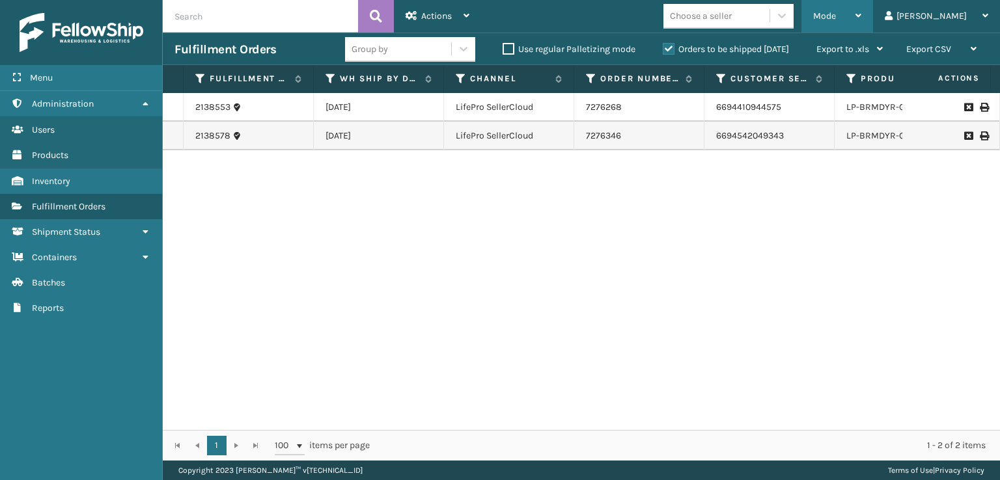
click at [836, 14] on span "Mode" at bounding box center [824, 15] width 23 height 11
drag, startPoint x: 666, startPoint y: 18, endPoint x: 695, endPoint y: 59, distance: 49.5
click at [669, 21] on div "Mode Regular Mode Picking Mode Labeling Mode Exit Scan Mode Choose a seller [PE…" at bounding box center [740, 16] width 519 height 33
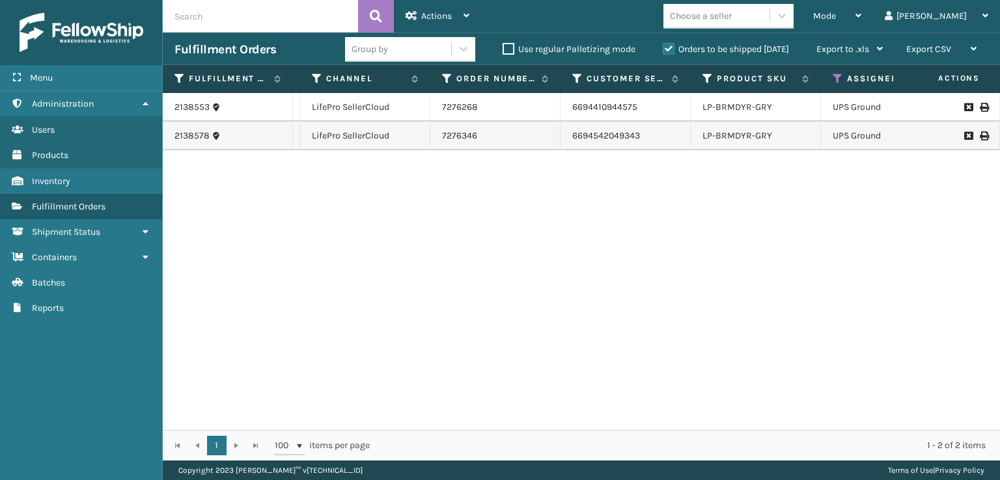
scroll to position [0, 191]
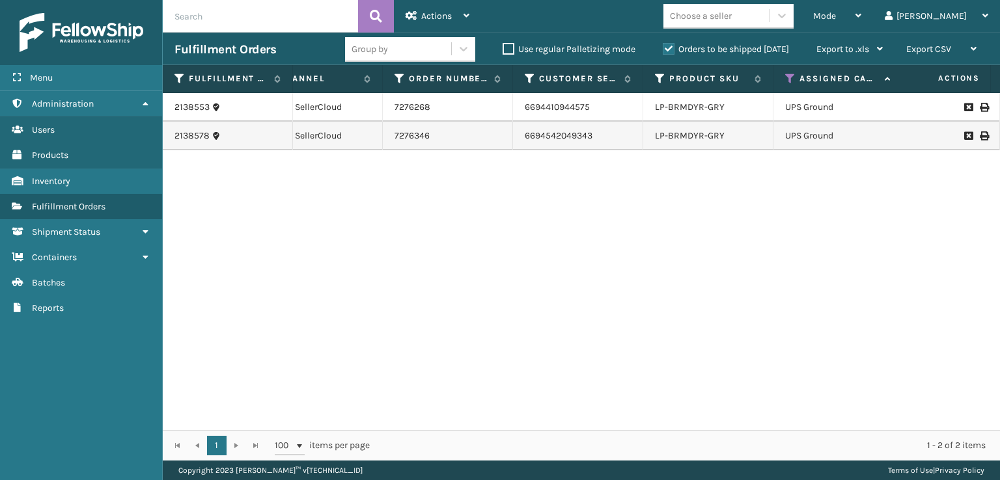
click at [784, 84] on th "Assigned Carrier Service" at bounding box center [838, 79] width 130 height 28
click at [789, 78] on icon at bounding box center [790, 79] width 10 height 12
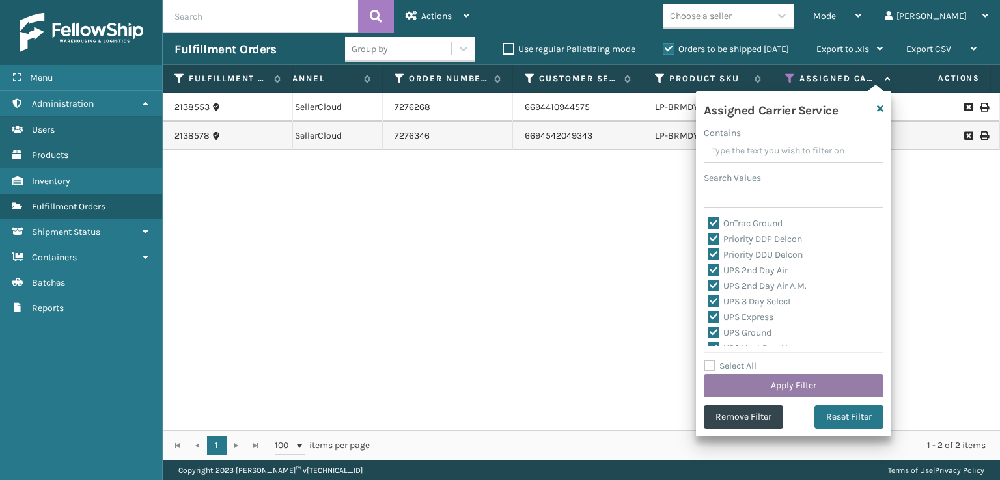
drag, startPoint x: 831, startPoint y: 420, endPoint x: 805, endPoint y: 383, distance: 44.4
click at [826, 413] on button "Reset Filter" at bounding box center [848, 417] width 69 height 23
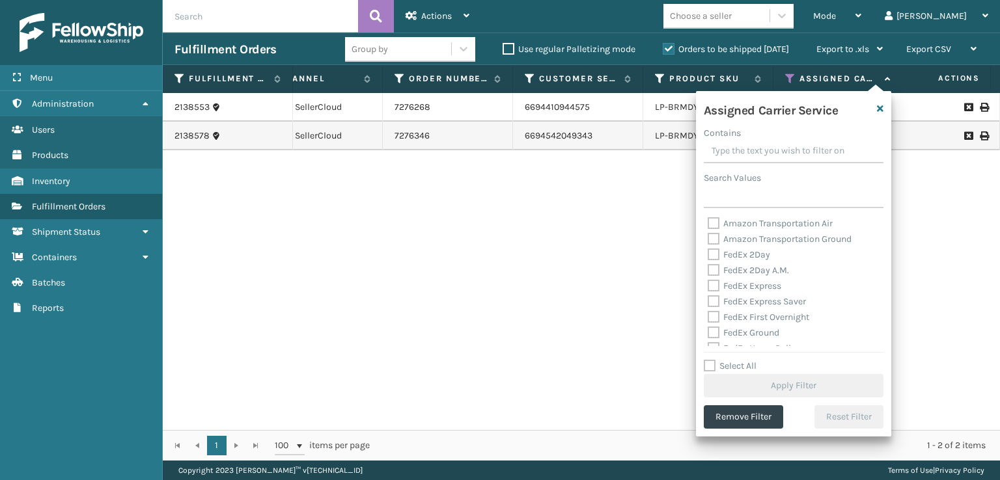
click at [725, 254] on label "FedEx 2Day" at bounding box center [739, 254] width 62 height 11
click at [708, 254] on input "FedEx 2Day" at bounding box center [708, 251] width 1 height 8
checkbox input "true"
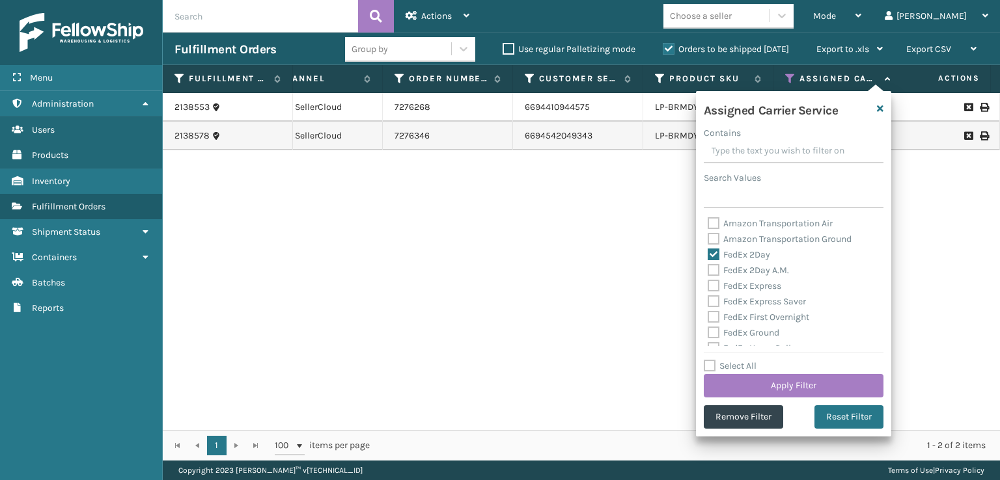
drag, startPoint x: 719, startPoint y: 266, endPoint x: 719, endPoint y: 273, distance: 7.8
click at [719, 269] on label "FedEx 2Day A.M." at bounding box center [748, 270] width 81 height 11
click at [708, 269] on input "FedEx 2Day A.M." at bounding box center [708, 267] width 1 height 8
checkbox input "true"
click at [719, 279] on div "FedEx Express" at bounding box center [794, 287] width 172 height 16
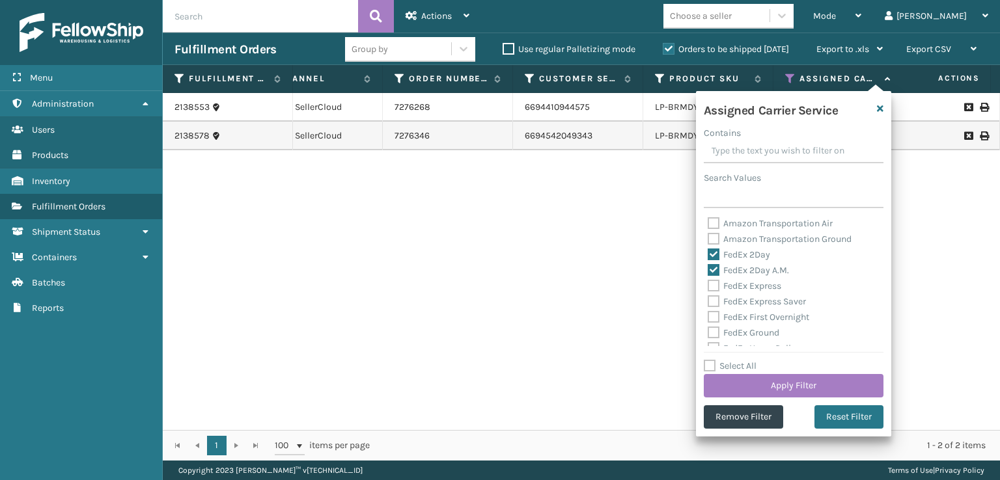
click at [717, 311] on div "FedEx First Overnight" at bounding box center [794, 318] width 172 height 16
drag, startPoint x: 711, startPoint y: 292, endPoint x: 712, endPoint y: 284, distance: 8.6
click at [711, 291] on div "FedEx Express" at bounding box center [794, 287] width 172 height 16
drag, startPoint x: 712, startPoint y: 284, endPoint x: 713, endPoint y: 298, distance: 13.7
click at [713, 284] on label "FedEx Express" at bounding box center [745, 286] width 74 height 11
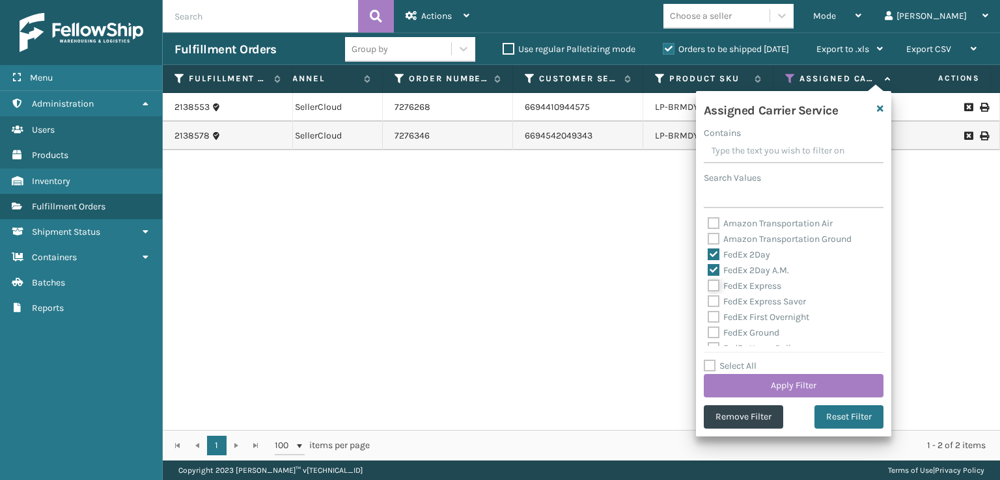
click at [708, 284] on input "FedEx Express" at bounding box center [708, 283] width 1 height 8
checkbox input "true"
click at [714, 303] on label "FedEx Express Saver" at bounding box center [757, 301] width 98 height 11
click at [708, 303] on input "FedEx Express Saver" at bounding box center [708, 298] width 1 height 8
checkbox input "true"
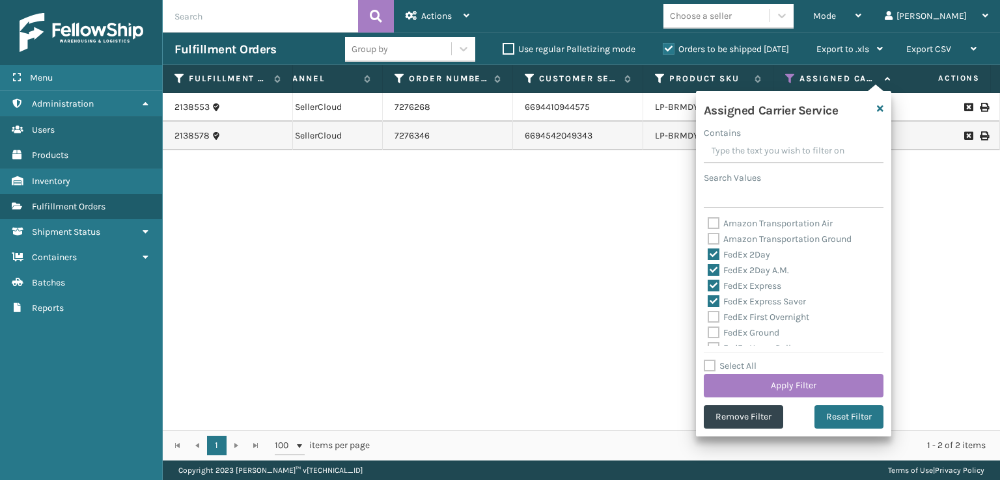
drag, startPoint x: 714, startPoint y: 321, endPoint x: 713, endPoint y: 313, distance: 7.8
click at [714, 319] on label "FedEx First Overnight" at bounding box center [759, 317] width 102 height 11
click at [708, 318] on input "FedEx First Overnight" at bounding box center [708, 314] width 1 height 8
checkbox input "true"
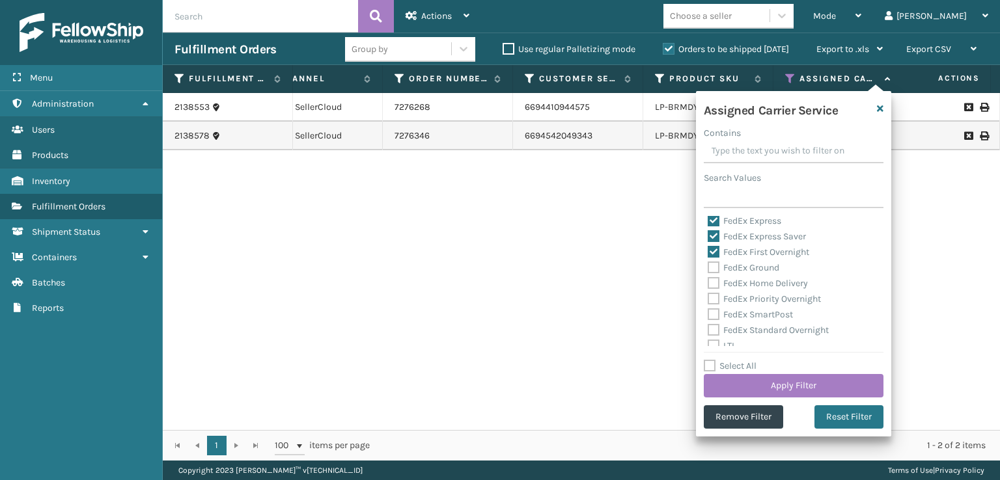
drag, startPoint x: 712, startPoint y: 298, endPoint x: 712, endPoint y: 284, distance: 13.7
click at [712, 296] on label "FedEx Priority Overnight" at bounding box center [764, 299] width 113 height 11
click at [708, 296] on input "FedEx Priority Overnight" at bounding box center [708, 296] width 1 height 8
checkbox input "true"
click at [712, 281] on label "FedEx Home Delivery" at bounding box center [758, 283] width 100 height 11
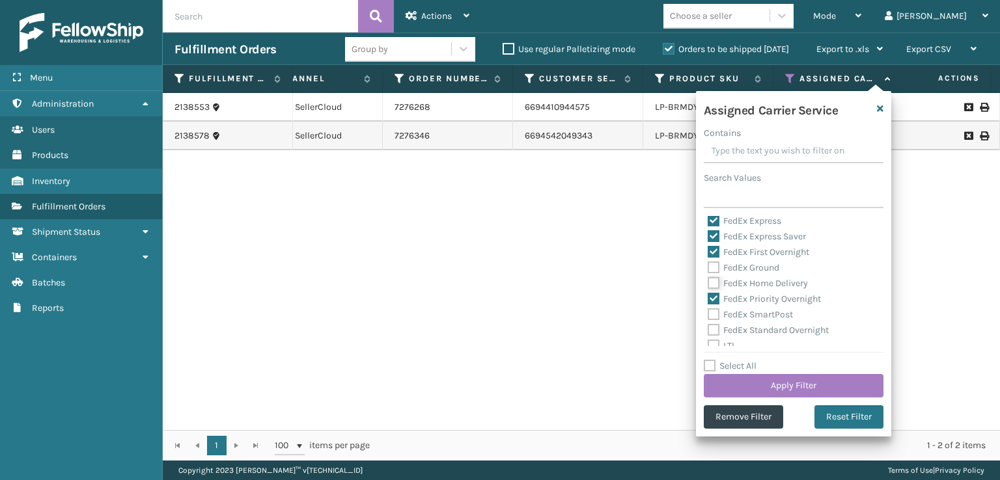
click at [708, 281] on input "FedEx Home Delivery" at bounding box center [708, 280] width 1 height 8
checkbox input "true"
click at [712, 271] on label "FedEx Ground" at bounding box center [744, 267] width 72 height 11
click at [708, 269] on input "FedEx Ground" at bounding box center [708, 264] width 1 height 8
checkbox input "true"
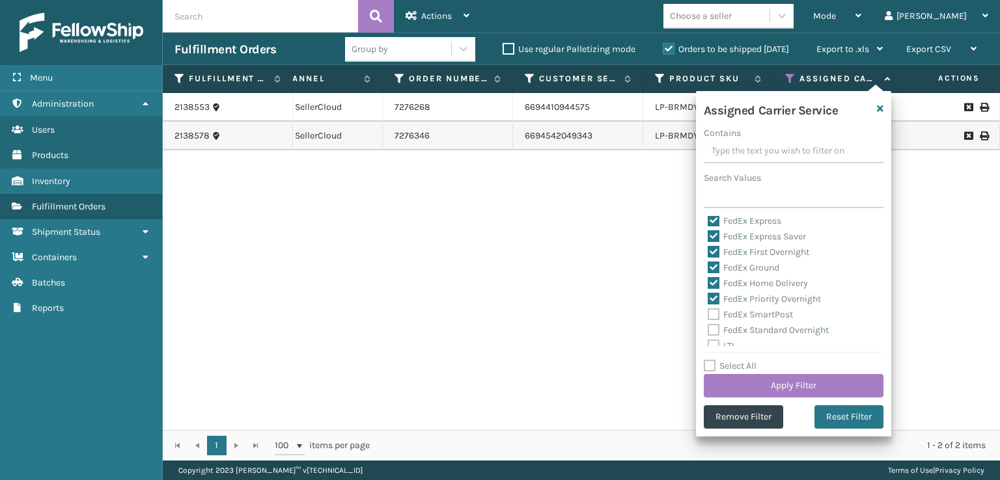
click at [717, 313] on label "FedEx SmartPost" at bounding box center [750, 314] width 85 height 11
click at [708, 313] on input "FedEx SmartPost" at bounding box center [708, 311] width 1 height 8
checkbox input "true"
click at [717, 326] on label "FedEx Standard Overnight" at bounding box center [768, 330] width 121 height 11
click at [708, 326] on input "FedEx Standard Overnight" at bounding box center [708, 327] width 1 height 8
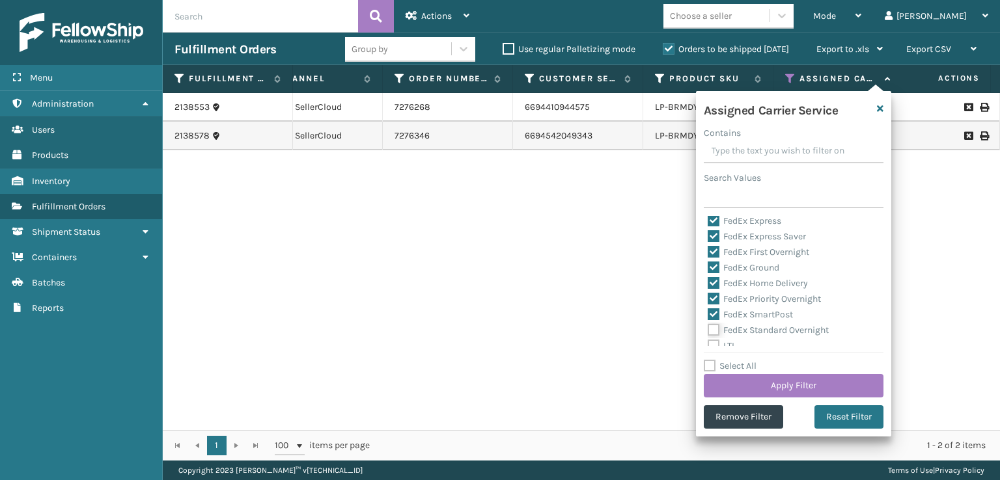
checkbox input "true"
click at [732, 375] on button "Apply Filter" at bounding box center [794, 385] width 180 height 23
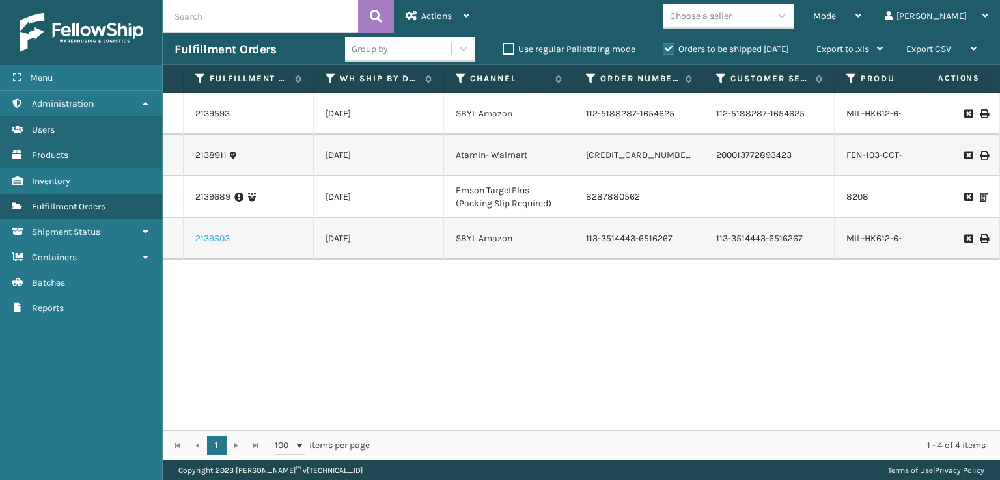
click at [199, 232] on link "2139603" at bounding box center [212, 238] width 35 height 13
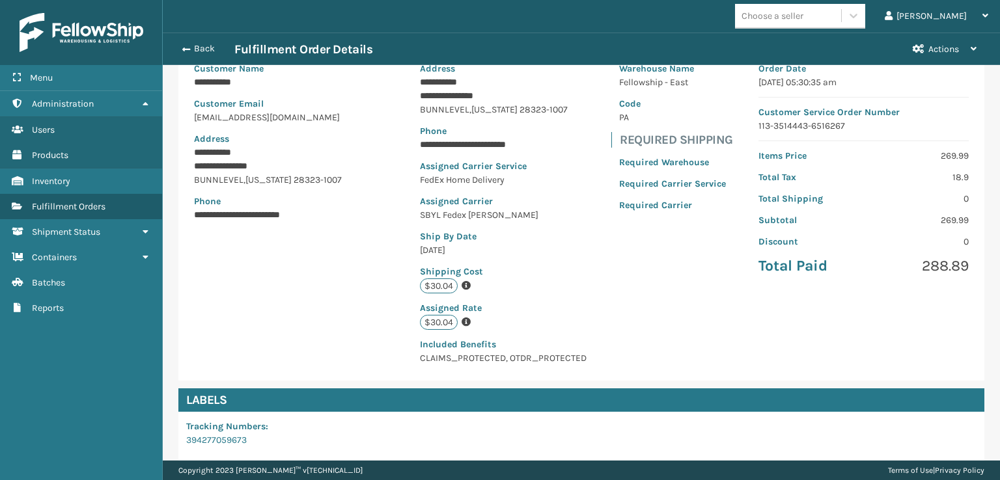
scroll to position [315, 0]
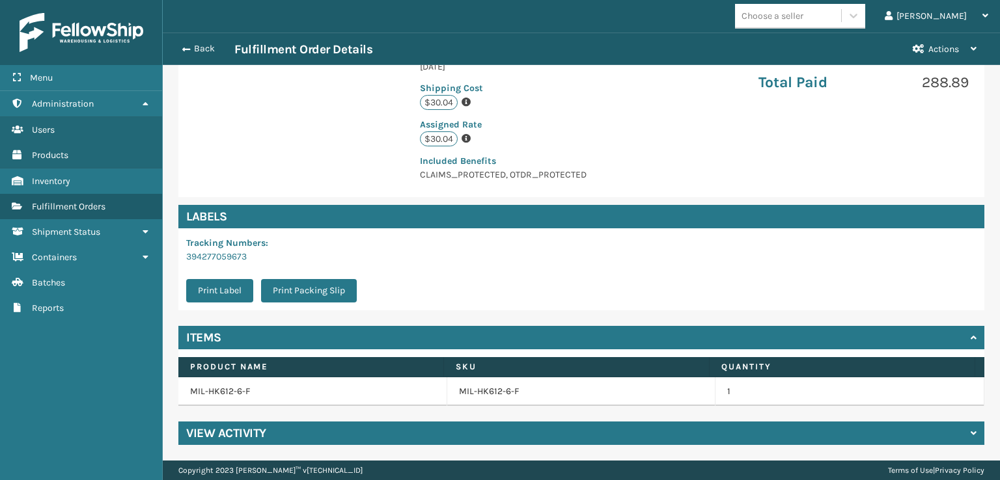
click at [234, 430] on h4 "View Activity" at bounding box center [226, 434] width 80 height 16
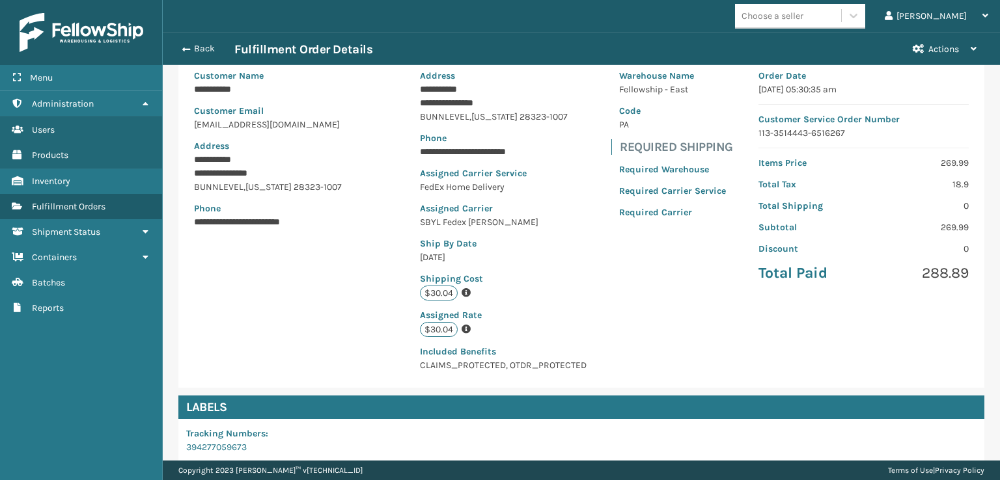
scroll to position [260, 0]
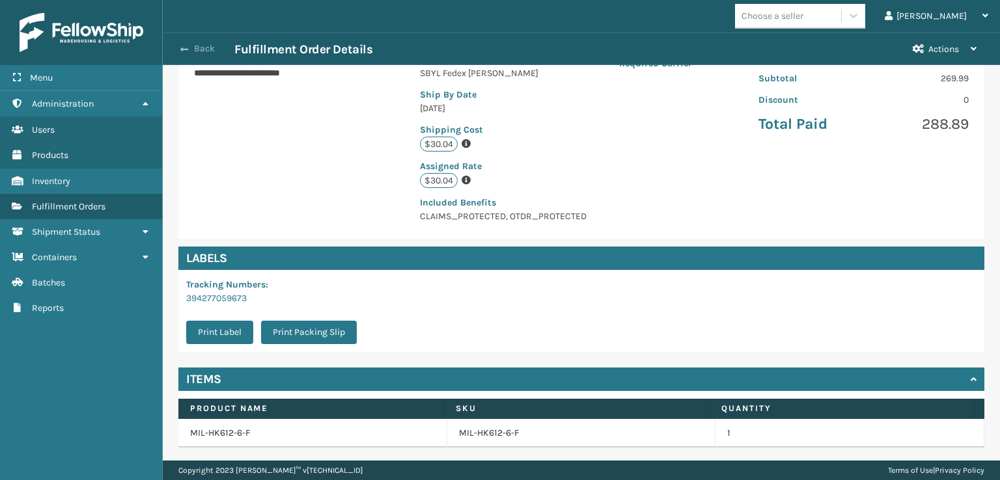
click at [187, 50] on span "button" at bounding box center [184, 49] width 8 height 9
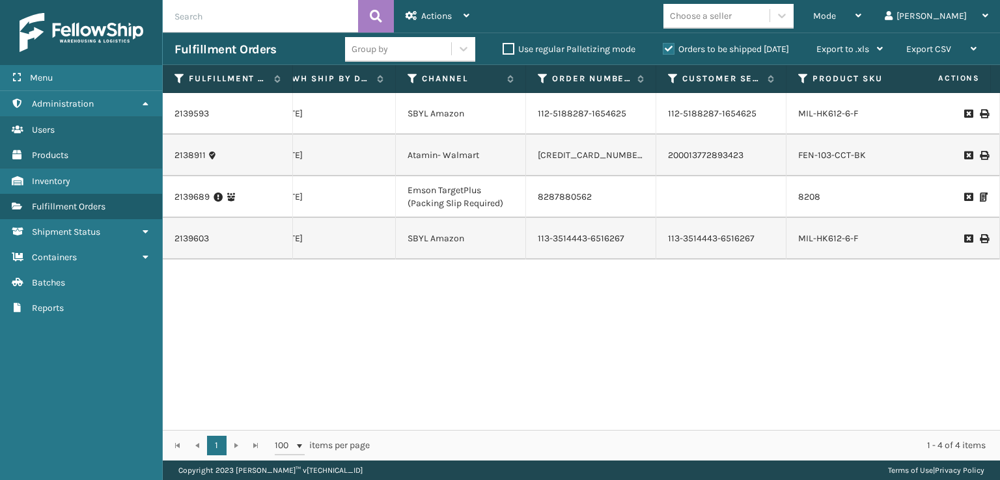
scroll to position [0, 92]
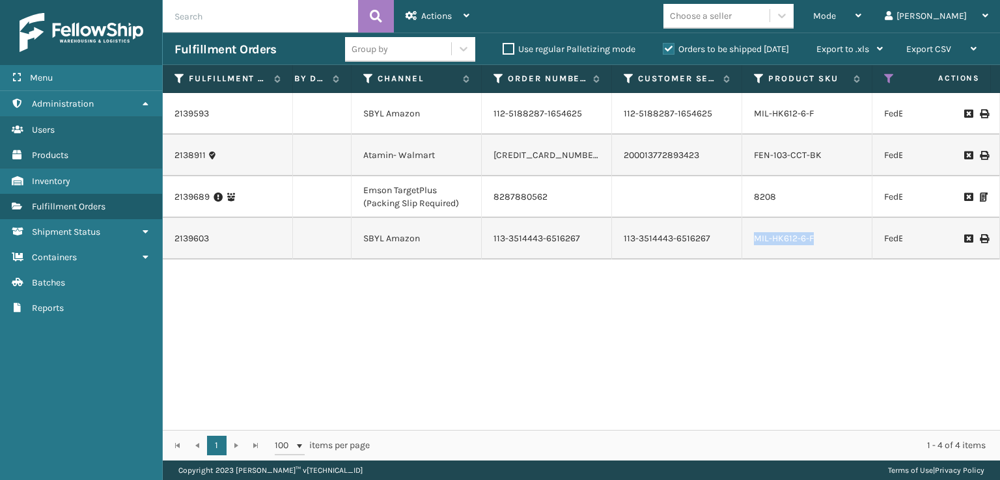
drag, startPoint x: 816, startPoint y: 221, endPoint x: 748, endPoint y: 230, distance: 68.3
click at [748, 230] on td "MIL-HK612-6-F" at bounding box center [807, 239] width 130 height 42
copy link "MIL-HK612-6-F"
click at [319, 29] on input "text" at bounding box center [260, 16] width 195 height 33
paste input "MIL-HK612-6-F"
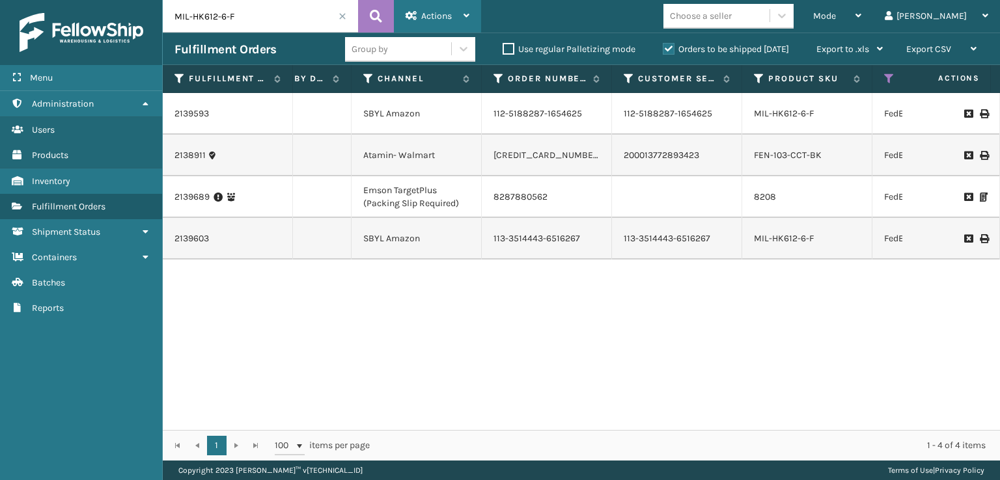
type input "MIL-HK612-6-F"
click at [421, 16] on span "Actions" at bounding box center [436, 15] width 31 height 11
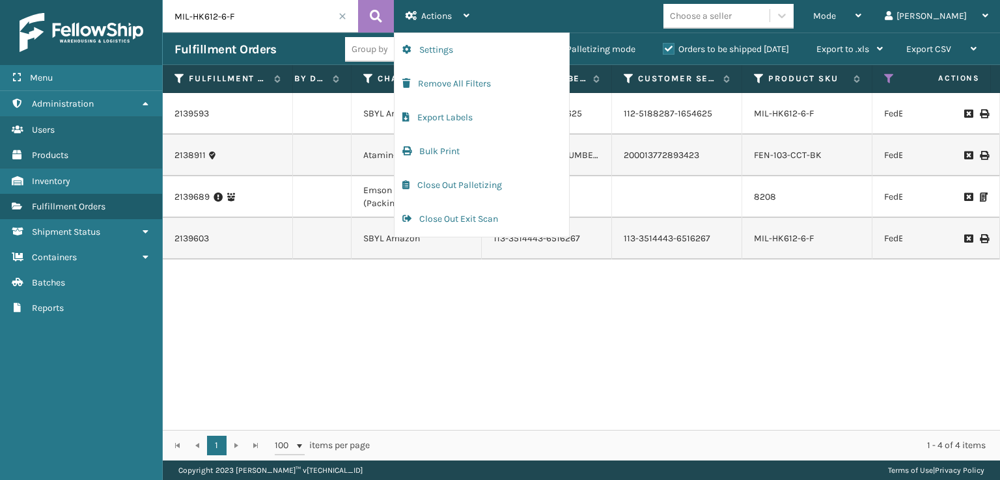
click at [665, 49] on label "Orders to be shipped [DATE]" at bounding box center [726, 49] width 126 height 11
click at [663, 49] on input "Orders to be shipped [DATE]" at bounding box center [663, 46] width 1 height 8
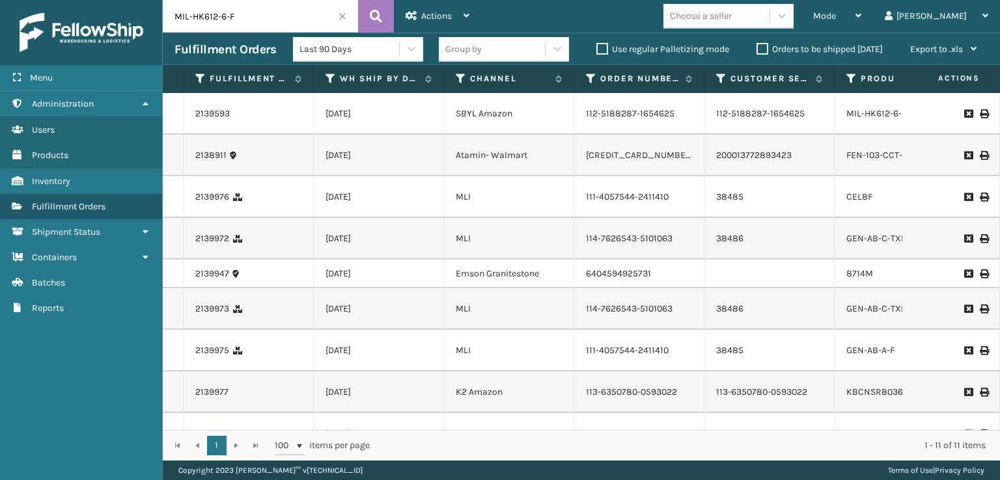
click at [558, 17] on div "Mode Regular Mode Picking Mode Labeling Mode Exit Scan Mode Choose a seller [PE…" at bounding box center [740, 16] width 519 height 33
drag, startPoint x: 328, startPoint y: 79, endPoint x: 336, endPoint y: 94, distance: 17.5
click at [331, 81] on icon at bounding box center [331, 79] width 10 height 12
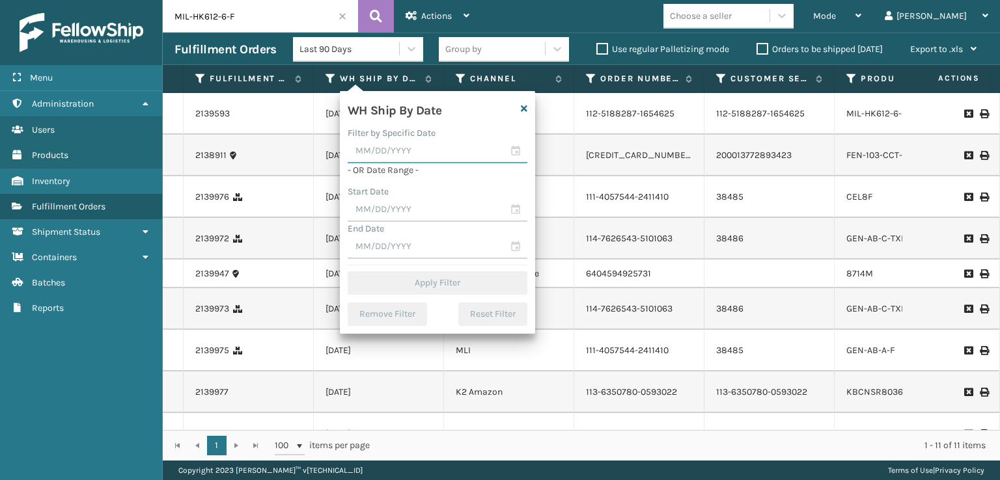
click at [382, 161] on input "text" at bounding box center [438, 151] width 180 height 23
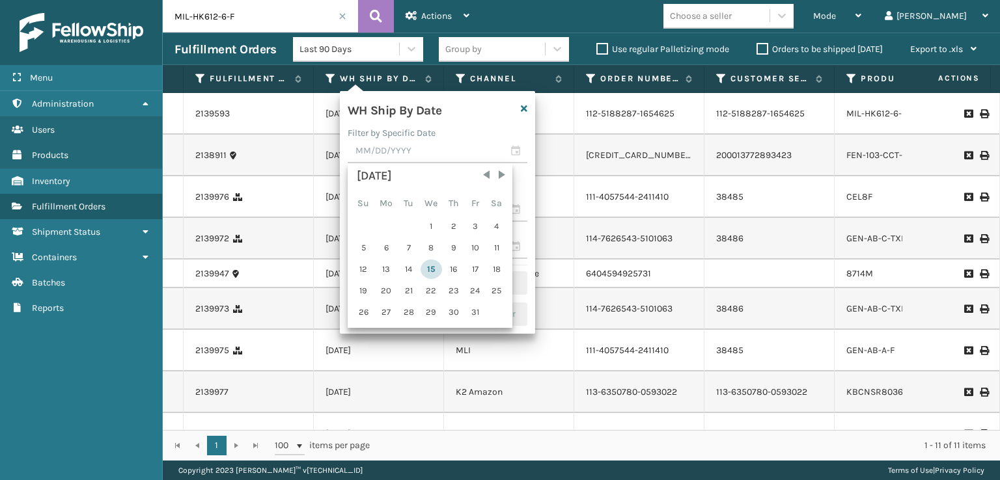
click at [432, 269] on div "15" at bounding box center [431, 270] width 21 height 20
type input "[DATE]"
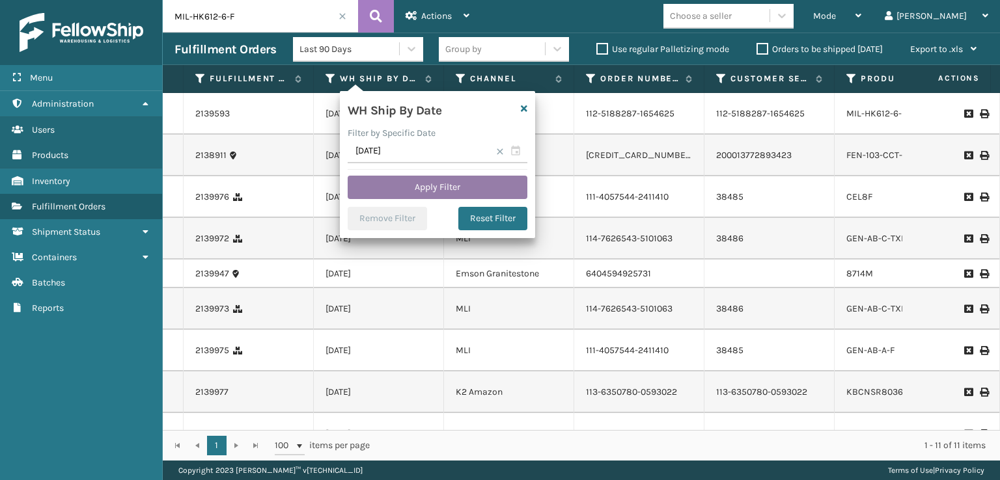
click at [432, 189] on button "Apply Filter" at bounding box center [438, 187] width 180 height 23
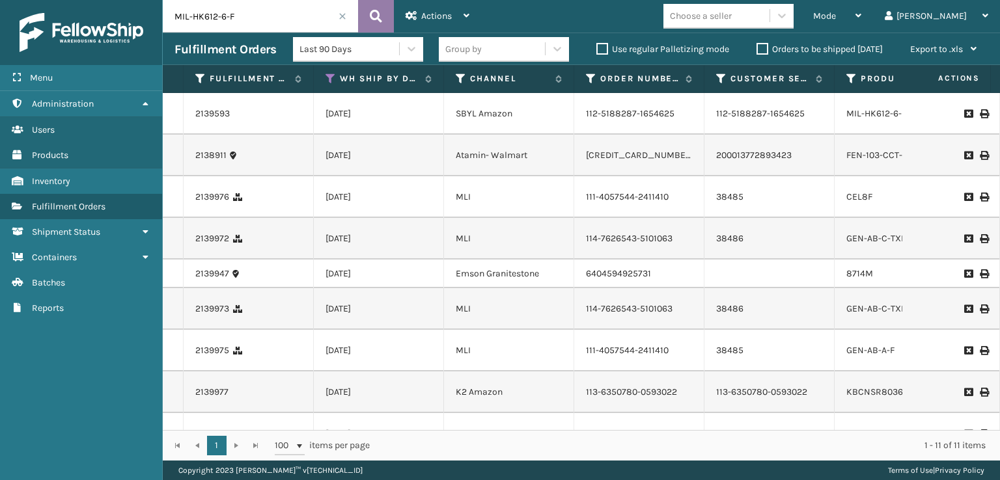
click at [385, 11] on button at bounding box center [376, 16] width 36 height 33
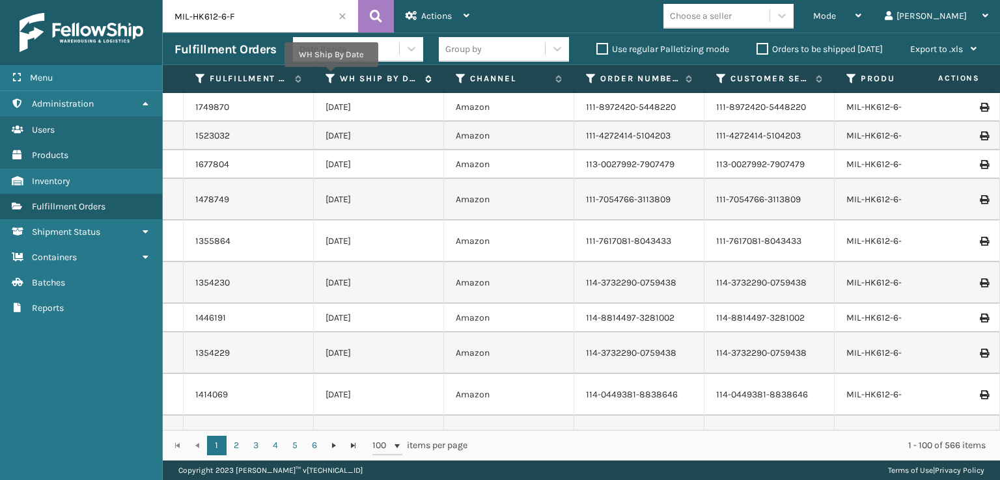
click at [331, 76] on icon at bounding box center [331, 79] width 10 height 12
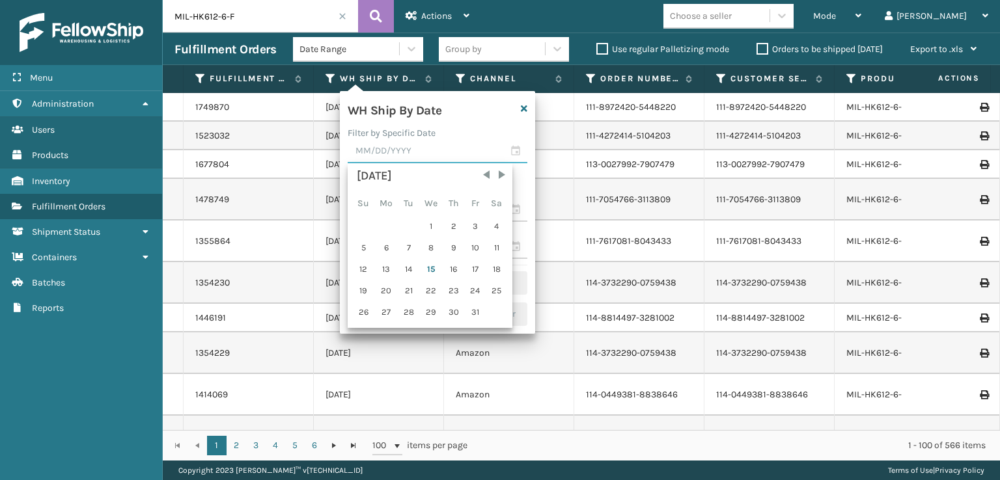
click at [375, 145] on input "text" at bounding box center [438, 151] width 180 height 23
click at [422, 267] on div "15" at bounding box center [431, 270] width 21 height 20
type input "[DATE]"
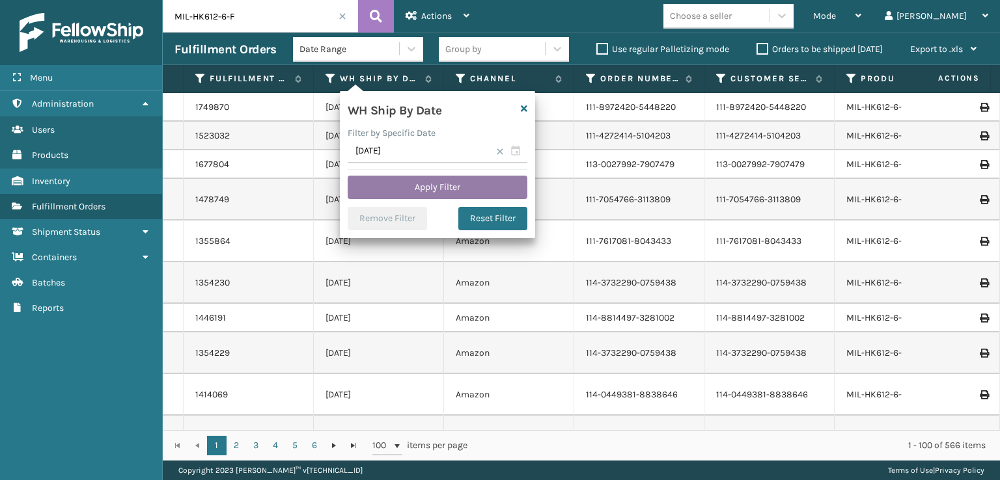
click at [416, 179] on button "Apply Filter" at bounding box center [438, 187] width 180 height 23
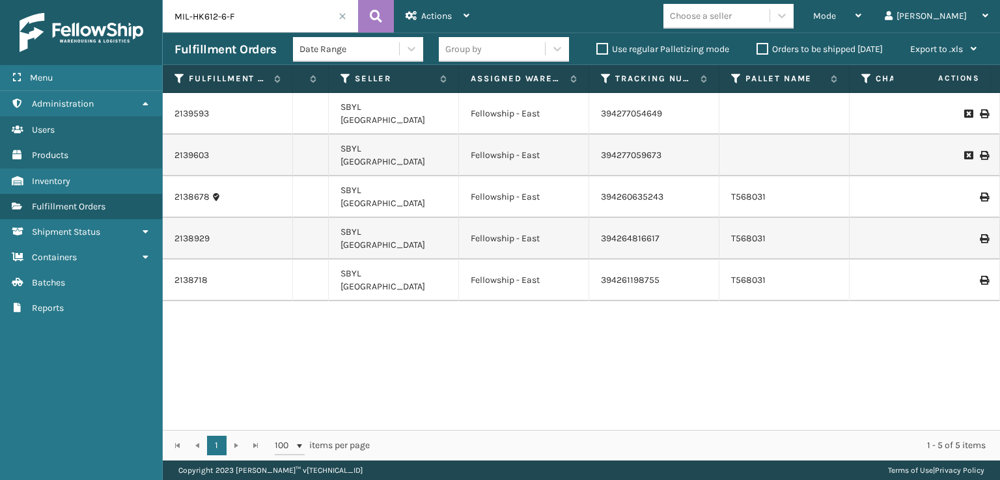
scroll to position [0, 938]
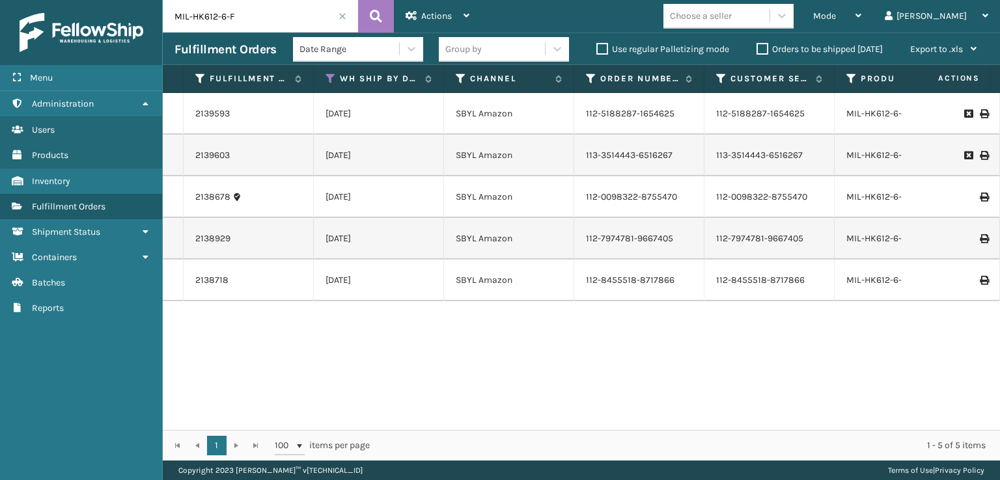
click at [761, 48] on label "Orders to be shipped [DATE]" at bounding box center [819, 49] width 126 height 11
click at [757, 48] on input "Orders to be shipped [DATE]" at bounding box center [756, 46] width 1 height 8
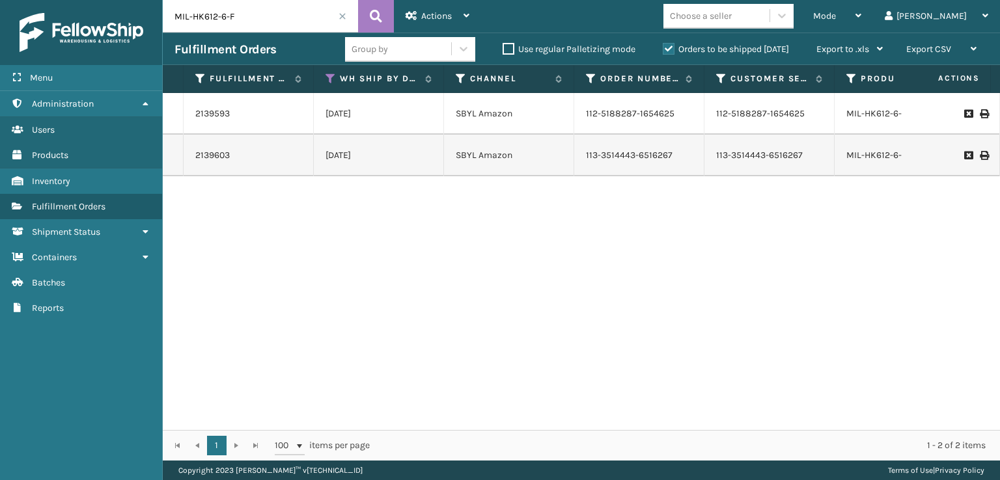
click at [341, 16] on span at bounding box center [343, 16] width 8 height 8
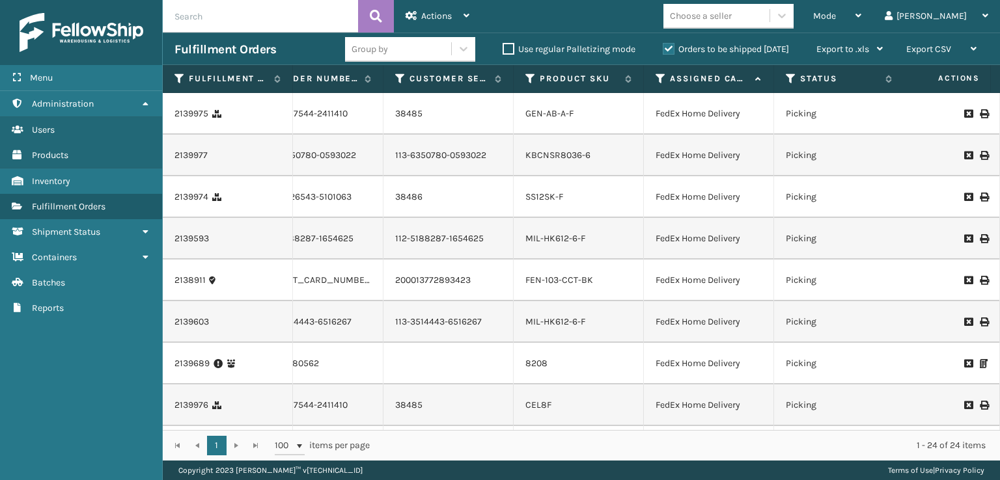
click at [660, 82] on icon at bounding box center [661, 79] width 10 height 12
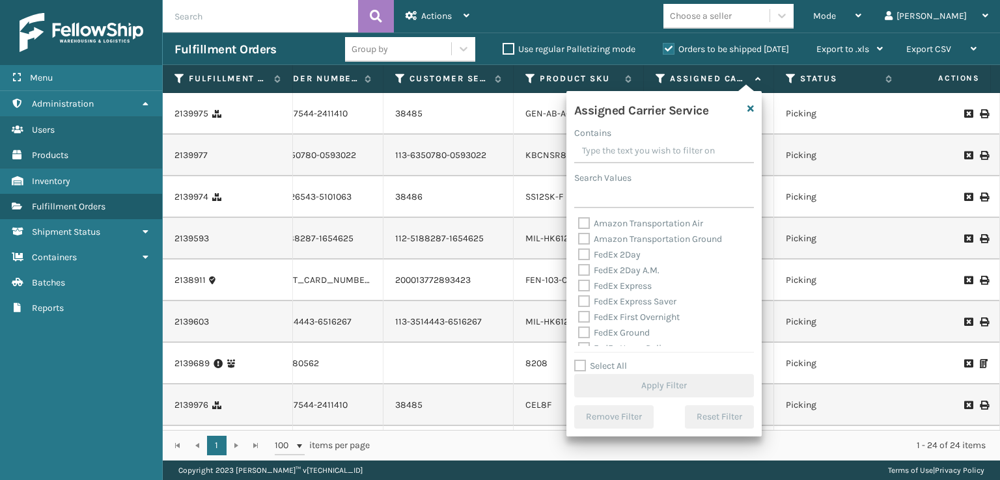
click at [574, 251] on div "Amazon Transportation Air Amazon Transportation Ground FedEx 2Day FedEx 2Day A.…" at bounding box center [664, 281] width 180 height 130
drag, startPoint x: 586, startPoint y: 251, endPoint x: 585, endPoint y: 273, distance: 22.1
click at [586, 255] on label "FedEx 2Day" at bounding box center [609, 254] width 62 height 11
click at [579, 255] on input "FedEx 2Day" at bounding box center [578, 251] width 1 height 8
checkbox input "true"
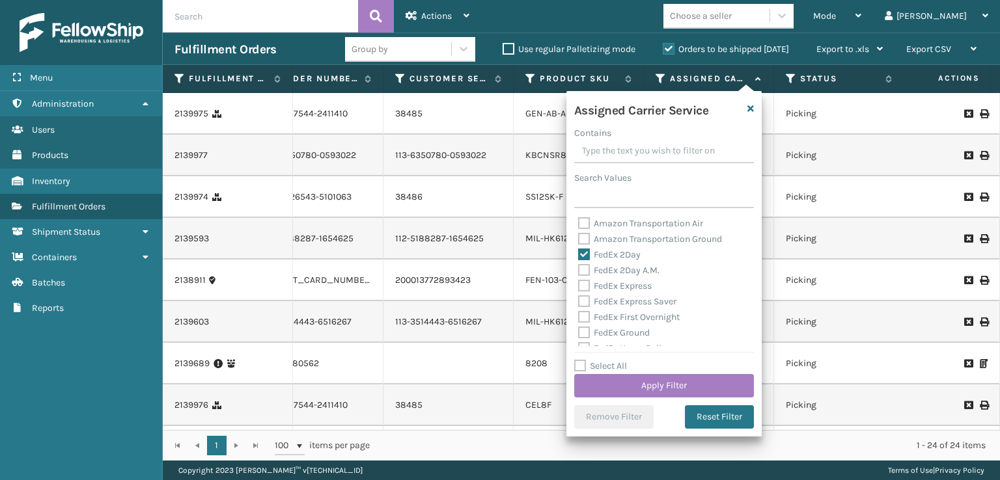
click at [585, 281] on label "FedEx Express" at bounding box center [615, 286] width 74 height 11
click at [579, 281] on input "FedEx Express" at bounding box center [578, 283] width 1 height 8
checkbox input "true"
click at [585, 266] on label "FedEx 2Day A.M." at bounding box center [618, 270] width 81 height 11
click at [579, 266] on input "FedEx 2Day A.M." at bounding box center [578, 267] width 1 height 8
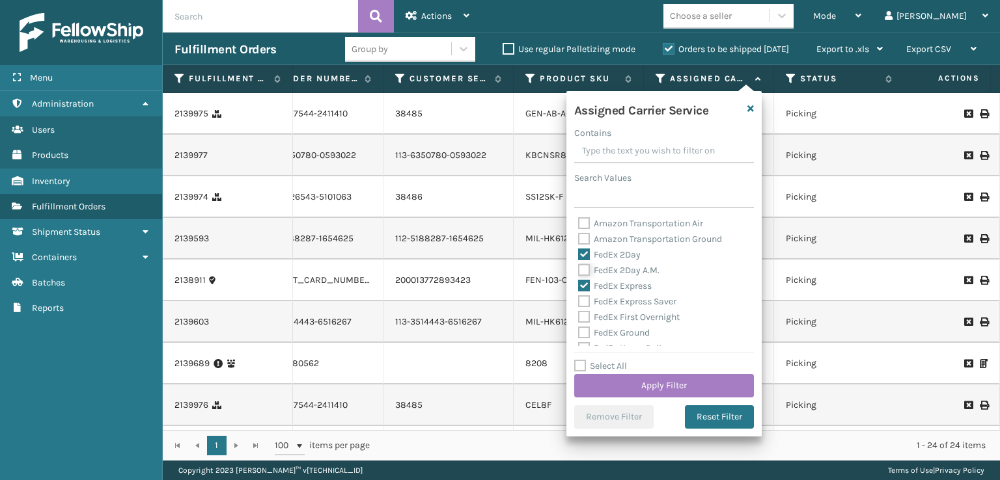
checkbox input "true"
click at [581, 305] on label "FedEx Express Saver" at bounding box center [627, 301] width 98 height 11
click at [579, 303] on input "FedEx Express Saver" at bounding box center [578, 298] width 1 height 8
checkbox input "true"
drag, startPoint x: 585, startPoint y: 316, endPoint x: 587, endPoint y: 326, distance: 10.0
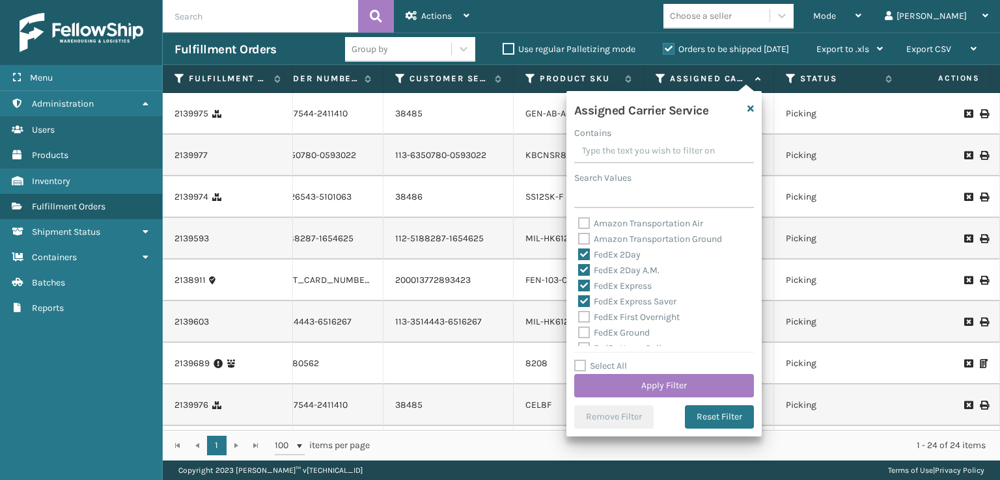
click at [585, 318] on label "FedEx First Overnight" at bounding box center [629, 317] width 102 height 11
click at [579, 318] on input "FedEx First Overnight" at bounding box center [578, 314] width 1 height 8
checkbox input "true"
click at [587, 333] on label "FedEx Ground" at bounding box center [614, 332] width 72 height 11
click at [579, 333] on input "FedEx Ground" at bounding box center [578, 330] width 1 height 8
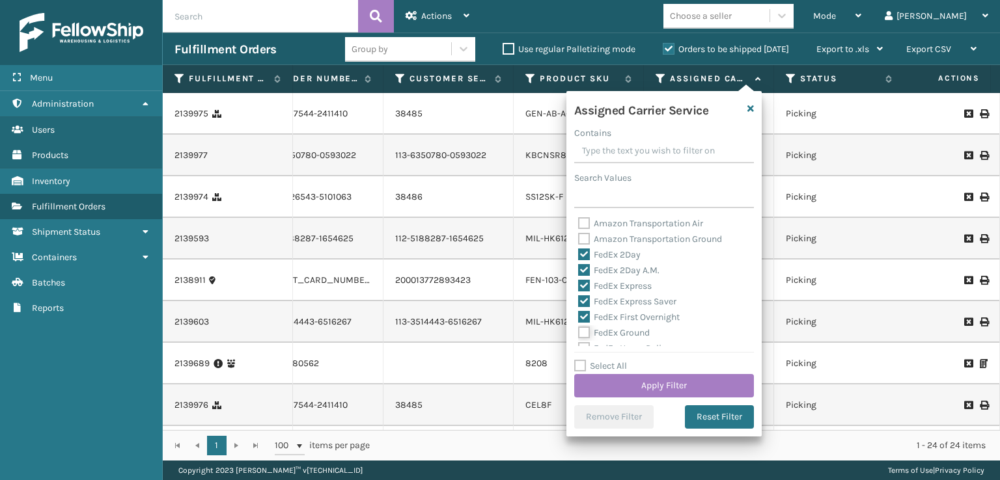
checkbox input "true"
click at [585, 318] on label "FedEx SmartPost" at bounding box center [620, 314] width 85 height 11
click at [579, 316] on input "FedEx SmartPost" at bounding box center [578, 311] width 1 height 8
checkbox input "true"
click at [583, 300] on label "FedEx Priority Overnight" at bounding box center [634, 299] width 113 height 11
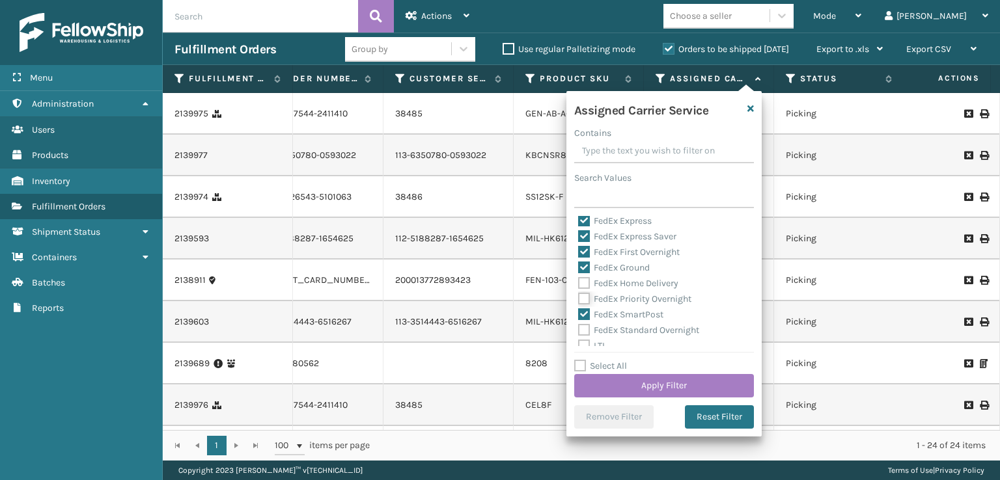
click at [579, 300] on input "FedEx Priority Overnight" at bounding box center [578, 296] width 1 height 8
checkbox input "true"
click at [586, 280] on label "FedEx Home Delivery" at bounding box center [628, 283] width 100 height 11
click at [579, 280] on input "FedEx Home Delivery" at bounding box center [578, 280] width 1 height 8
checkbox input "true"
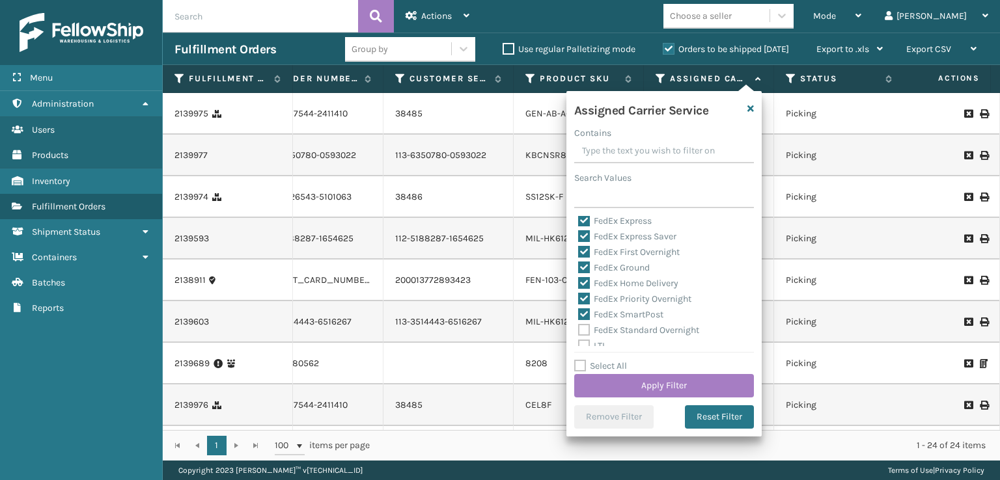
drag, startPoint x: 585, startPoint y: 329, endPoint x: 597, endPoint y: 343, distance: 18.9
click at [585, 329] on label "FedEx Standard Overnight" at bounding box center [638, 330] width 121 height 11
click at [579, 329] on input "FedEx Standard Overnight" at bounding box center [578, 327] width 1 height 8
checkbox input "true"
click at [628, 383] on button "Apply Filter" at bounding box center [664, 385] width 180 height 23
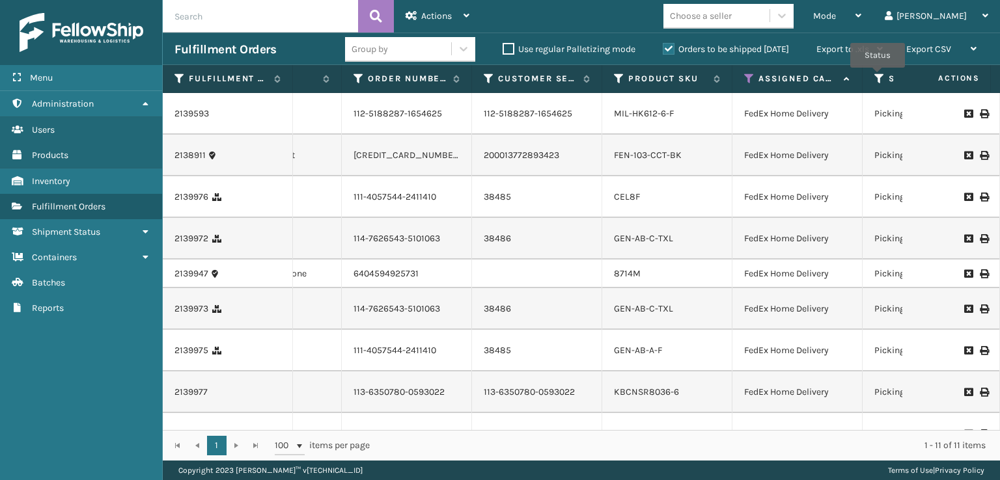
click at [878, 77] on icon at bounding box center [879, 79] width 10 height 12
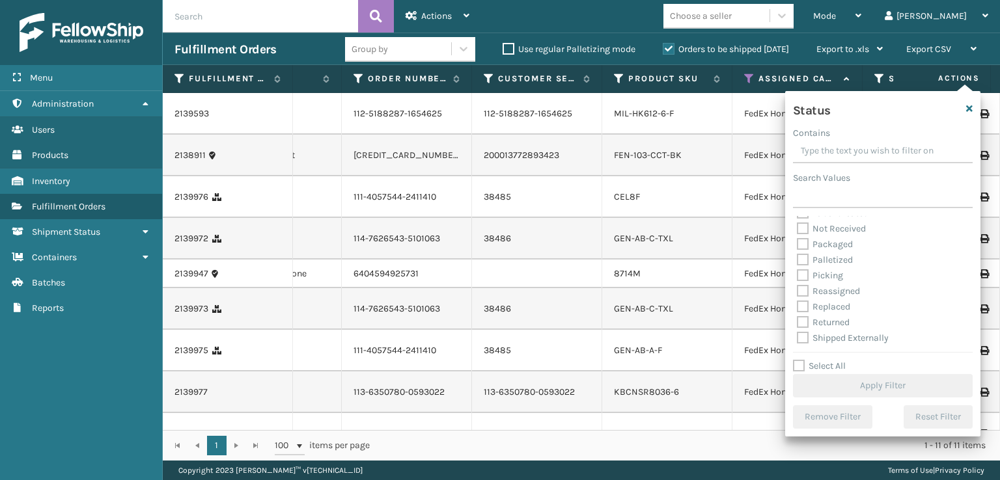
click at [803, 277] on label "Picking" at bounding box center [820, 275] width 46 height 11
click at [798, 277] on input "Picking" at bounding box center [797, 272] width 1 height 8
checkbox input "true"
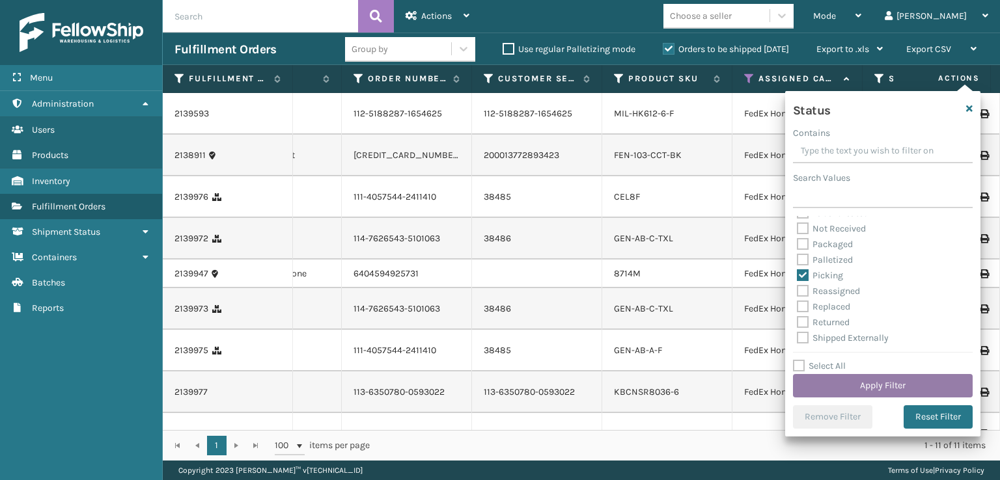
click at [868, 381] on button "Apply Filter" at bounding box center [883, 385] width 180 height 23
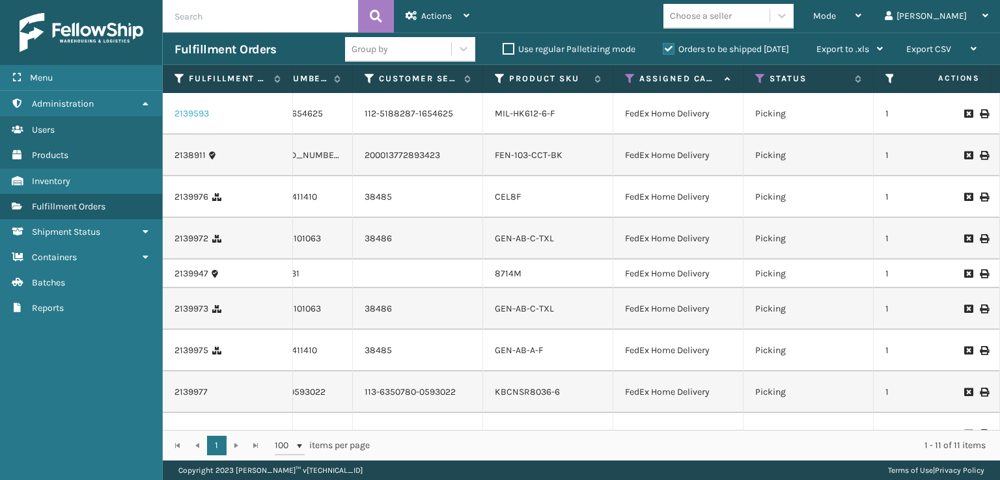
click at [180, 109] on link "2139593" at bounding box center [191, 113] width 35 height 13
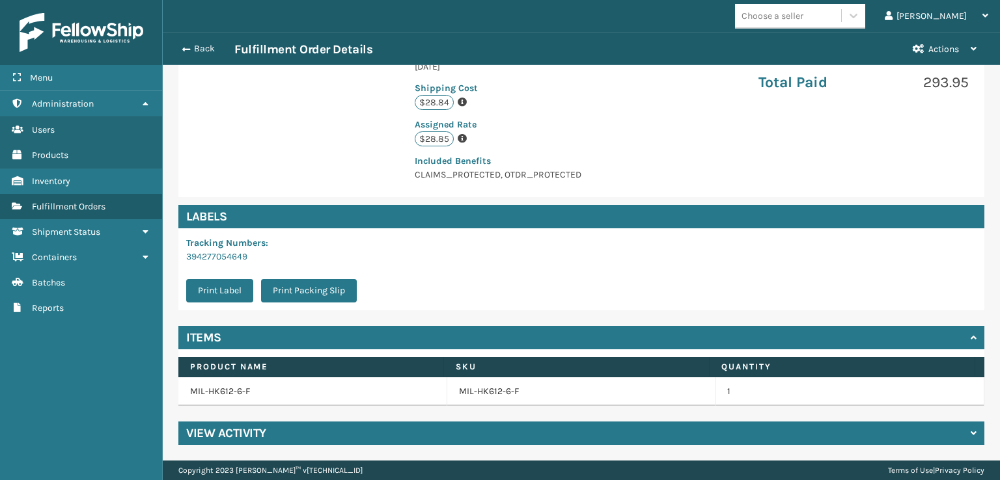
drag, startPoint x: 213, startPoint y: 433, endPoint x: 222, endPoint y: 435, distance: 9.3
click at [222, 435] on h4 "View Activity" at bounding box center [226, 434] width 80 height 16
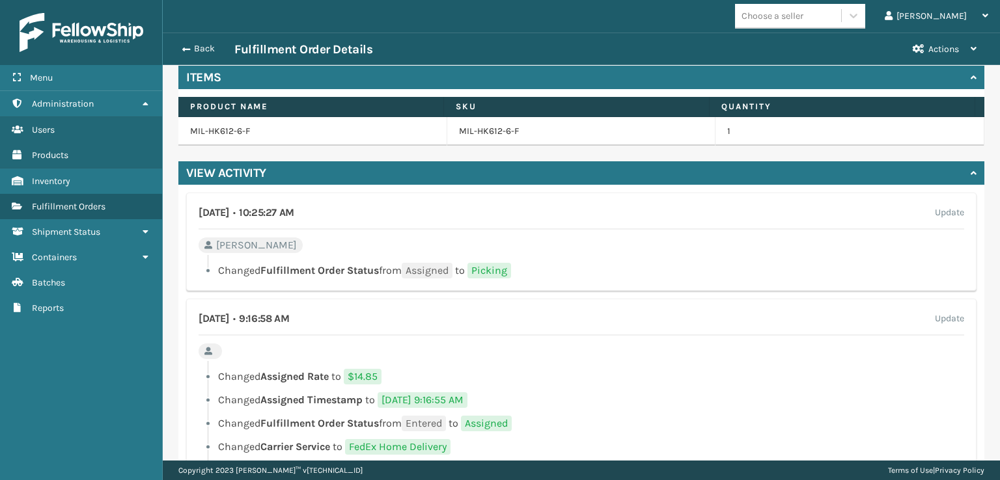
click at [185, 40] on div "Back Fulfillment Order Details Actions Request to Be Cancelled" at bounding box center [581, 49] width 837 height 33
click at [180, 45] on span "button" at bounding box center [184, 49] width 8 height 9
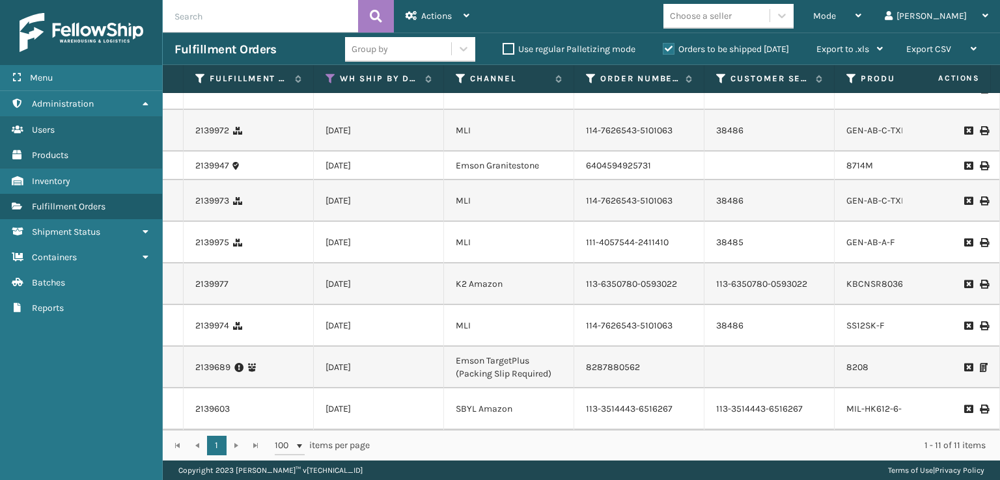
scroll to position [156, 0]
click at [864, 404] on link "MIL-HK612-6-F" at bounding box center [876, 409] width 60 height 11
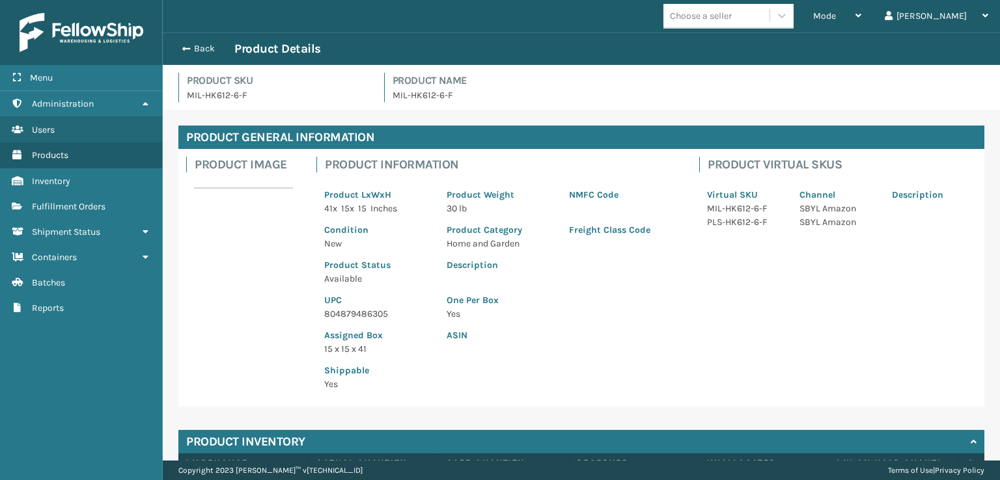
scroll to position [117, 0]
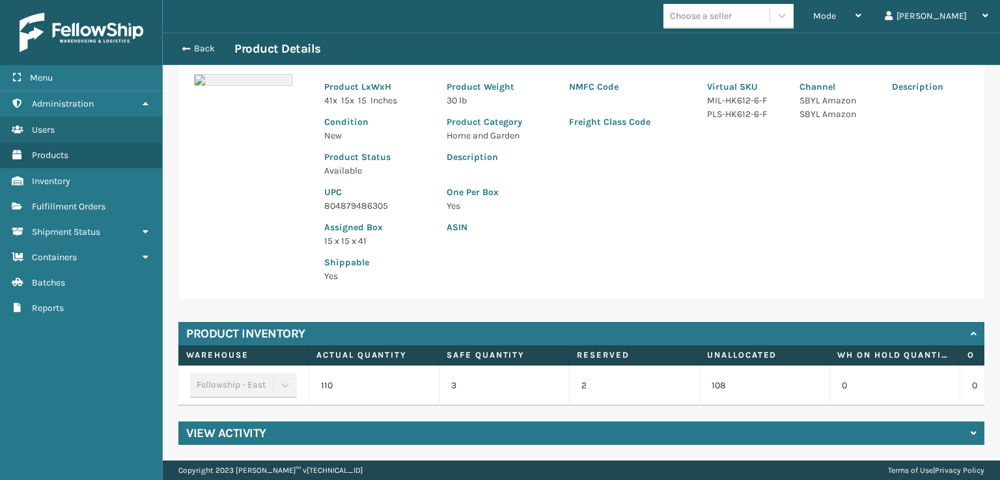
click at [219, 426] on h4 "View Activity" at bounding box center [226, 434] width 80 height 16
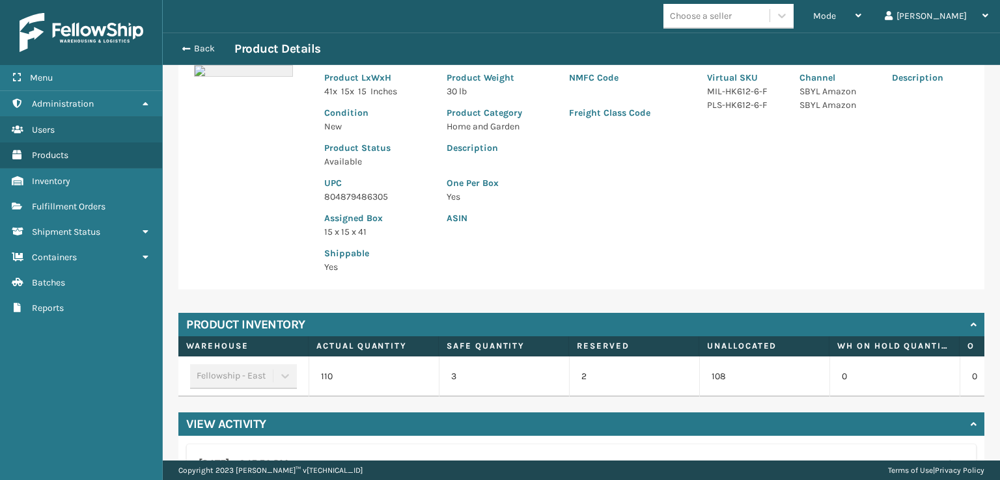
click at [223, 432] on h4 "View Activity" at bounding box center [226, 425] width 80 height 16
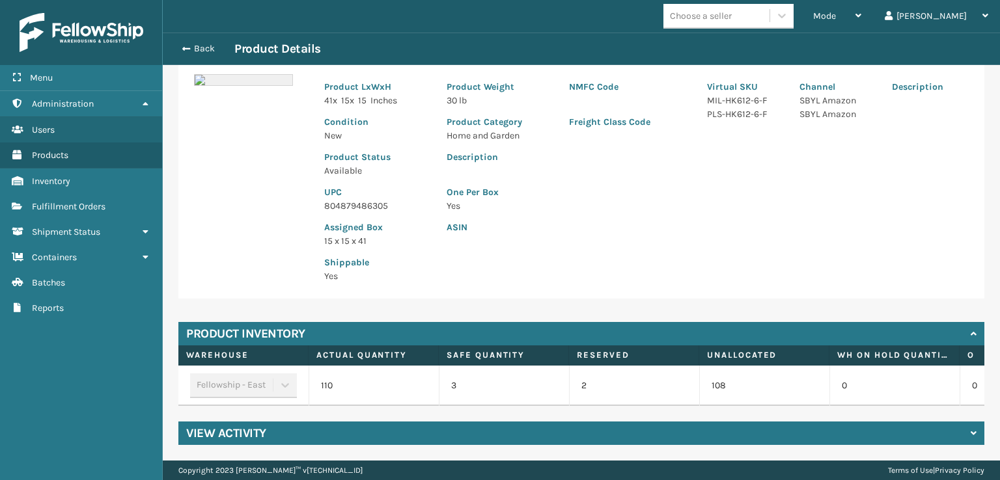
click at [221, 429] on h4 "View Activity" at bounding box center [226, 434] width 80 height 16
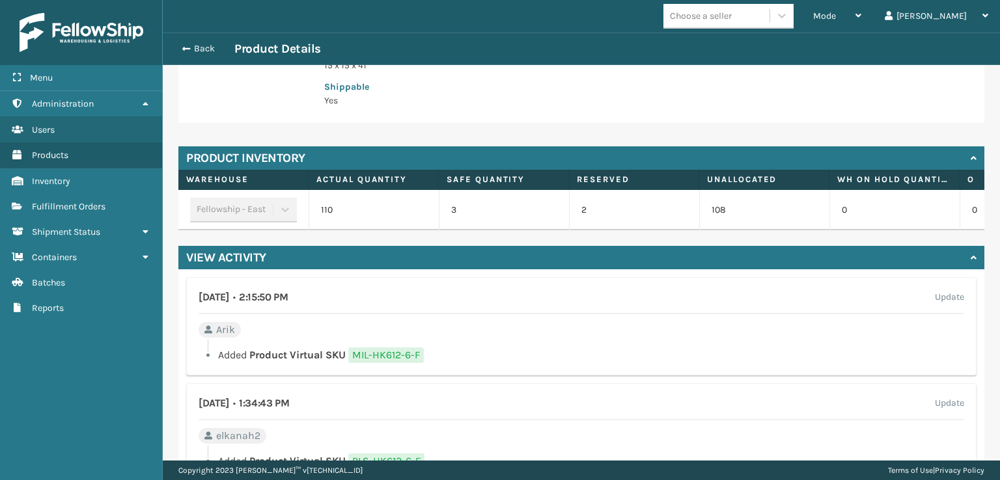
scroll to position [312, 0]
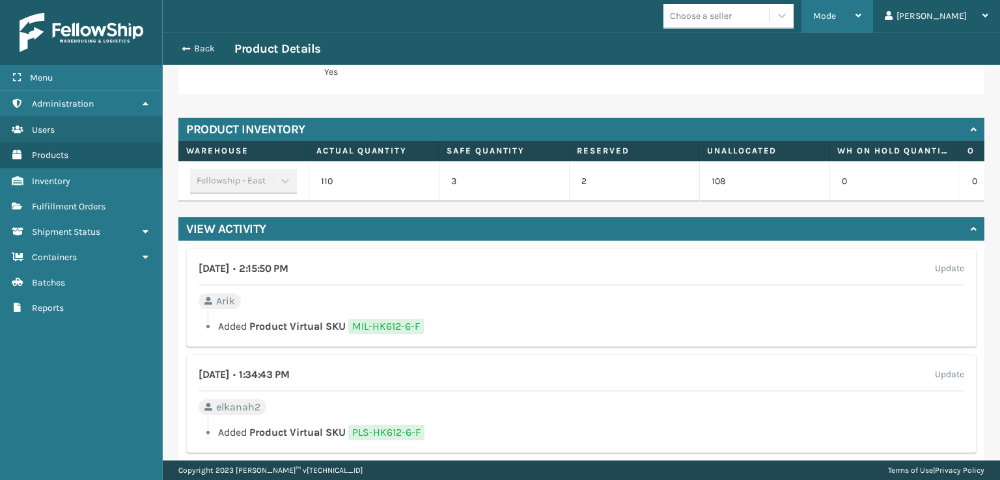
click at [861, 24] on div "Mode" at bounding box center [837, 16] width 48 height 33
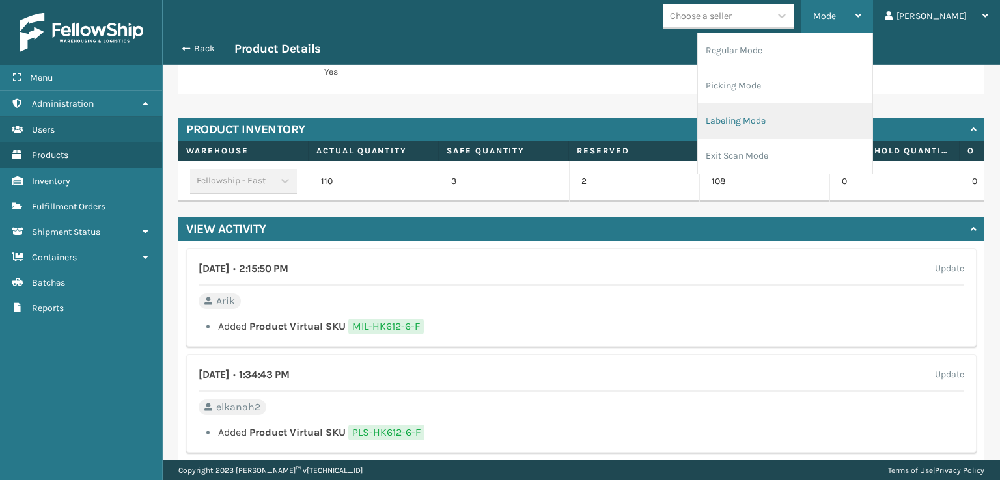
click at [786, 126] on li "Labeling Mode" at bounding box center [785, 121] width 174 height 35
